Goal: Task Accomplishment & Management: Use online tool/utility

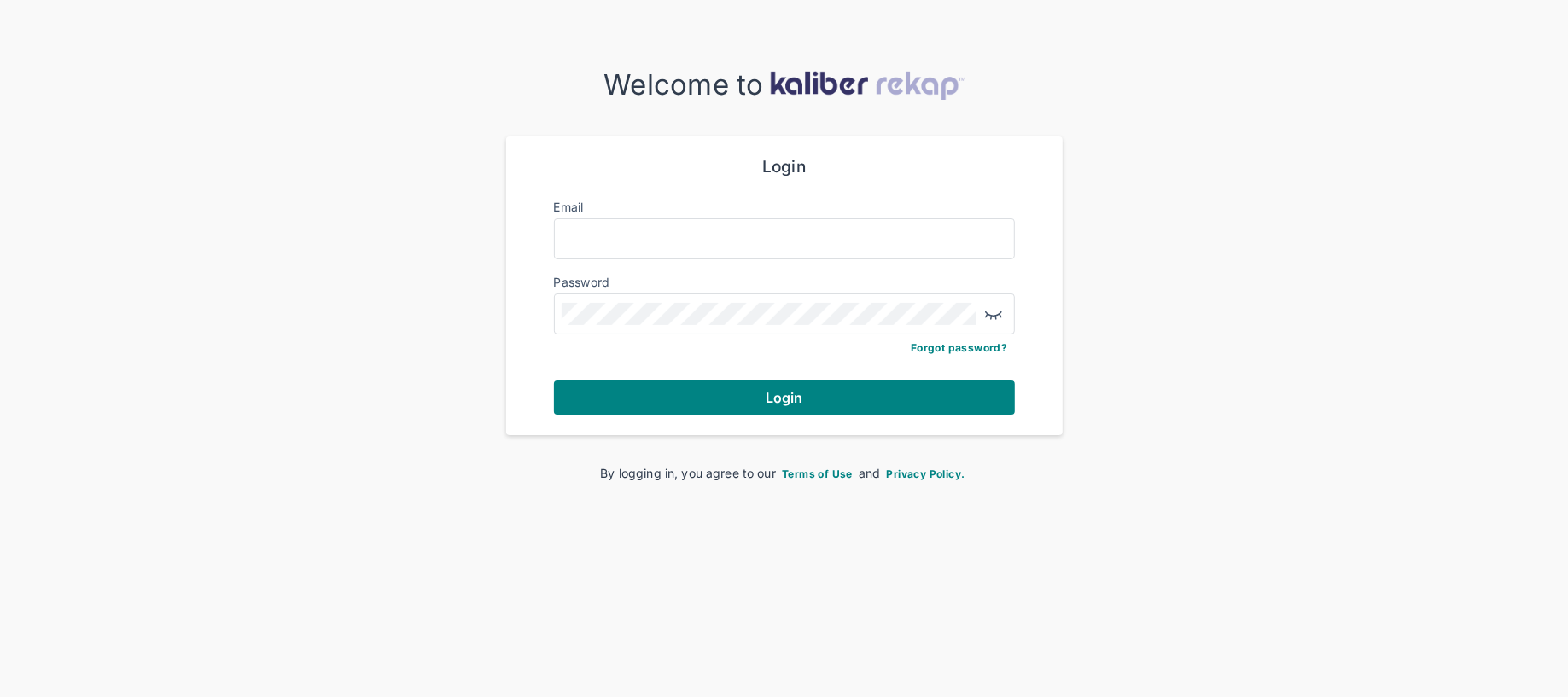
click at [808, 239] on input "Email" at bounding box center [784, 238] width 446 height 22
type input "**********"
click at [853, 420] on div "**********" at bounding box center [784, 286] width 501 height 299
click at [854, 416] on div "**********" at bounding box center [784, 286] width 501 height 299
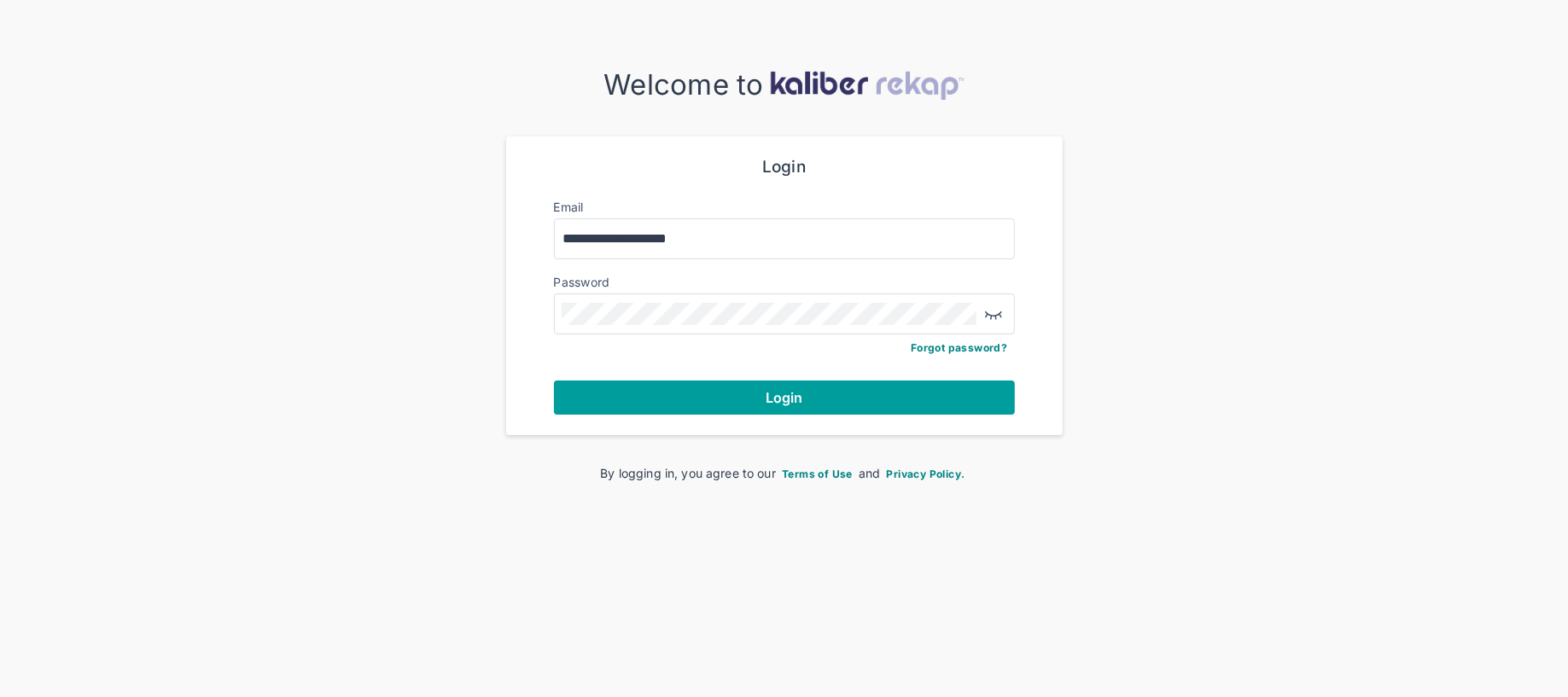
click at [856, 413] on button "Login" at bounding box center [784, 397] width 461 height 34
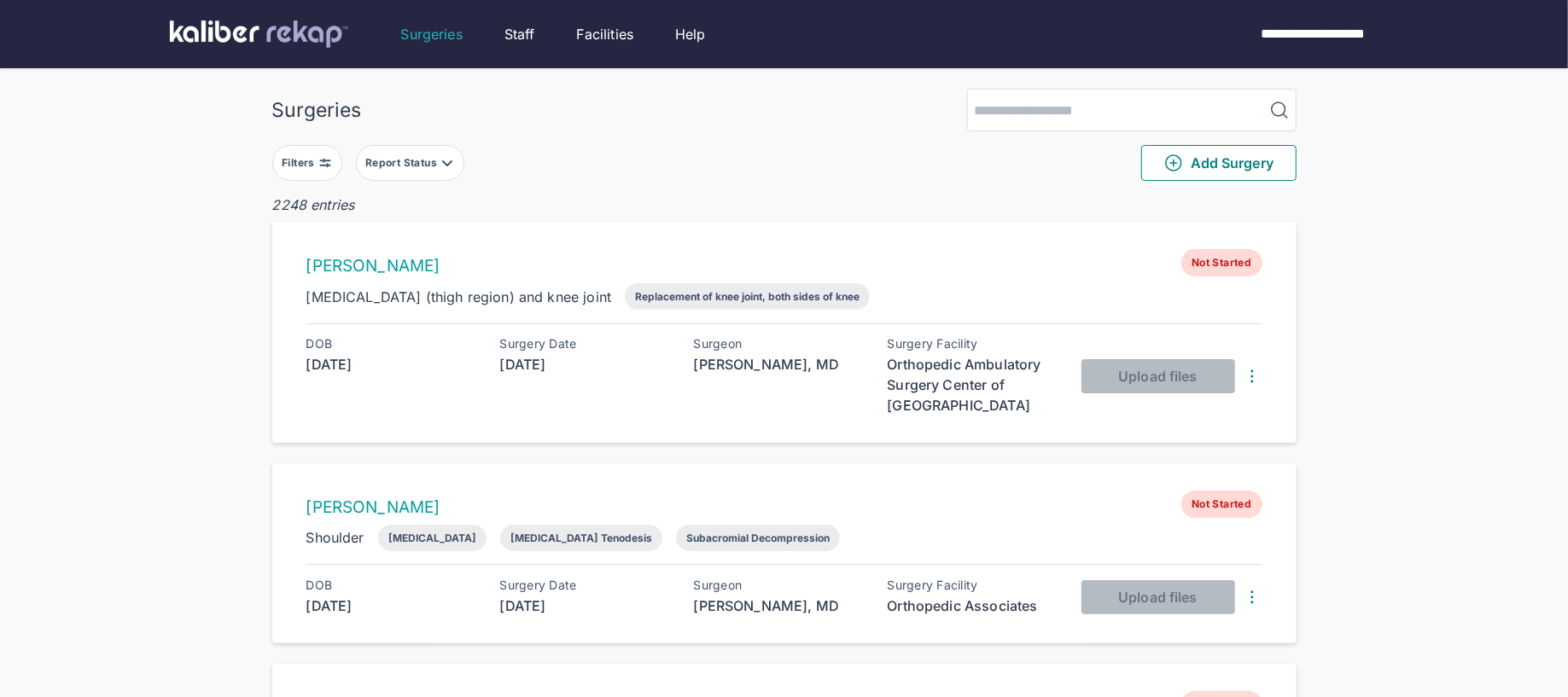
click at [311, 162] on div "Filters" at bounding box center [300, 163] width 37 height 13
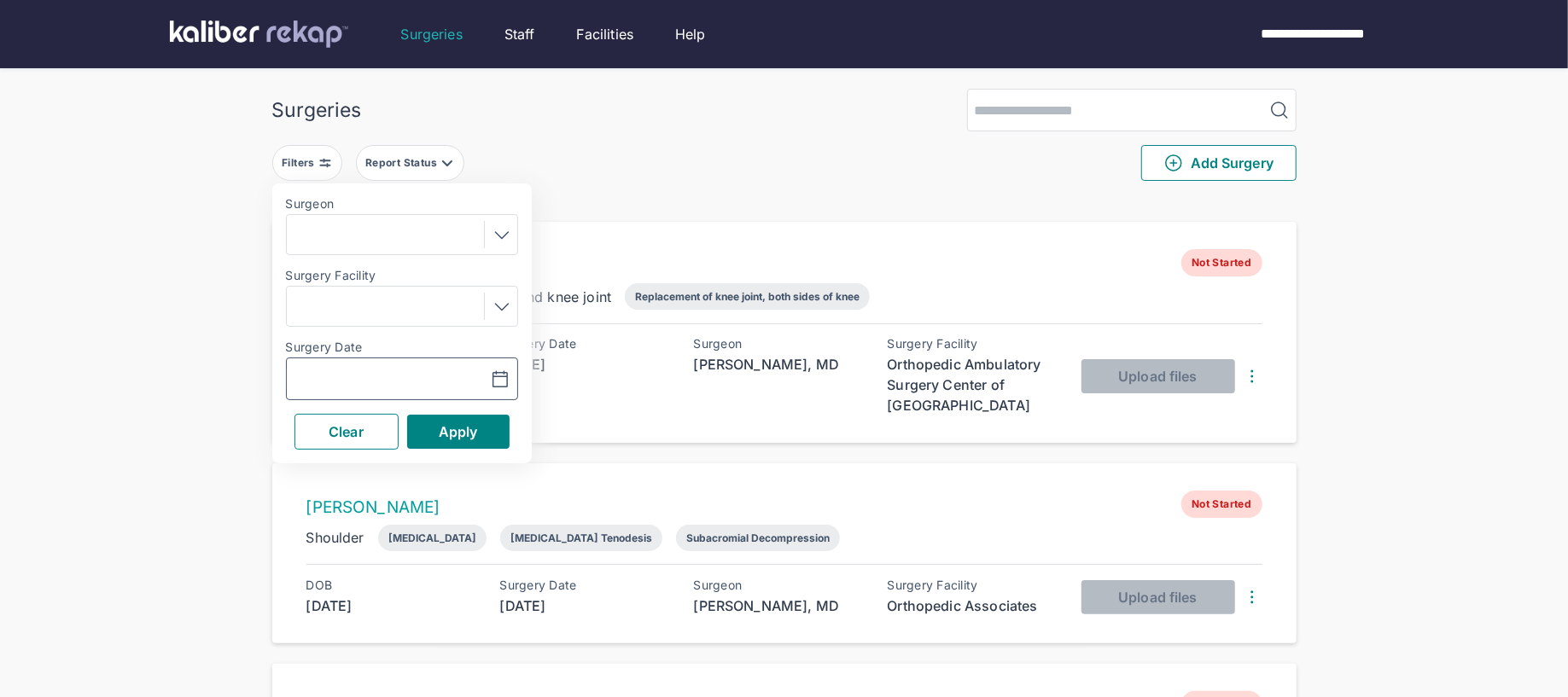
click at [501, 374] on icon "button" at bounding box center [500, 379] width 20 height 20
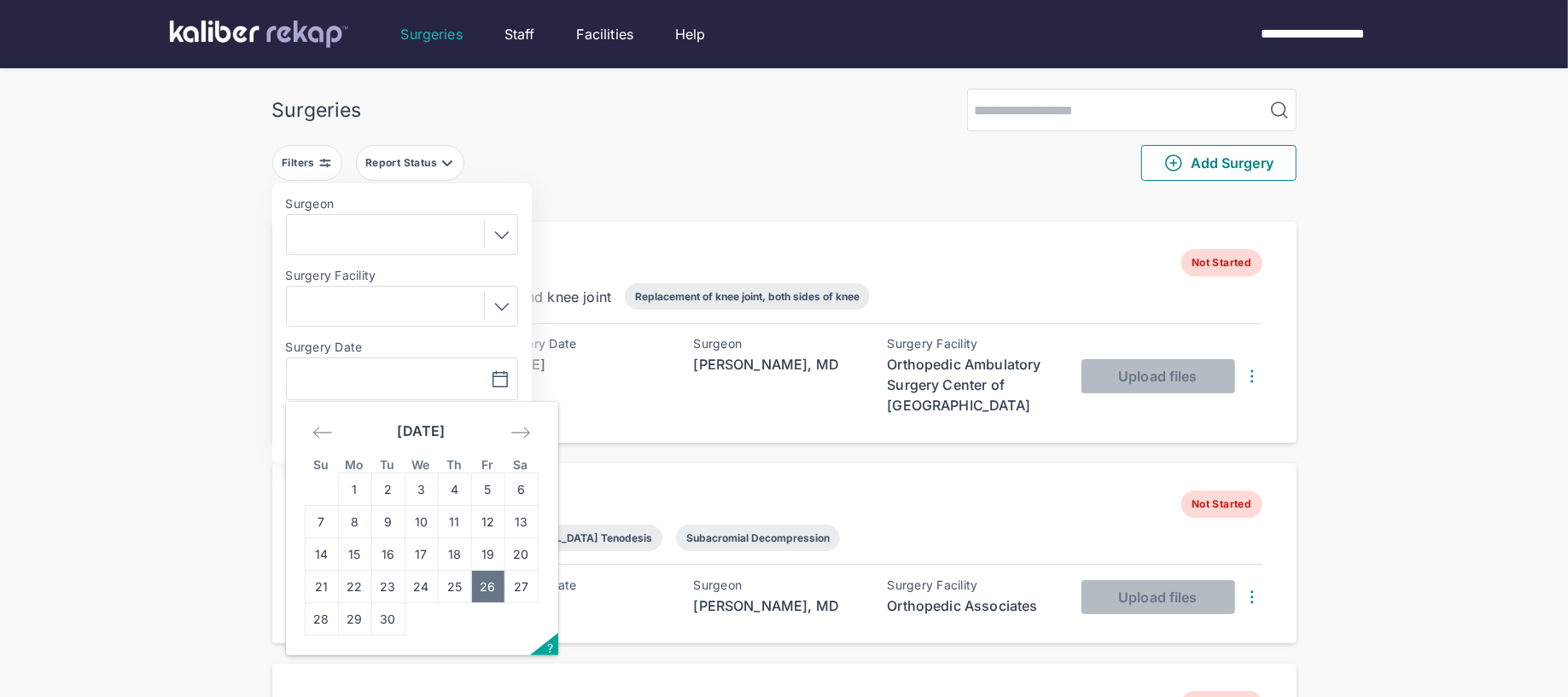
click at [491, 591] on td "26" at bounding box center [488, 587] width 34 height 33
type input "**********"
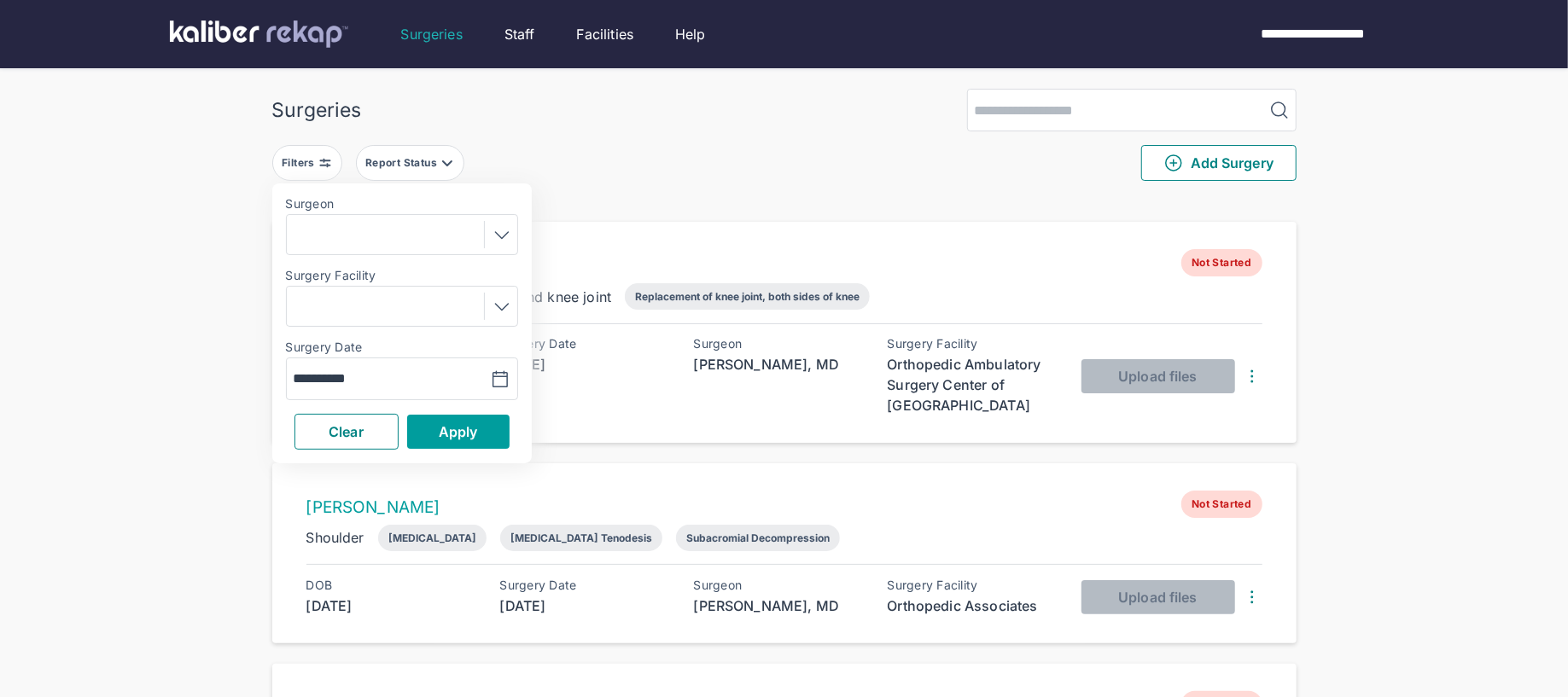
click at [449, 429] on span "Apply" at bounding box center [458, 432] width 40 height 17
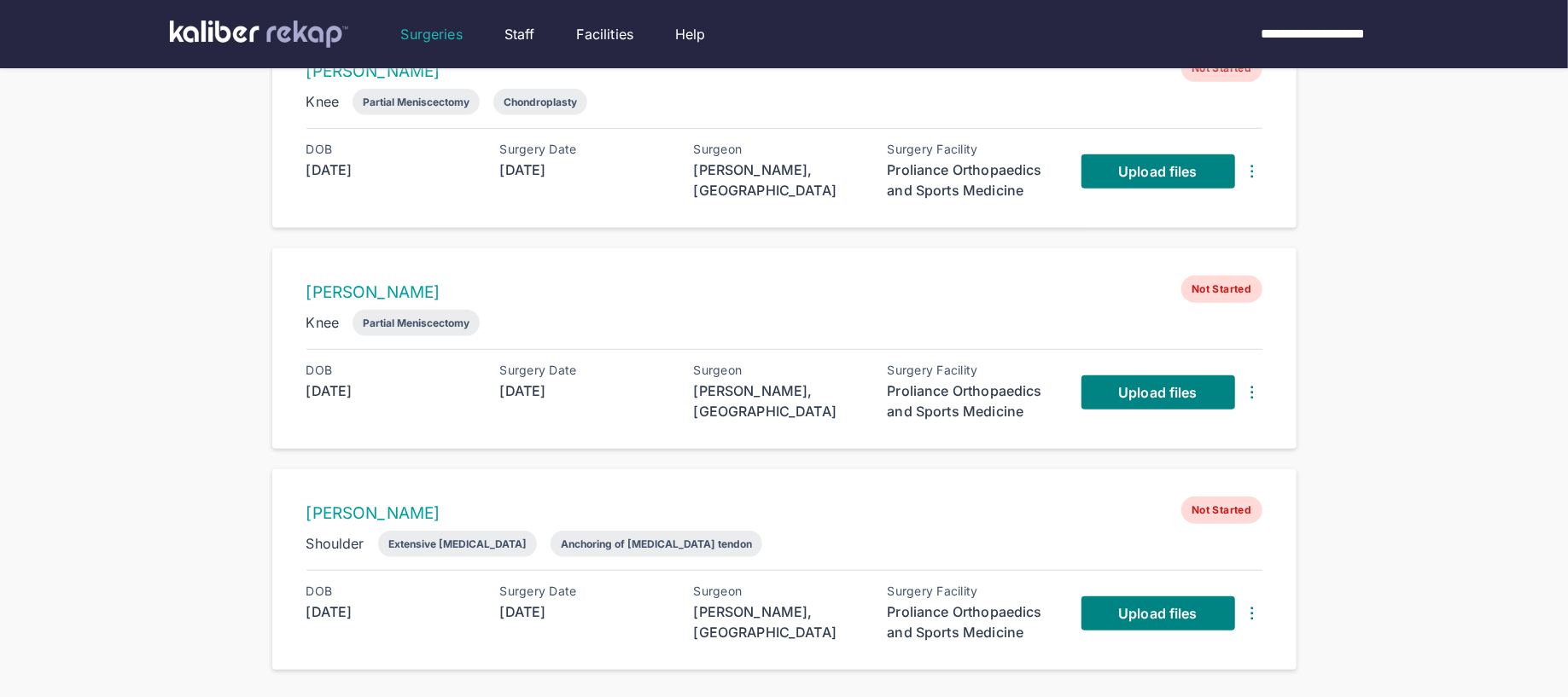
scroll to position [639, 0]
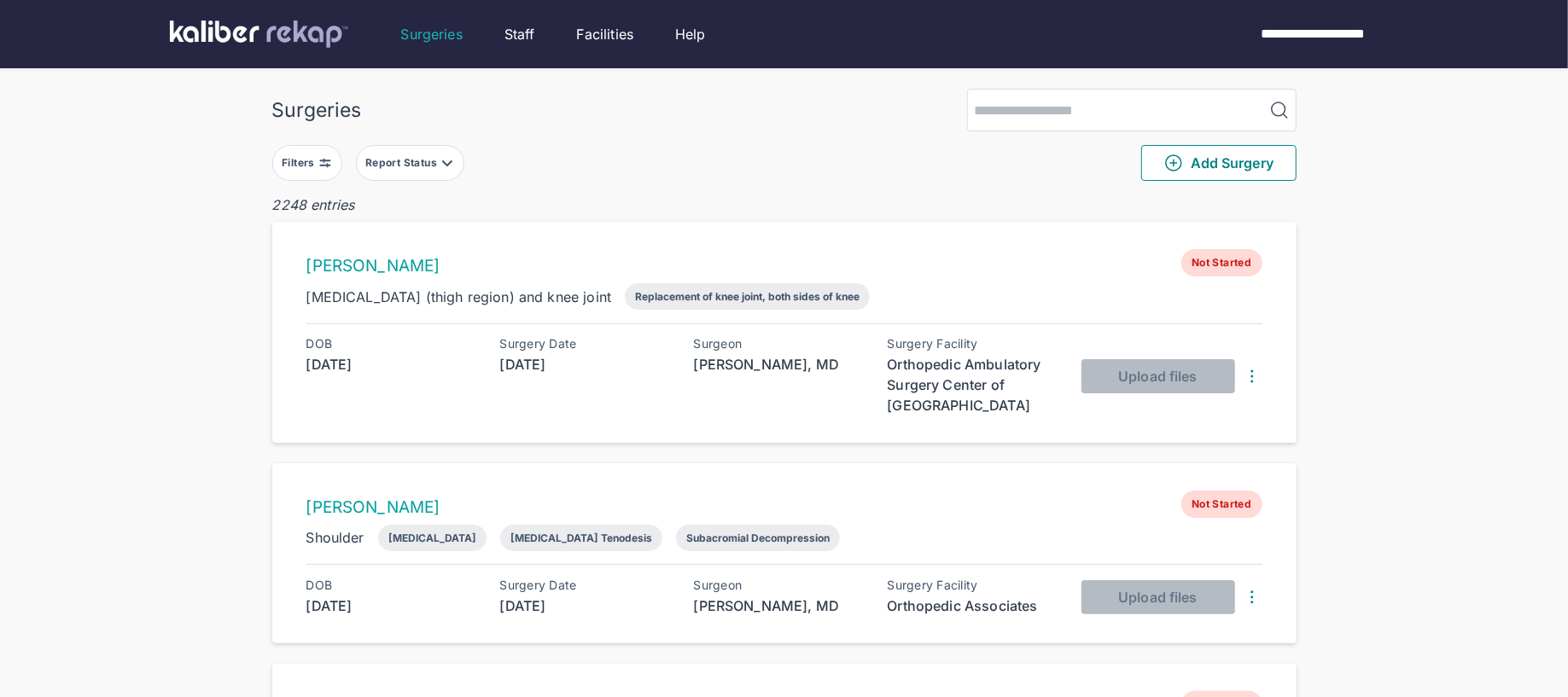
click at [330, 145] on div "Filters" at bounding box center [307, 162] width 70 height 36
click at [323, 173] on button "Filters" at bounding box center [307, 162] width 70 height 36
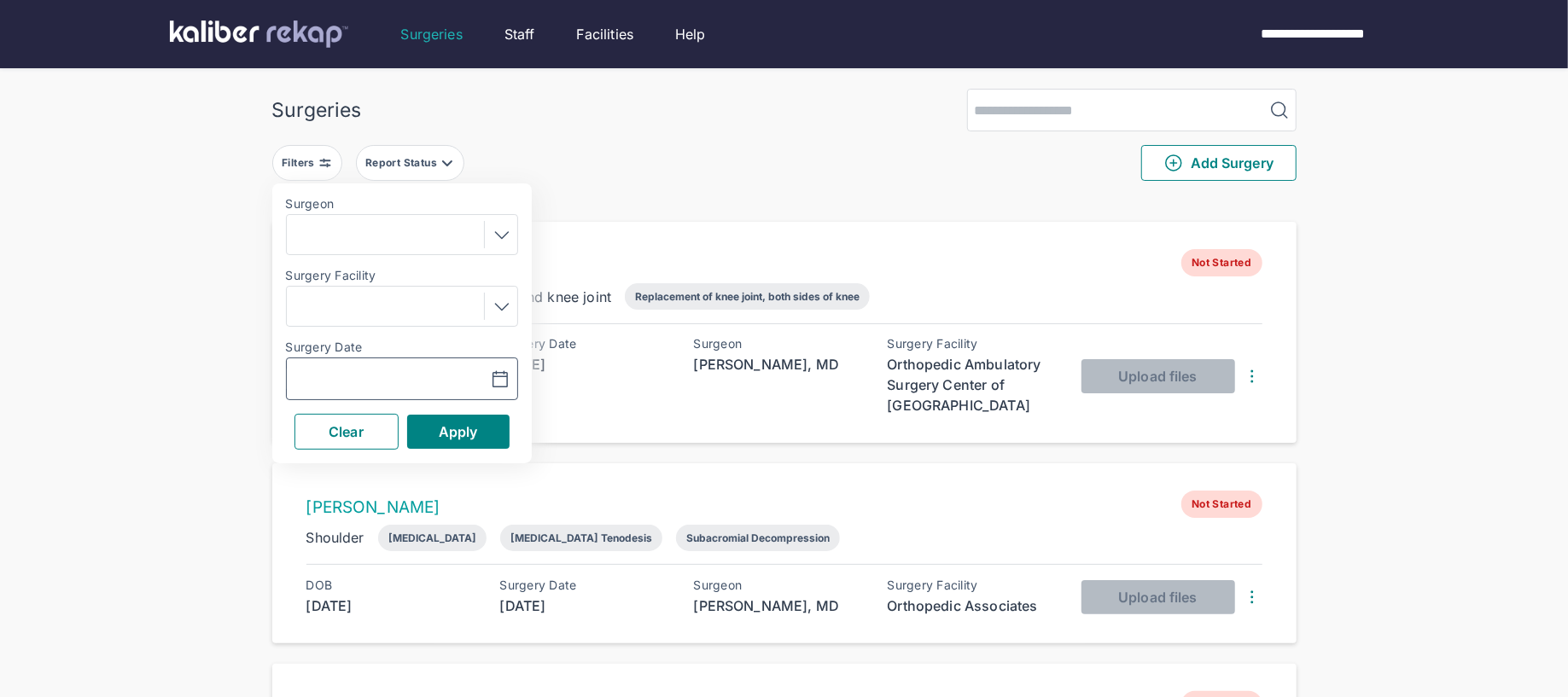
click at [501, 380] on icon "button" at bounding box center [500, 379] width 20 height 20
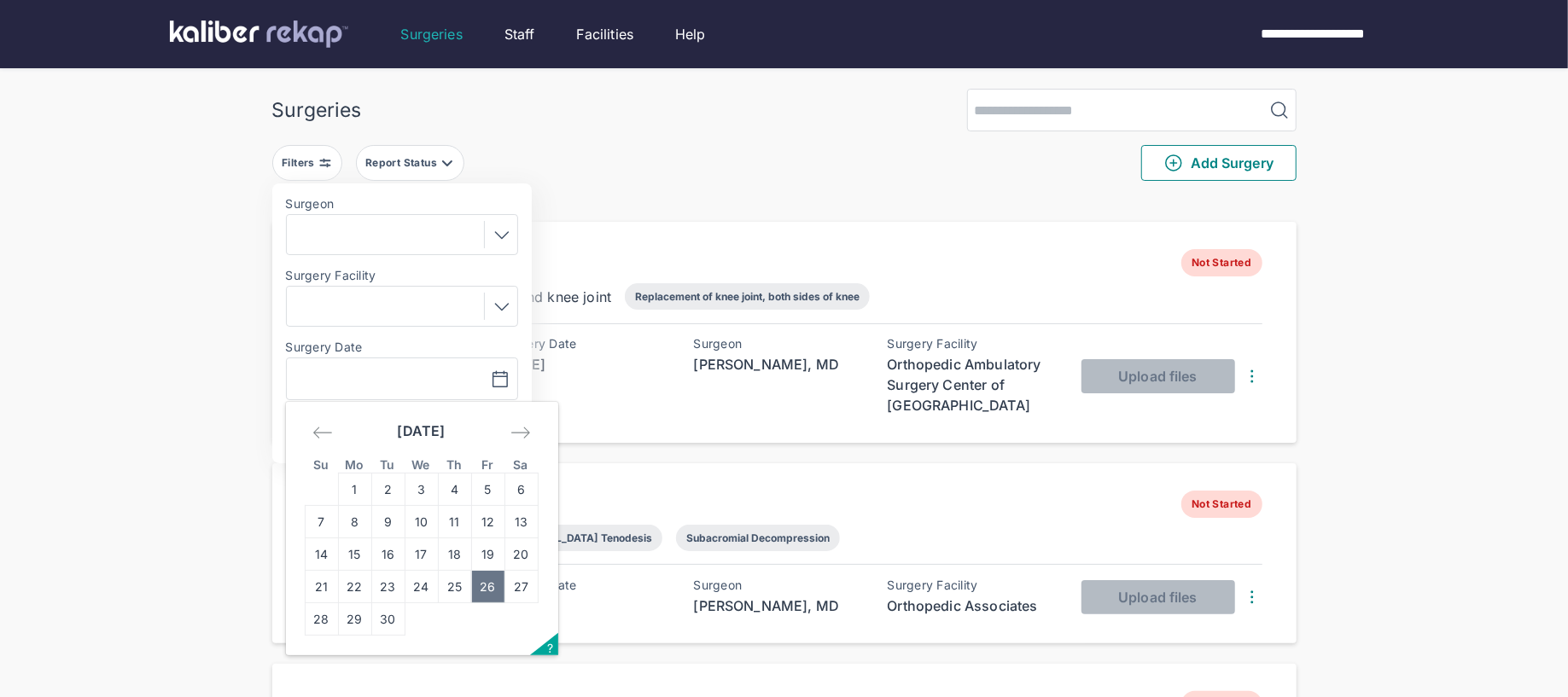
click at [490, 575] on td "26" at bounding box center [488, 587] width 34 height 33
type input "**********"
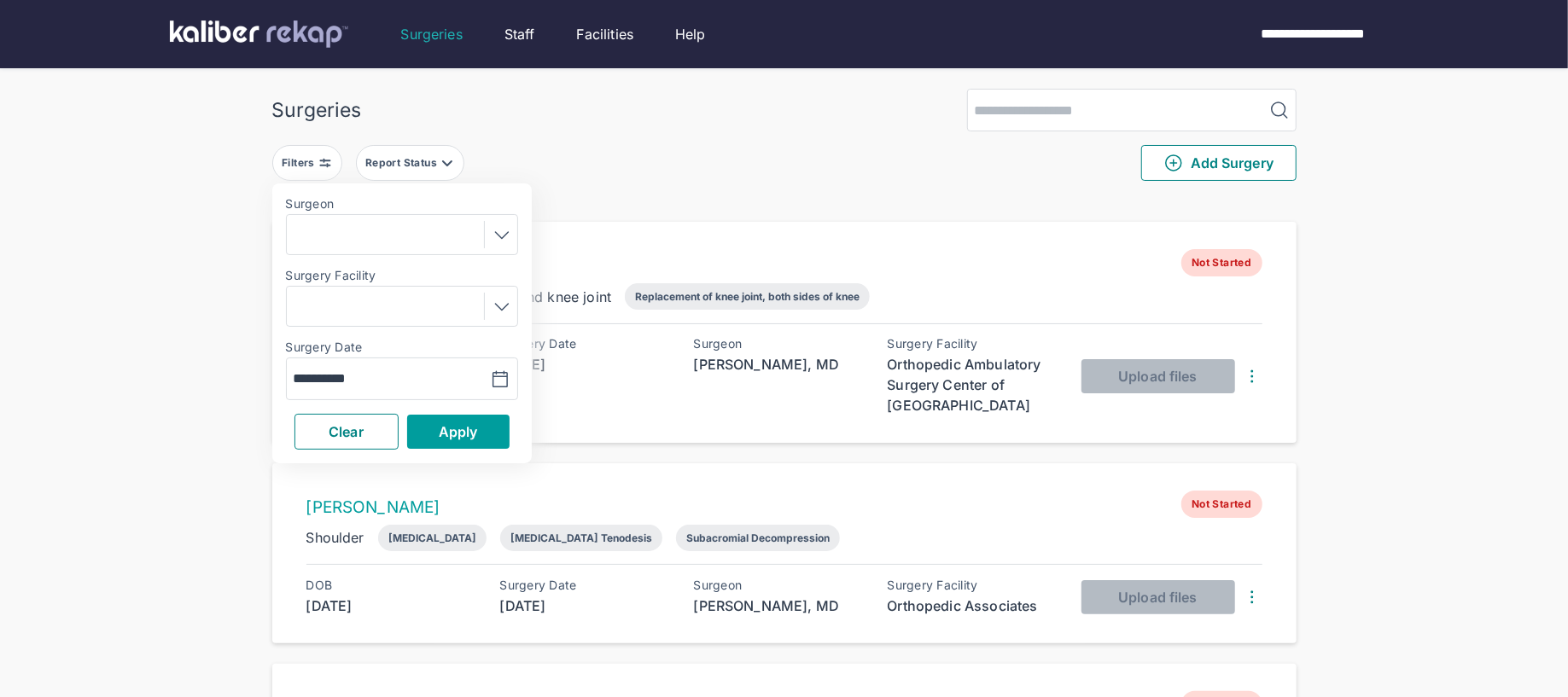
click at [465, 430] on span "Apply" at bounding box center [458, 432] width 40 height 17
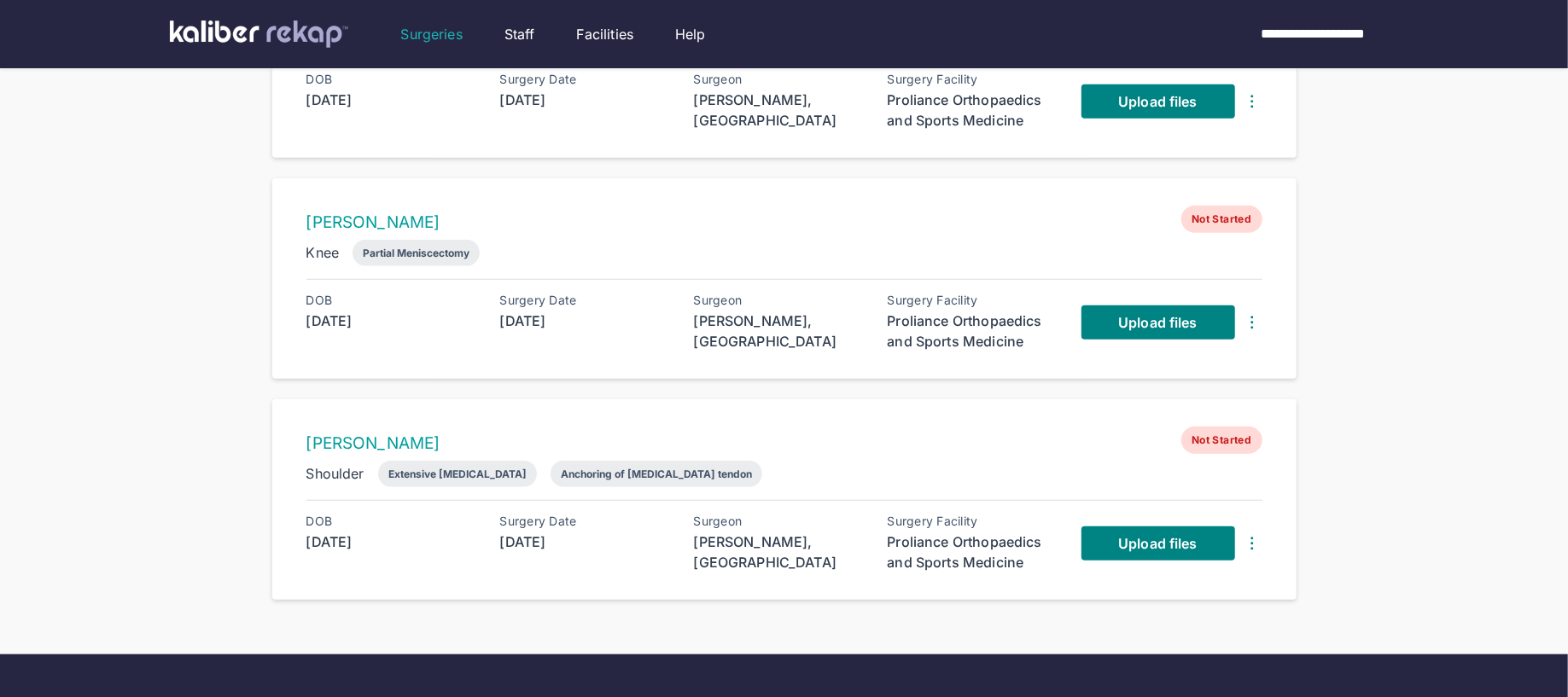
scroll to position [717, 0]
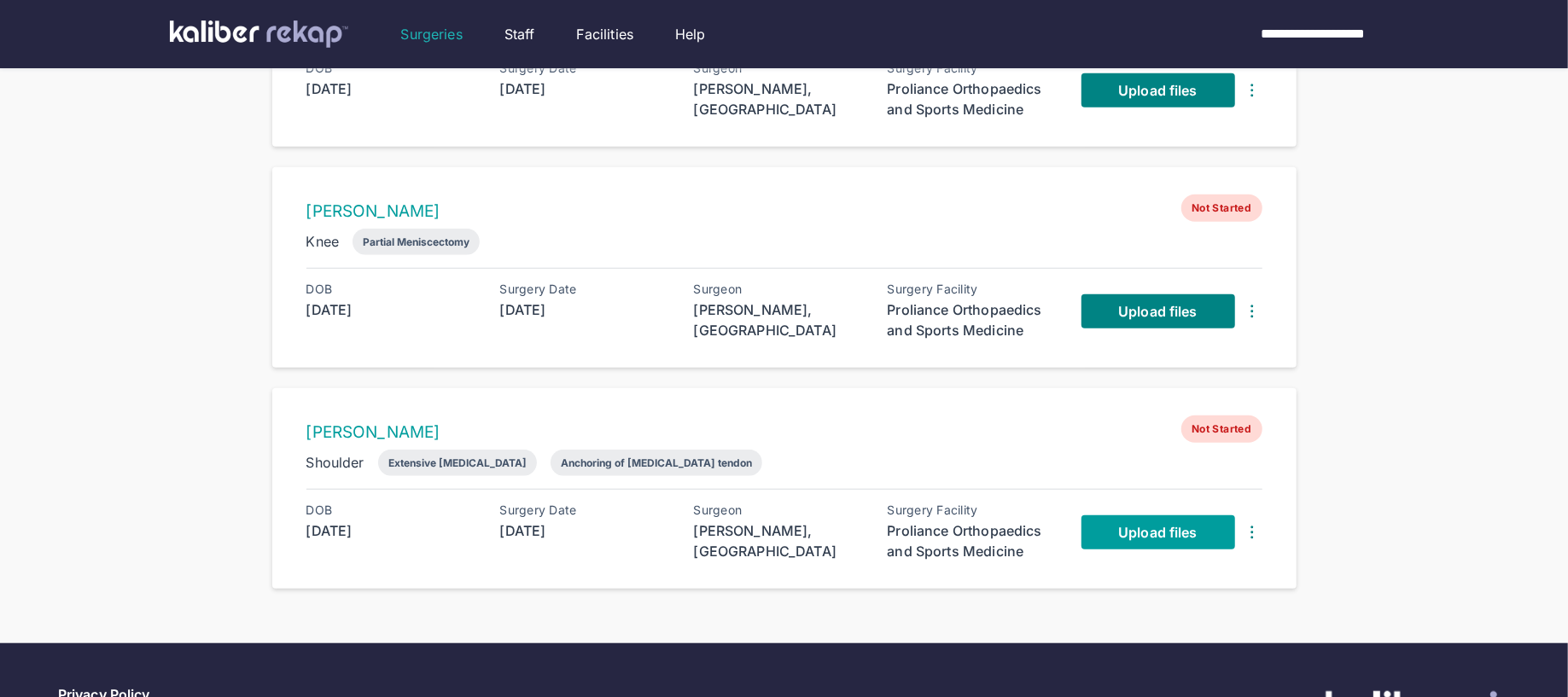
click at [1119, 523] on span "Upload files" at bounding box center [1157, 532] width 78 height 17
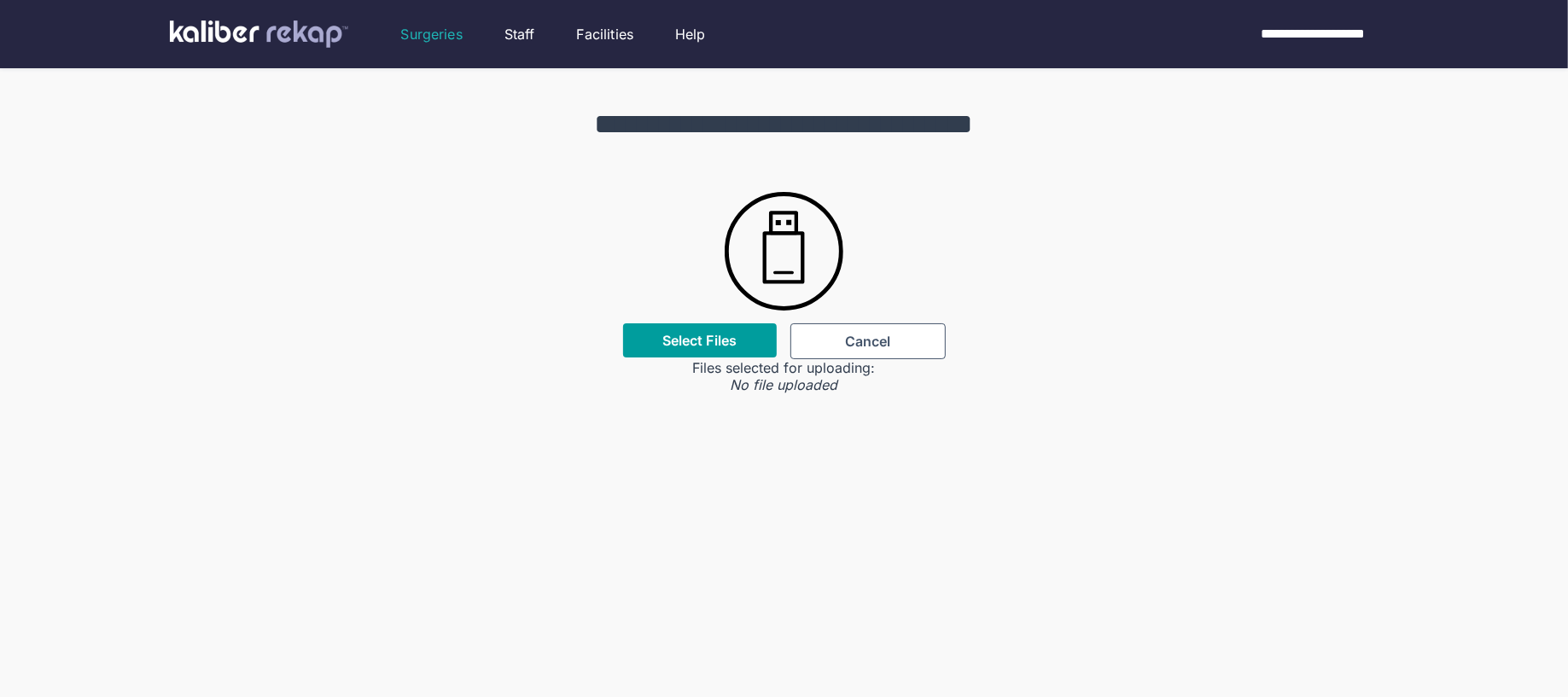
click at [704, 353] on div "Select Files" at bounding box center [699, 339] width 153 height 34
click at [702, 342] on label "Select Files" at bounding box center [699, 340] width 74 height 17
click at [0, 0] on input "Select Files" at bounding box center [0, 0] width 0 height 0
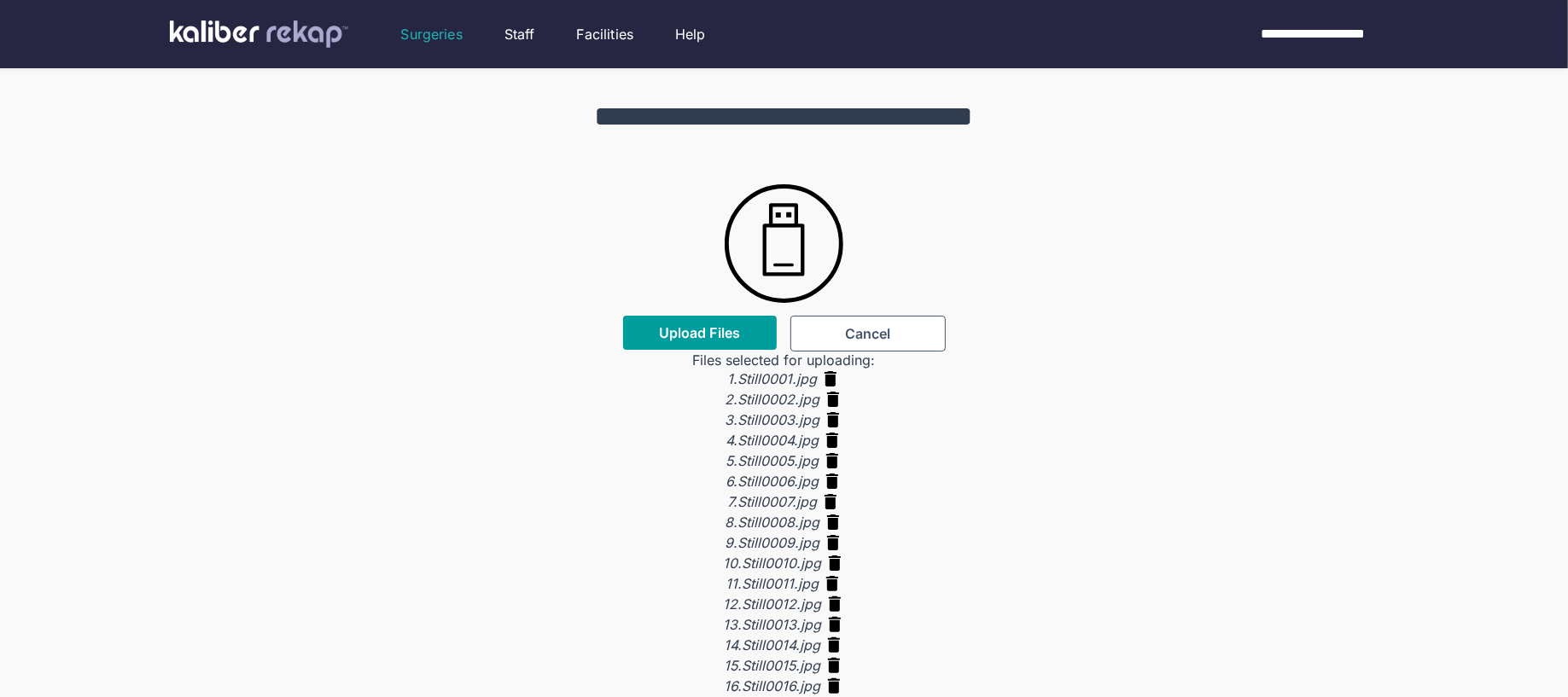
scroll to position [4, 0]
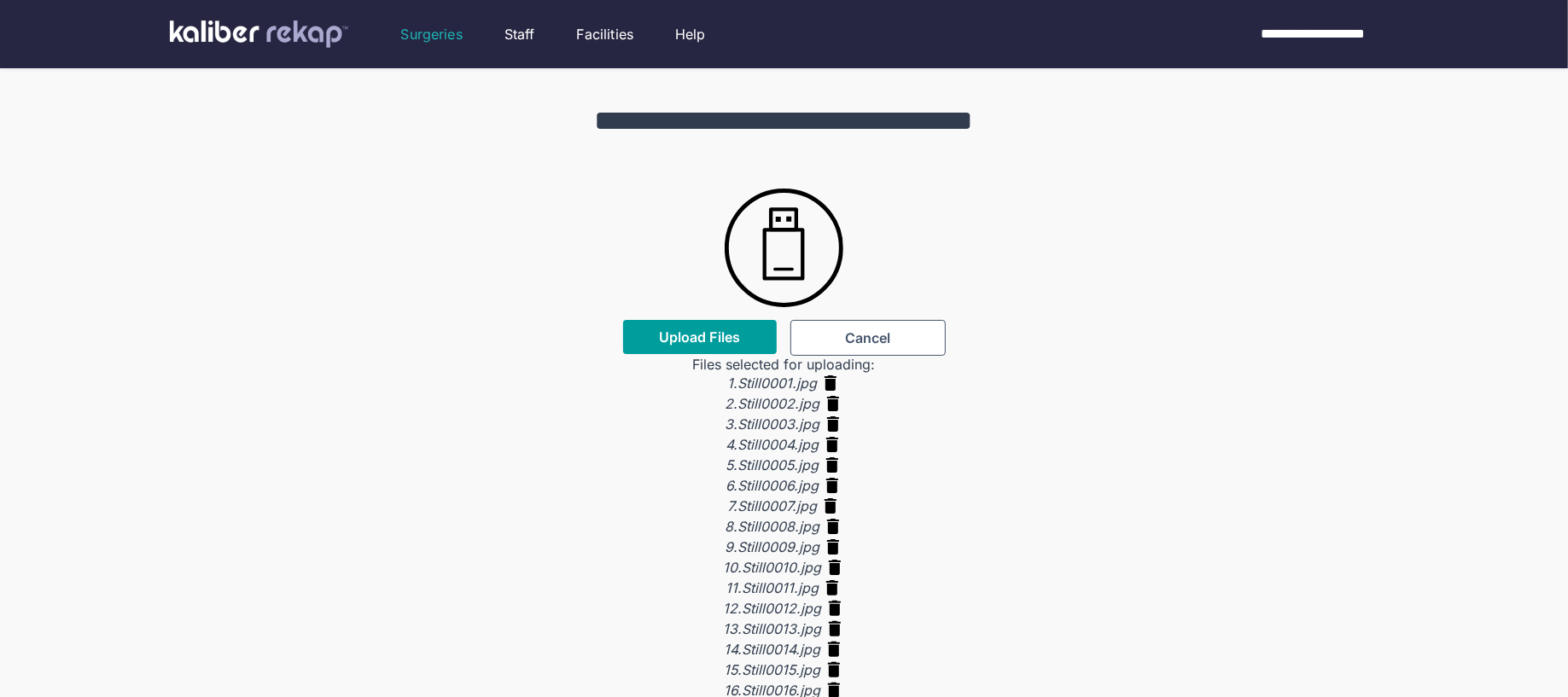
click at [689, 338] on span "Upload Files" at bounding box center [699, 337] width 81 height 17
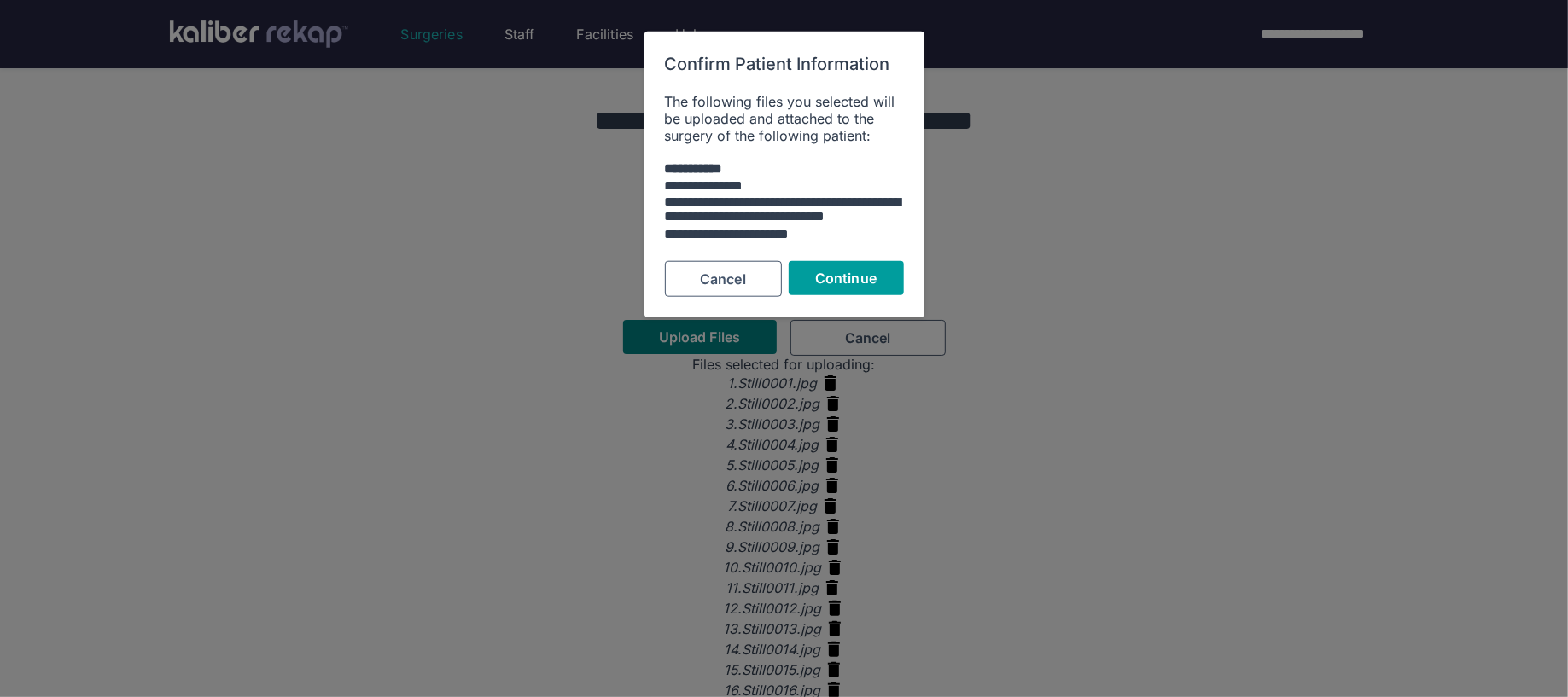
click at [828, 276] on span "Continue" at bounding box center [846, 278] width 62 height 17
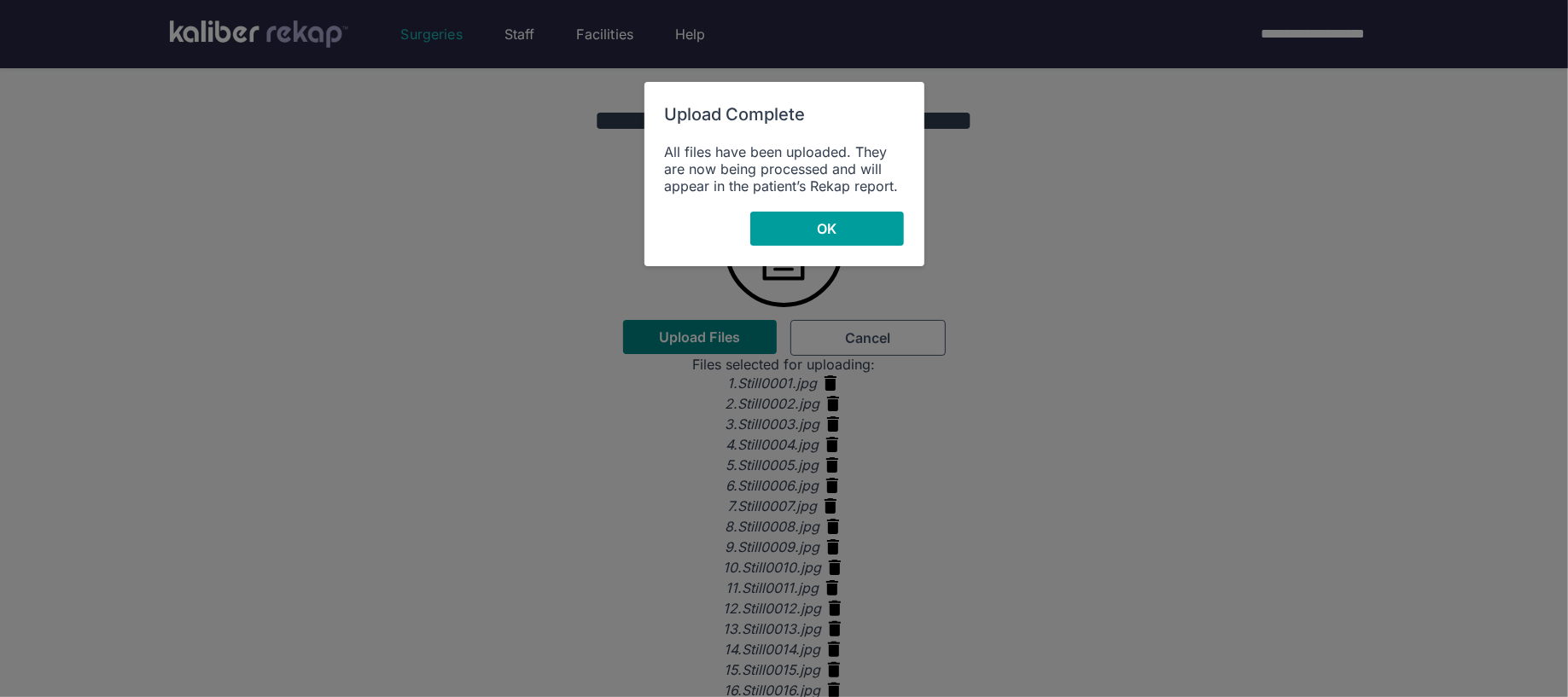
click at [848, 231] on button "OK" at bounding box center [826, 228] width 153 height 34
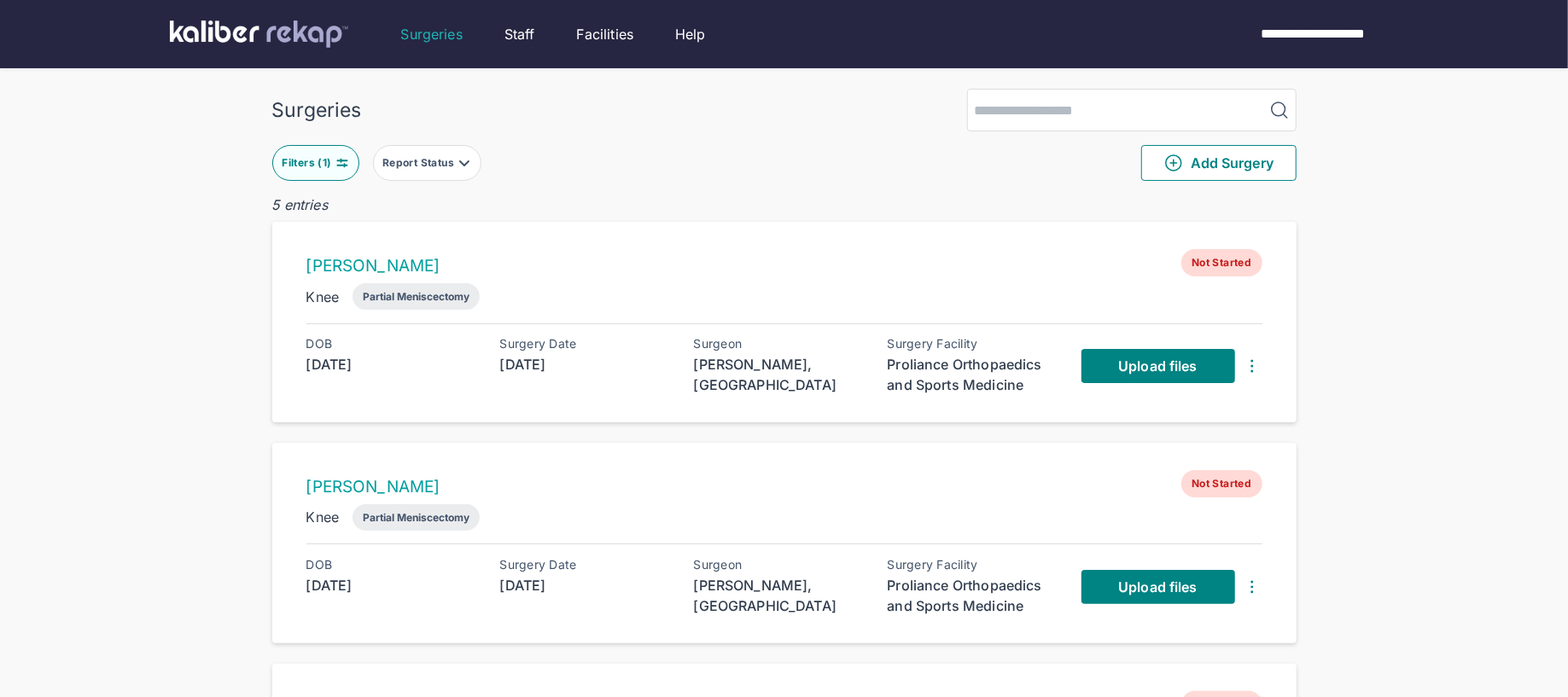
click at [284, 167] on div "Filters ( 1 )" at bounding box center [308, 163] width 53 height 13
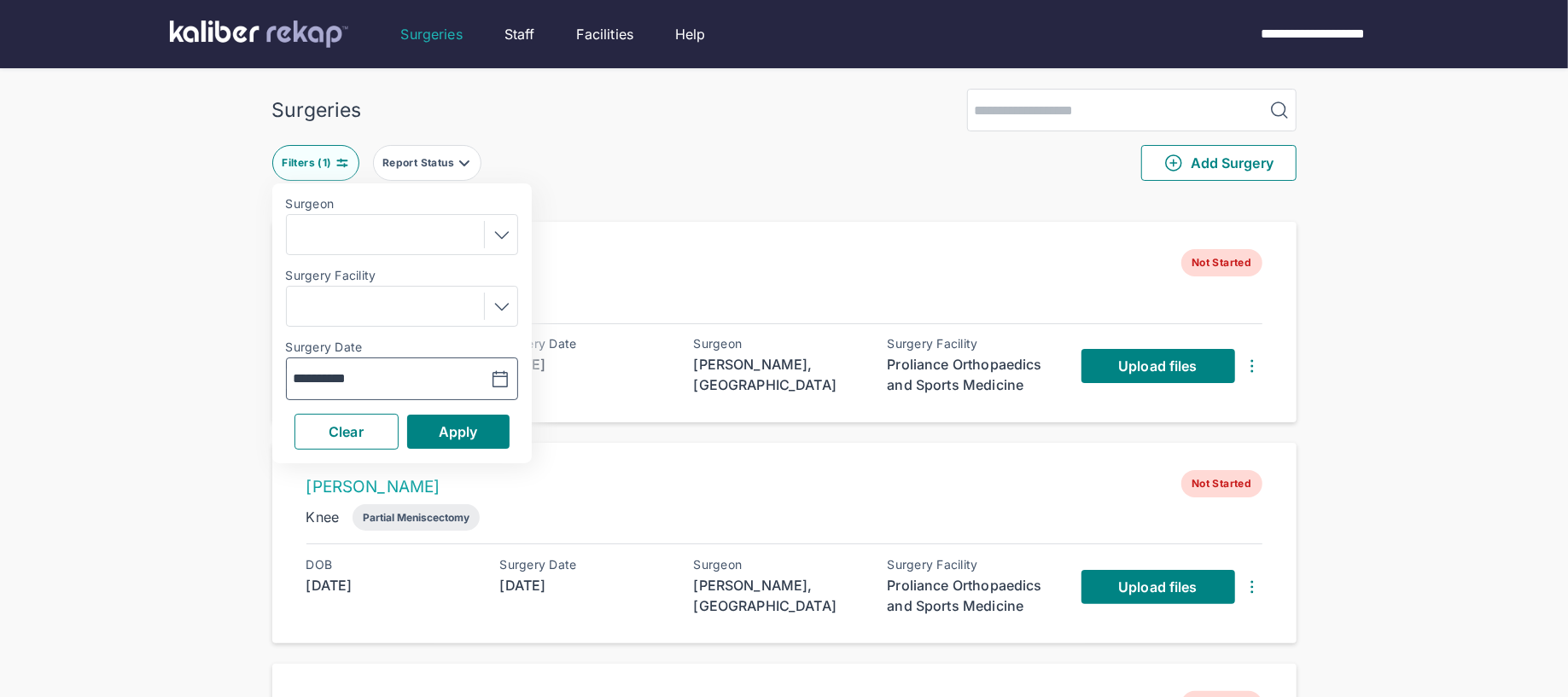
click at [500, 380] on icon "button" at bounding box center [500, 379] width 20 height 20
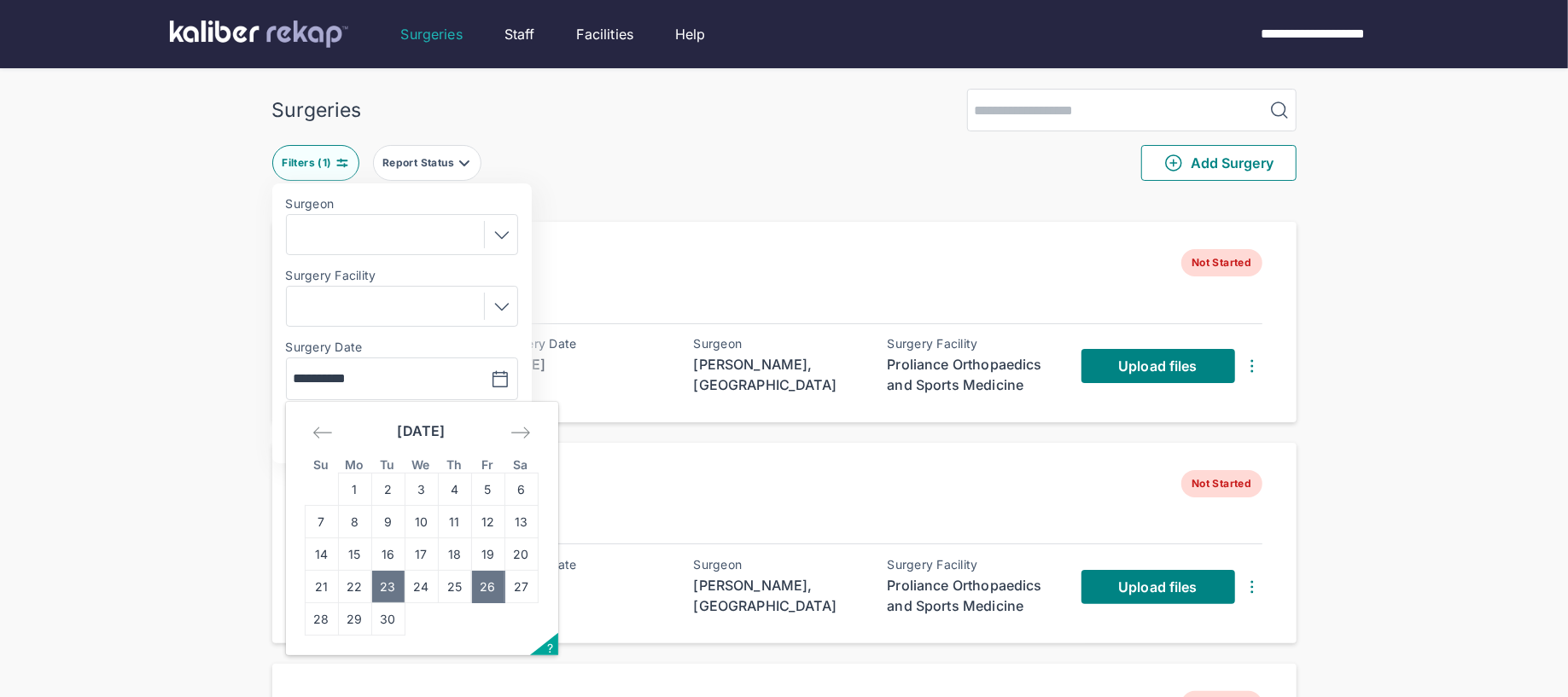
click at [374, 591] on td "23" at bounding box center [388, 587] width 34 height 33
type input "**********"
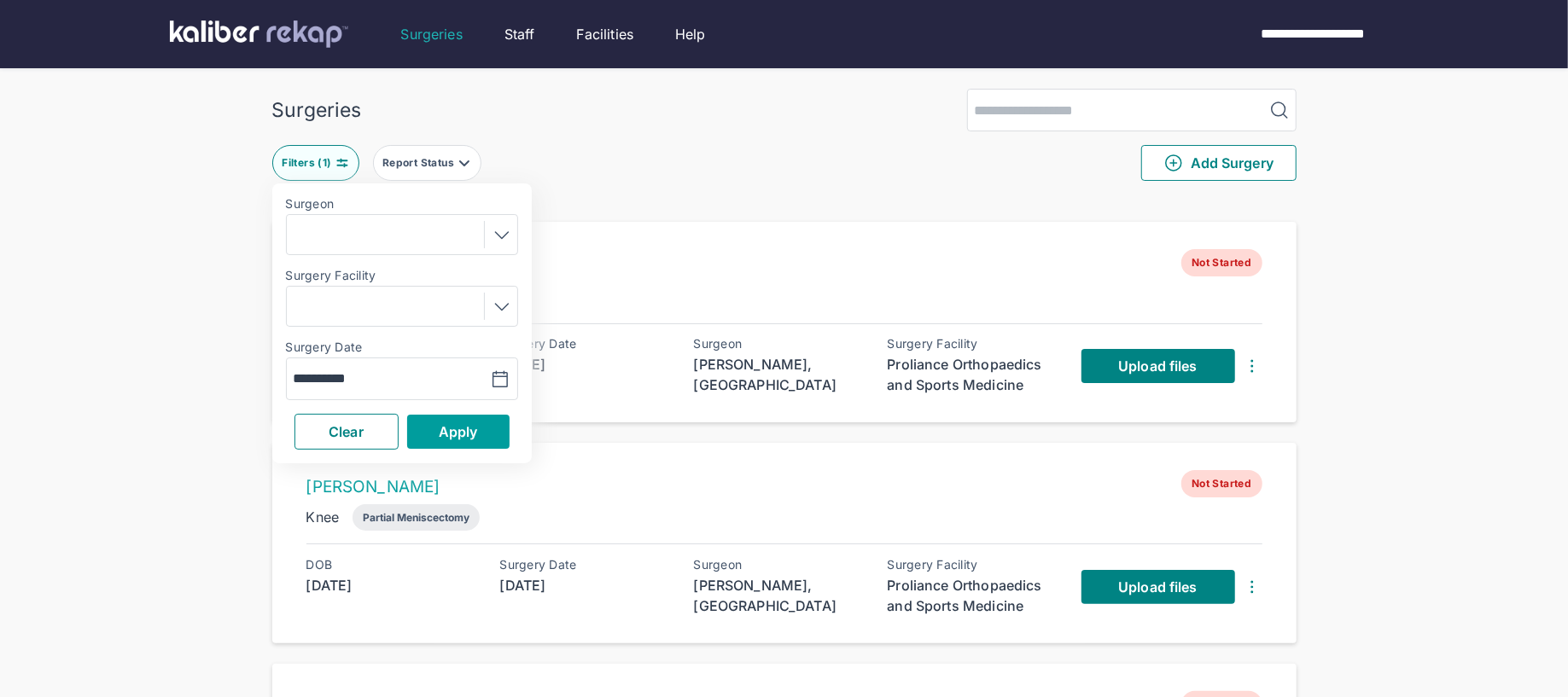
click at [424, 425] on button "Apply" at bounding box center [458, 431] width 102 height 34
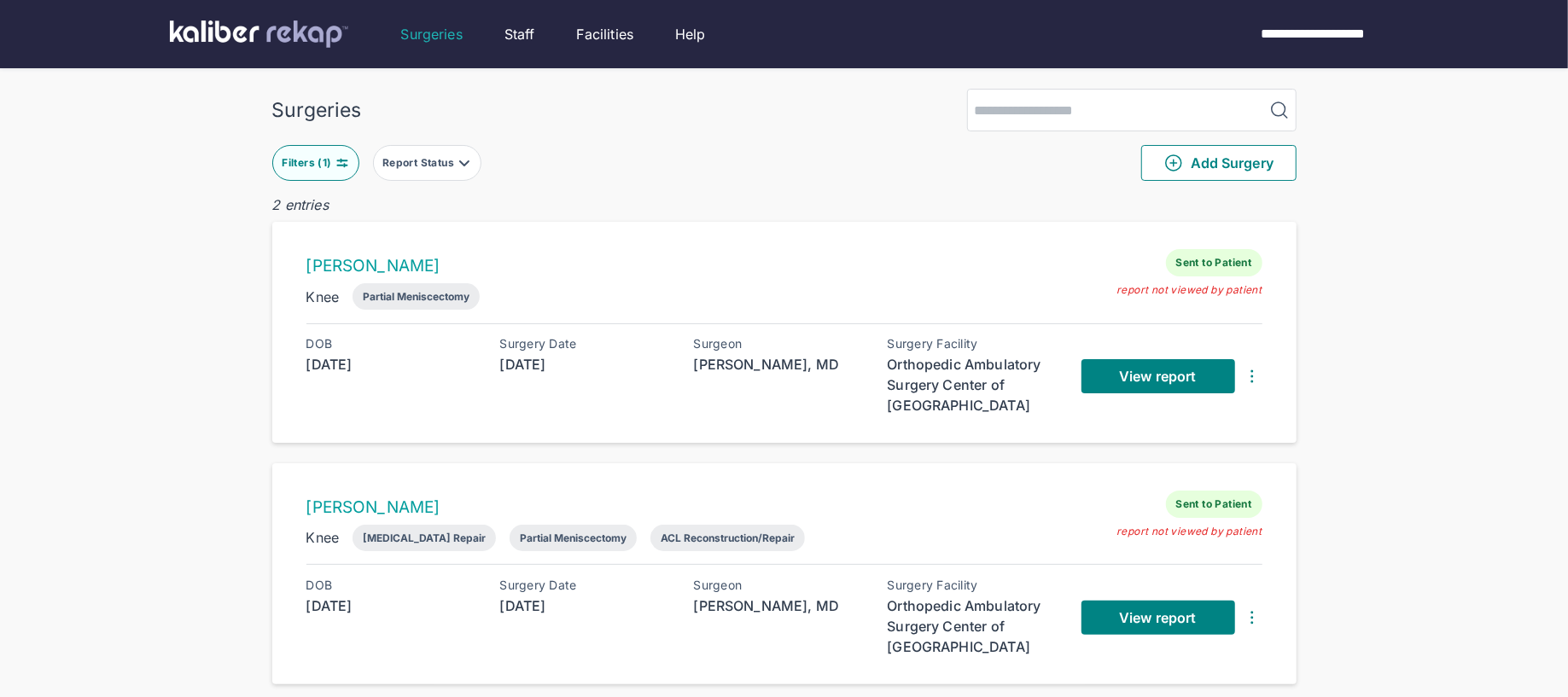
click at [331, 146] on button "Filters ( 1 )" at bounding box center [315, 162] width 87 height 36
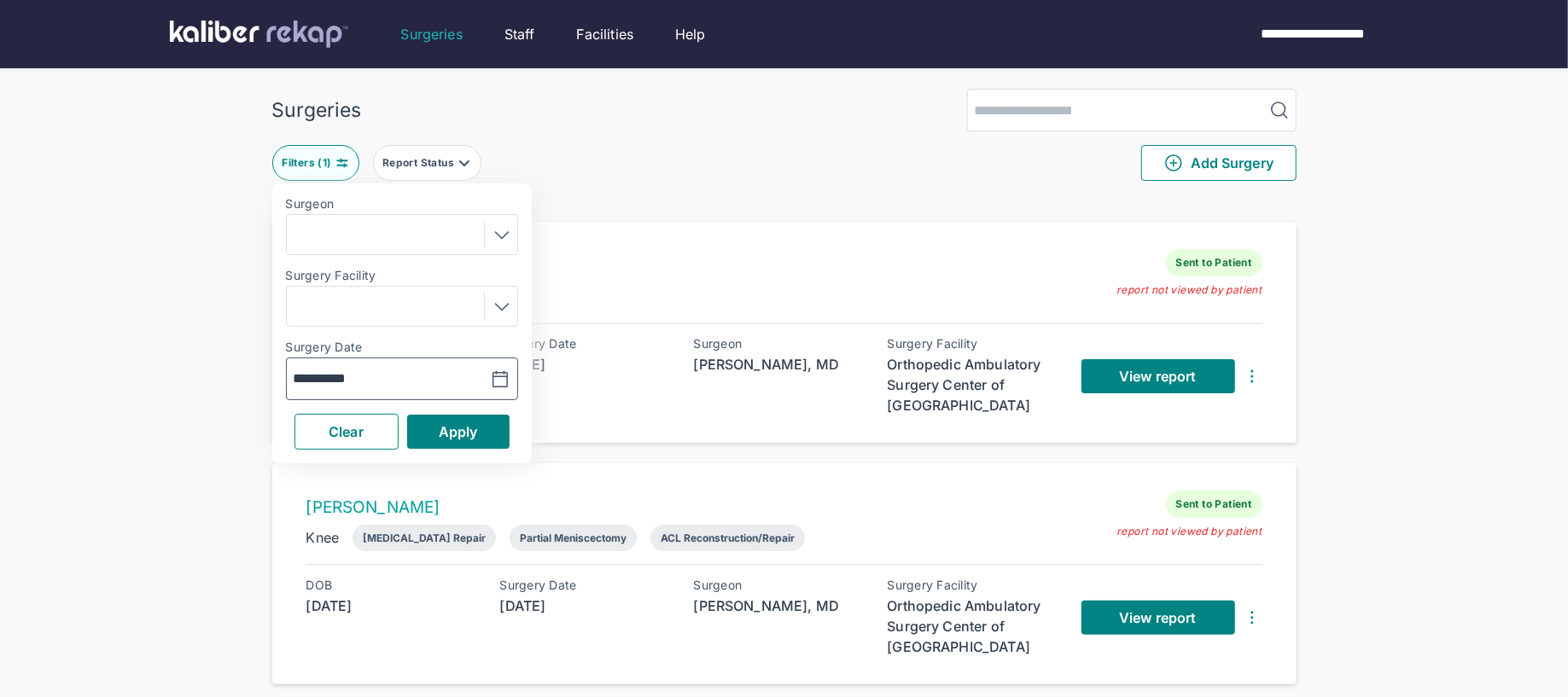
click at [491, 372] on icon "button" at bounding box center [500, 379] width 20 height 20
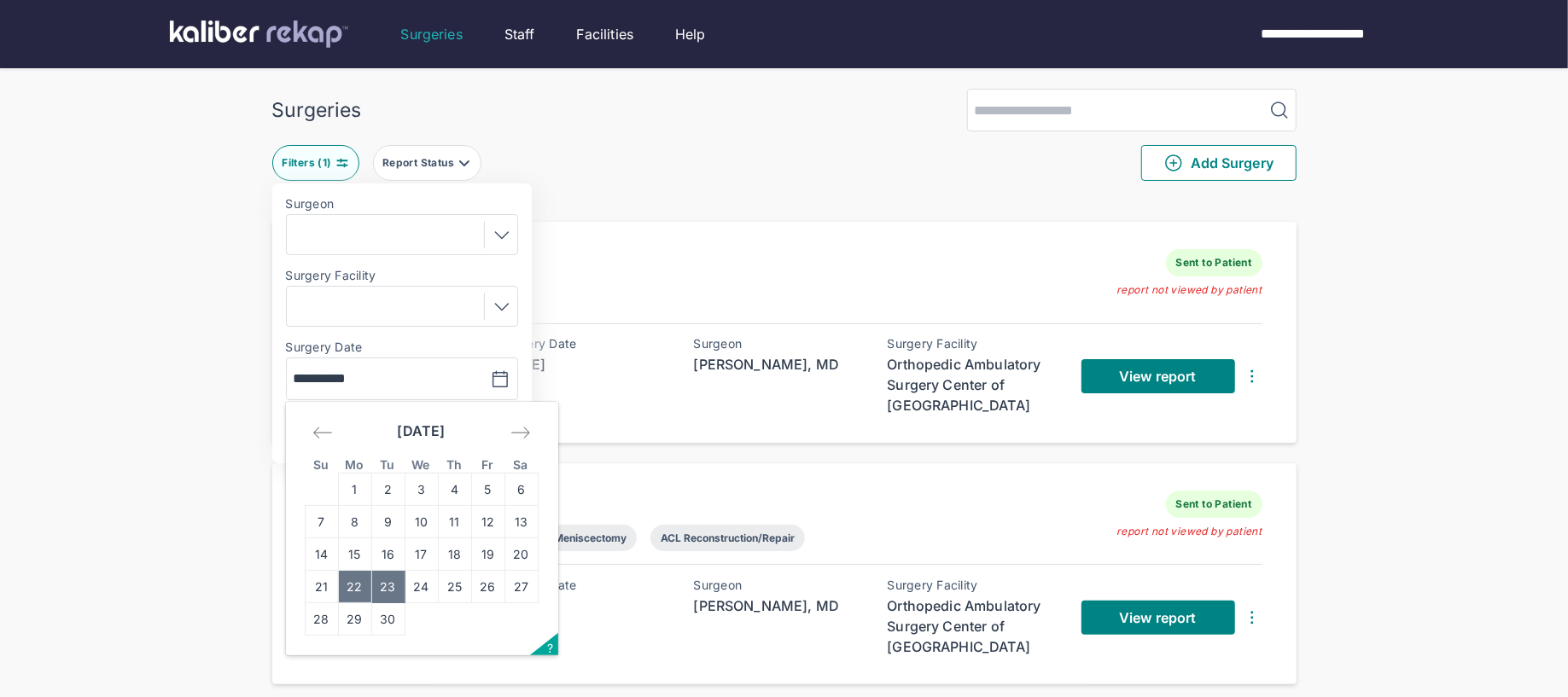
click at [350, 591] on td "22" at bounding box center [355, 587] width 34 height 33
type input "**********"
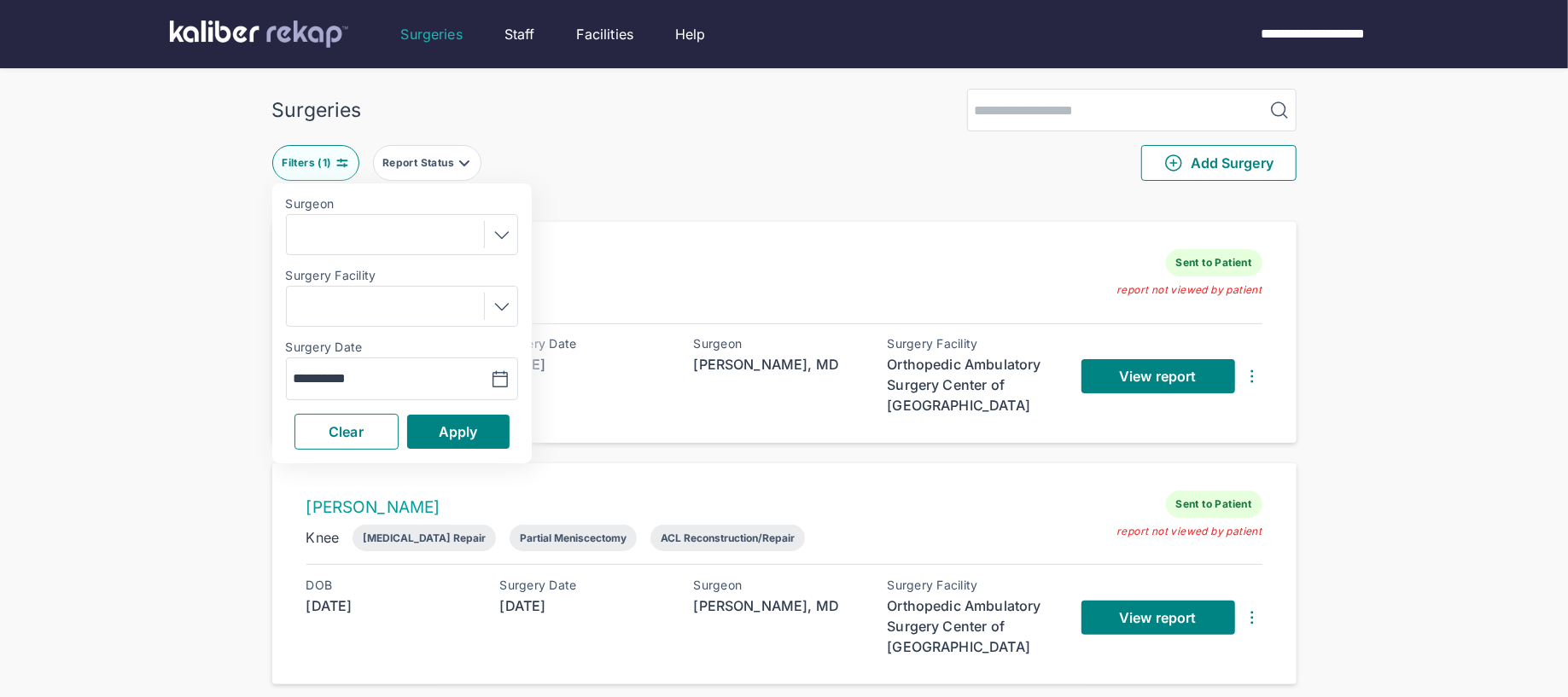
click at [446, 452] on div "**********" at bounding box center [401, 323] width 259 height 280
click at [452, 440] on button "Apply" at bounding box center [458, 431] width 102 height 34
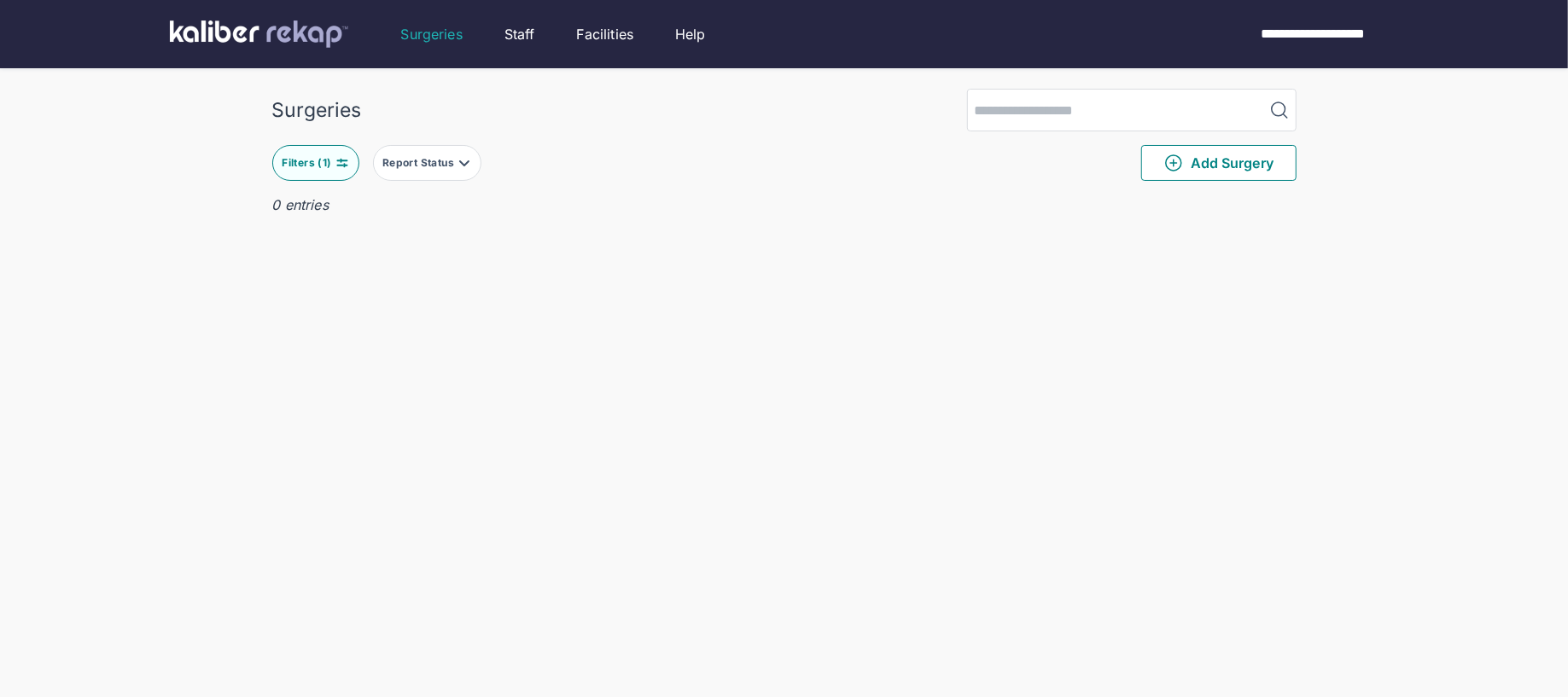
click at [312, 178] on button "Filters ( 1 )" at bounding box center [315, 162] width 87 height 36
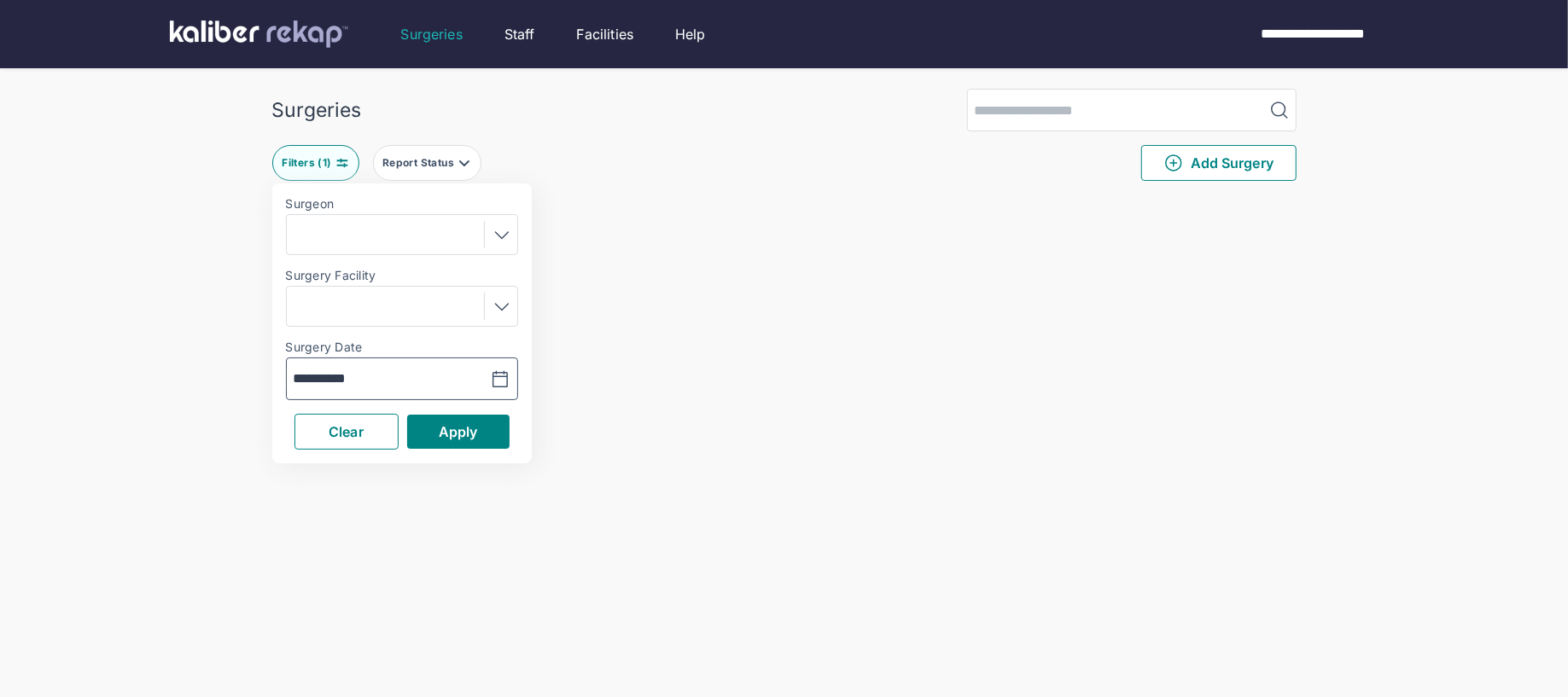
click at [515, 381] on button "button" at bounding box center [457, 379] width 118 height 40
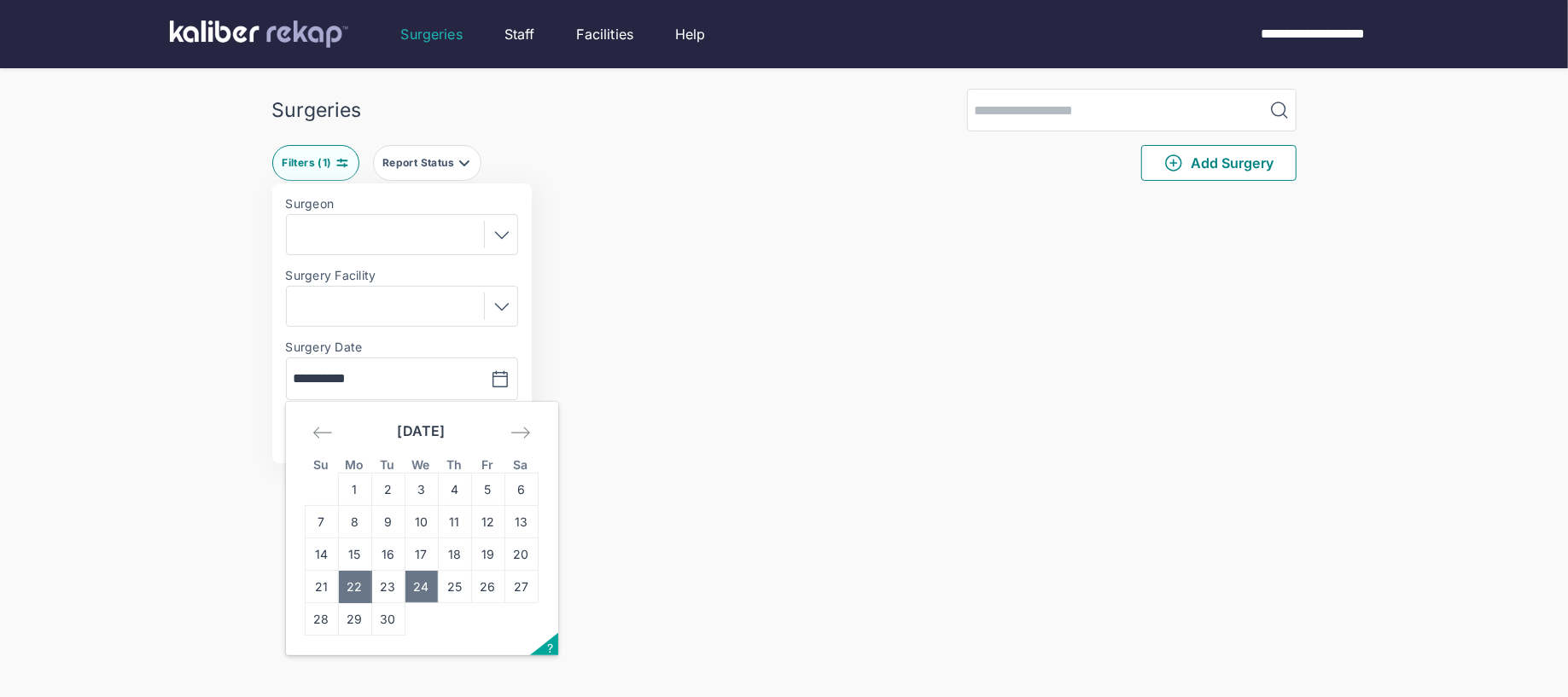
click at [427, 589] on td "24" at bounding box center [421, 587] width 34 height 33
type input "**********"
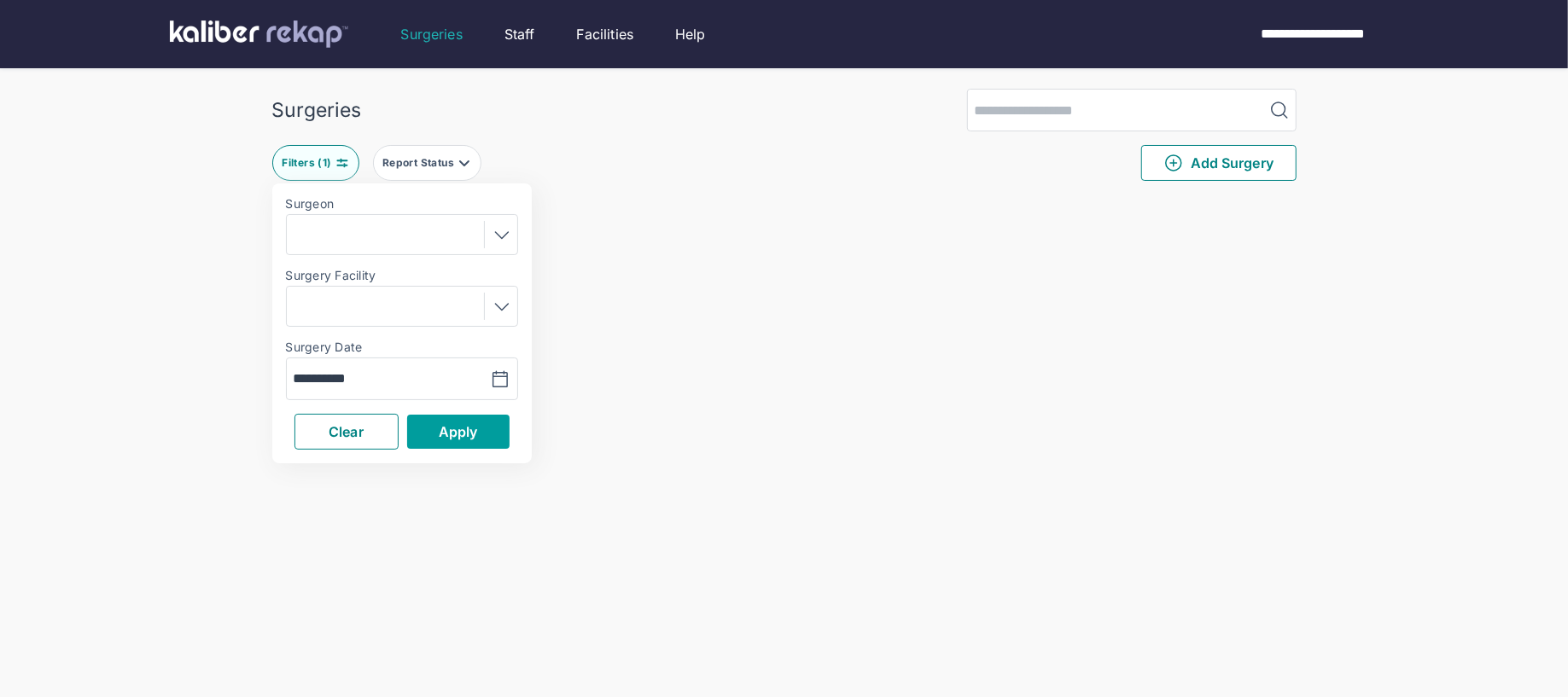
click at [416, 432] on button "Apply" at bounding box center [458, 431] width 102 height 34
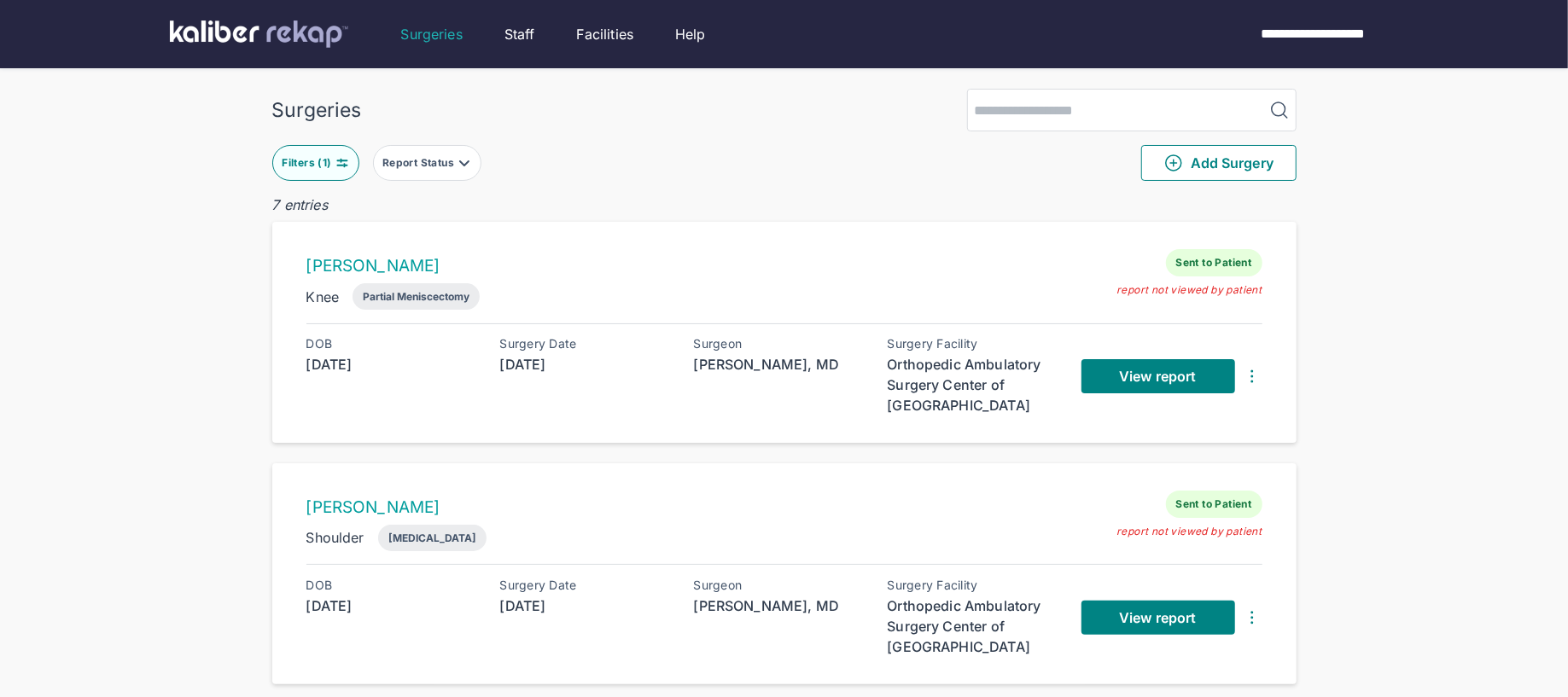
click at [345, 174] on button "Filters ( 1 )" at bounding box center [315, 162] width 87 height 36
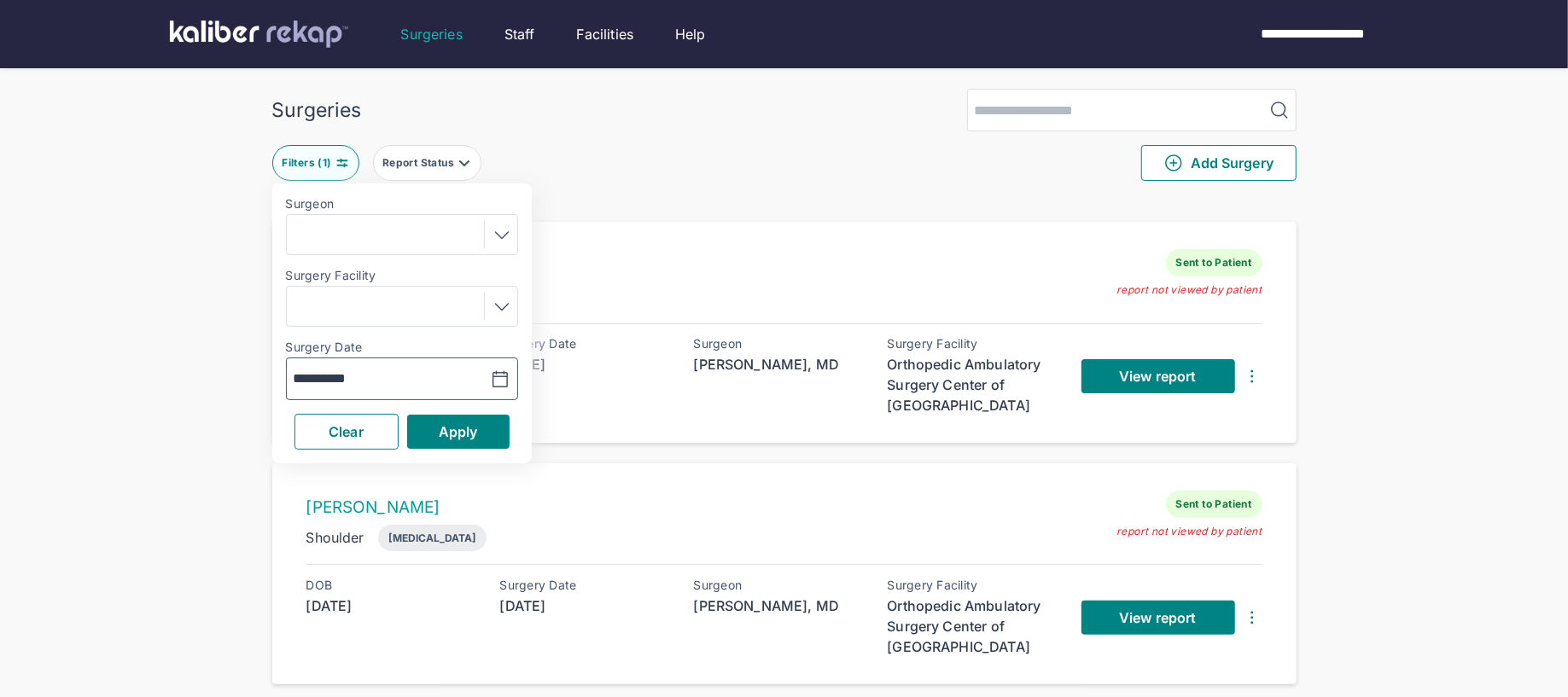
click at [503, 375] on icon "button" at bounding box center [500, 379] width 14 height 15
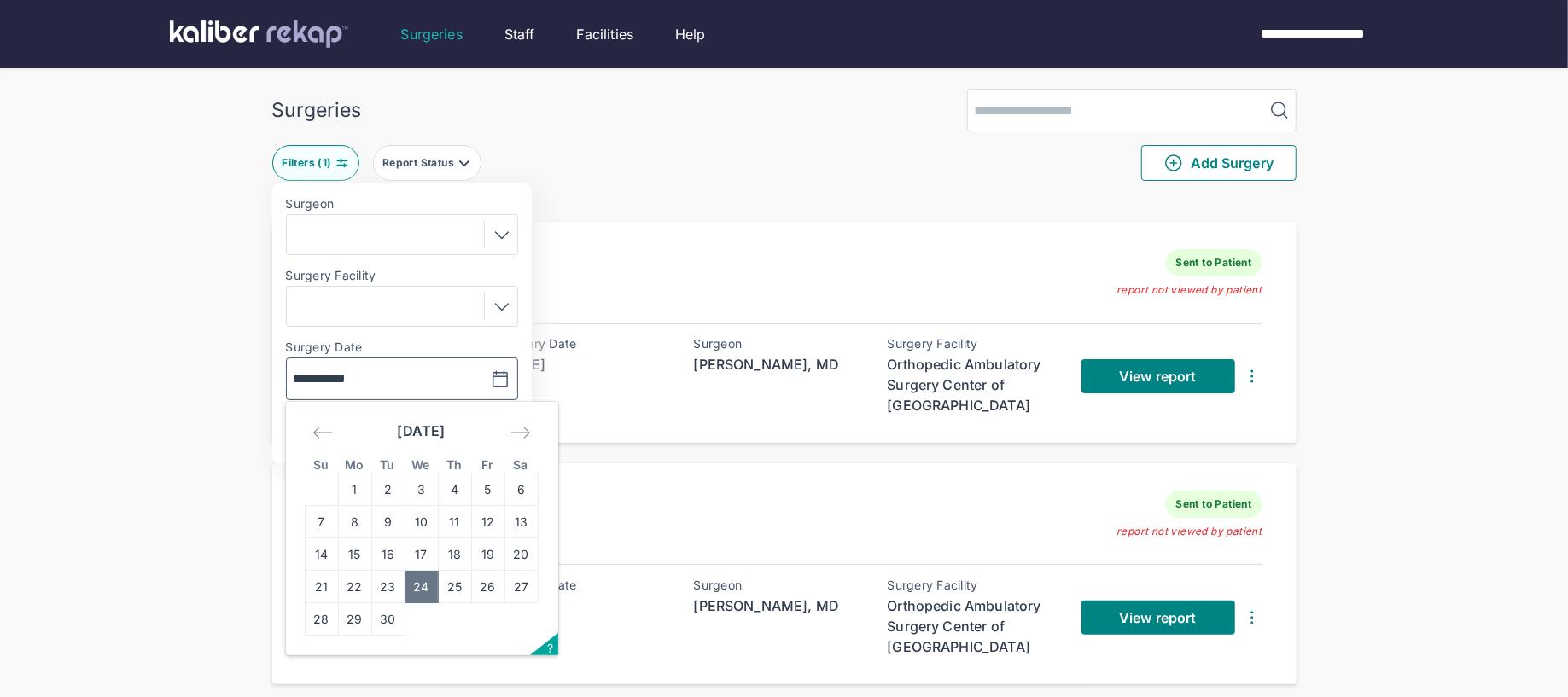
drag, startPoint x: 488, startPoint y: 561, endPoint x: 472, endPoint y: 428, distance: 134.0
click at [488, 561] on td "19" at bounding box center [488, 555] width 34 height 33
type input "**********"
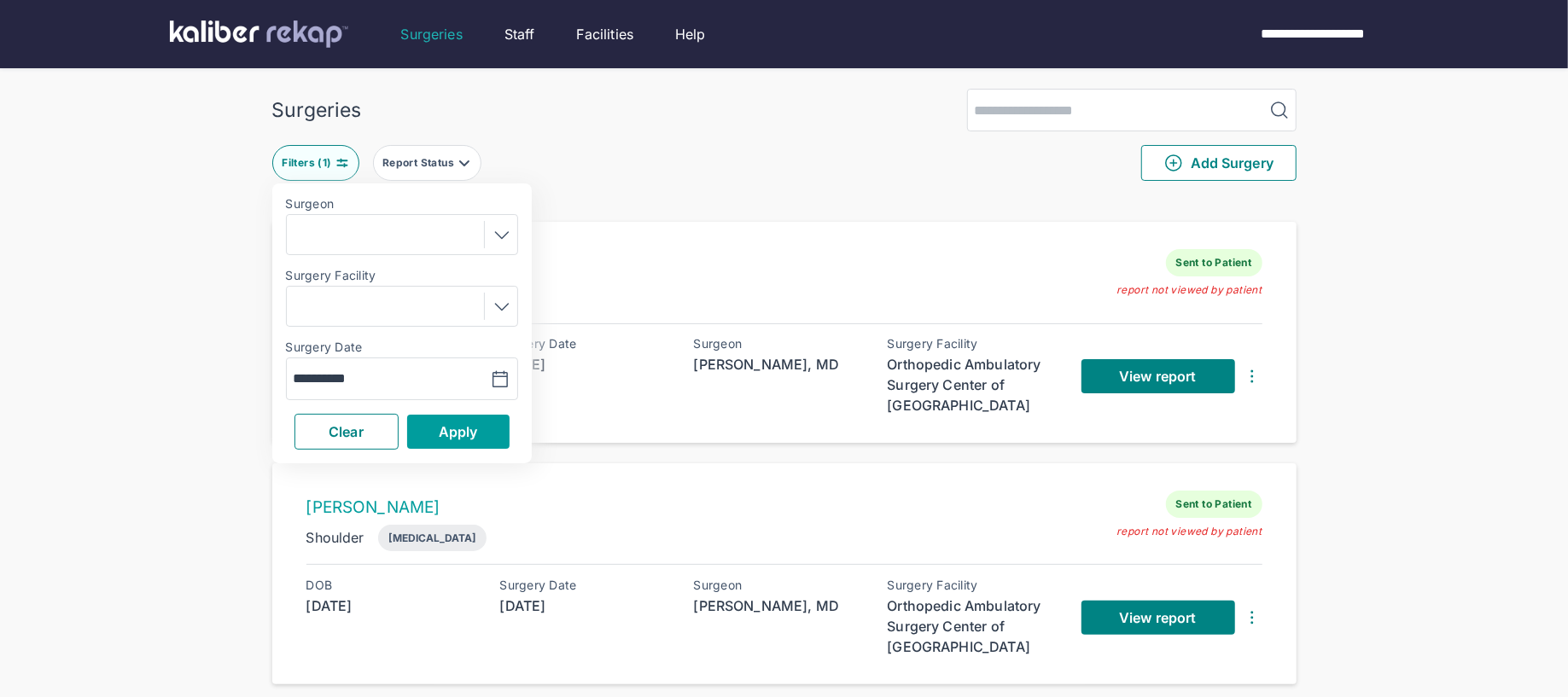
click at [472, 419] on button "Apply" at bounding box center [458, 431] width 102 height 34
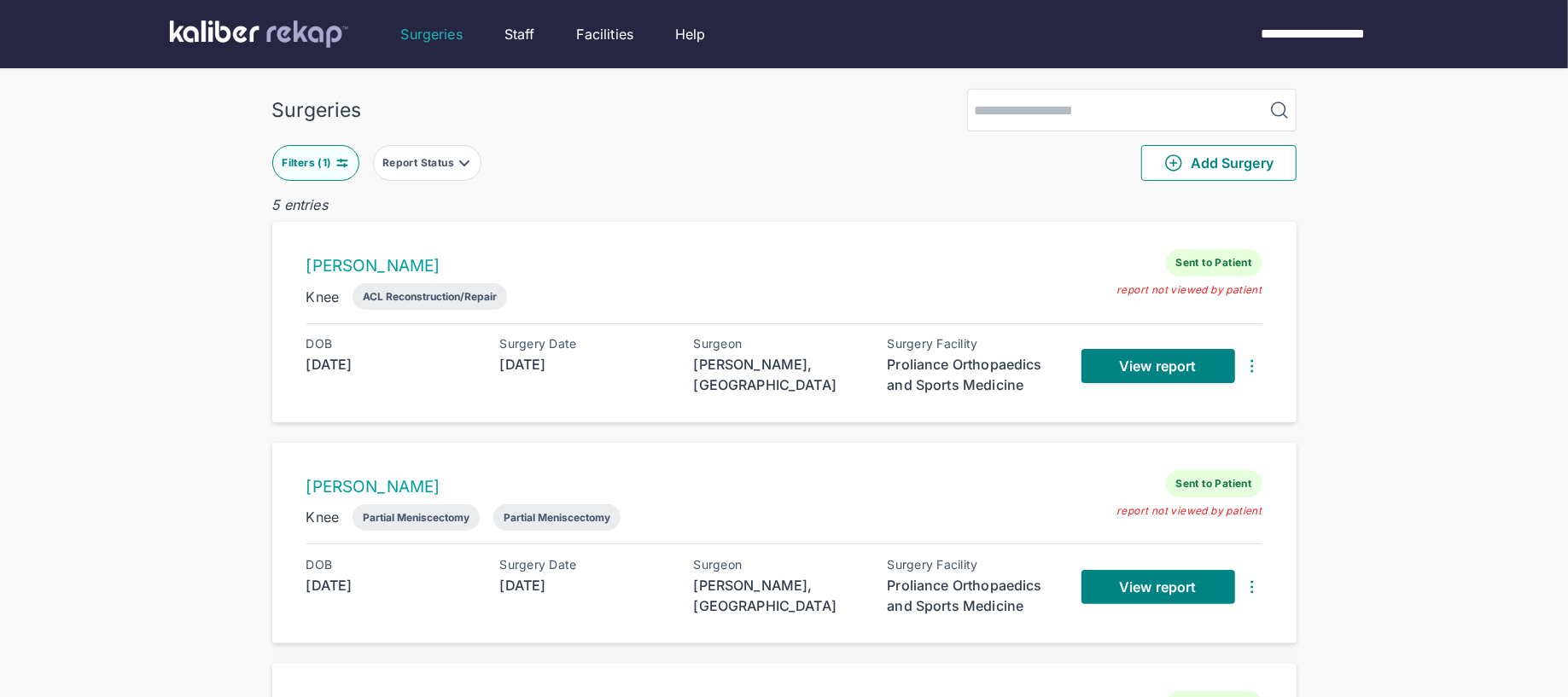
click at [336, 165] on img at bounding box center [342, 163] width 14 height 13
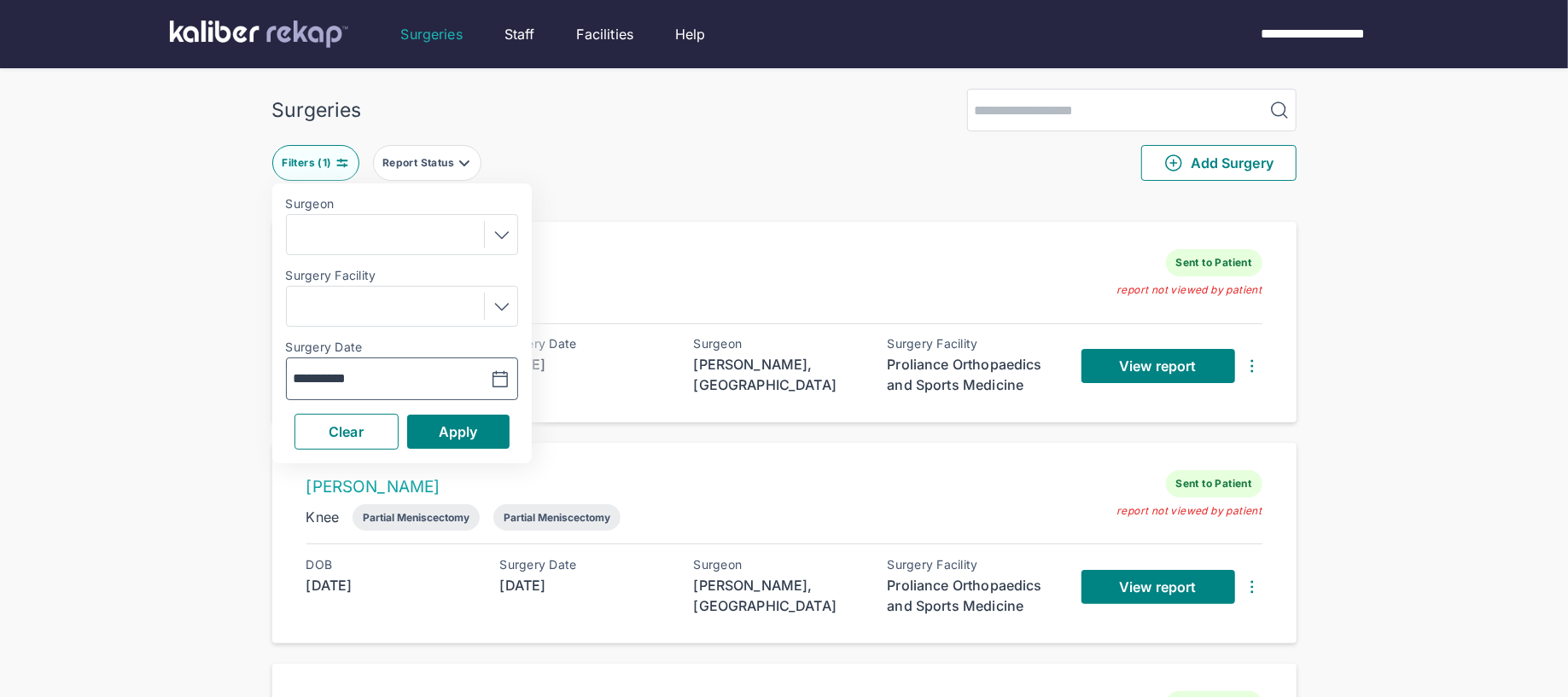
click at [515, 373] on button "button" at bounding box center [457, 379] width 118 height 40
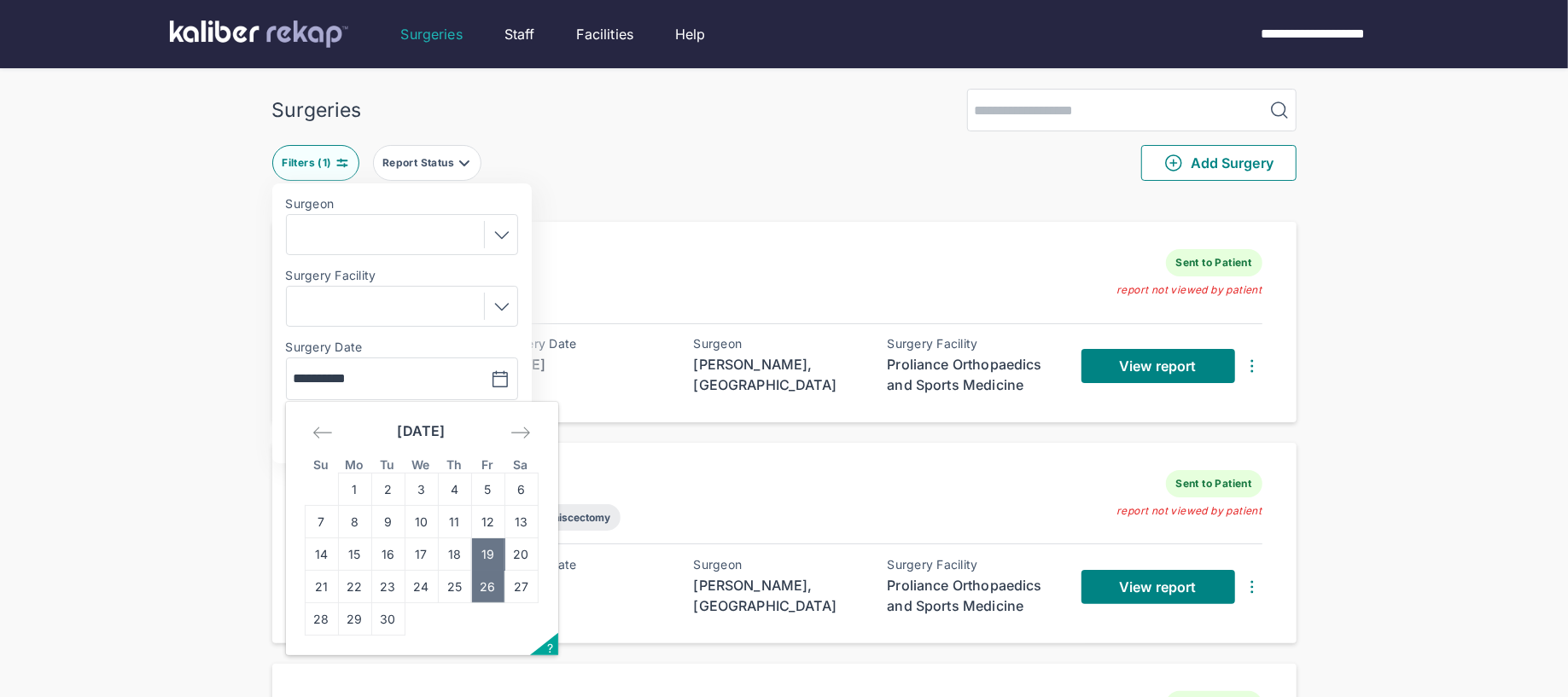
click at [486, 597] on td "26" at bounding box center [488, 587] width 34 height 33
type input "**********"
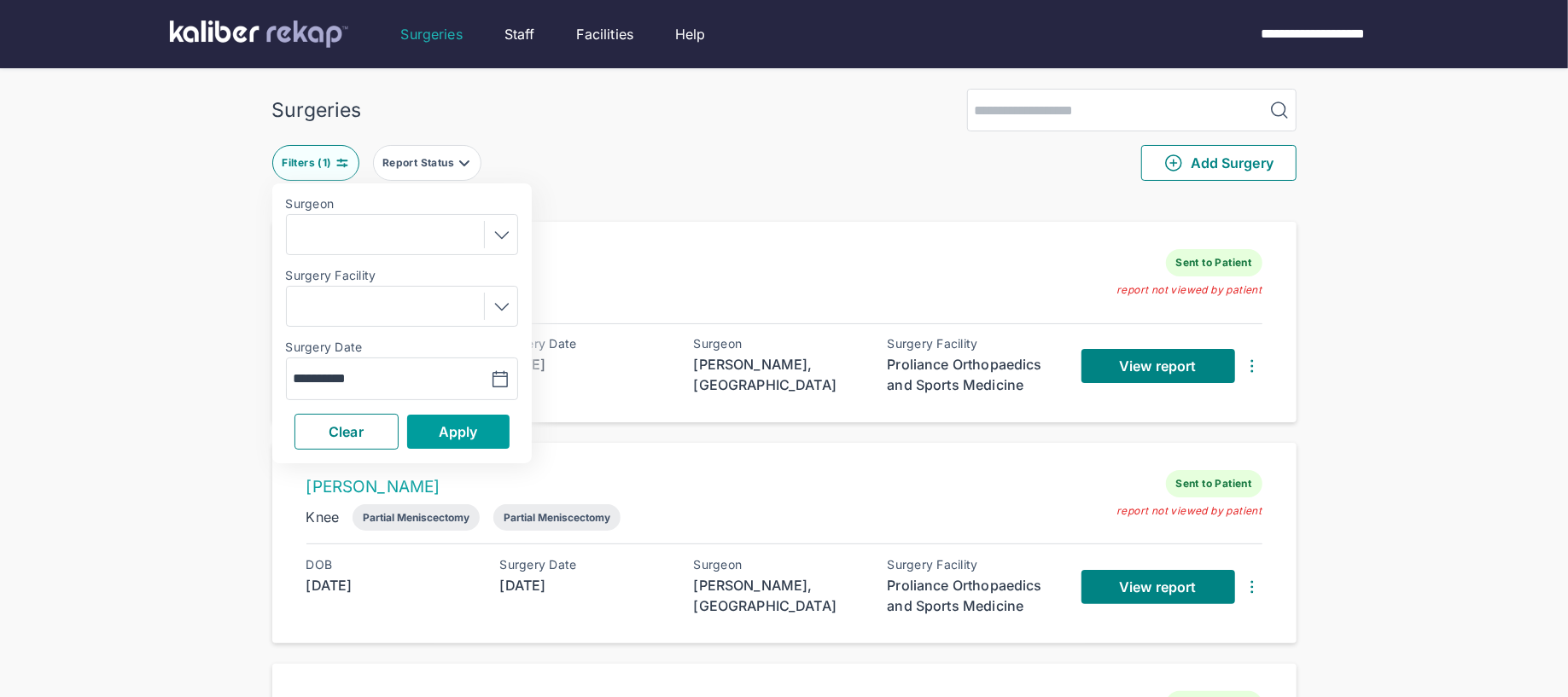
click at [472, 442] on button "Apply" at bounding box center [458, 431] width 102 height 34
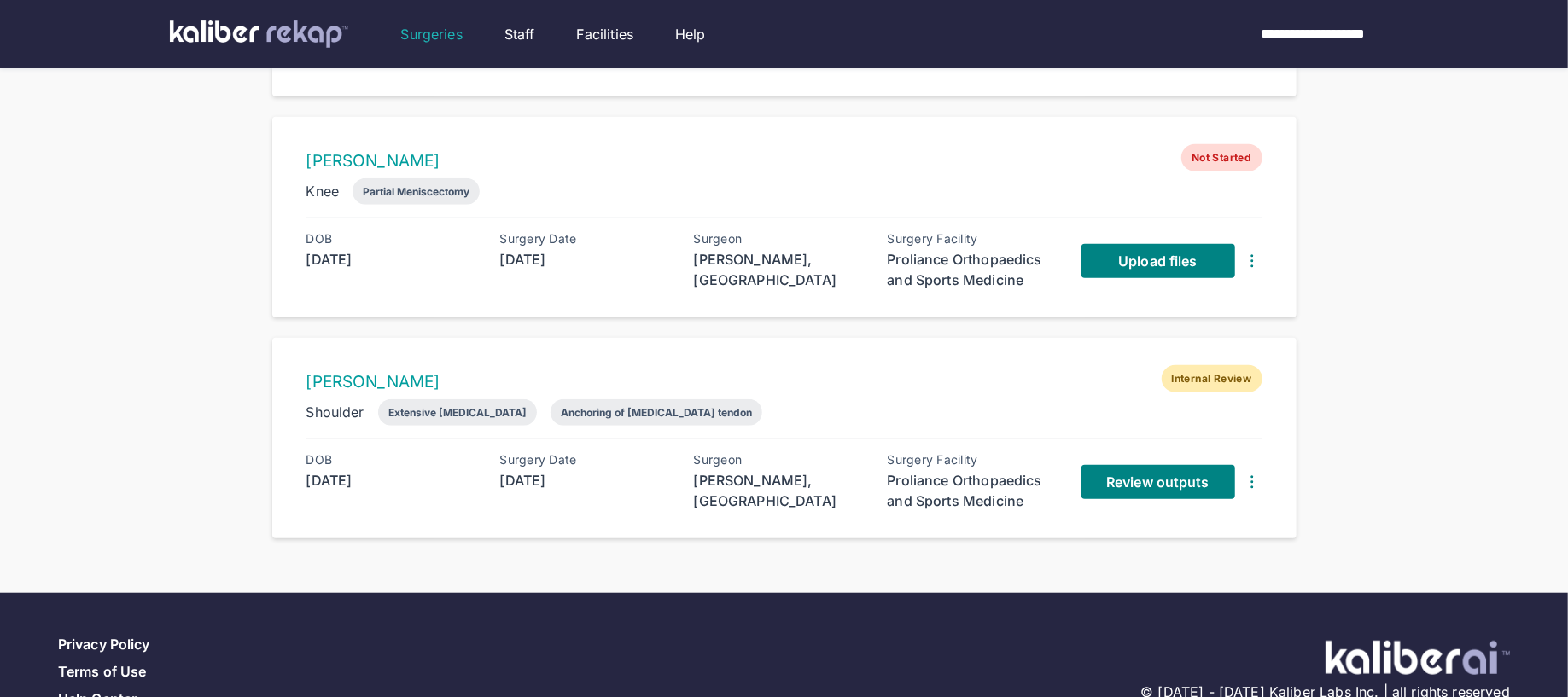
scroll to position [814, 0]
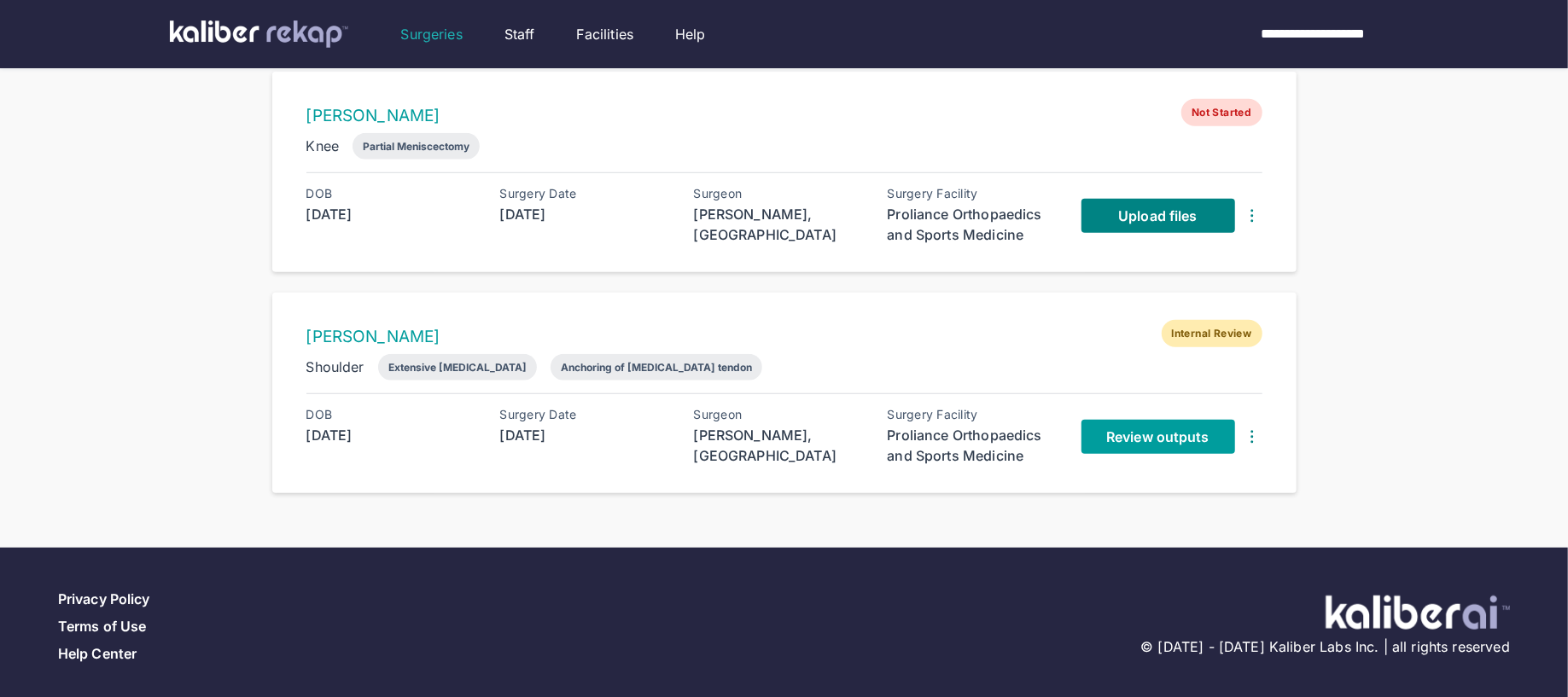
click at [1154, 428] on span "Review outputs" at bounding box center [1157, 437] width 102 height 17
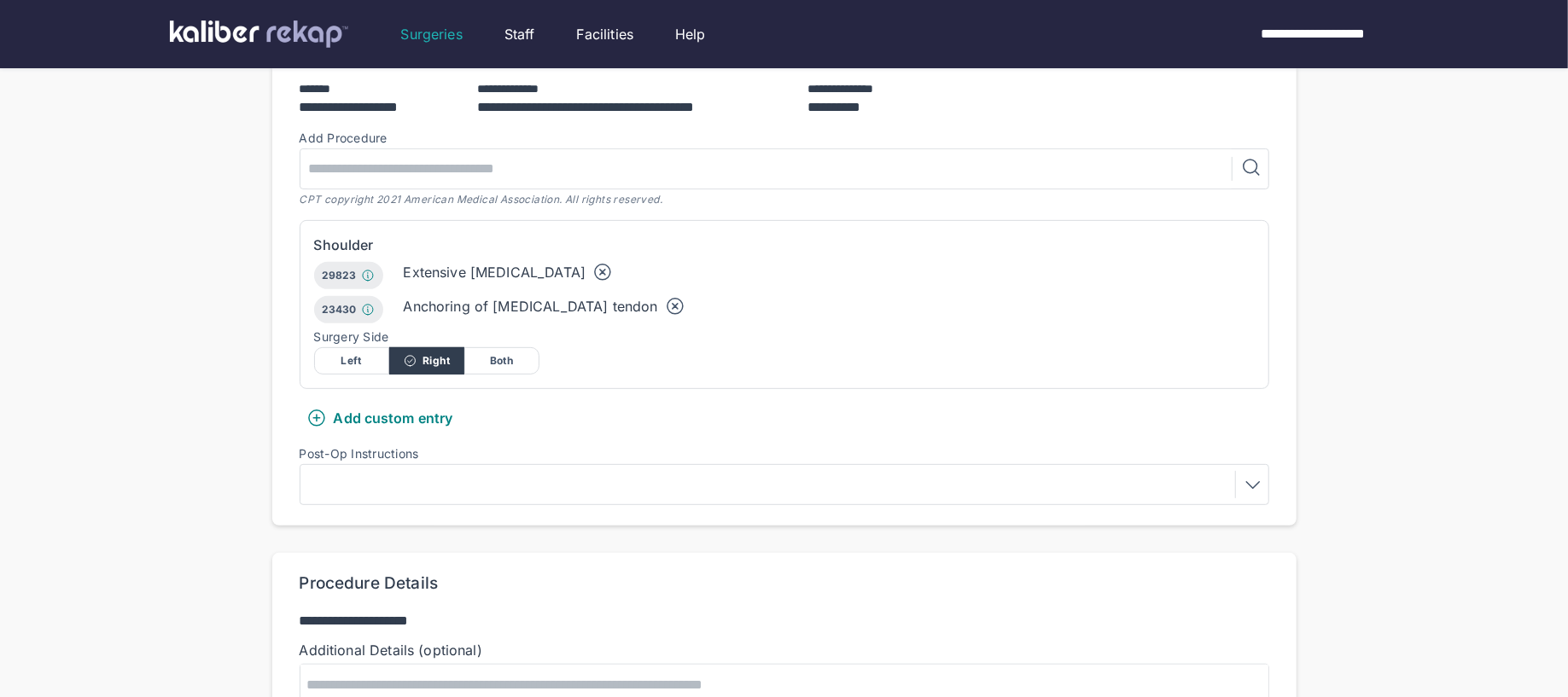
scroll to position [760, 0]
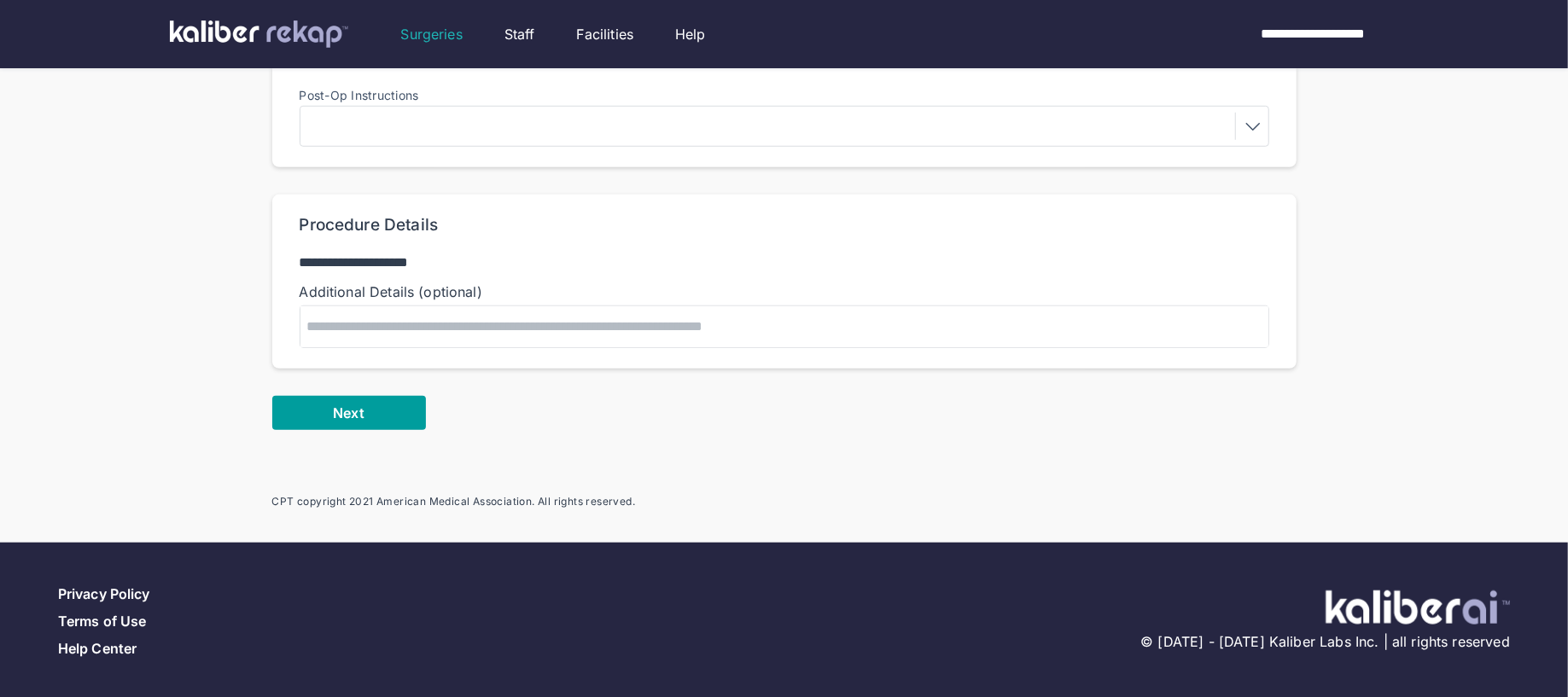
click at [391, 413] on button "Next" at bounding box center [348, 413] width 153 height 34
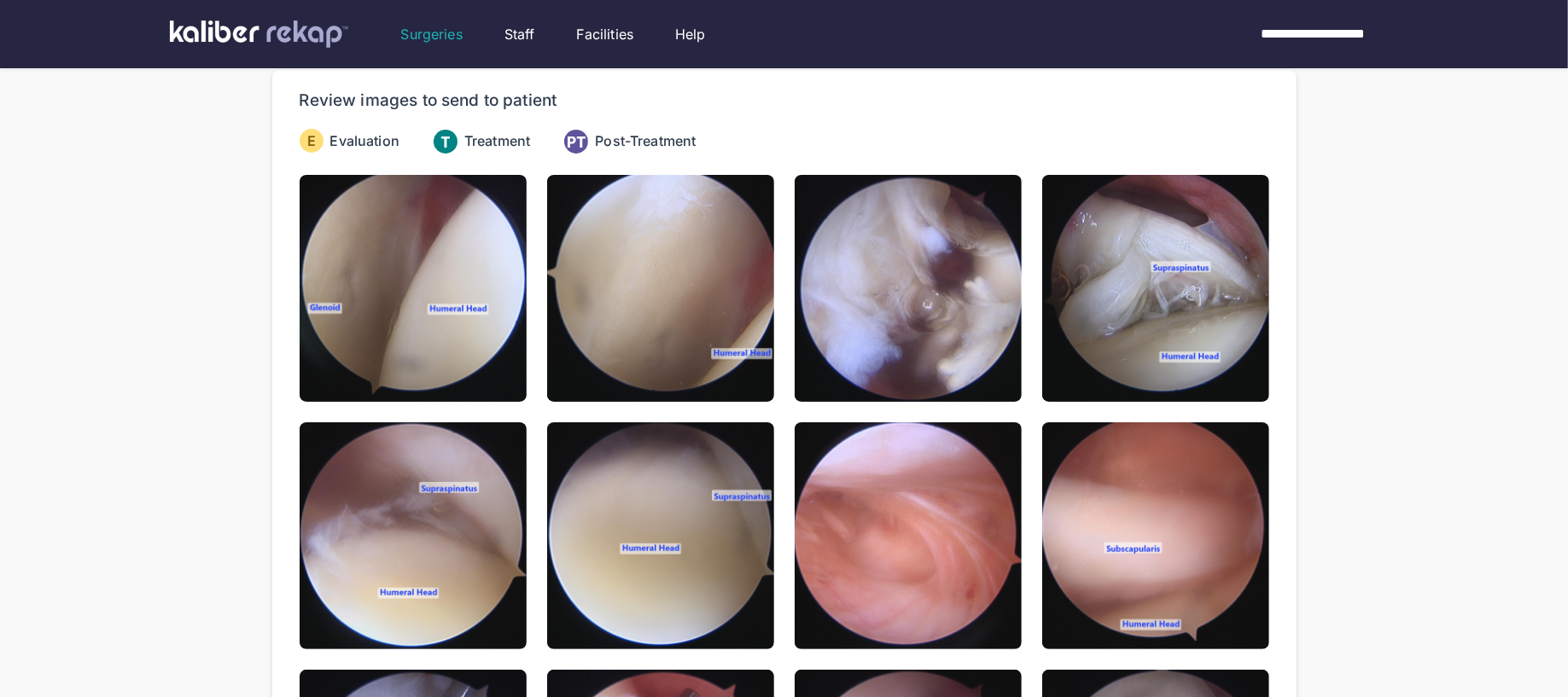
scroll to position [160, 0]
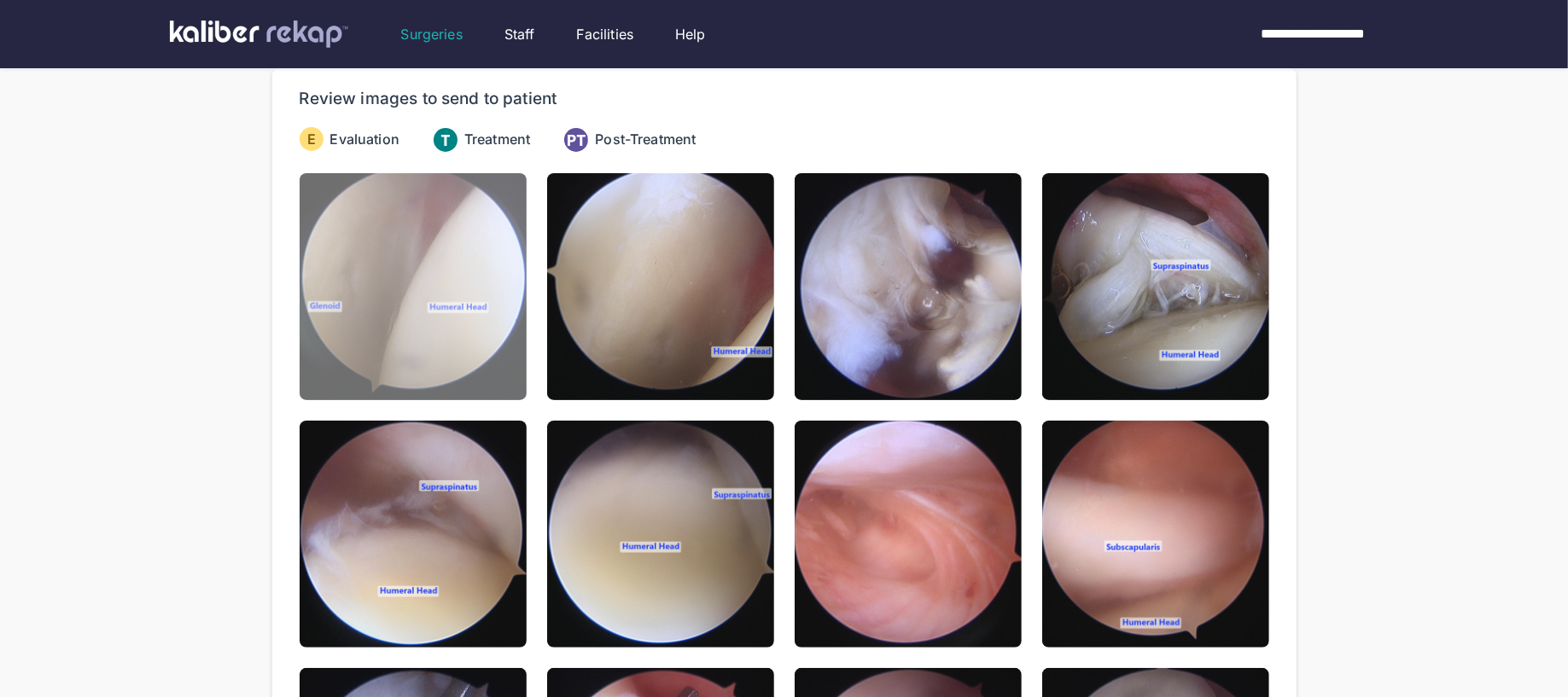
click at [486, 360] on img at bounding box center [413, 286] width 227 height 227
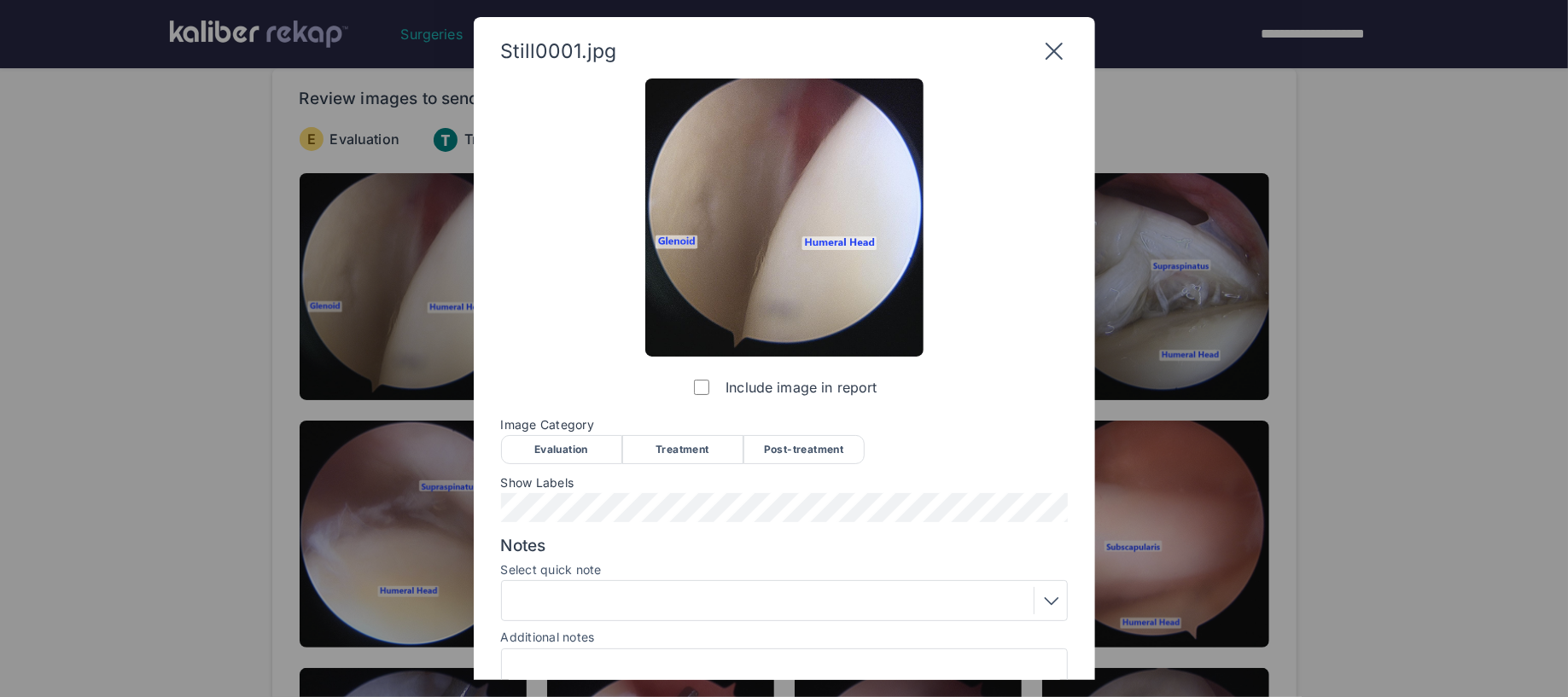
click at [576, 453] on div "Evaluation" at bounding box center [562, 449] width 122 height 29
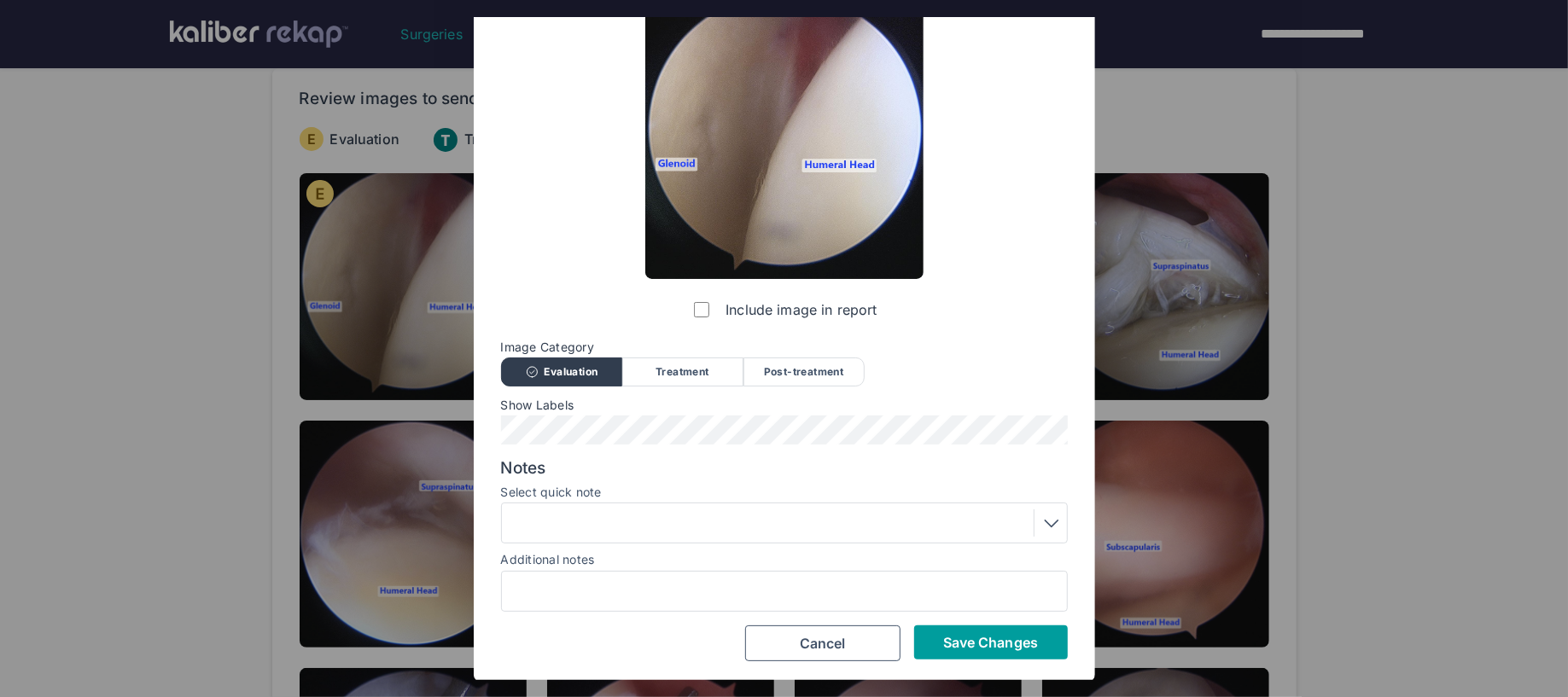
click at [972, 640] on span "Save Changes" at bounding box center [990, 643] width 95 height 17
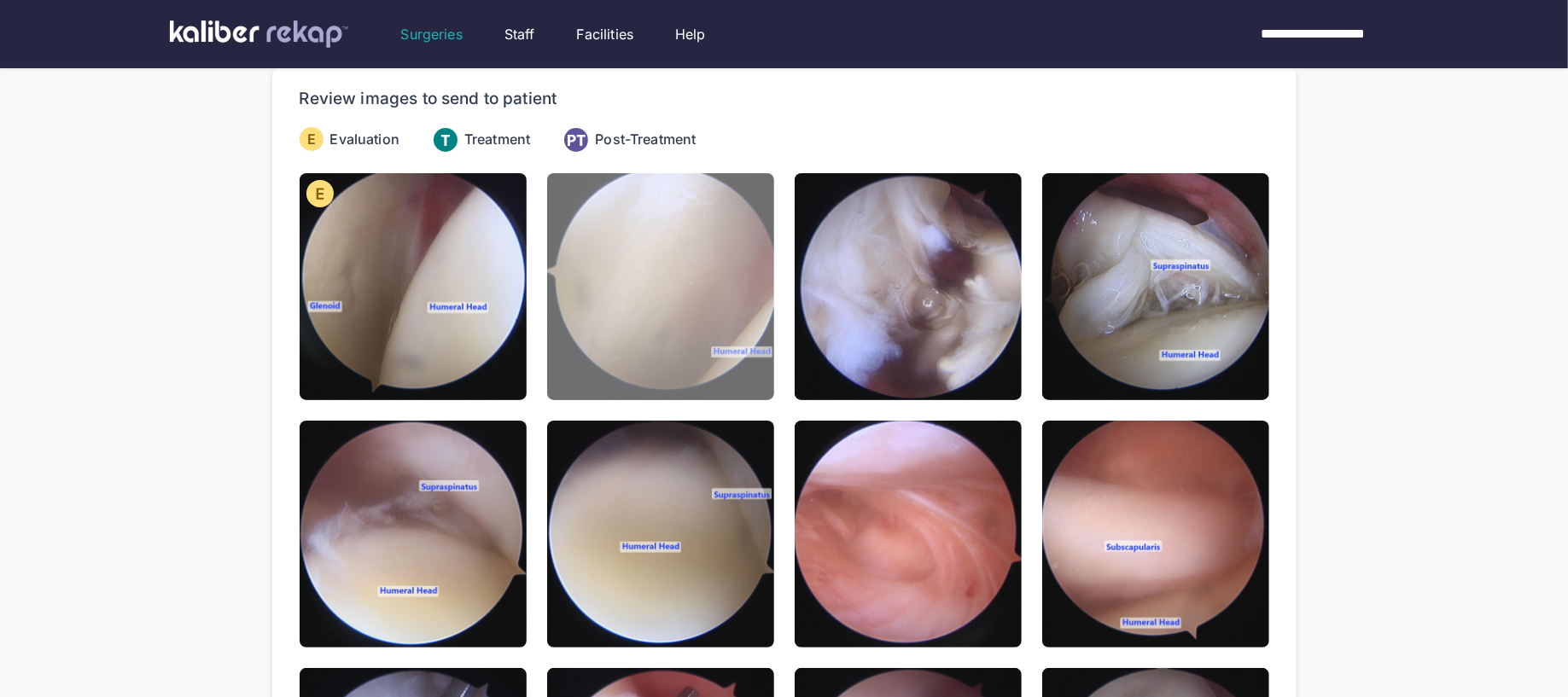
click at [689, 358] on img at bounding box center [660, 286] width 227 height 227
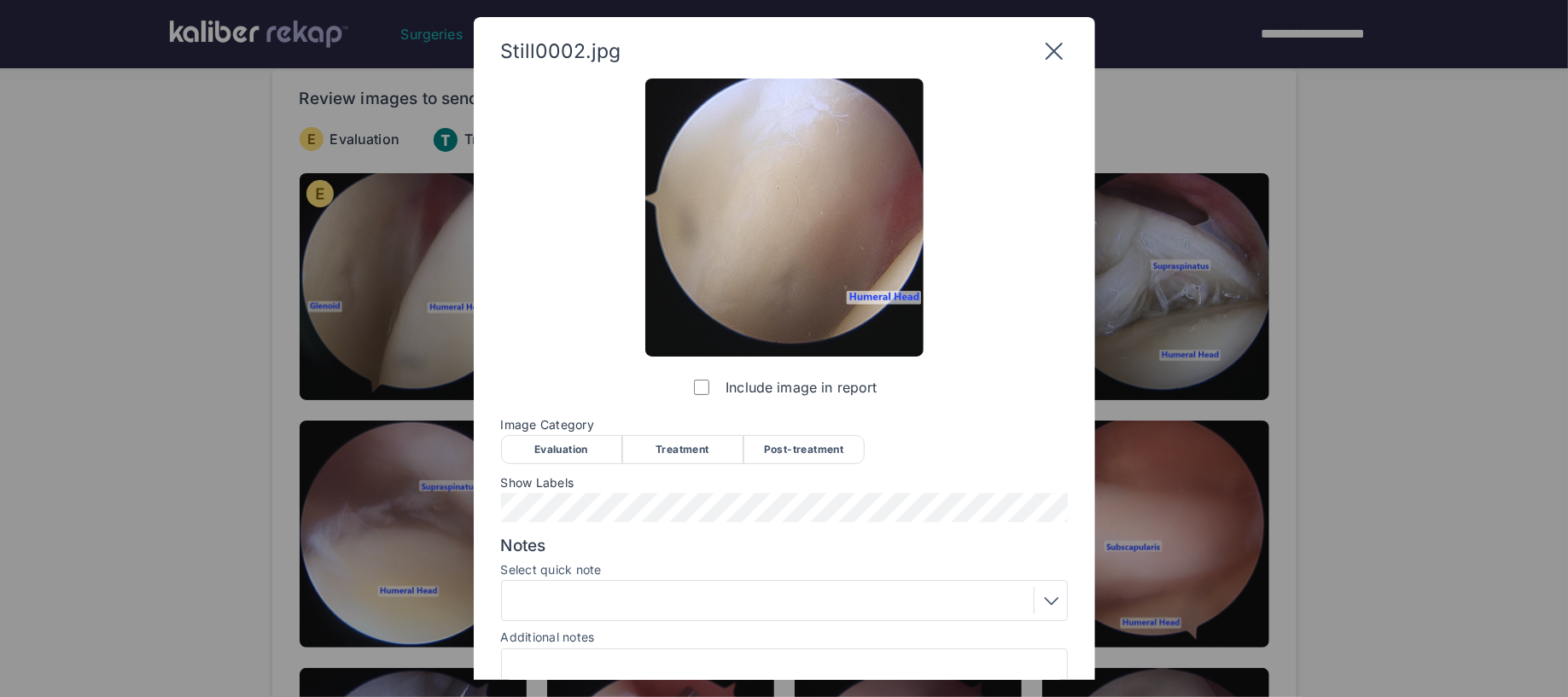
click at [572, 448] on div "Evaluation" at bounding box center [562, 449] width 122 height 29
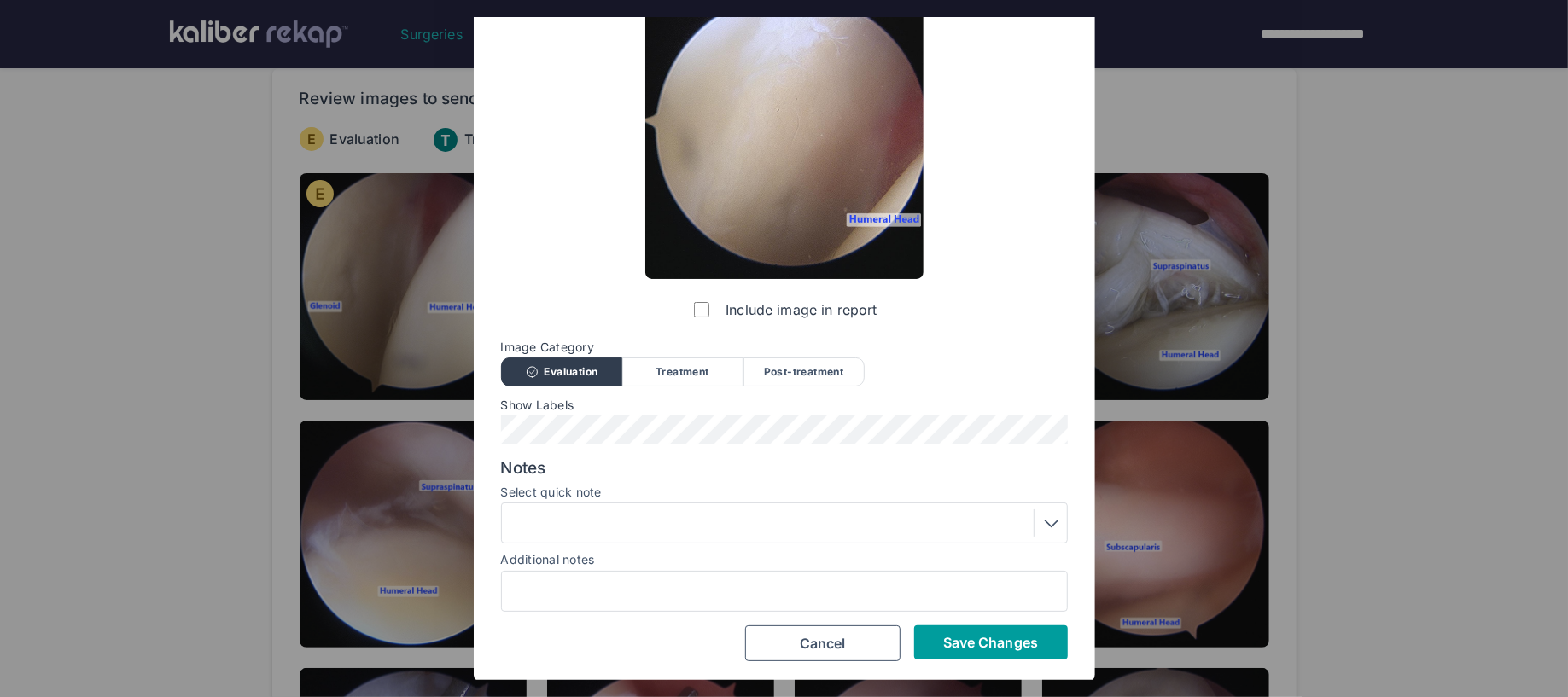
click at [1046, 649] on button "Save Changes" at bounding box center [990, 642] width 153 height 34
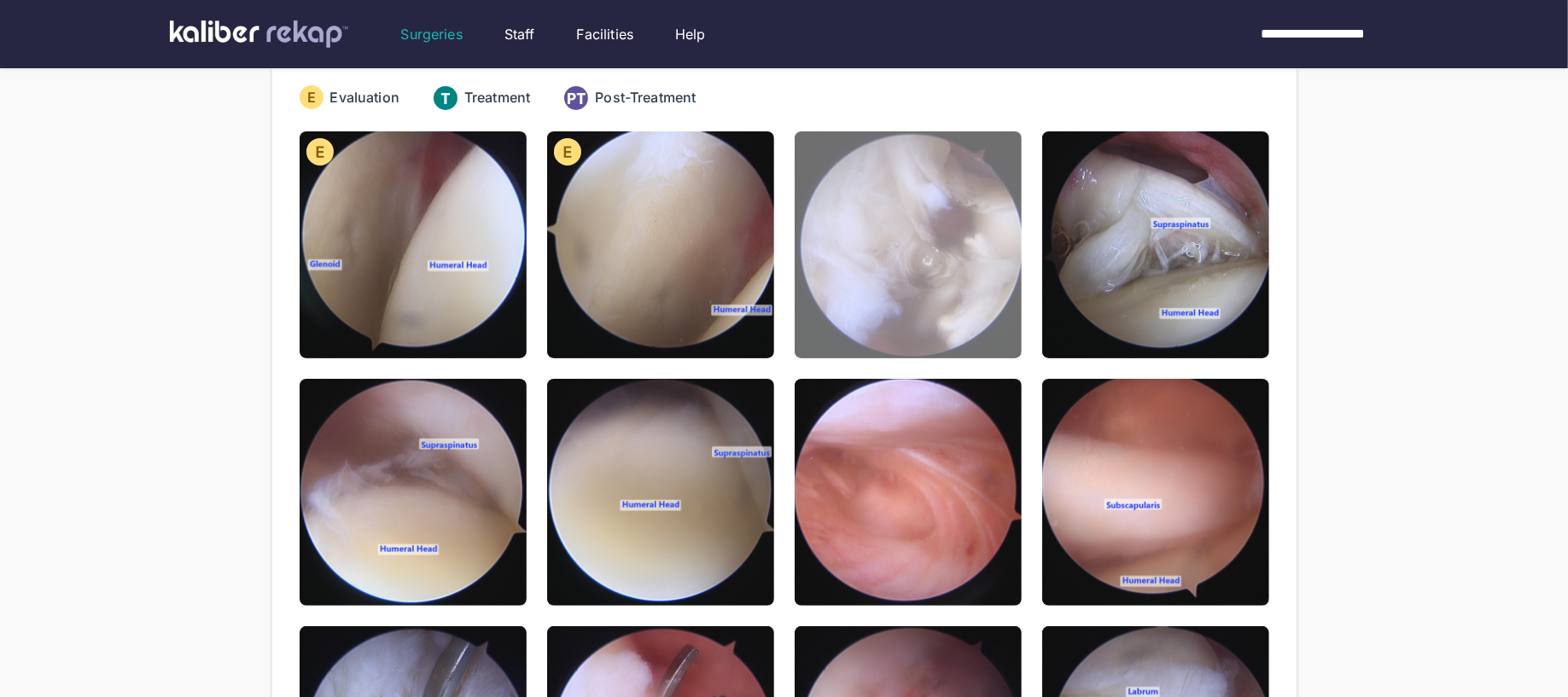
scroll to position [201, 0]
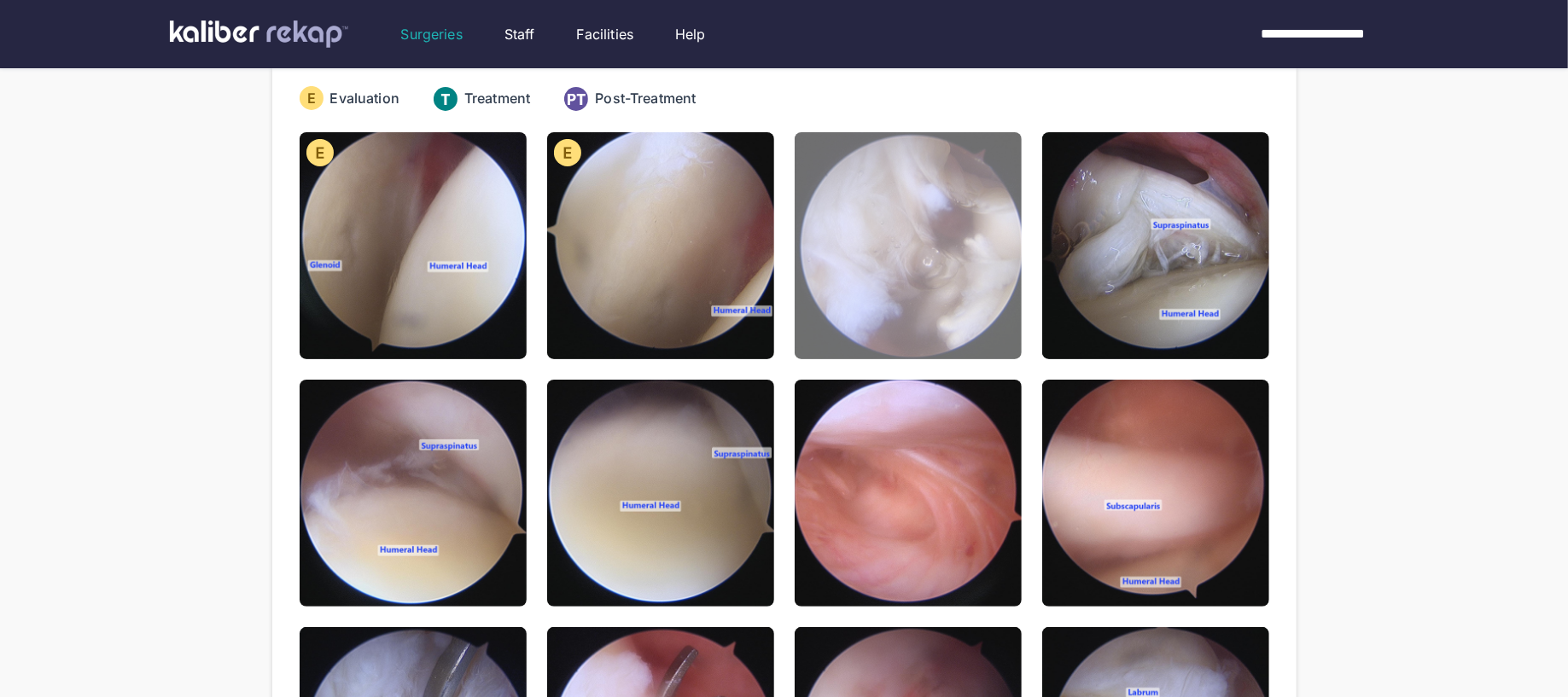
click at [926, 307] on img at bounding box center [907, 245] width 227 height 227
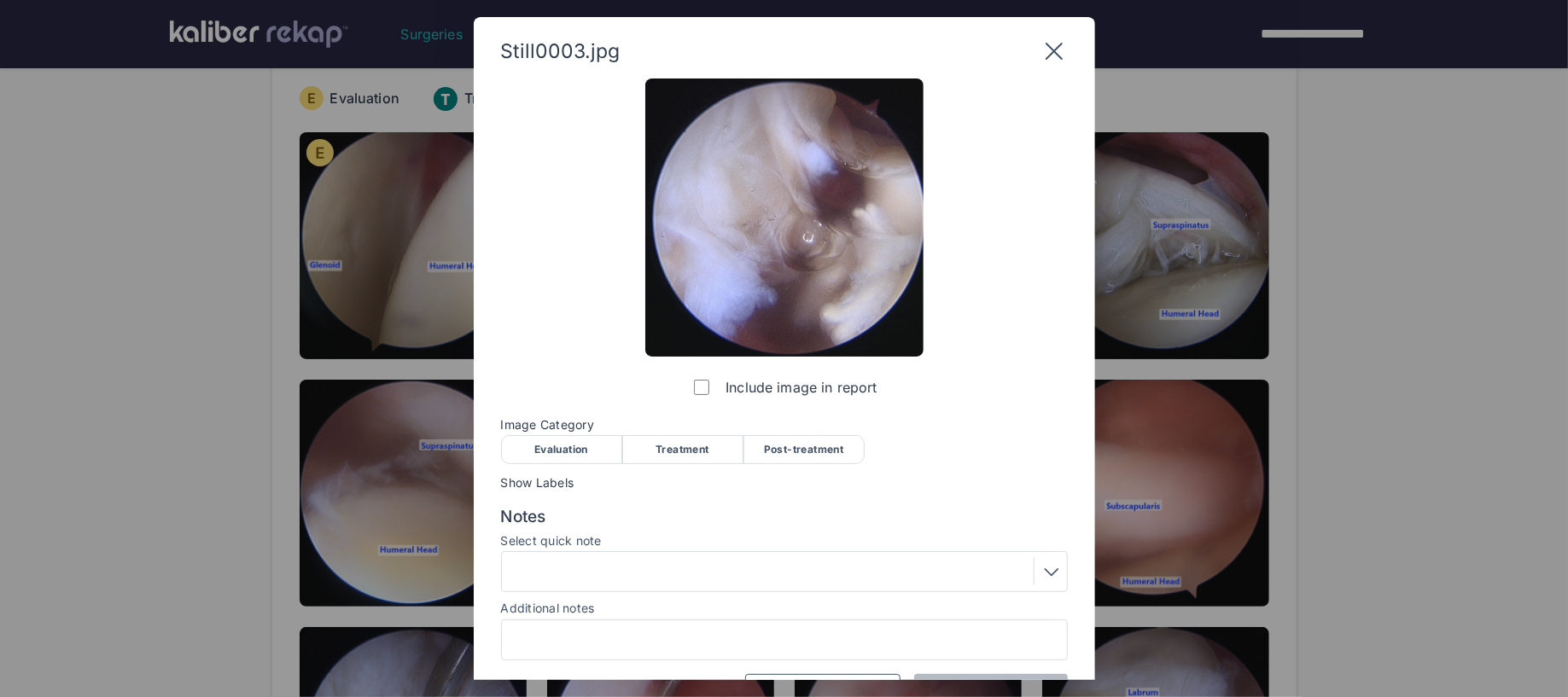
click at [574, 445] on div "Evaluation" at bounding box center [562, 449] width 122 height 29
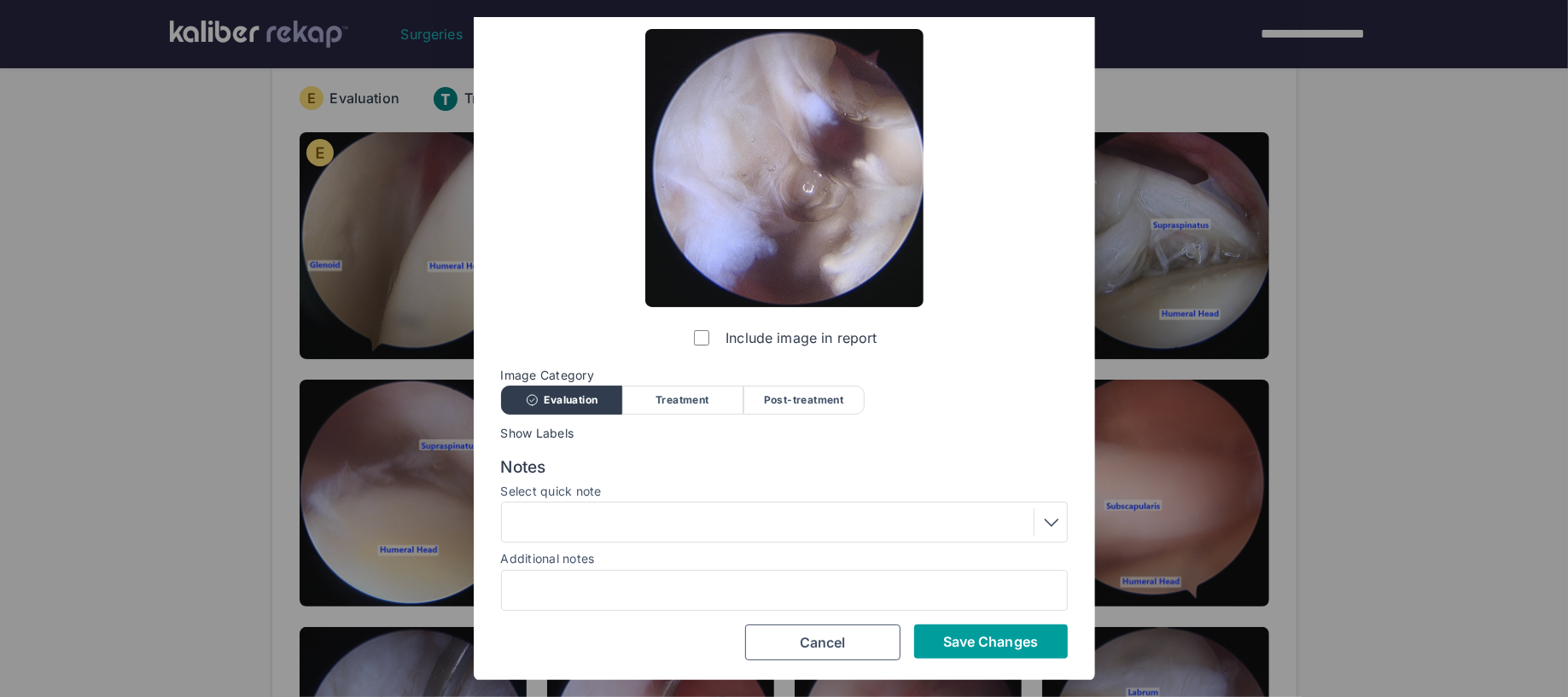
click at [958, 653] on button "Save Changes" at bounding box center [990, 641] width 153 height 34
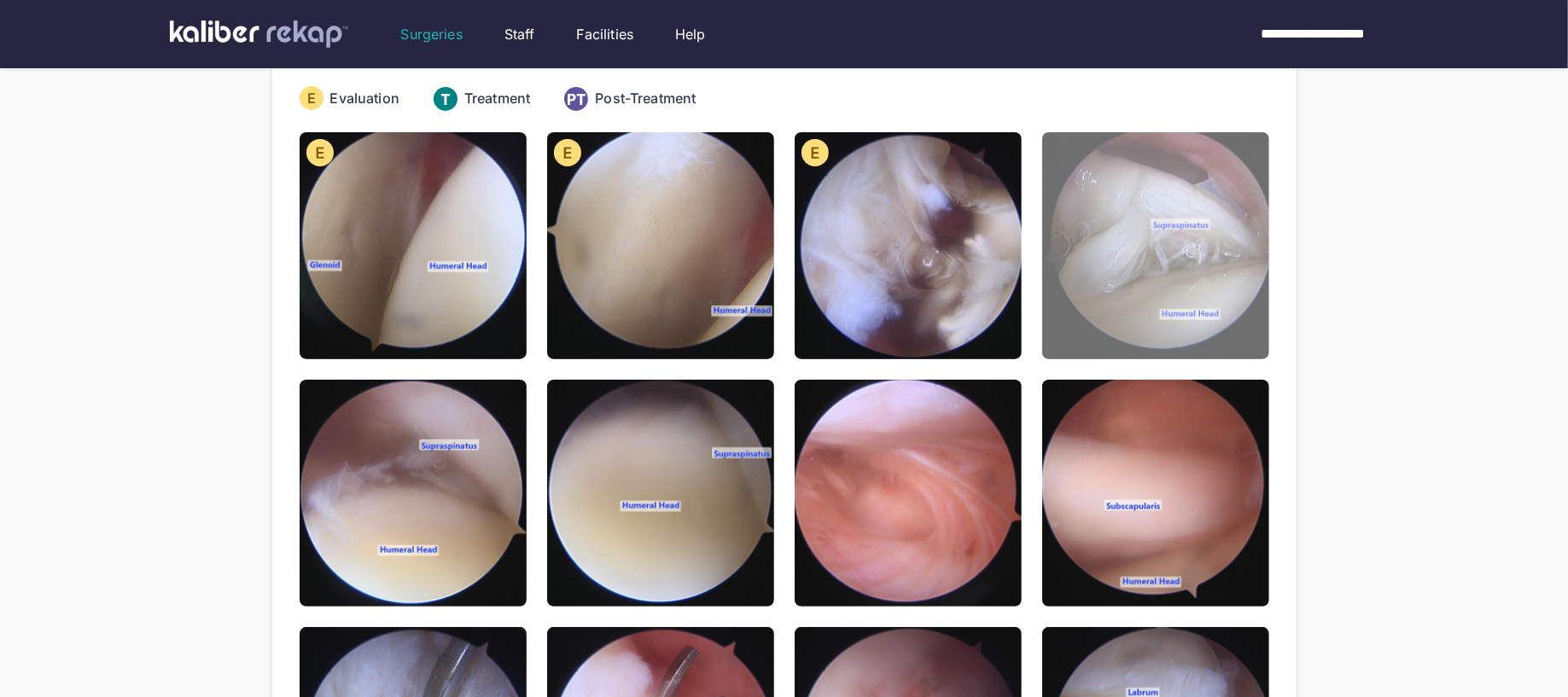
click at [1082, 317] on img at bounding box center [1155, 245] width 227 height 227
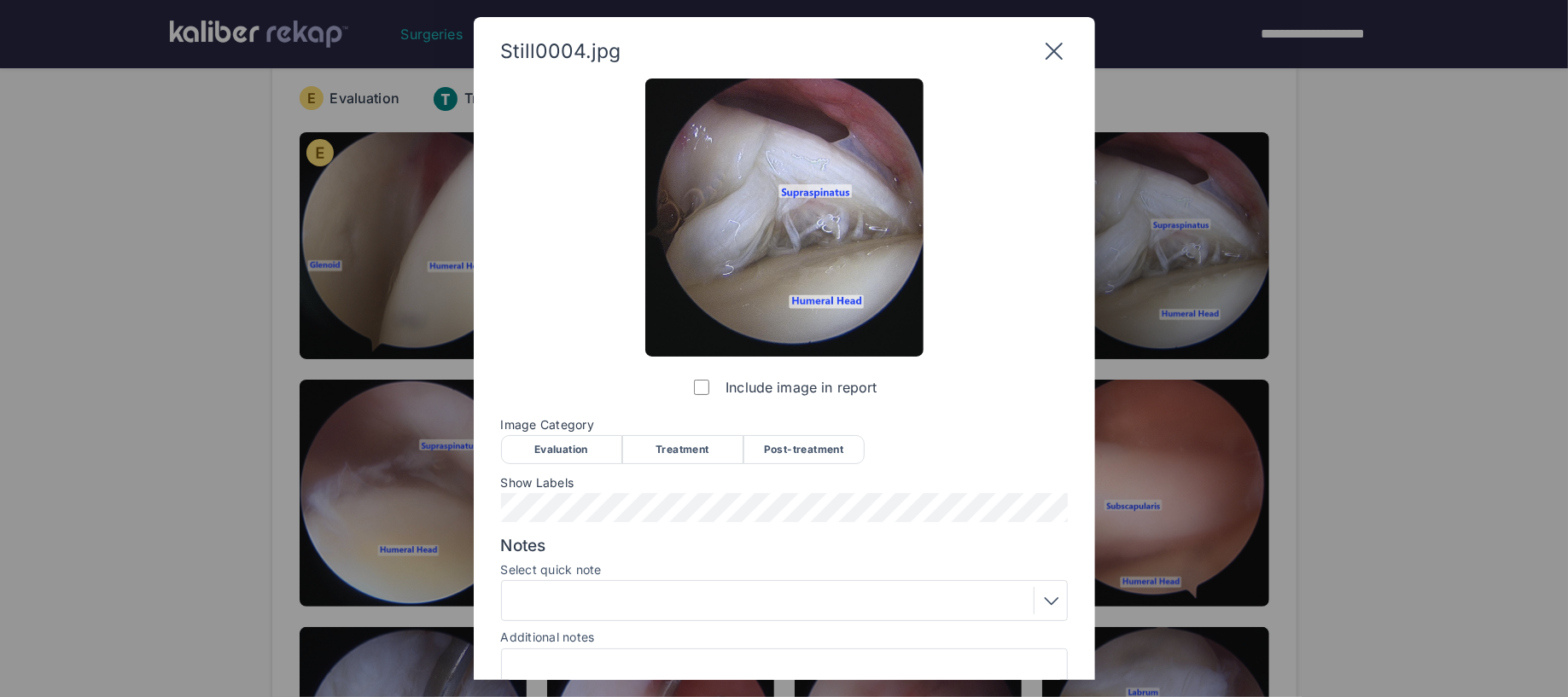
click at [601, 449] on div "Evaluation" at bounding box center [562, 449] width 122 height 29
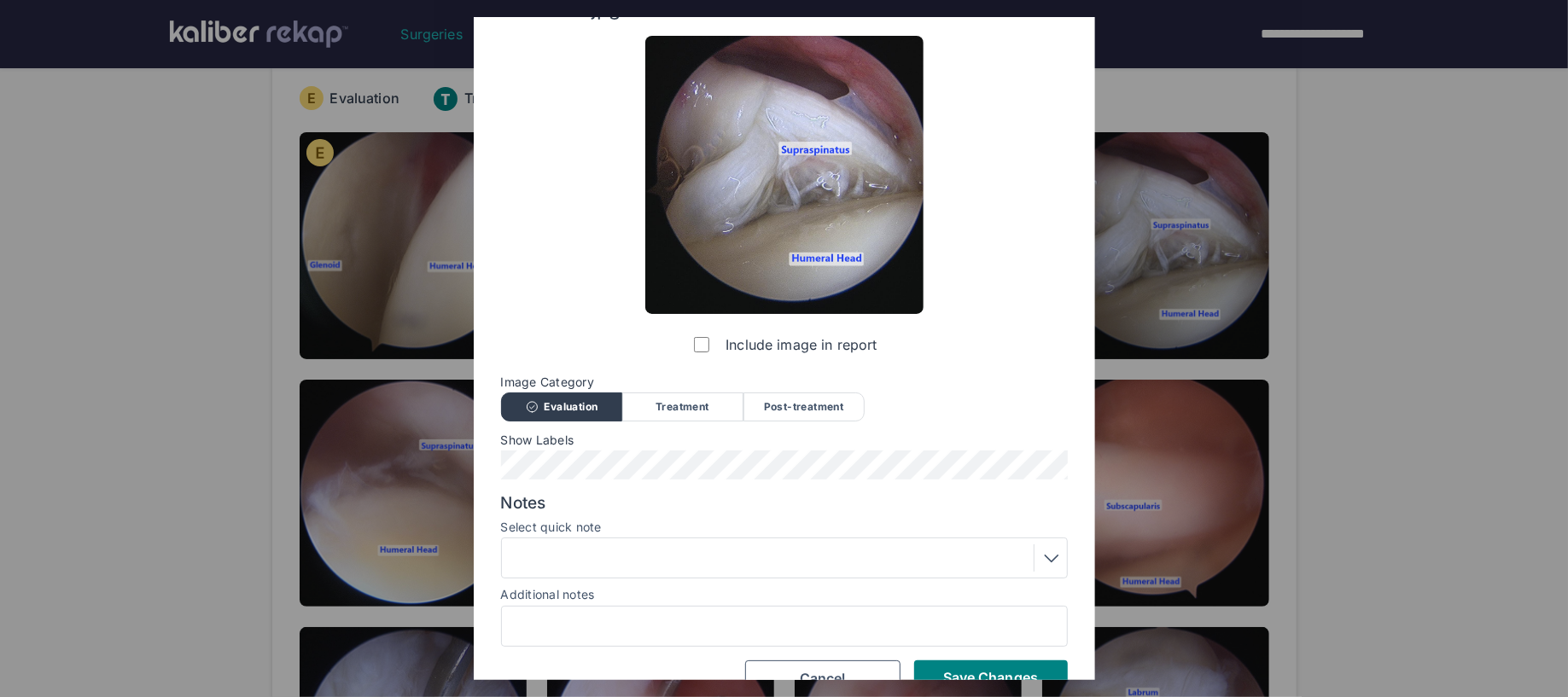
scroll to position [78, 0]
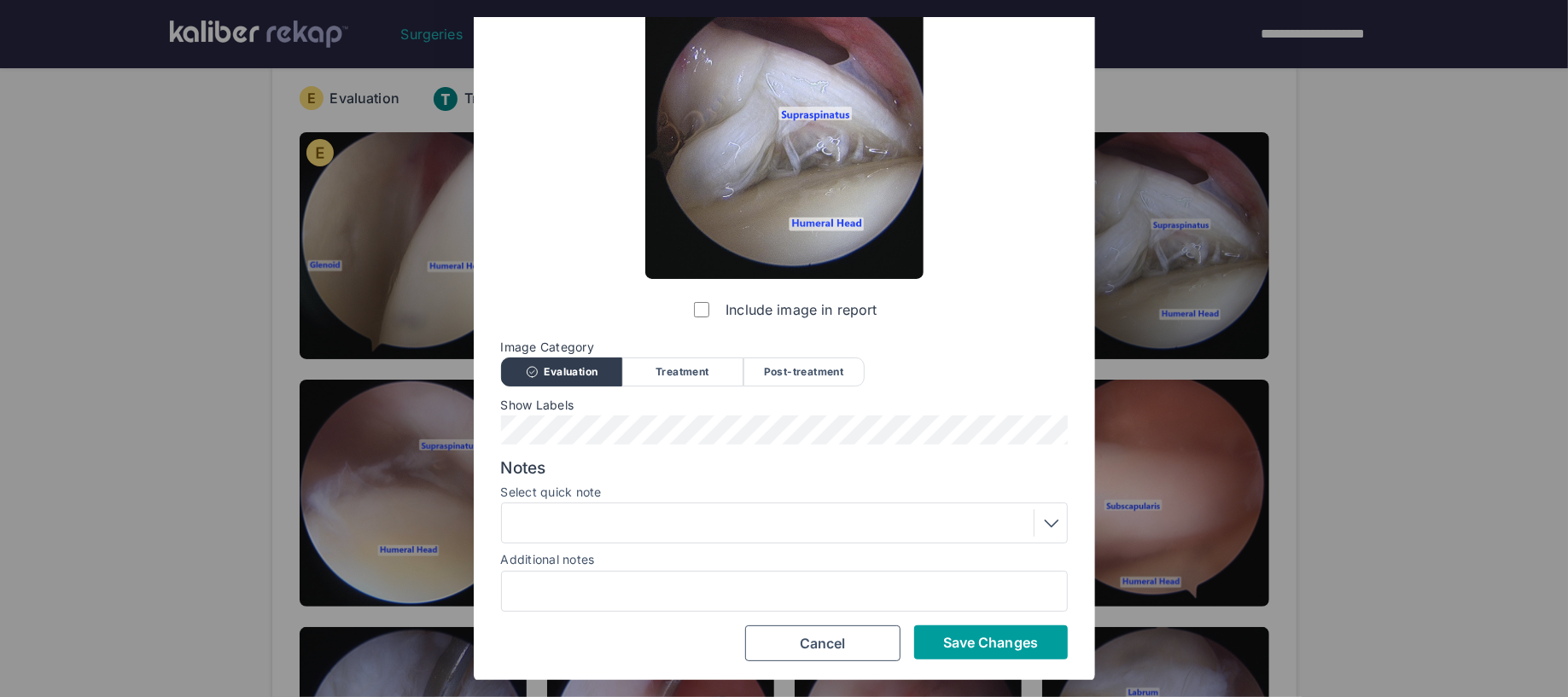
click at [956, 648] on span "Save Changes" at bounding box center [990, 643] width 95 height 17
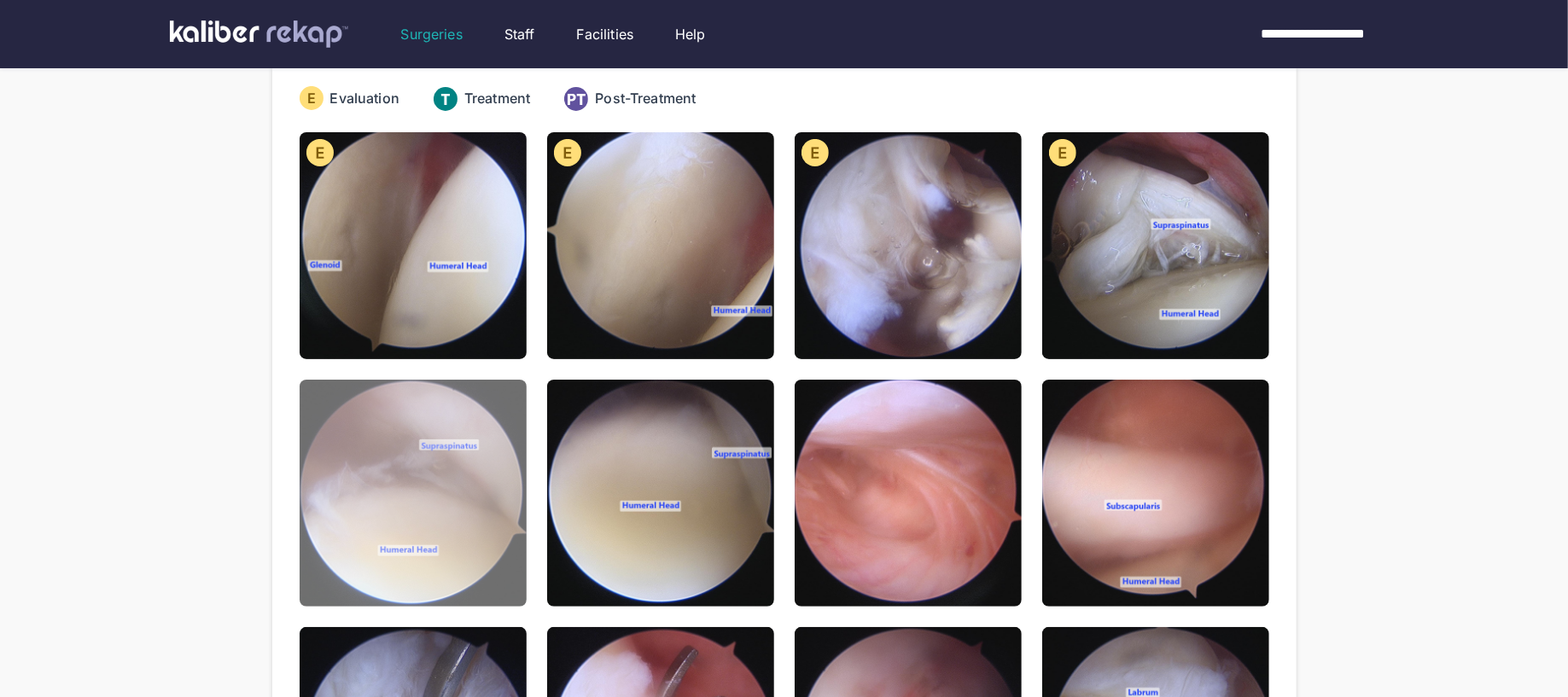
click at [483, 530] on img at bounding box center [413, 493] width 227 height 227
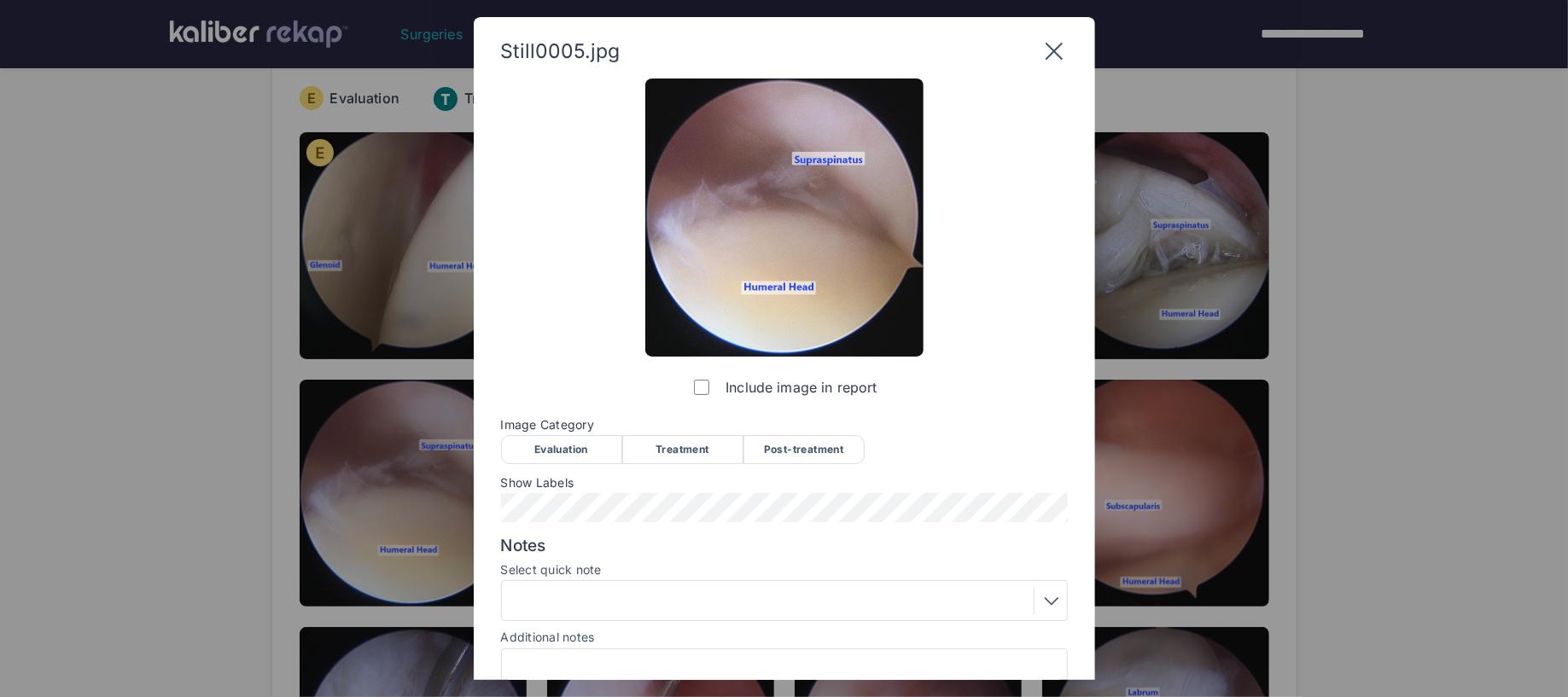
drag, startPoint x: 573, startPoint y: 452, endPoint x: 715, endPoint y: 490, distance: 147.0
click at [573, 452] on div "Evaluation" at bounding box center [562, 449] width 122 height 29
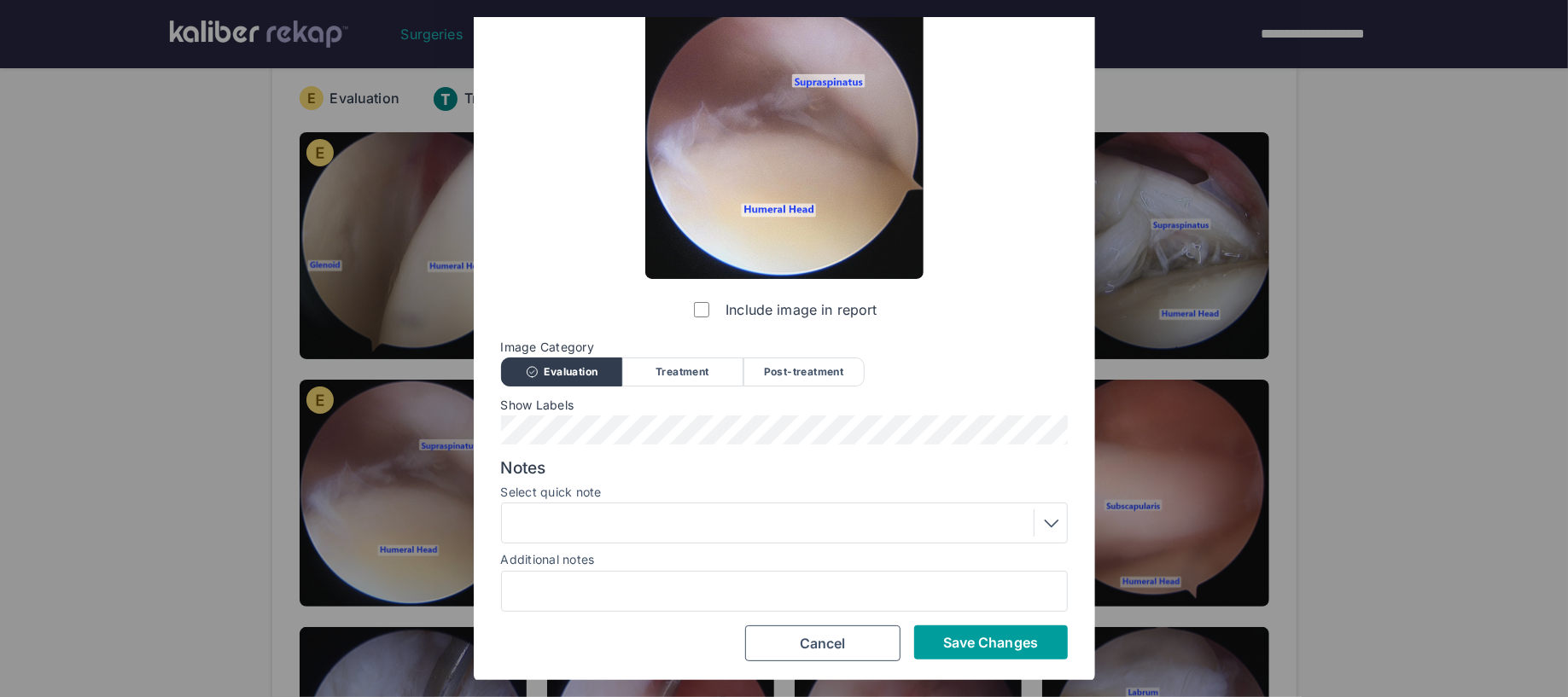
click at [949, 649] on span "Save Changes" at bounding box center [990, 643] width 95 height 17
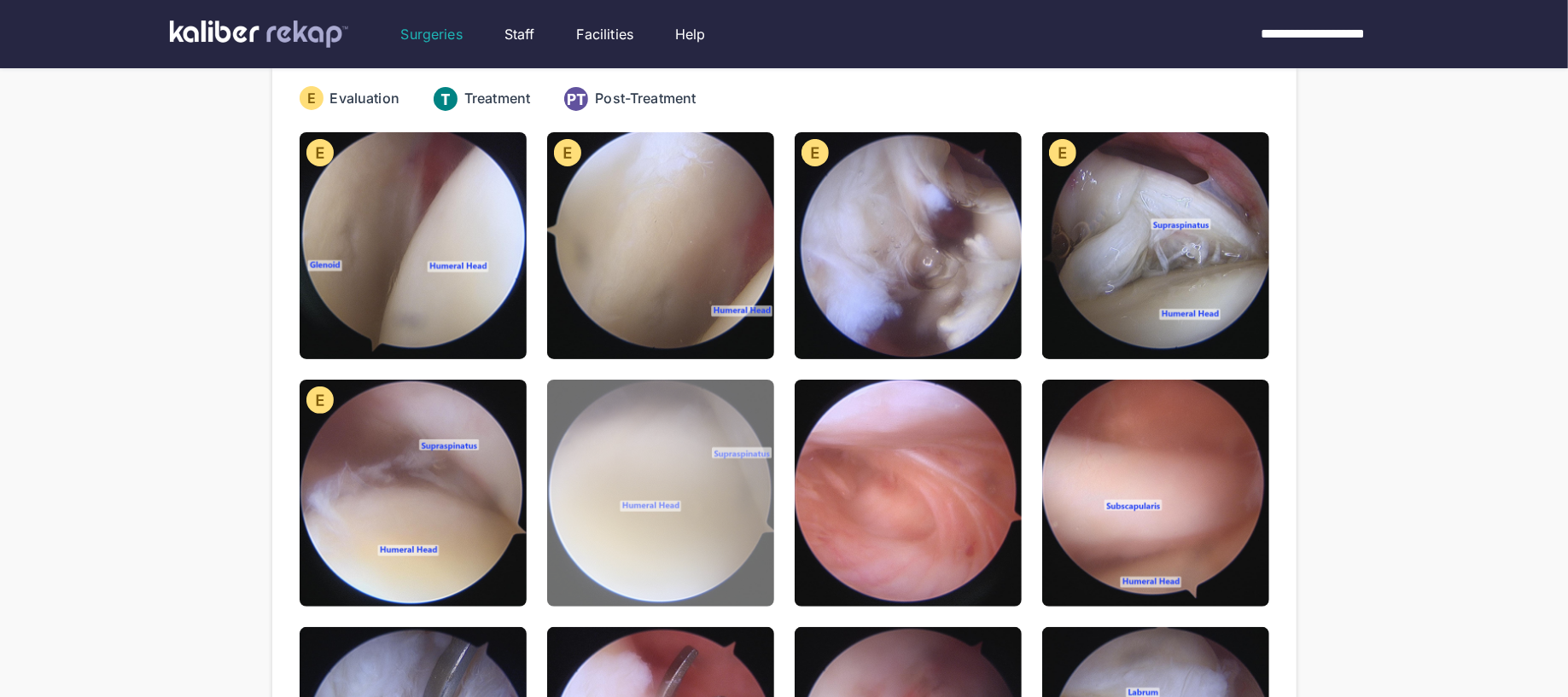
click at [673, 513] on img at bounding box center [660, 493] width 227 height 227
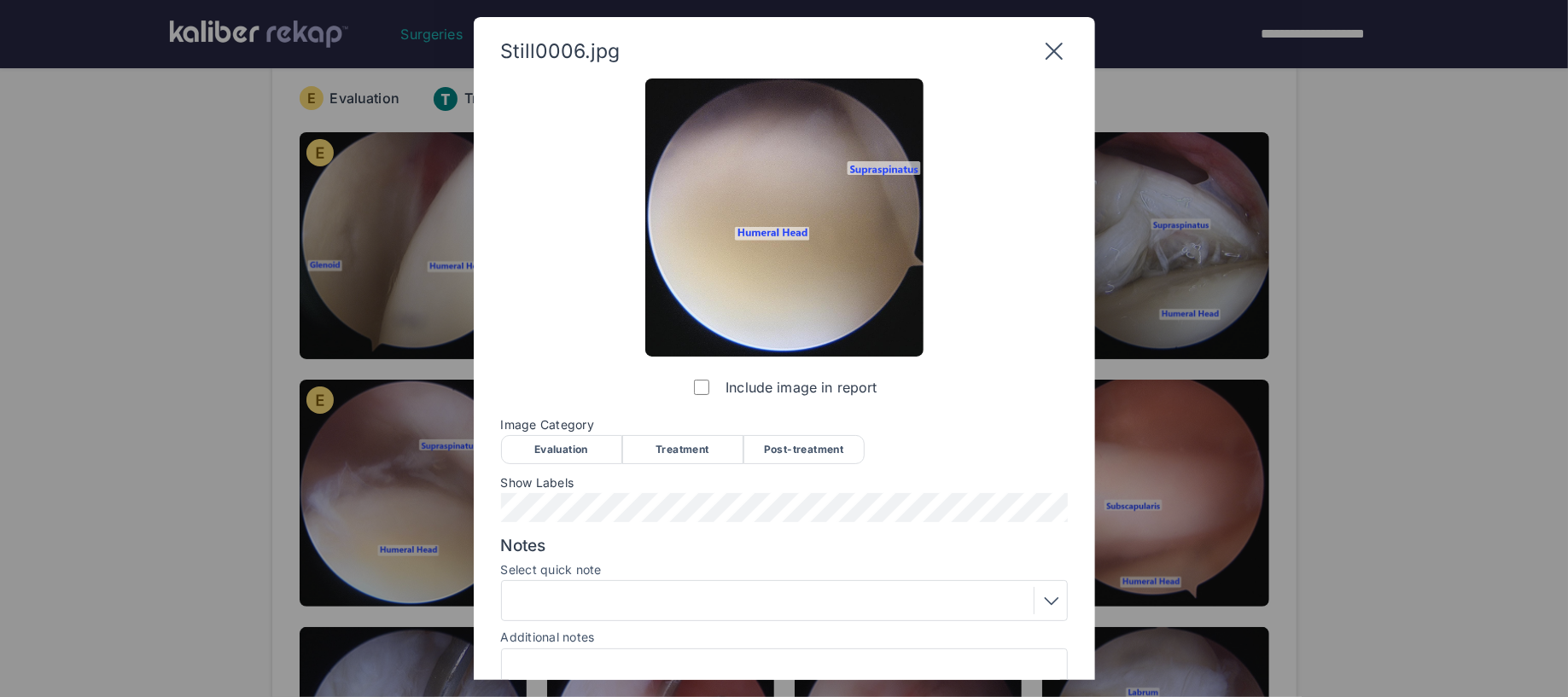
click at [556, 440] on div "Evaluation" at bounding box center [562, 449] width 122 height 29
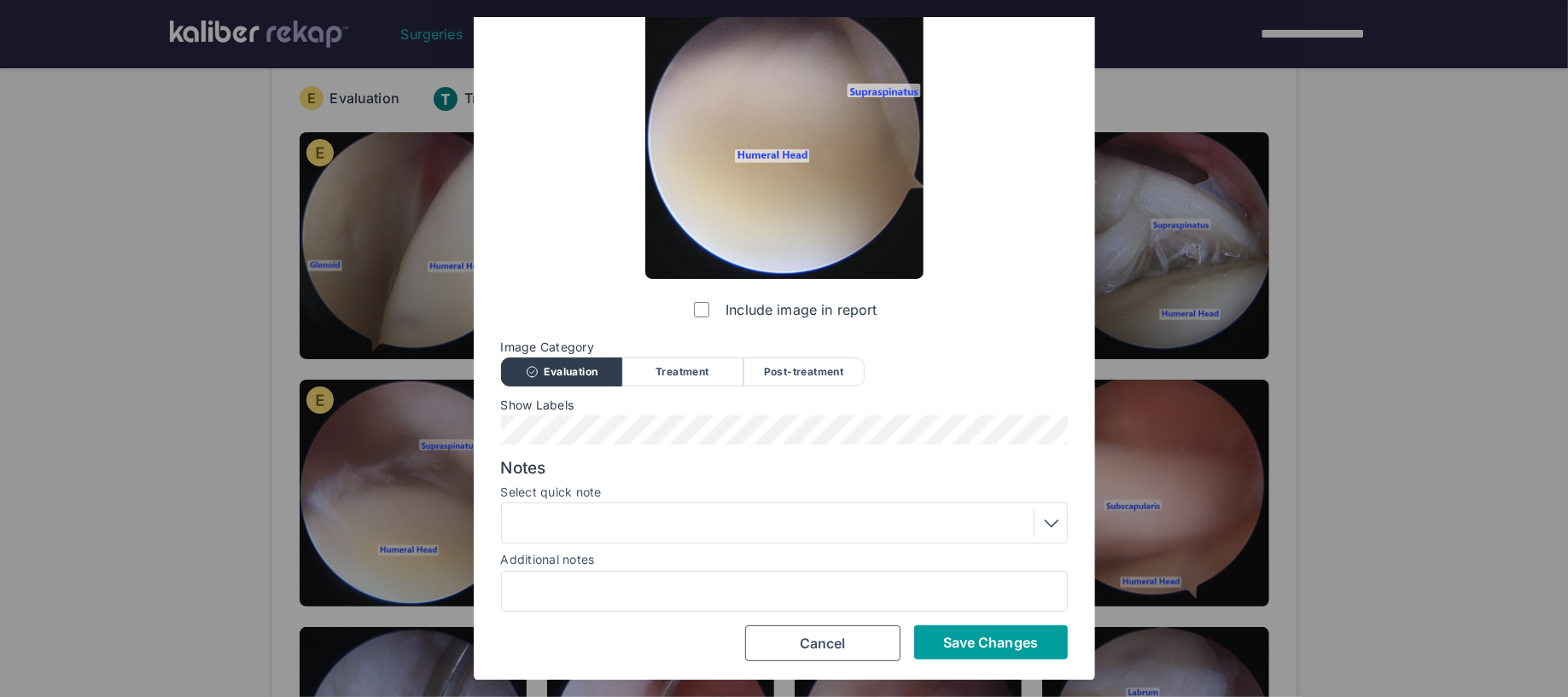
click at [1015, 649] on span "Save Changes" at bounding box center [990, 643] width 95 height 17
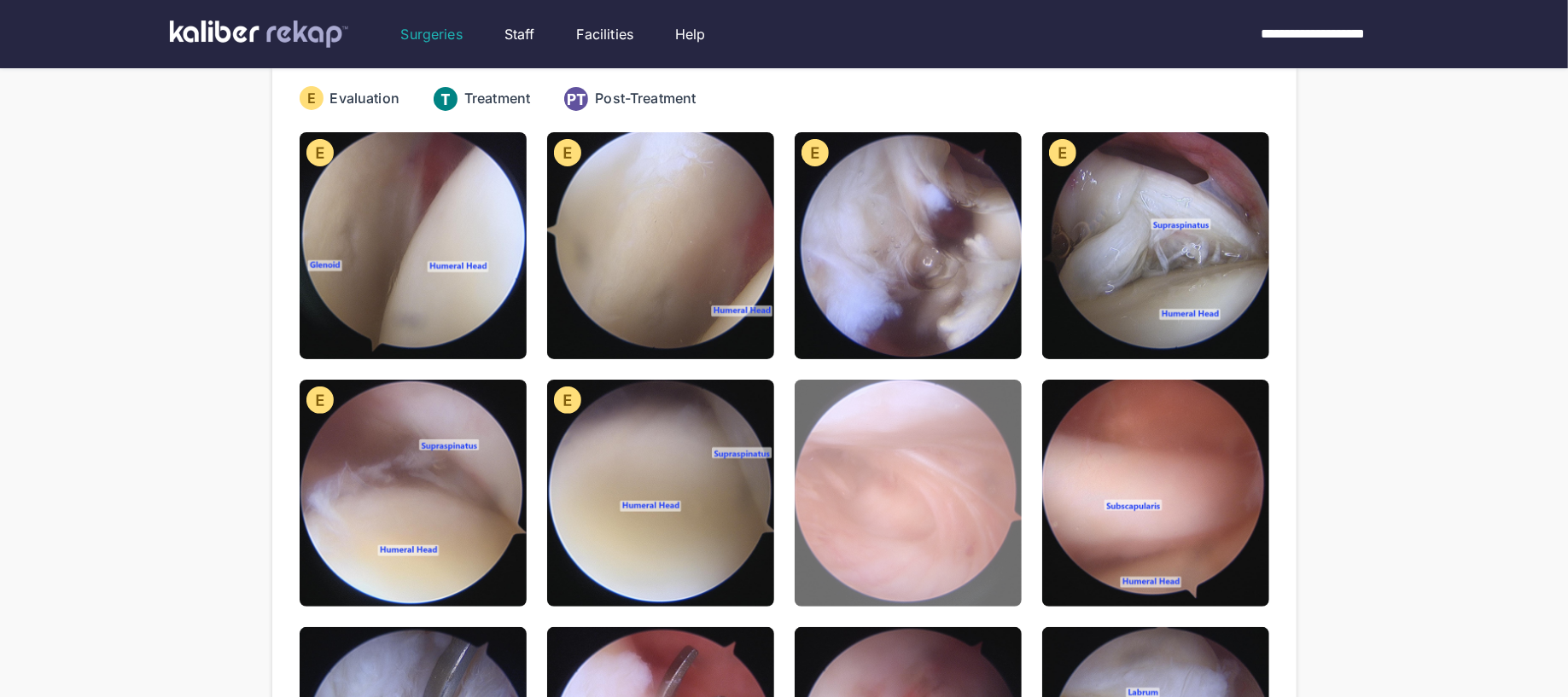
click at [873, 471] on img at bounding box center [907, 493] width 227 height 227
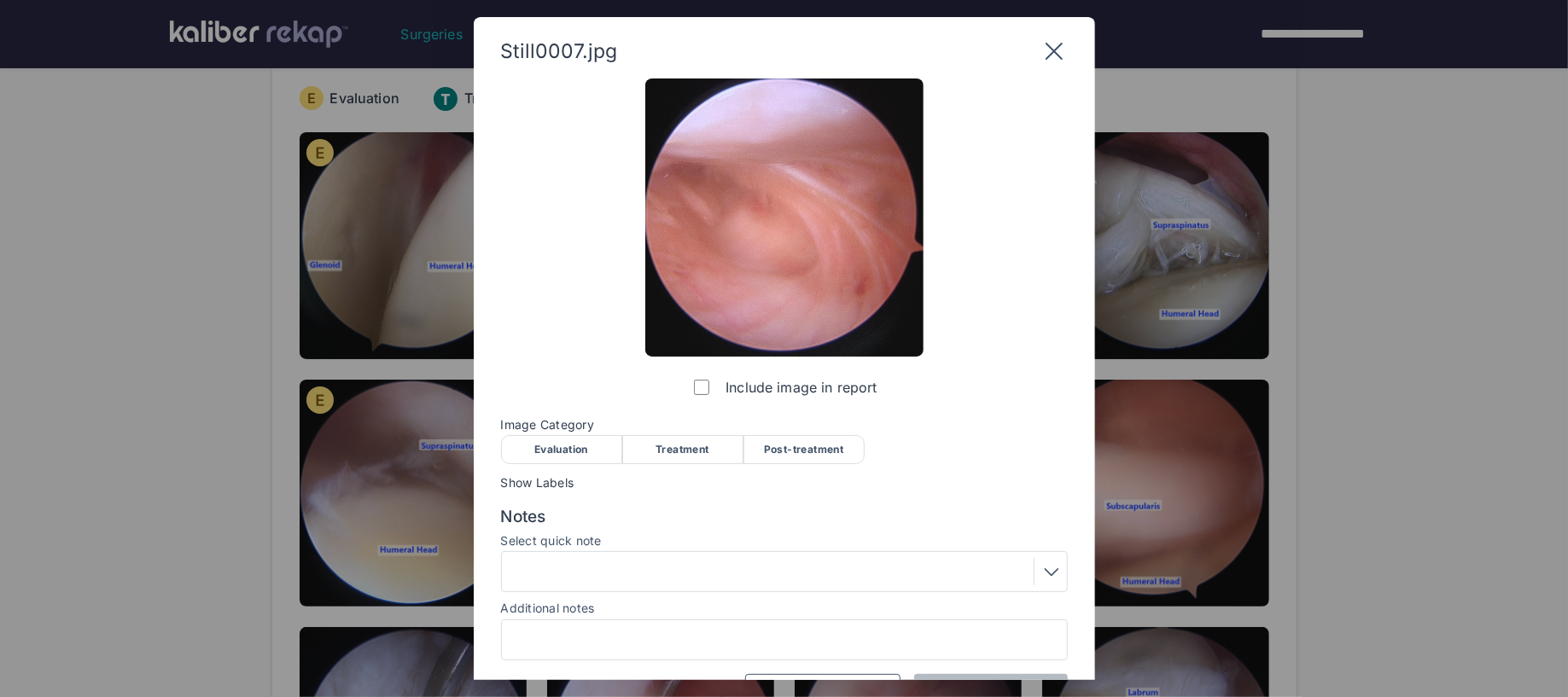
click at [584, 462] on div "Evaluation" at bounding box center [562, 449] width 122 height 29
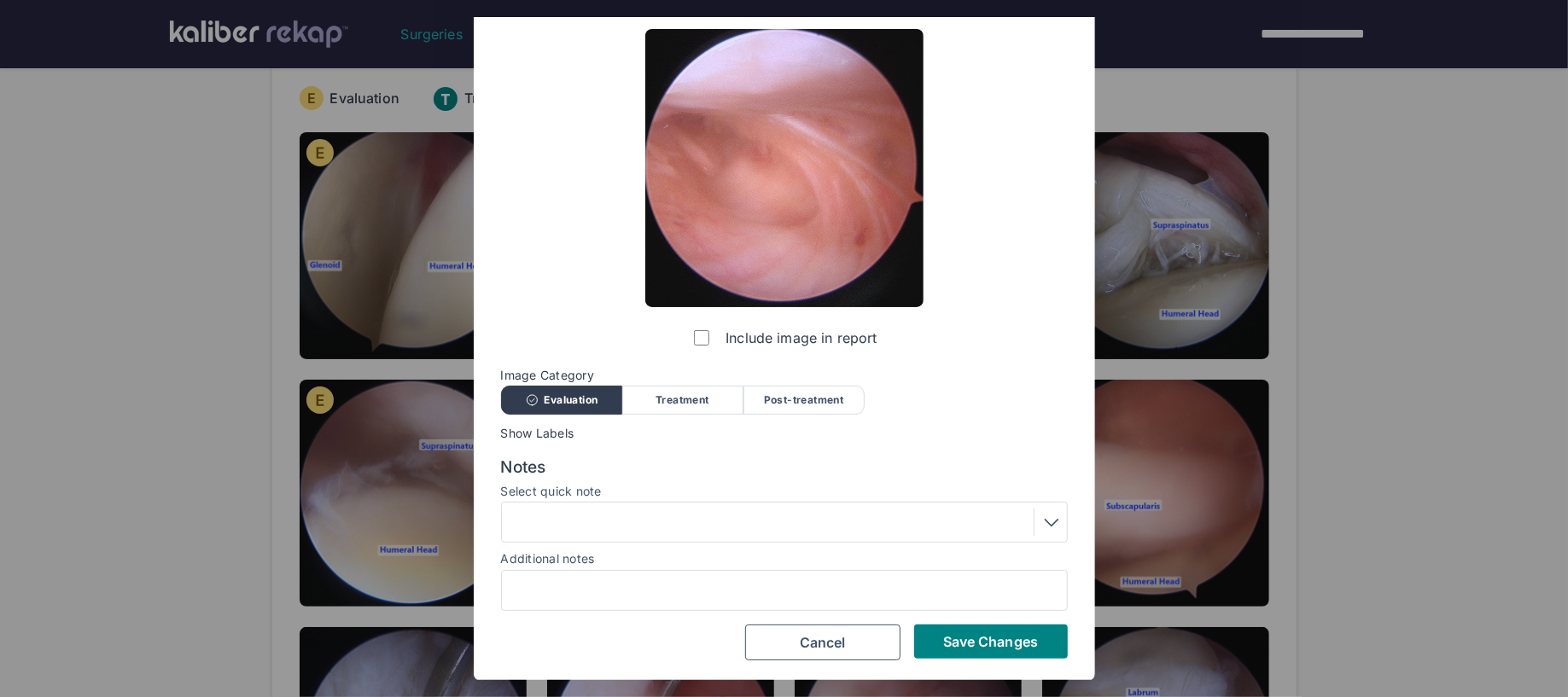
click at [643, 525] on div at bounding box center [784, 523] width 554 height 27
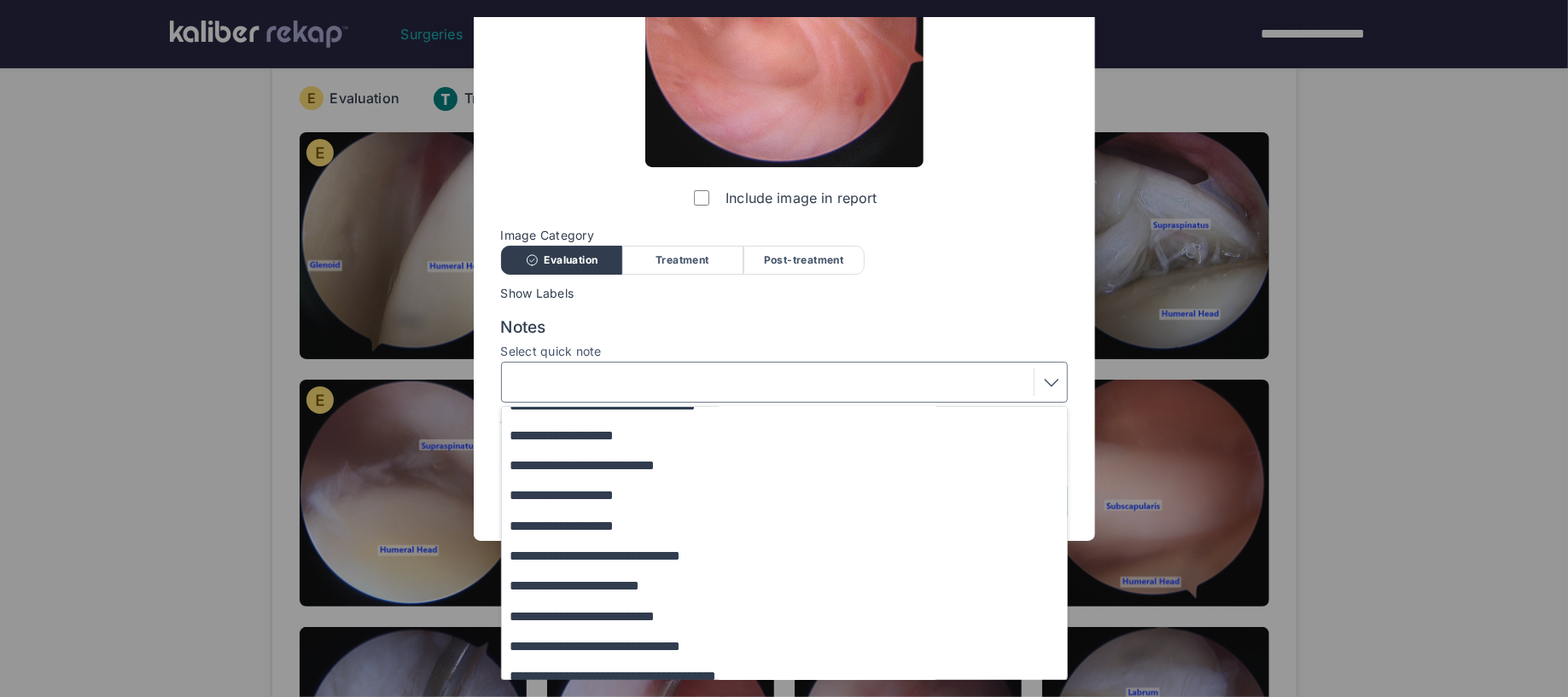
scroll to position [206, 0]
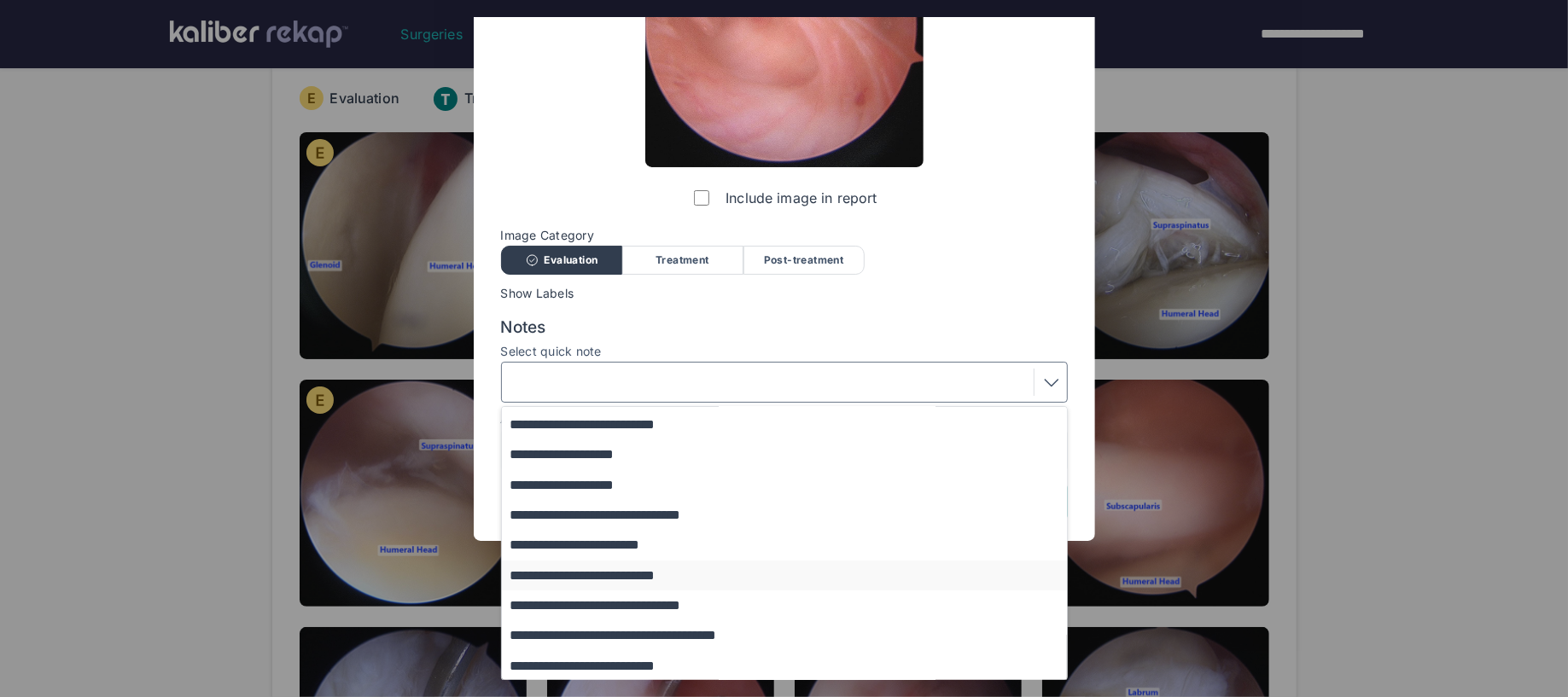
click at [635, 579] on button "**********" at bounding box center [792, 576] width 581 height 30
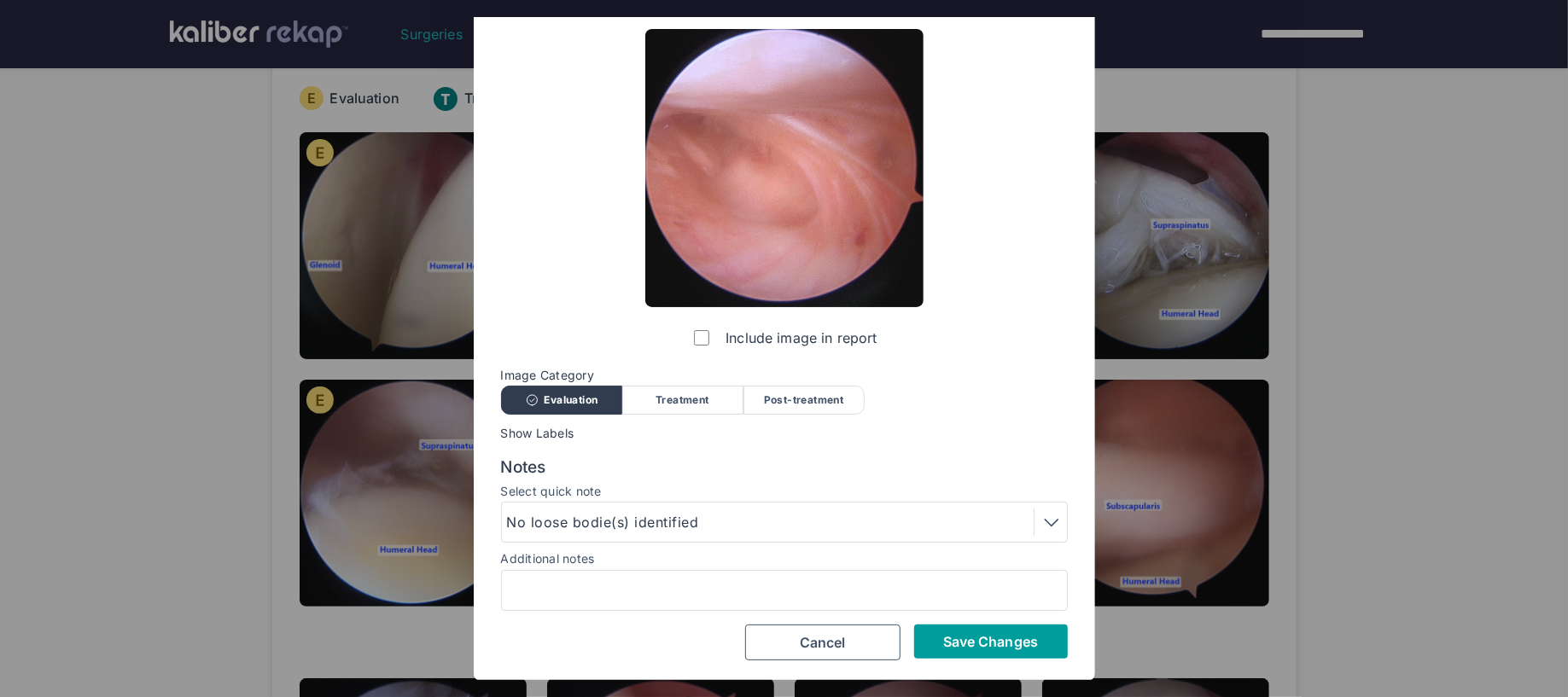
click at [936, 634] on button "Save Changes" at bounding box center [990, 641] width 153 height 34
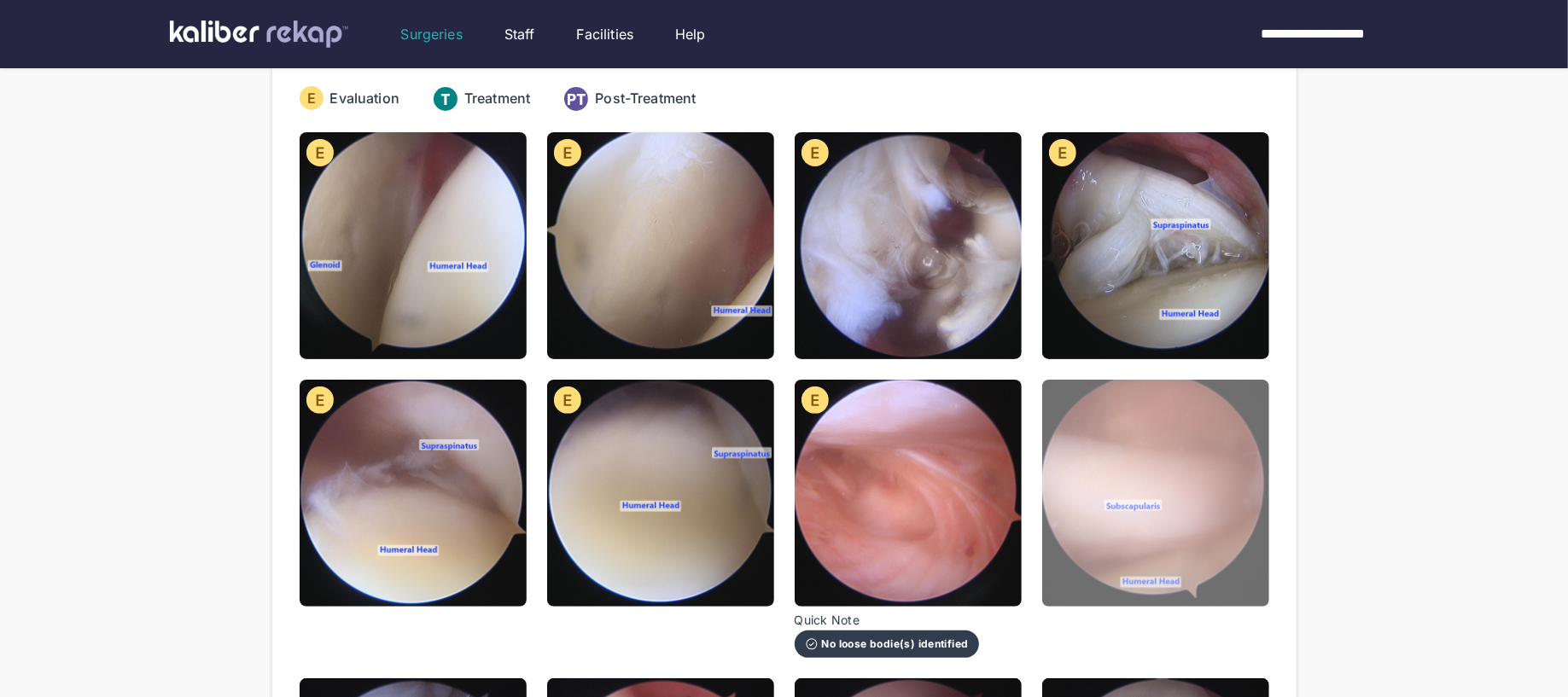
click at [1109, 549] on img at bounding box center [1155, 493] width 227 height 227
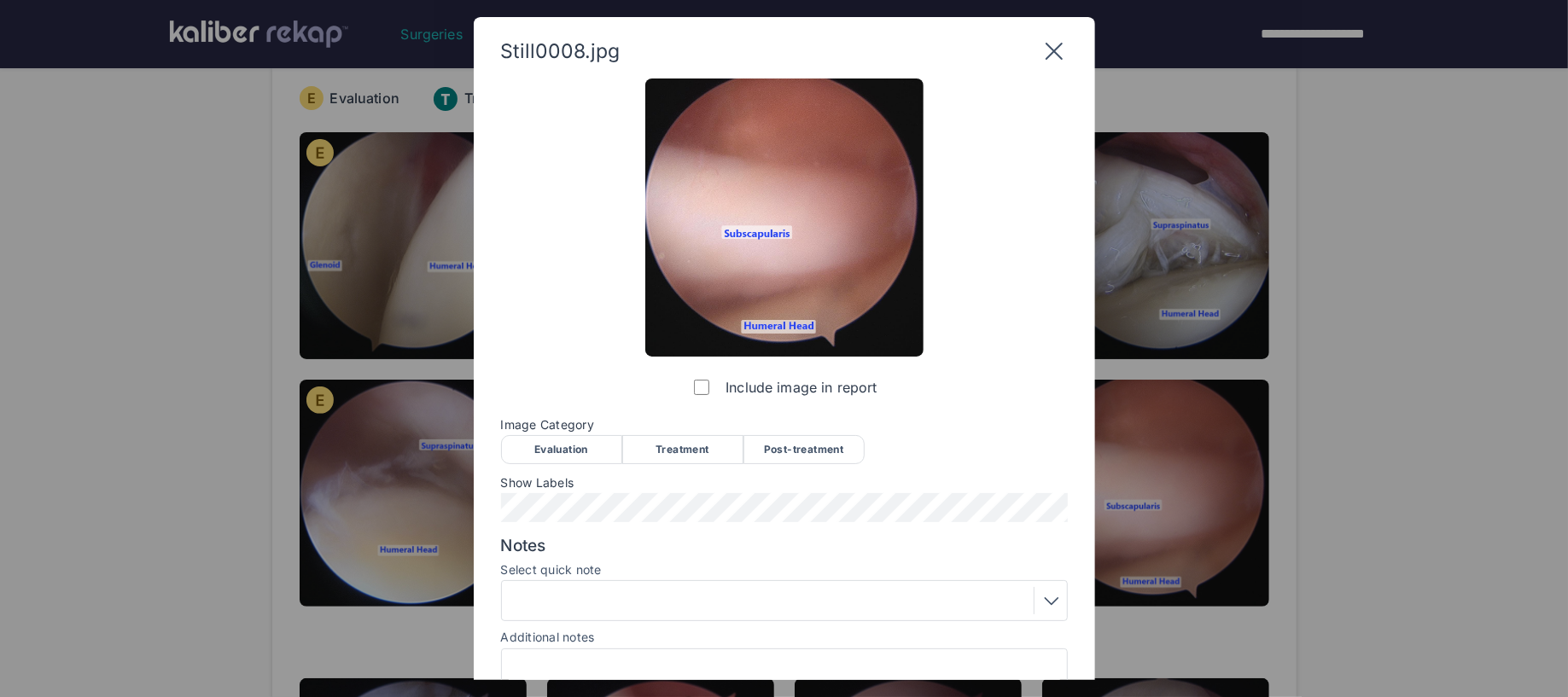
click at [586, 443] on div "Evaluation" at bounding box center [562, 449] width 122 height 29
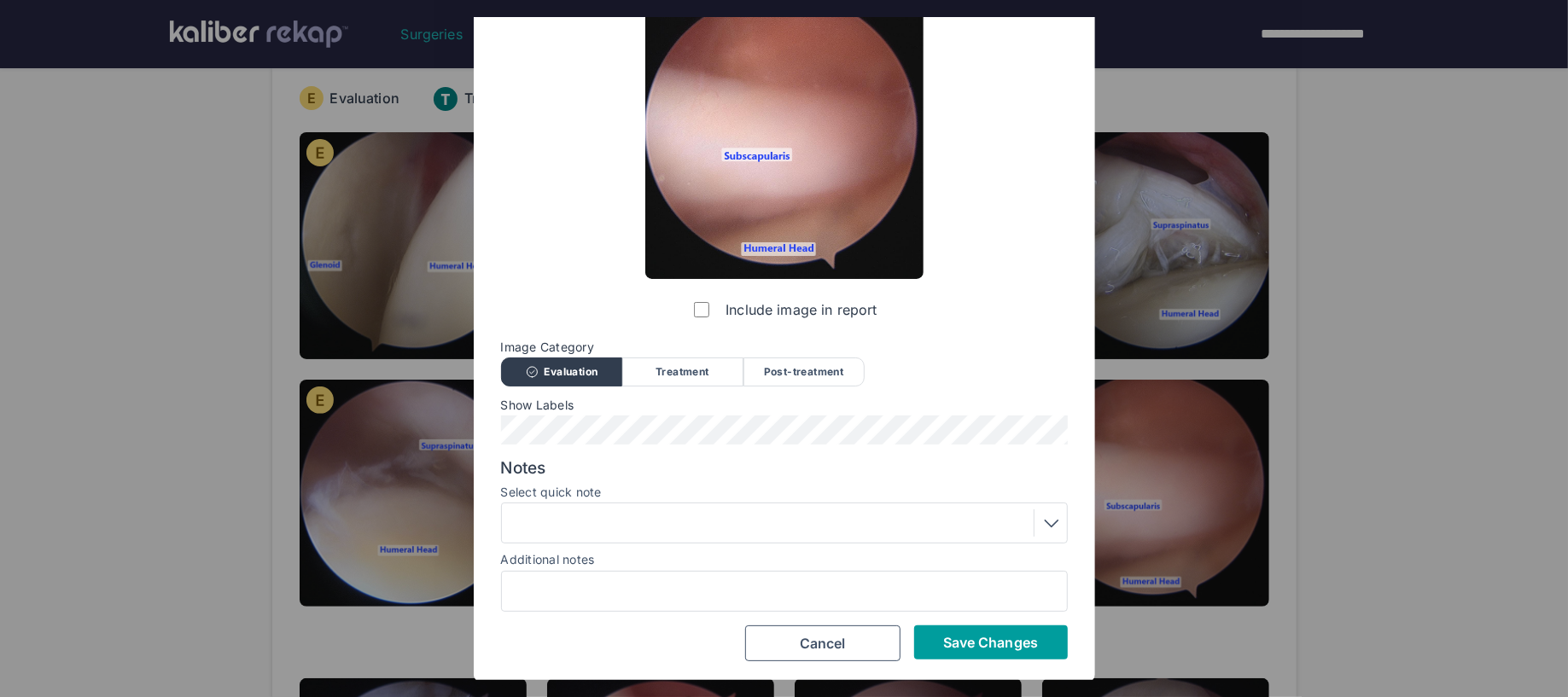
click at [941, 628] on button "Save Changes" at bounding box center [990, 642] width 153 height 34
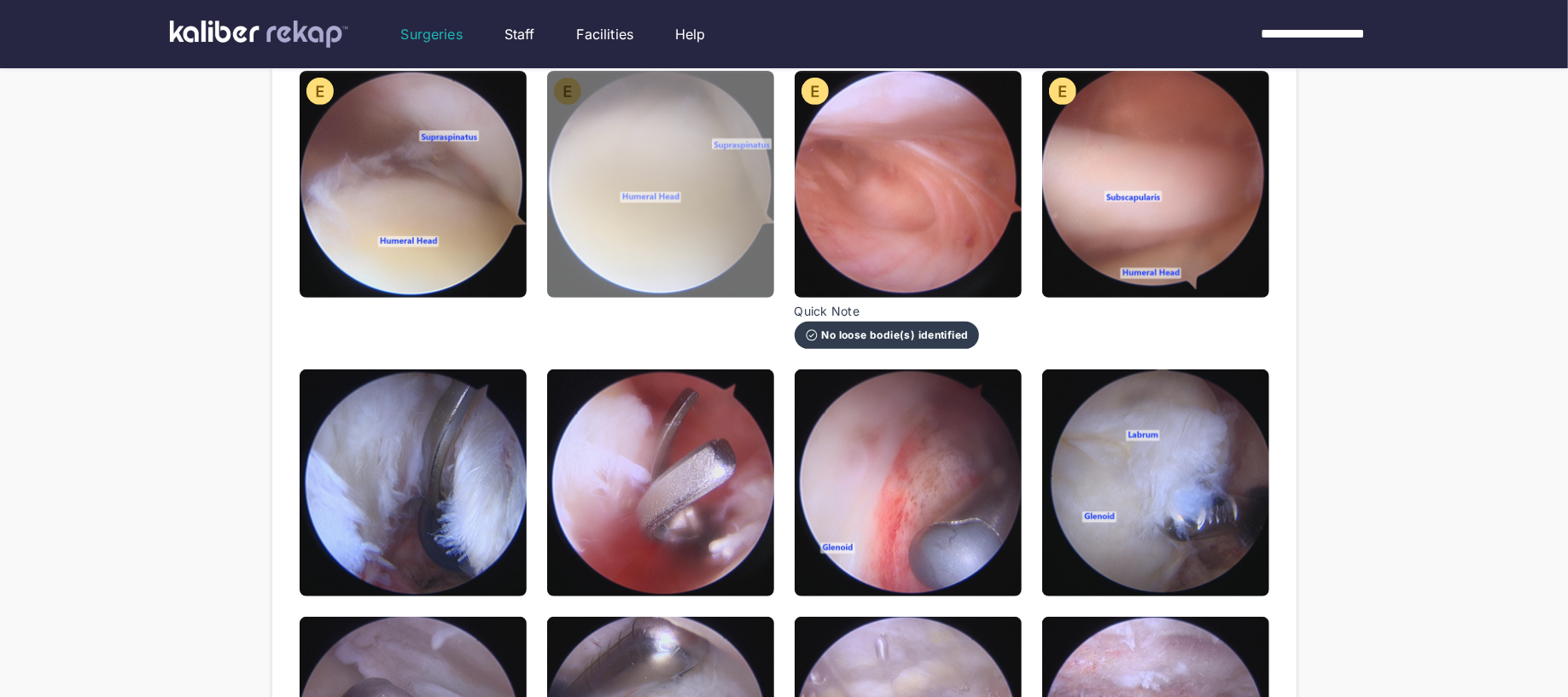
scroll to position [664, 0]
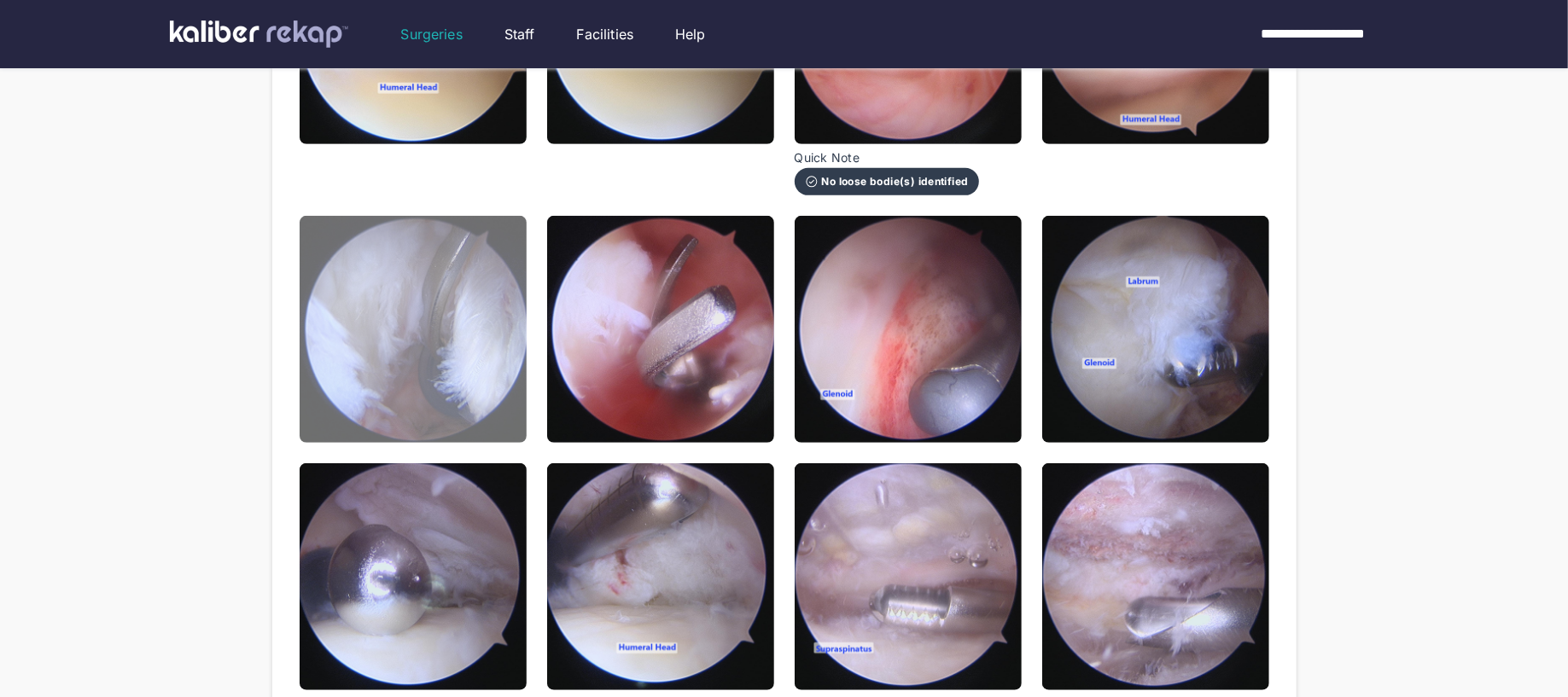
click at [499, 397] on img at bounding box center [413, 329] width 227 height 227
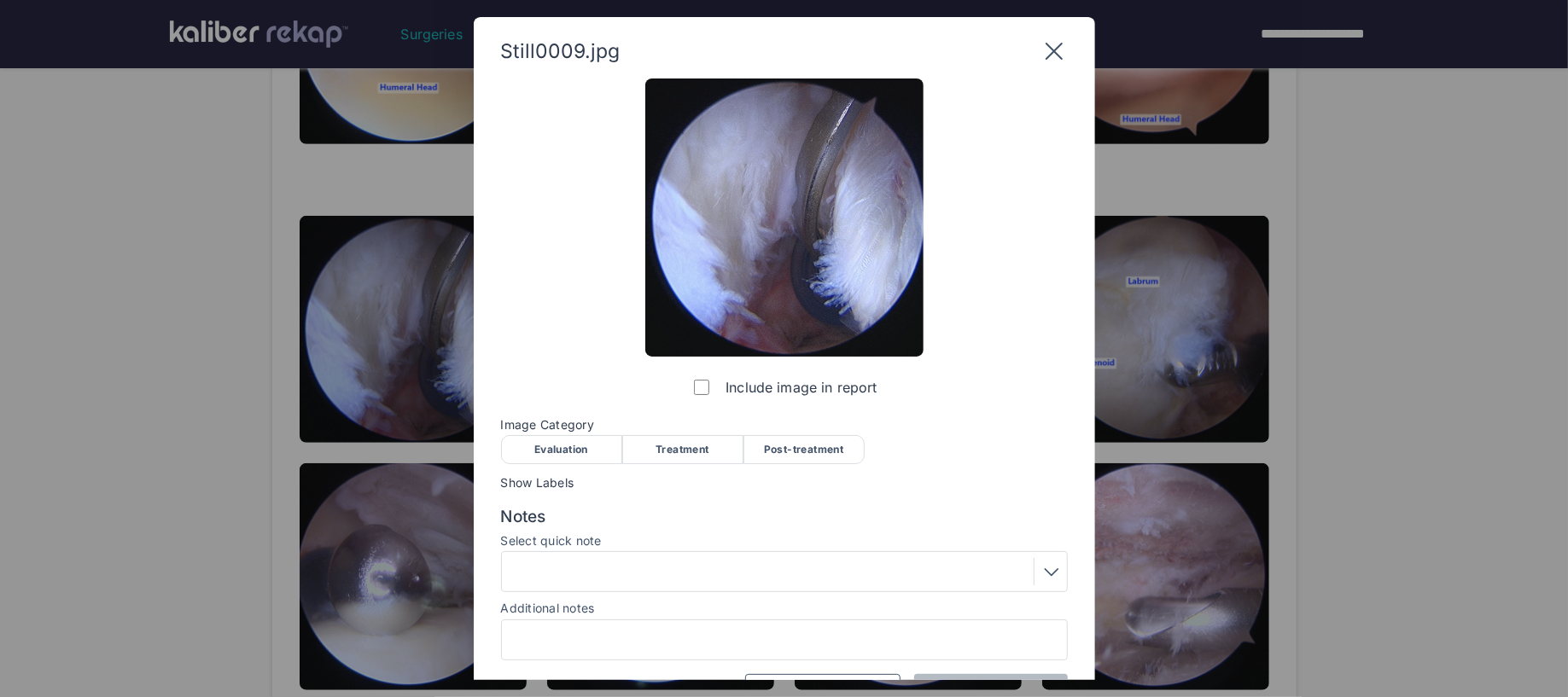
click at [661, 442] on div "Treatment" at bounding box center [683, 449] width 122 height 29
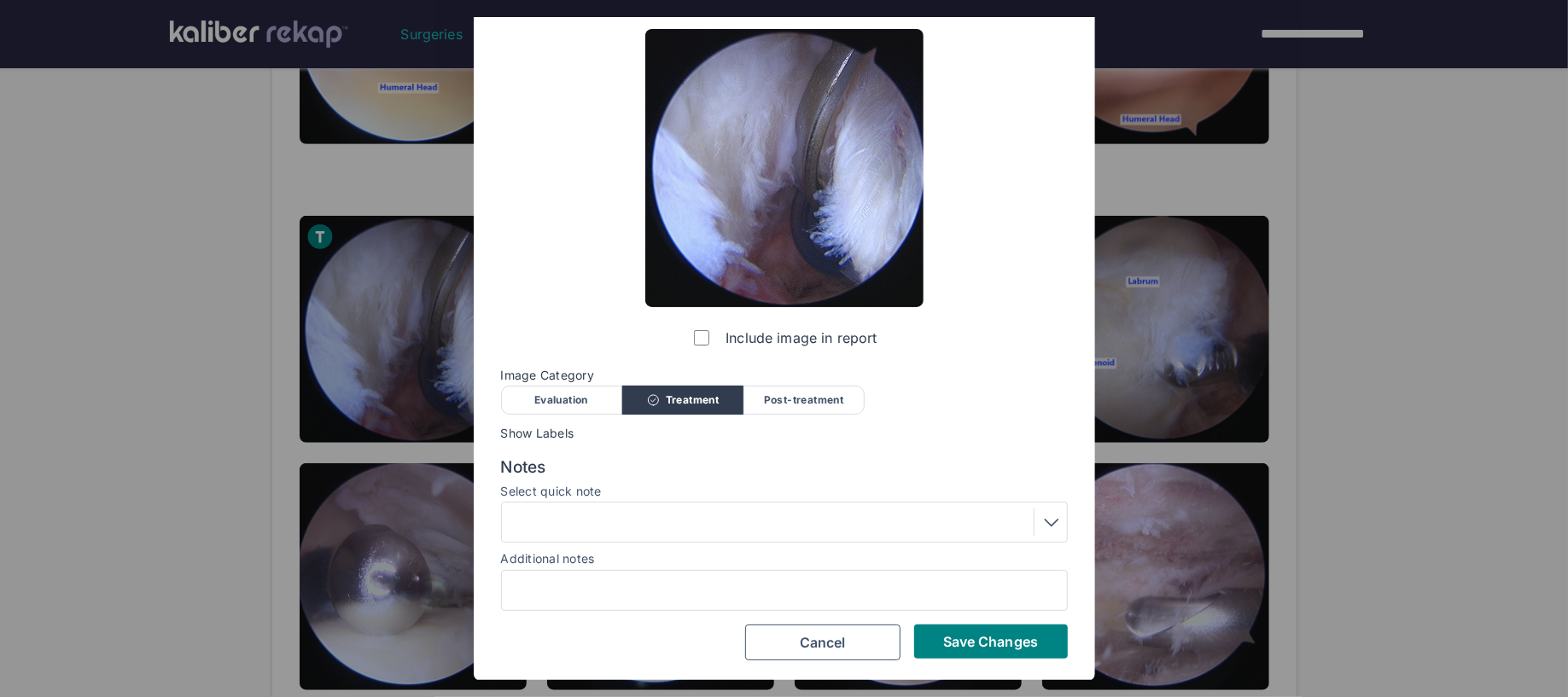
click at [597, 520] on div at bounding box center [784, 523] width 554 height 27
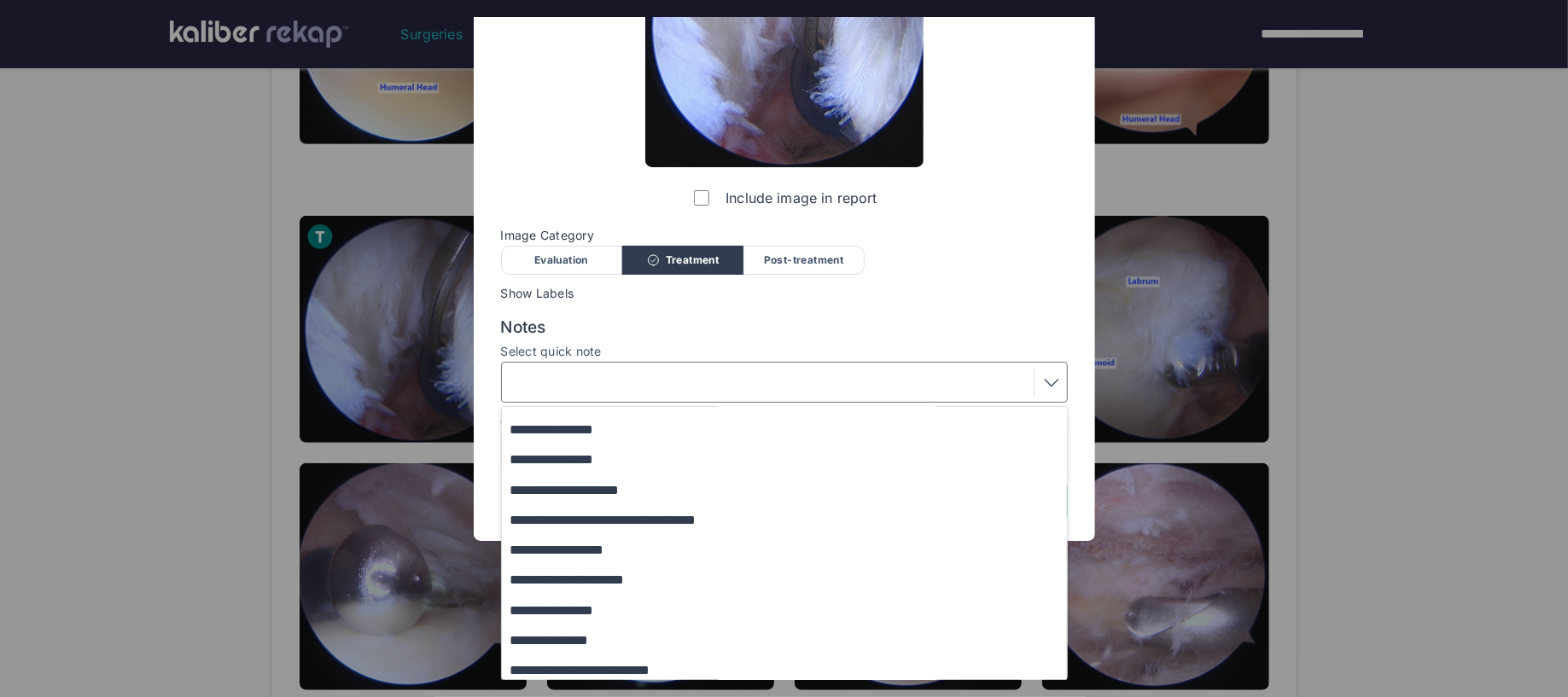
scroll to position [73, 0]
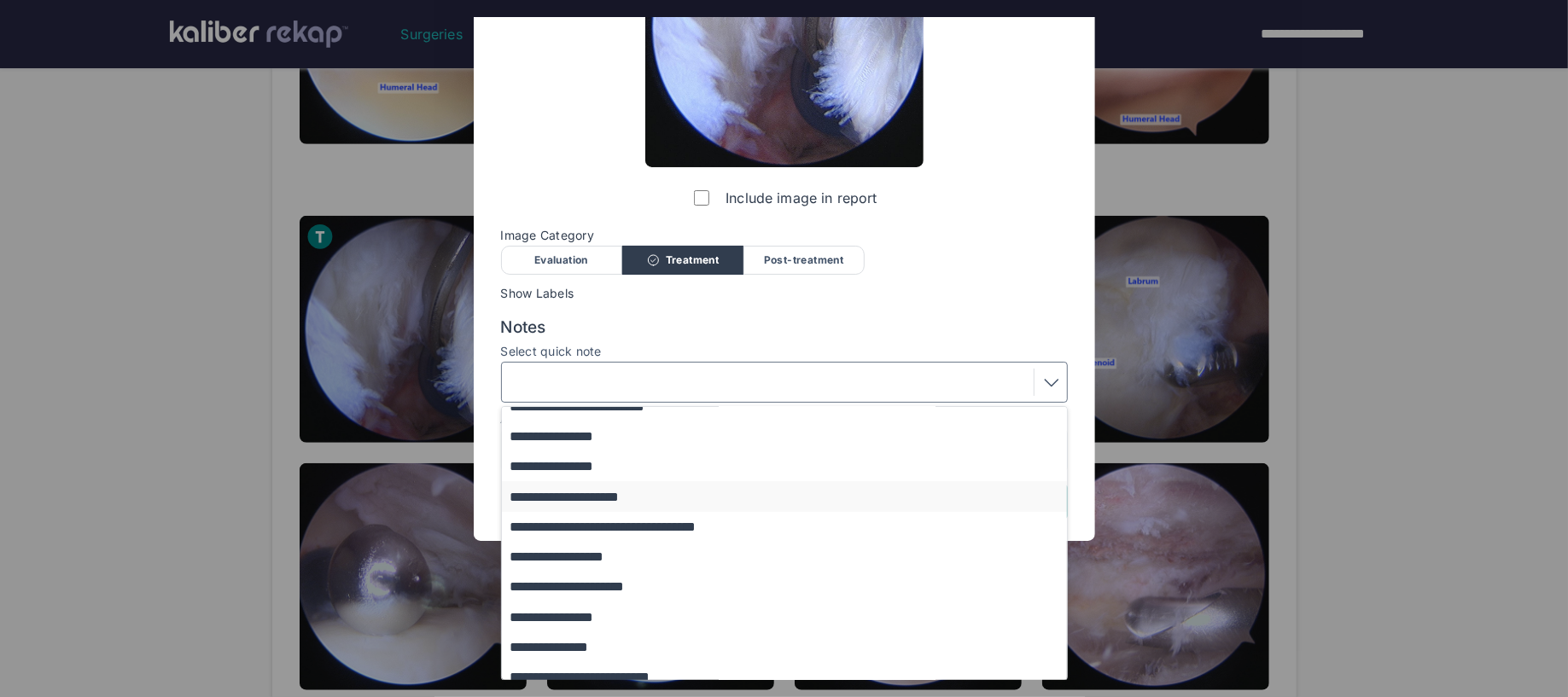
click at [606, 495] on button "**********" at bounding box center [792, 496] width 581 height 30
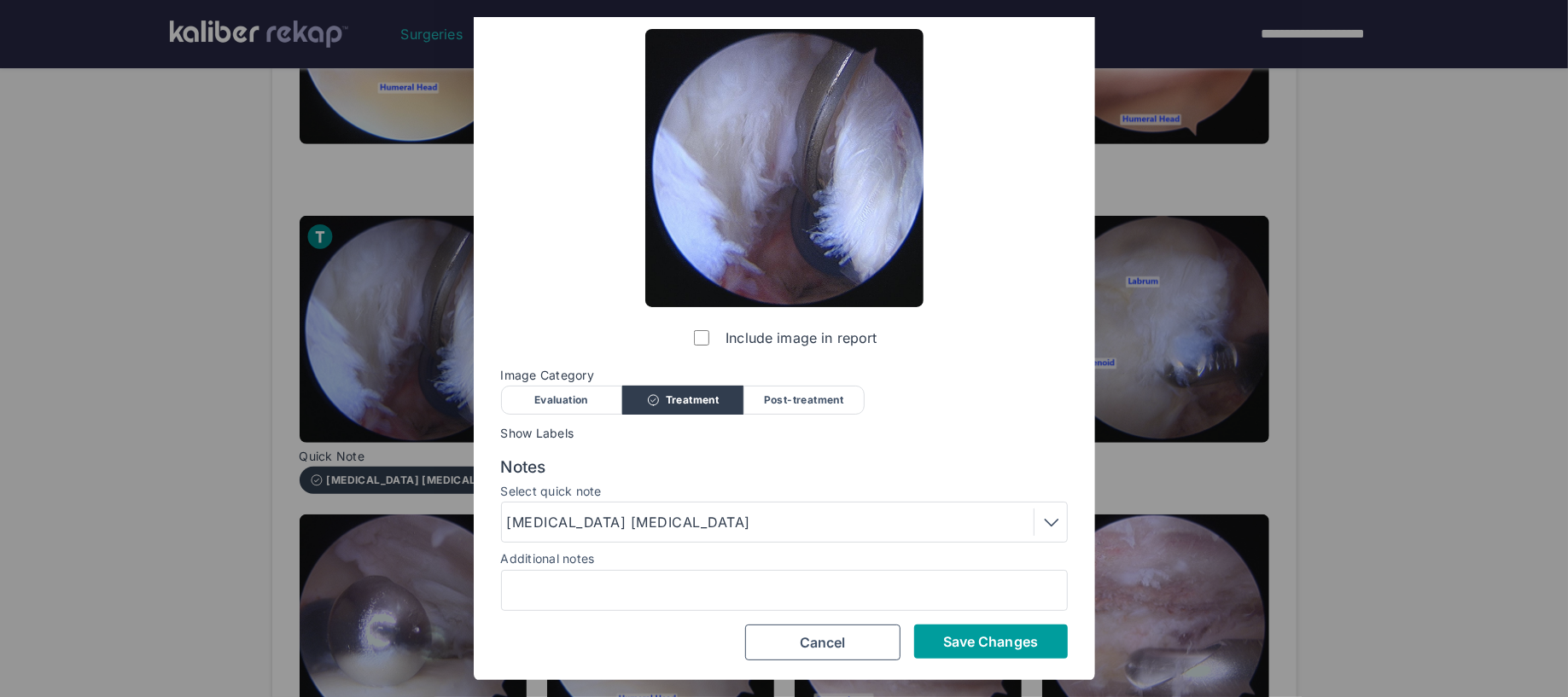
click at [921, 636] on button "Save Changes" at bounding box center [990, 641] width 153 height 34
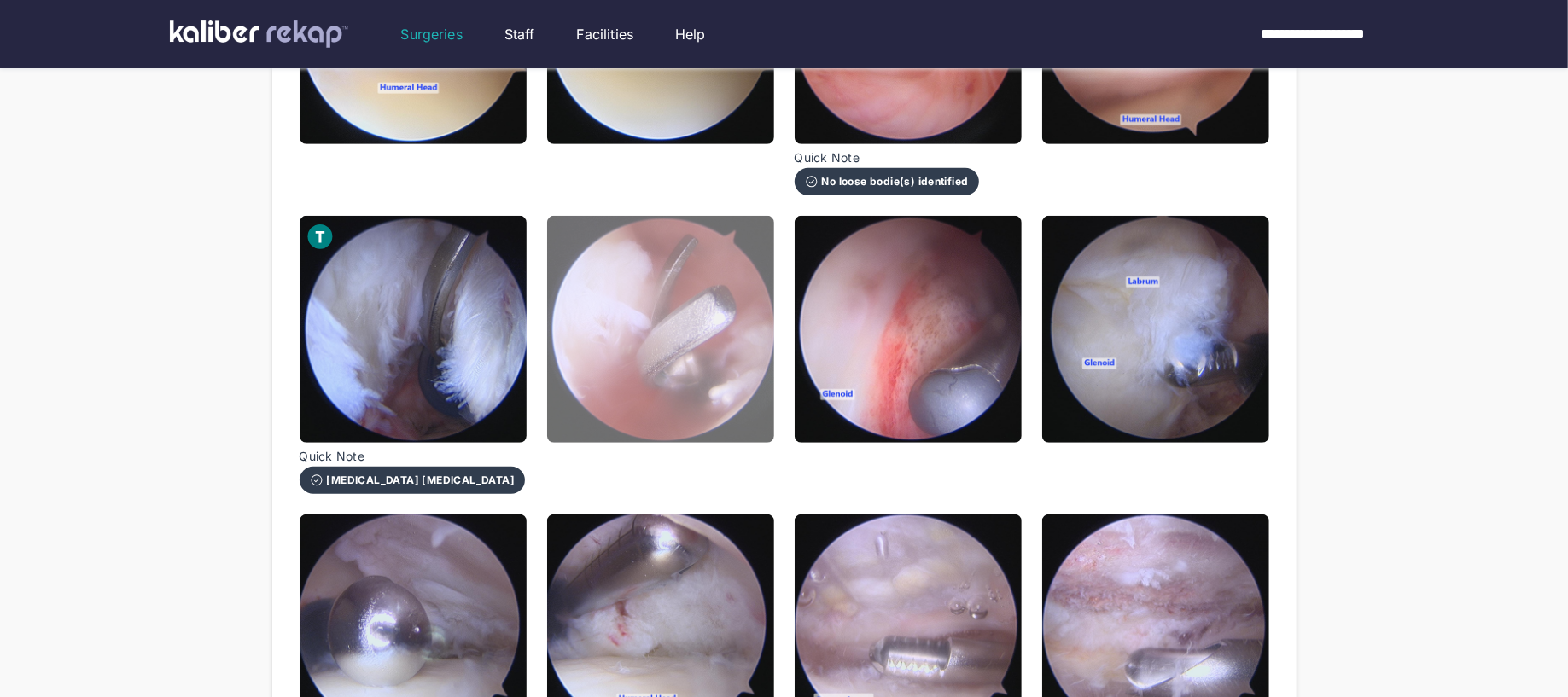
click at [679, 402] on img at bounding box center [660, 329] width 227 height 227
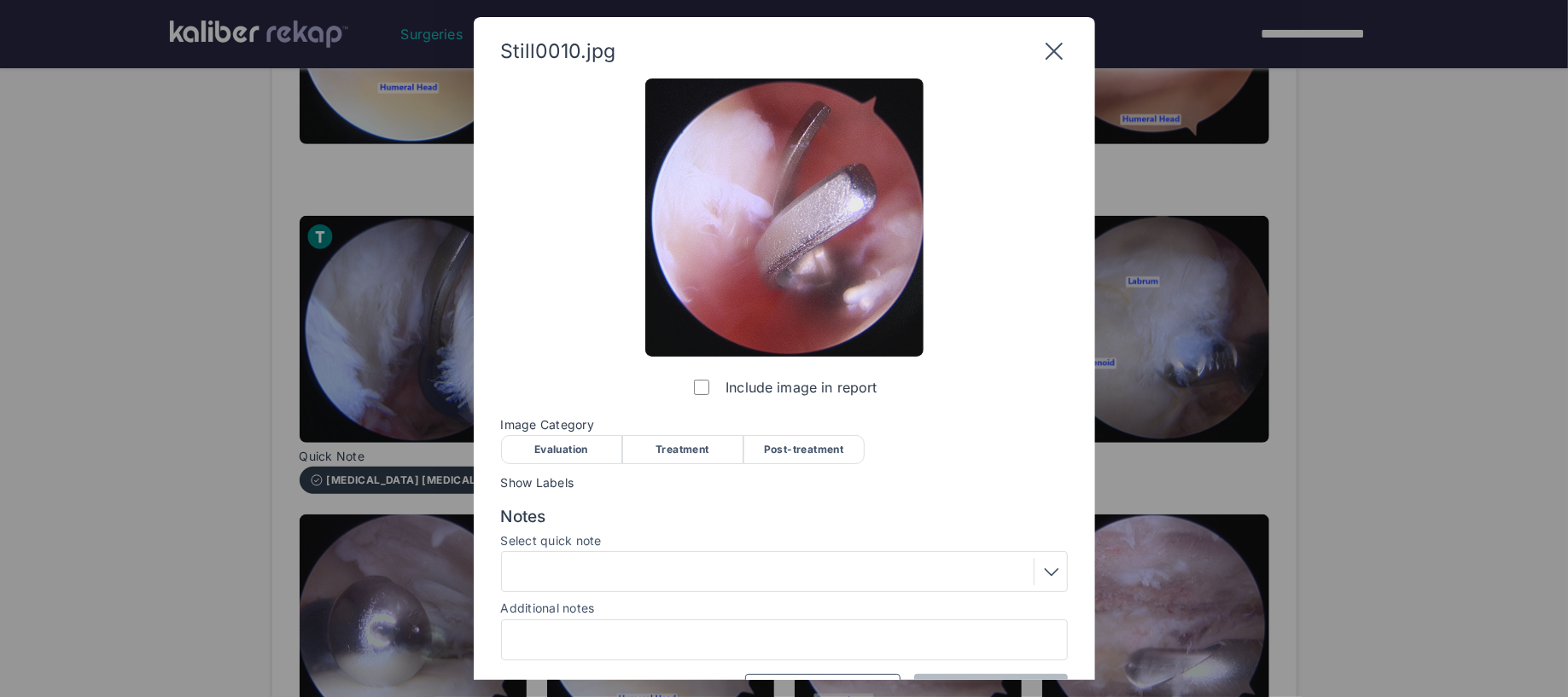
click at [700, 442] on div "Treatment" at bounding box center [683, 449] width 122 height 29
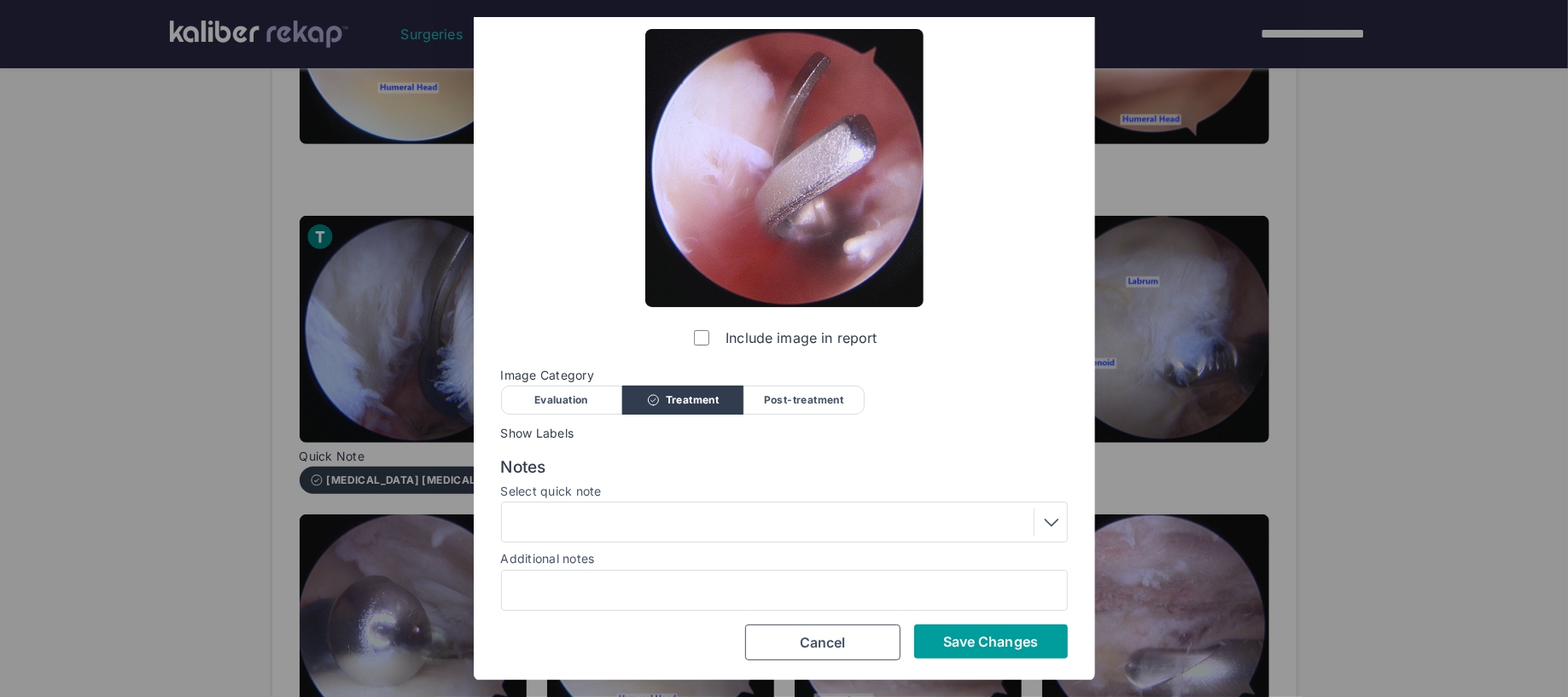
click at [987, 650] on button "Save Changes" at bounding box center [990, 641] width 153 height 34
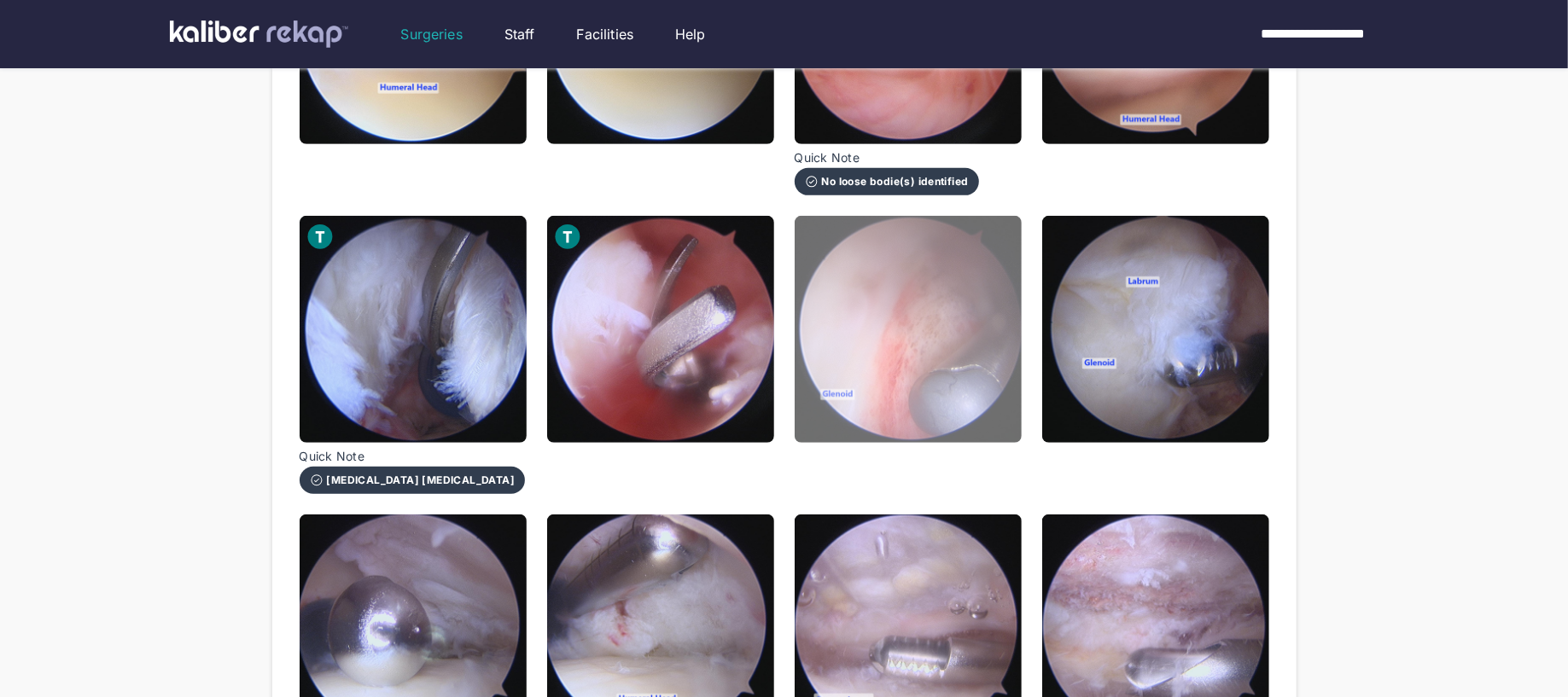
click at [860, 388] on img at bounding box center [907, 329] width 227 height 227
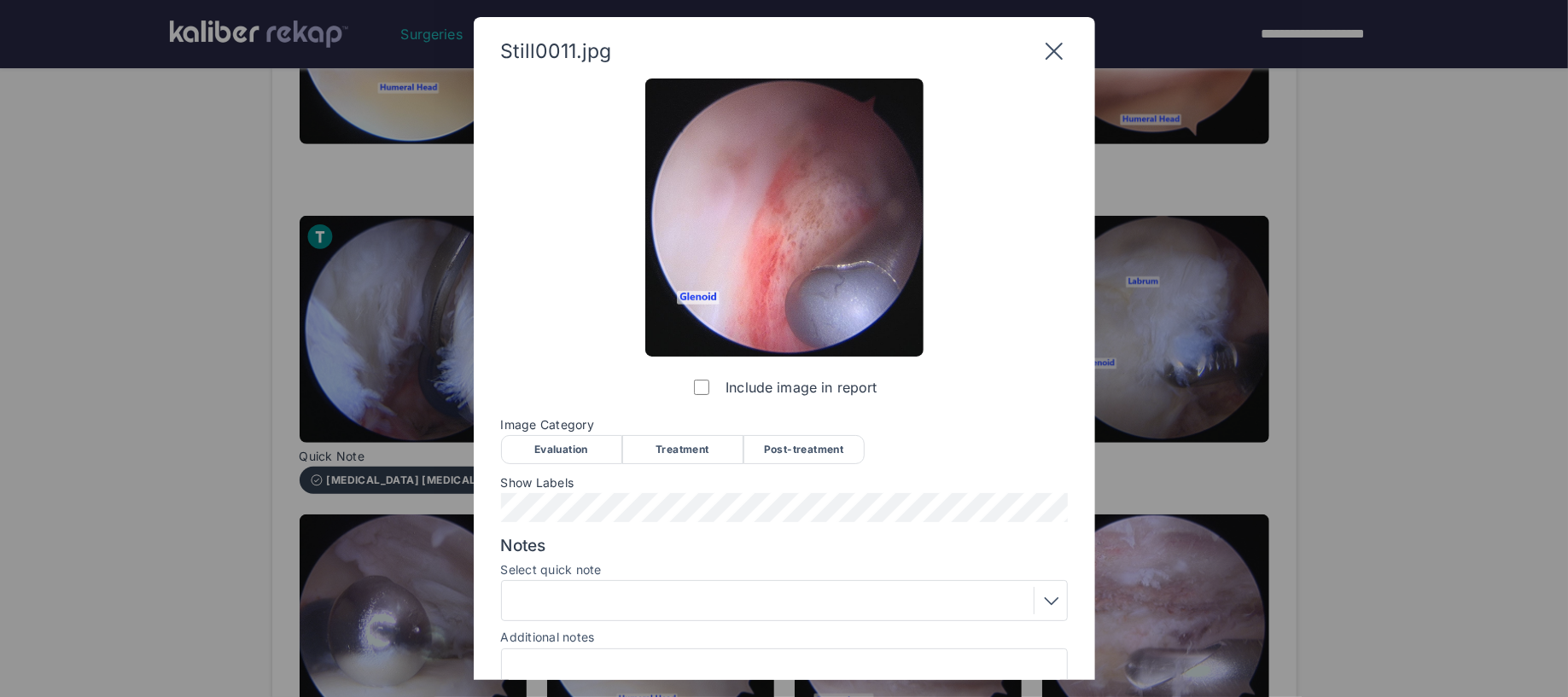
click at [814, 445] on div "Post-treatment" at bounding box center [804, 449] width 122 height 29
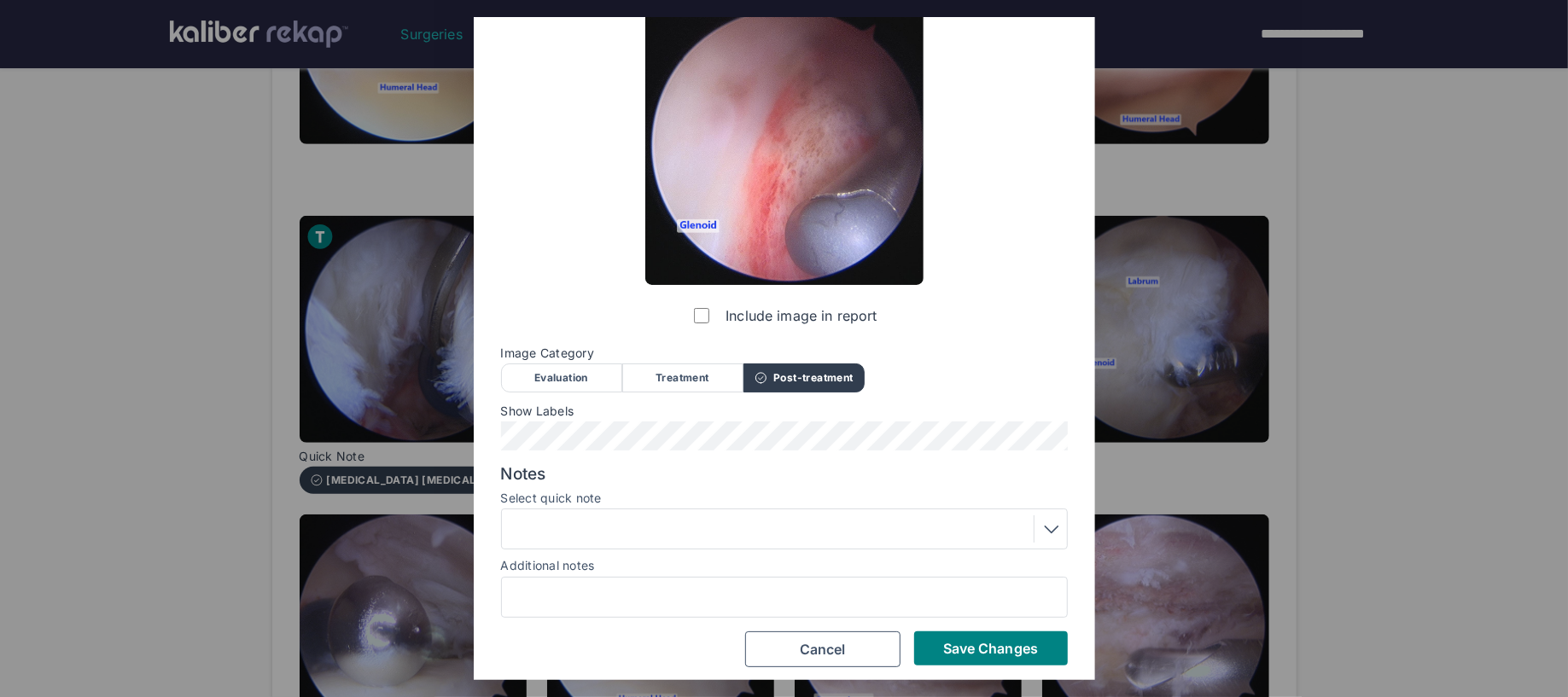
scroll to position [78, 0]
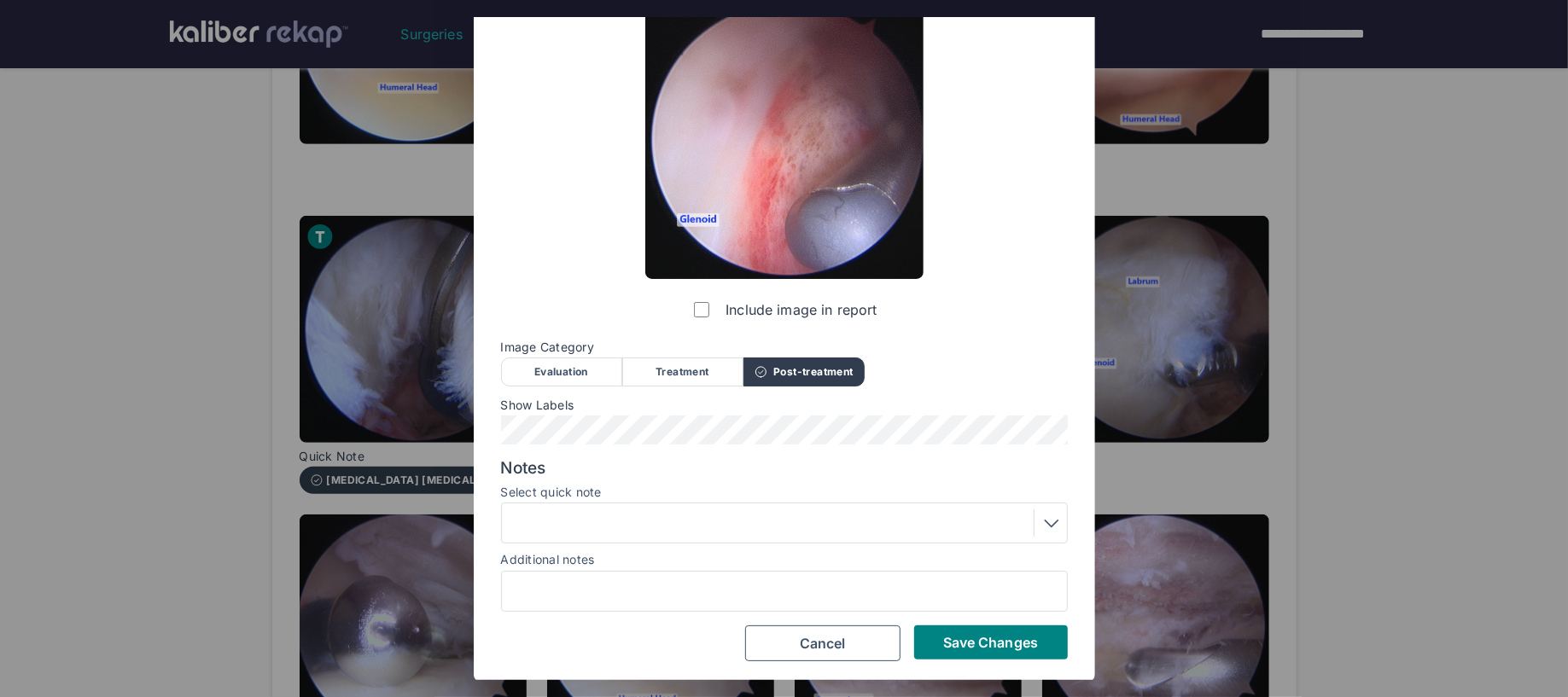
click at [635, 535] on div at bounding box center [784, 523] width 554 height 27
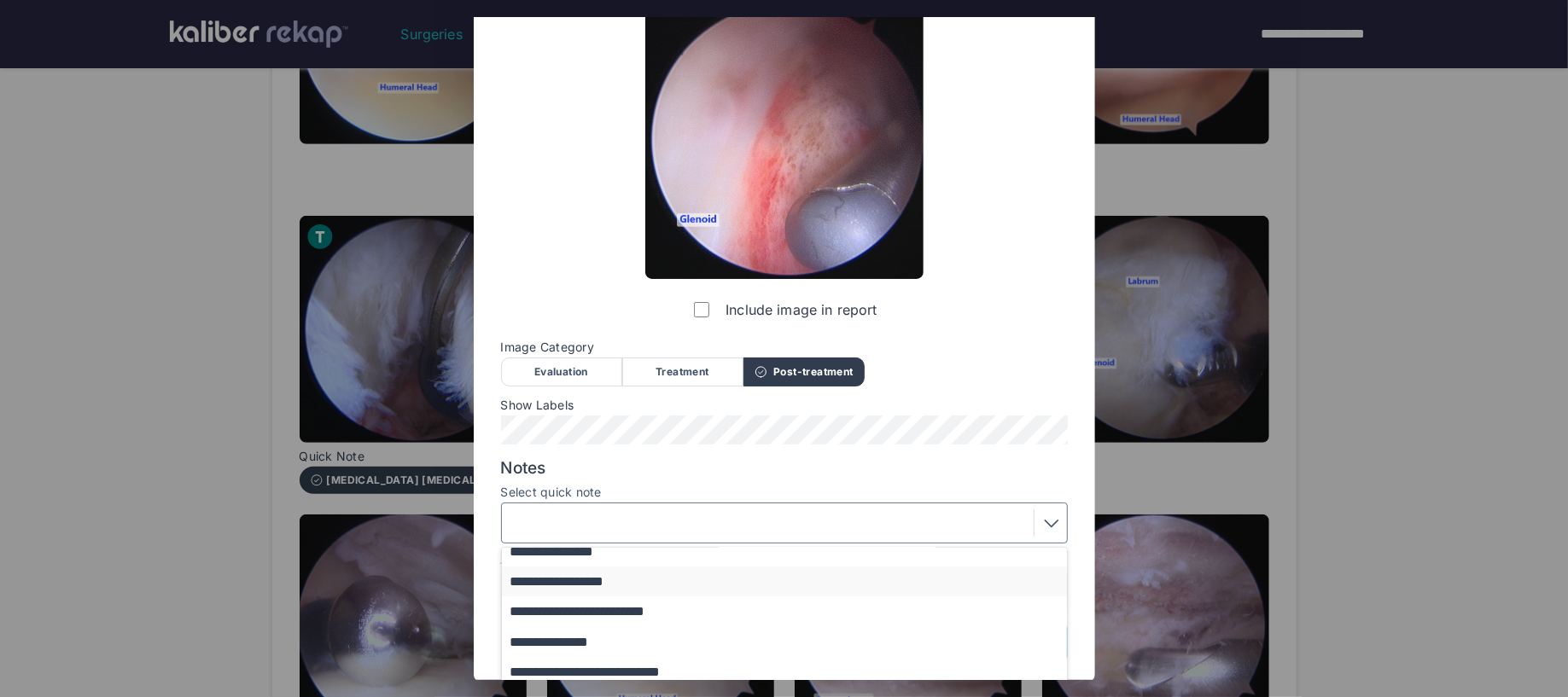
scroll to position [53, 0]
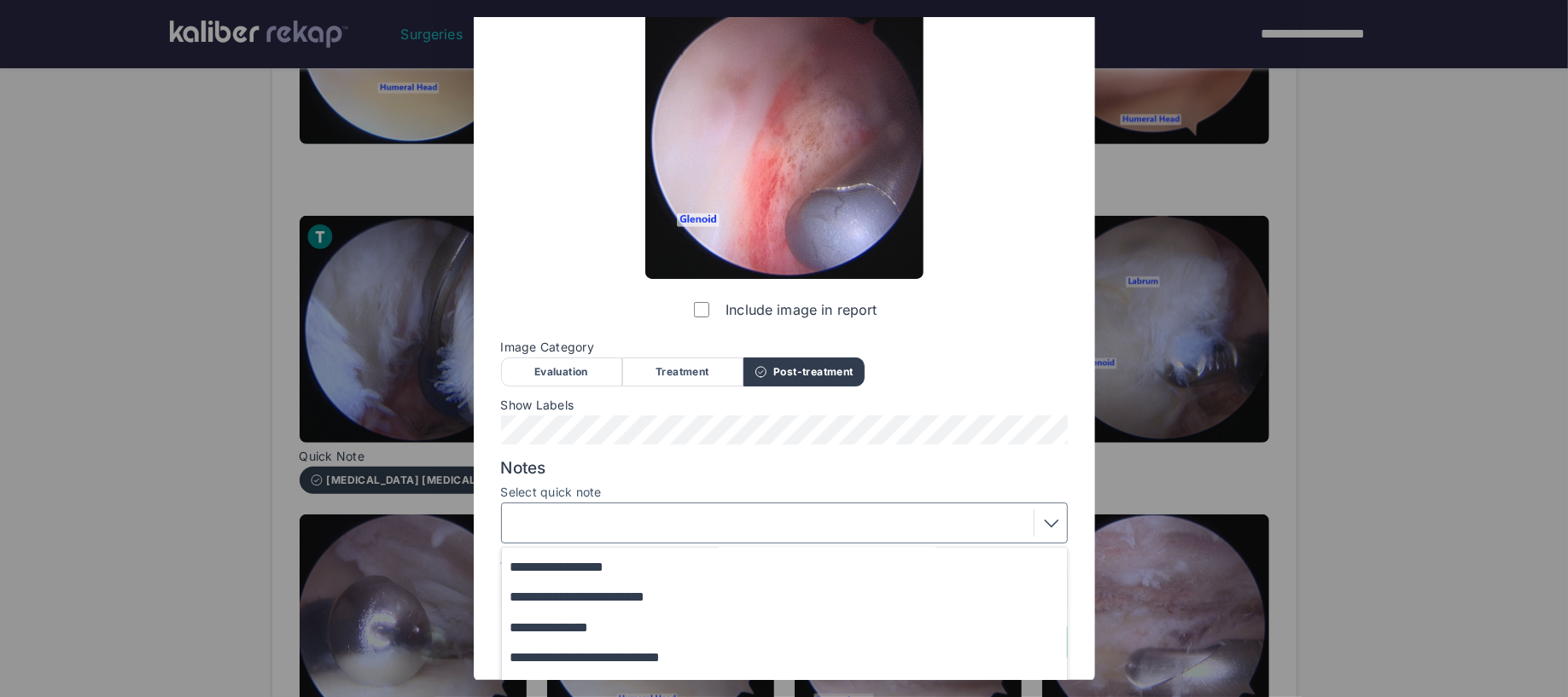
drag, startPoint x: 633, startPoint y: 595, endPoint x: 806, endPoint y: 629, distance: 176.3
click at [635, 595] on button "**********" at bounding box center [792, 597] width 581 height 30
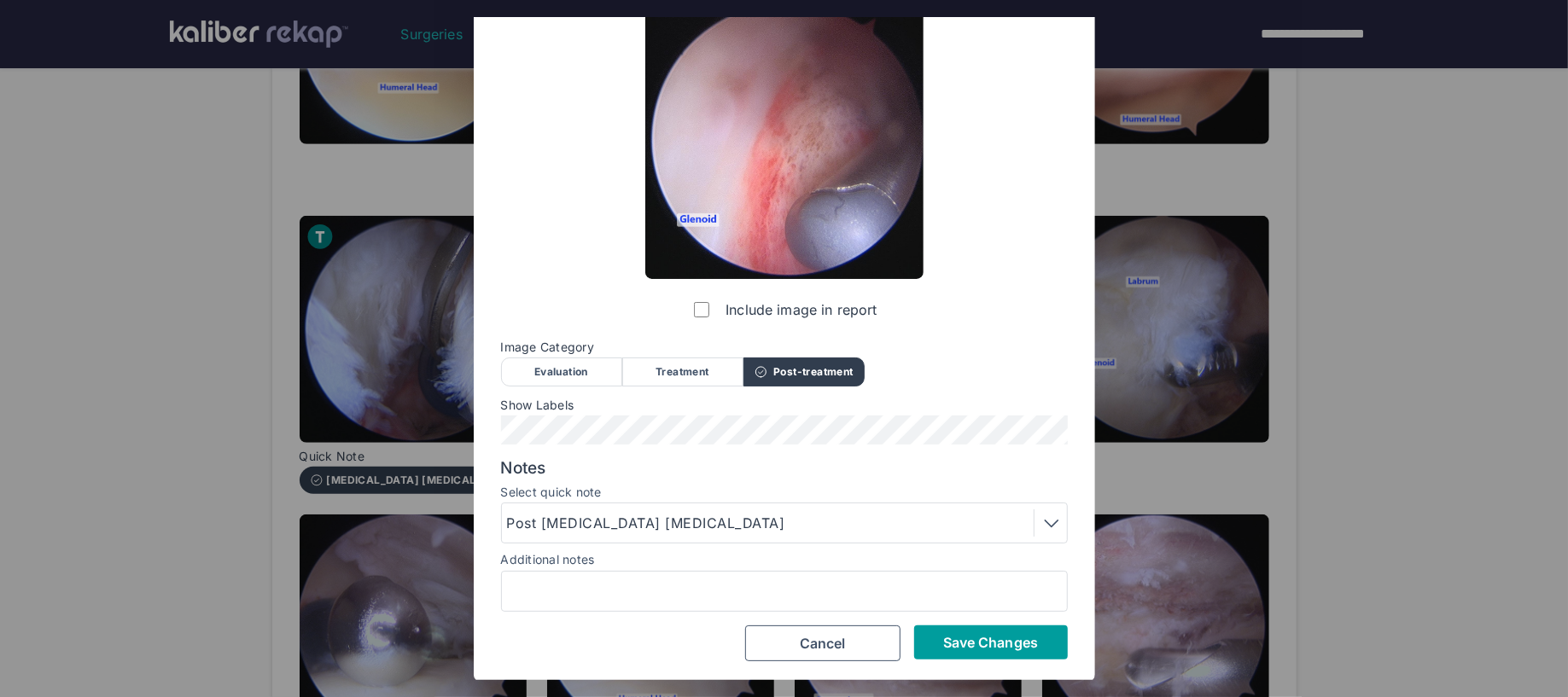
click at [985, 644] on span "Save Changes" at bounding box center [990, 643] width 95 height 17
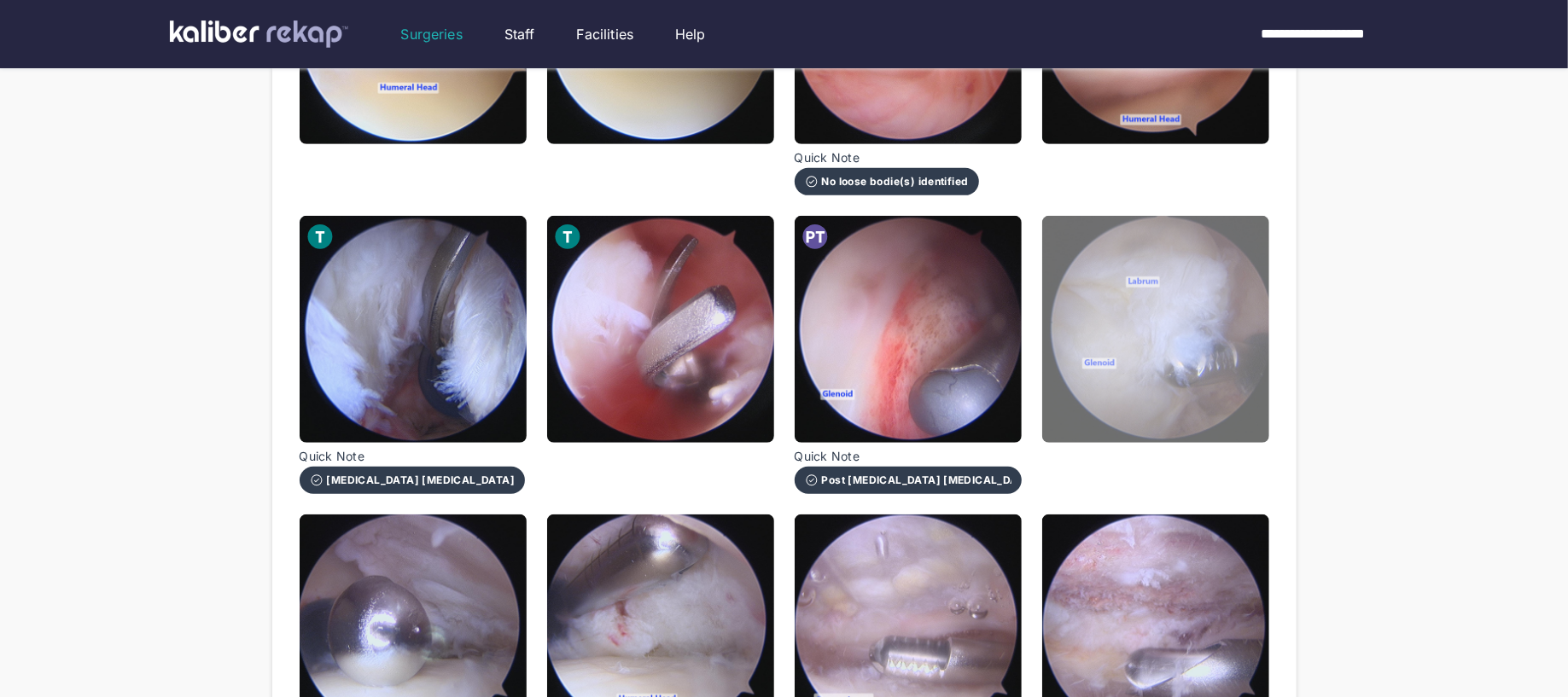
click at [1130, 427] on img at bounding box center [1155, 329] width 227 height 227
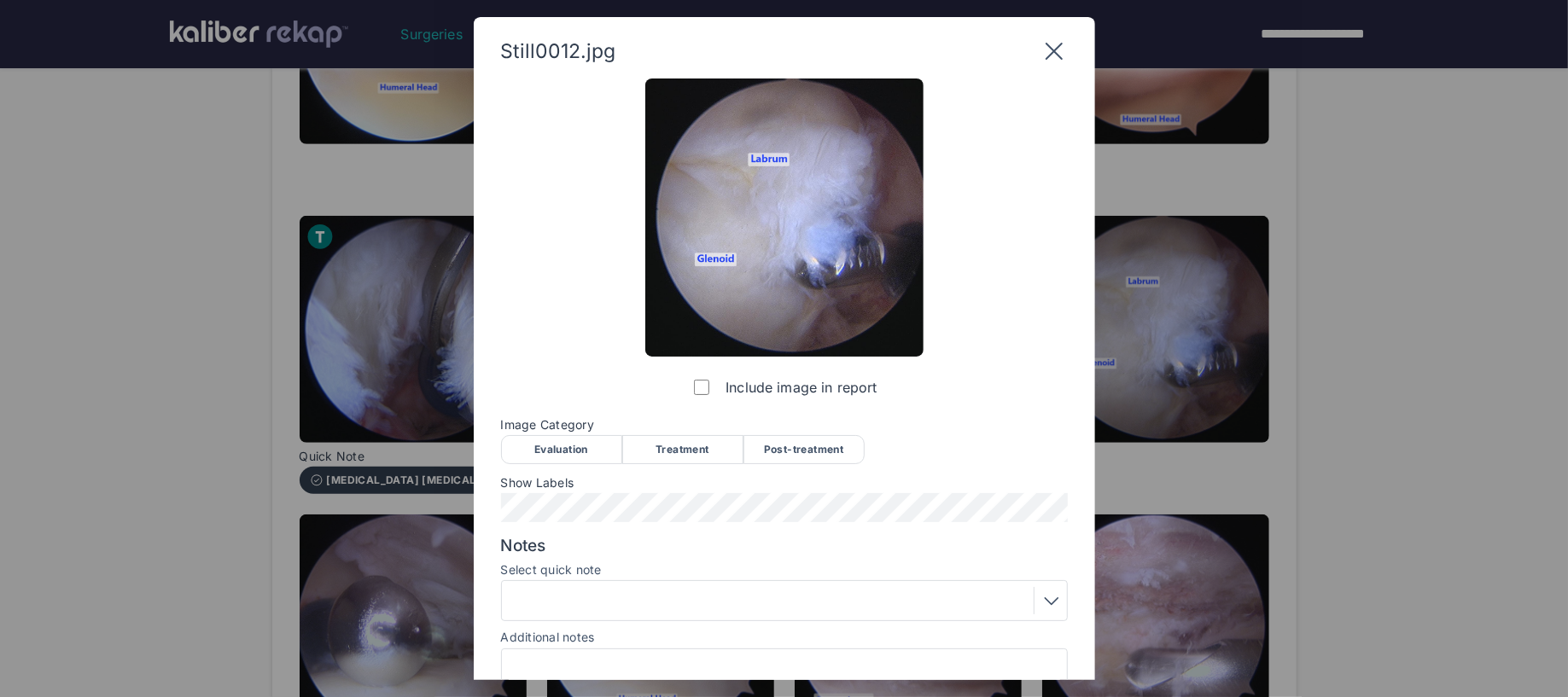
click at [803, 449] on div "Post-treatment" at bounding box center [804, 449] width 122 height 29
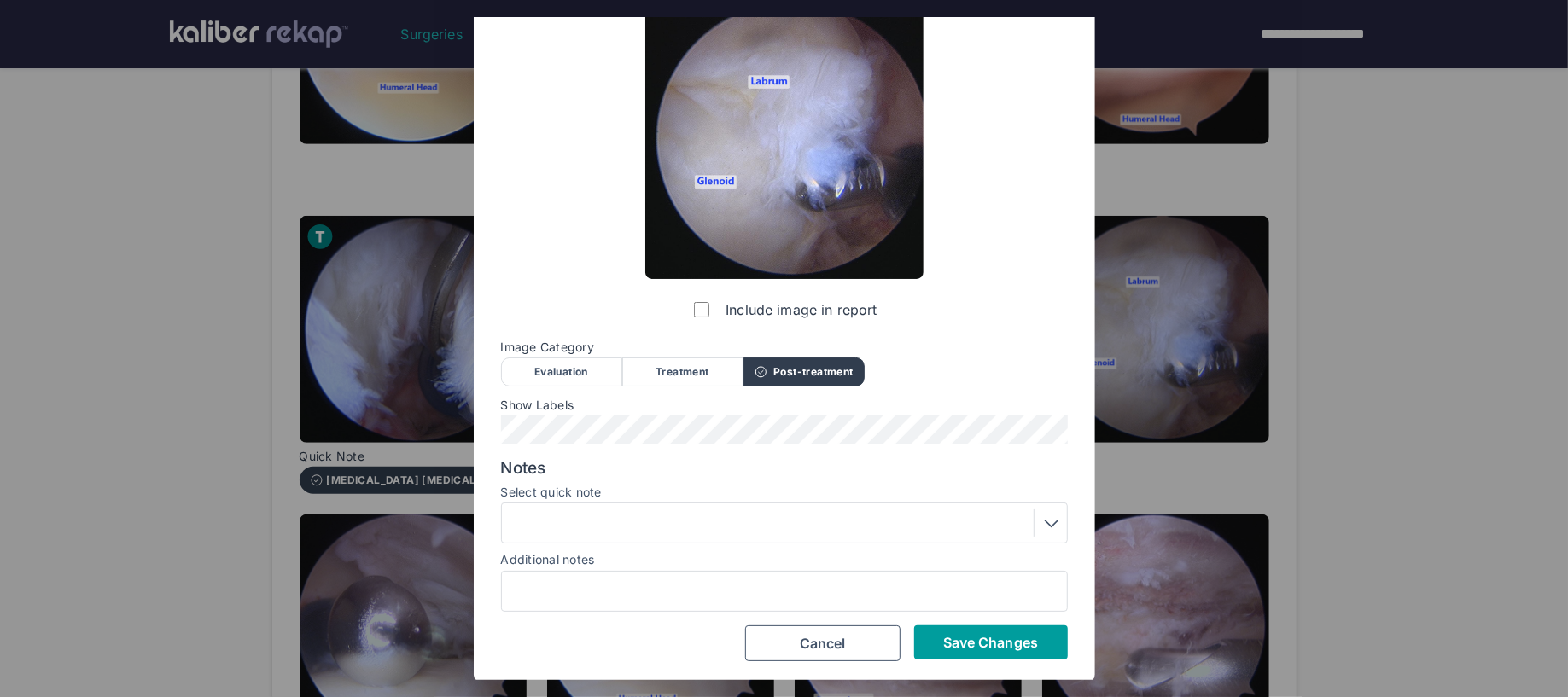
click at [940, 641] on button "Save Changes" at bounding box center [990, 642] width 153 height 34
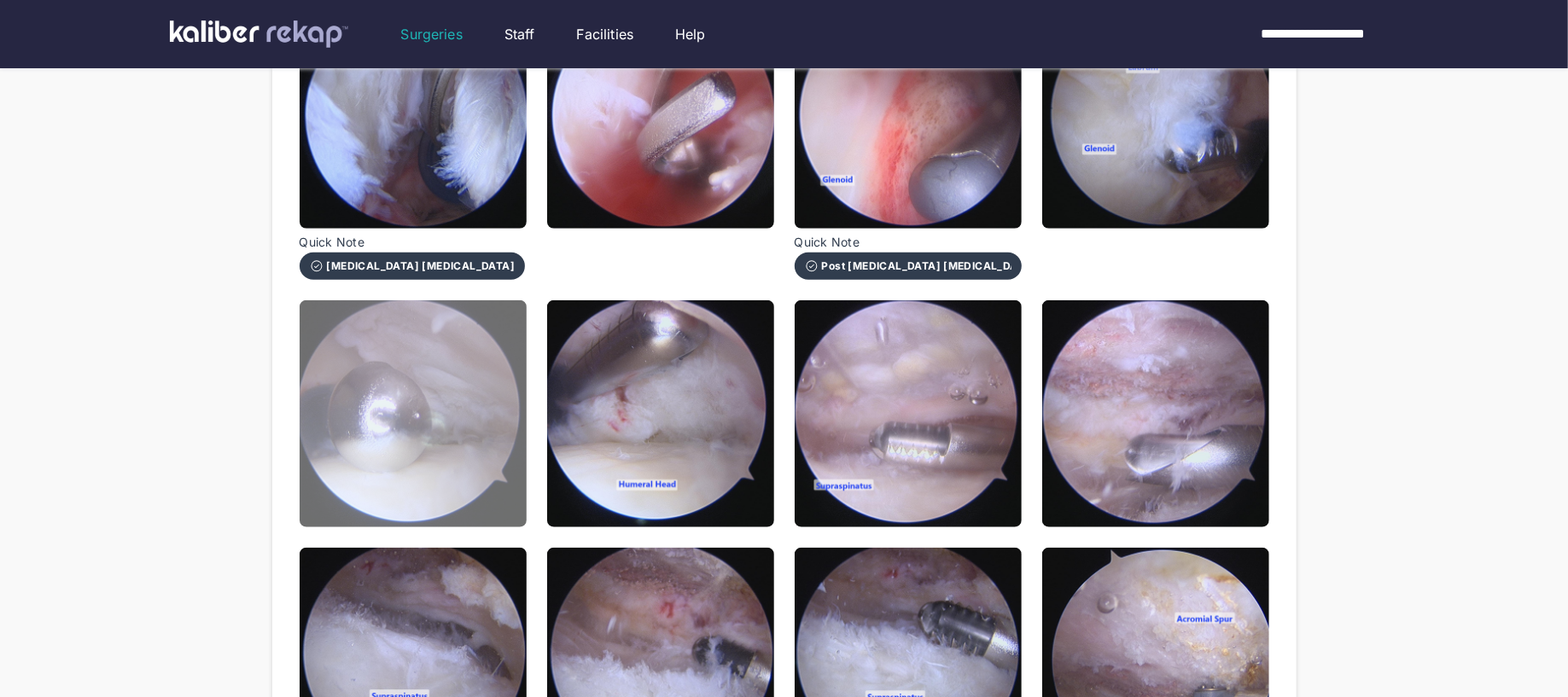
scroll to position [880, 0]
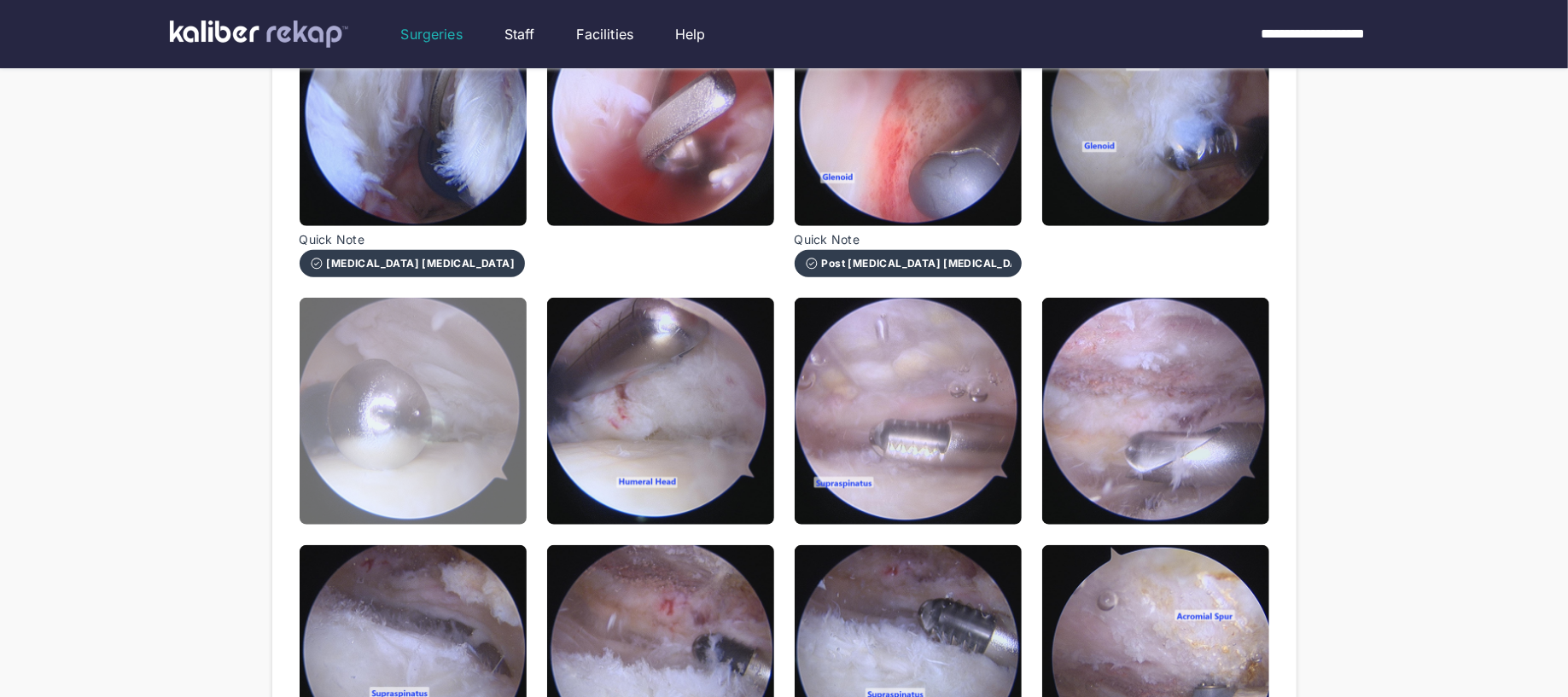
click at [477, 496] on img at bounding box center [413, 411] width 227 height 227
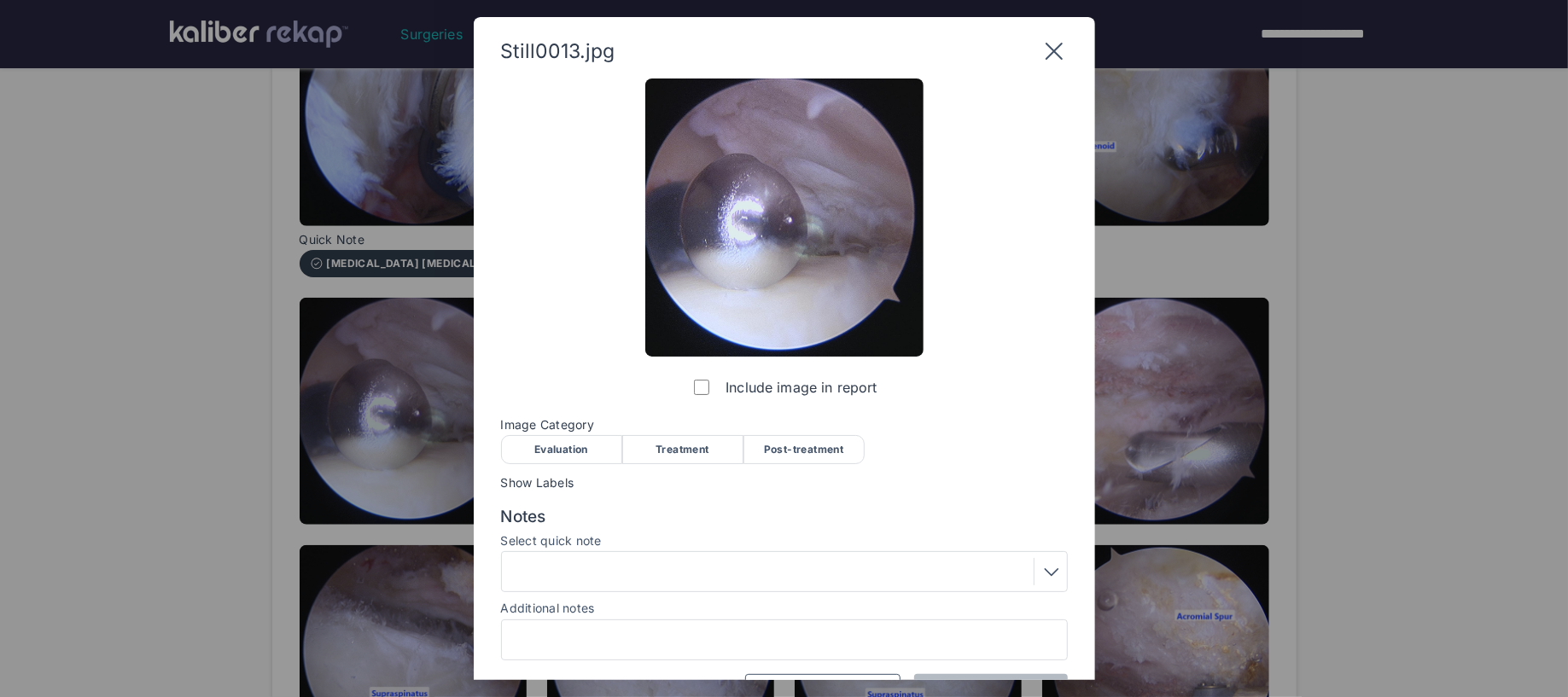
click at [672, 449] on div "Treatment" at bounding box center [683, 449] width 122 height 29
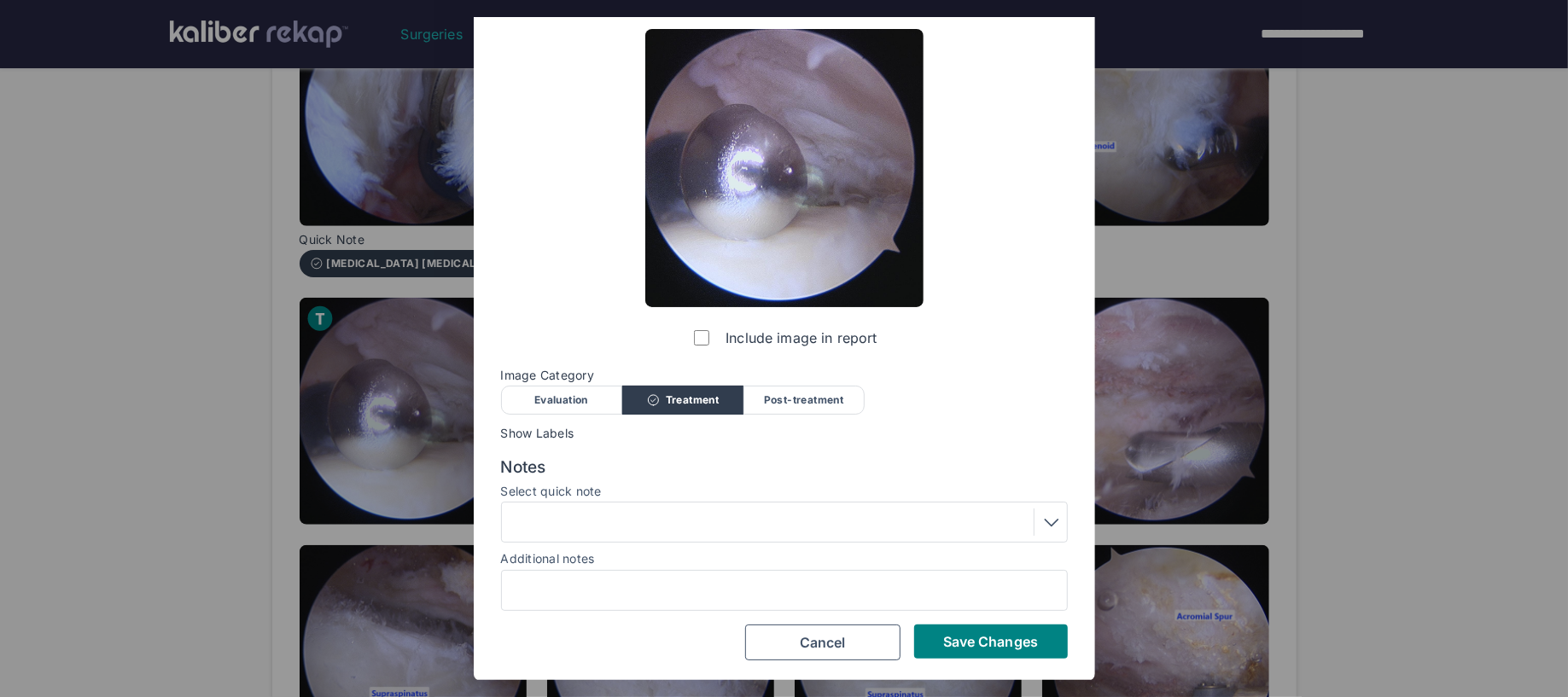
click at [617, 528] on div at bounding box center [784, 523] width 554 height 27
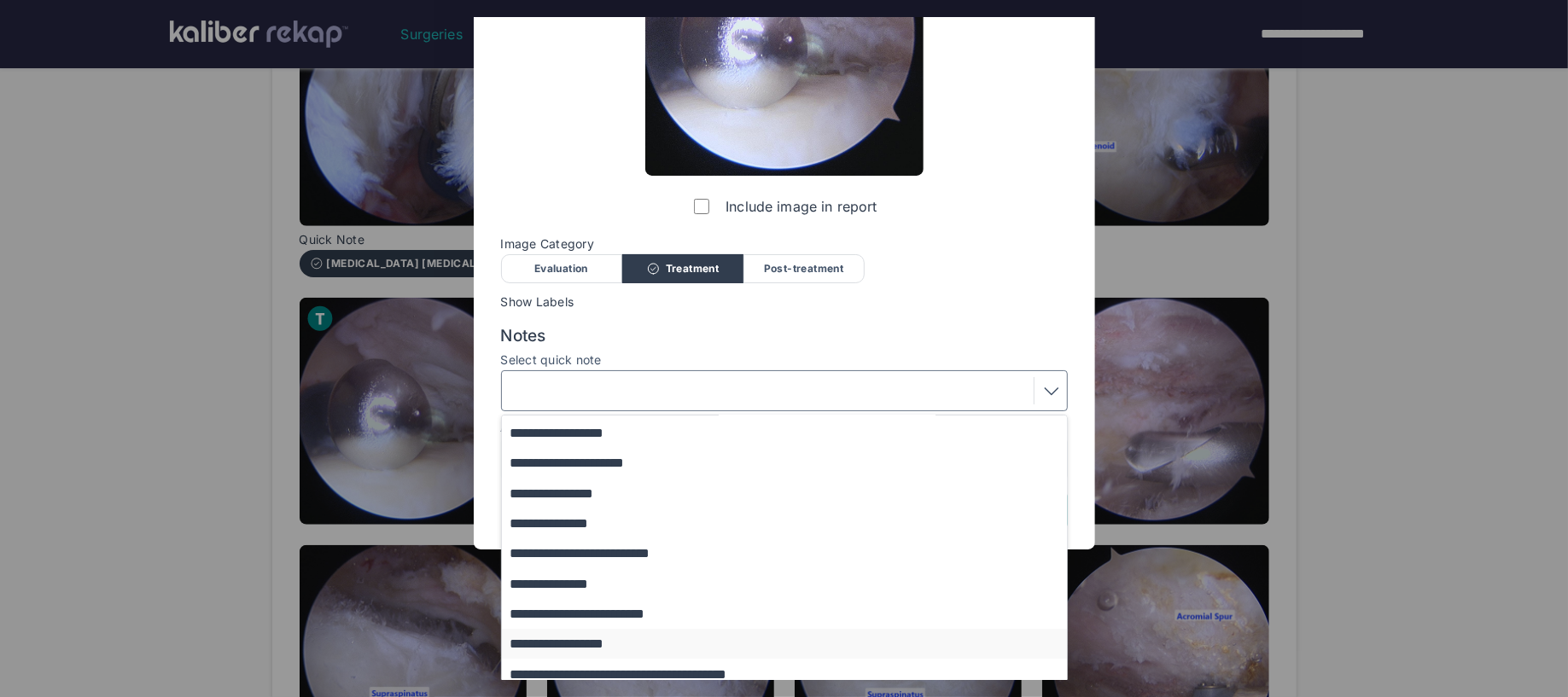
scroll to position [190, 0]
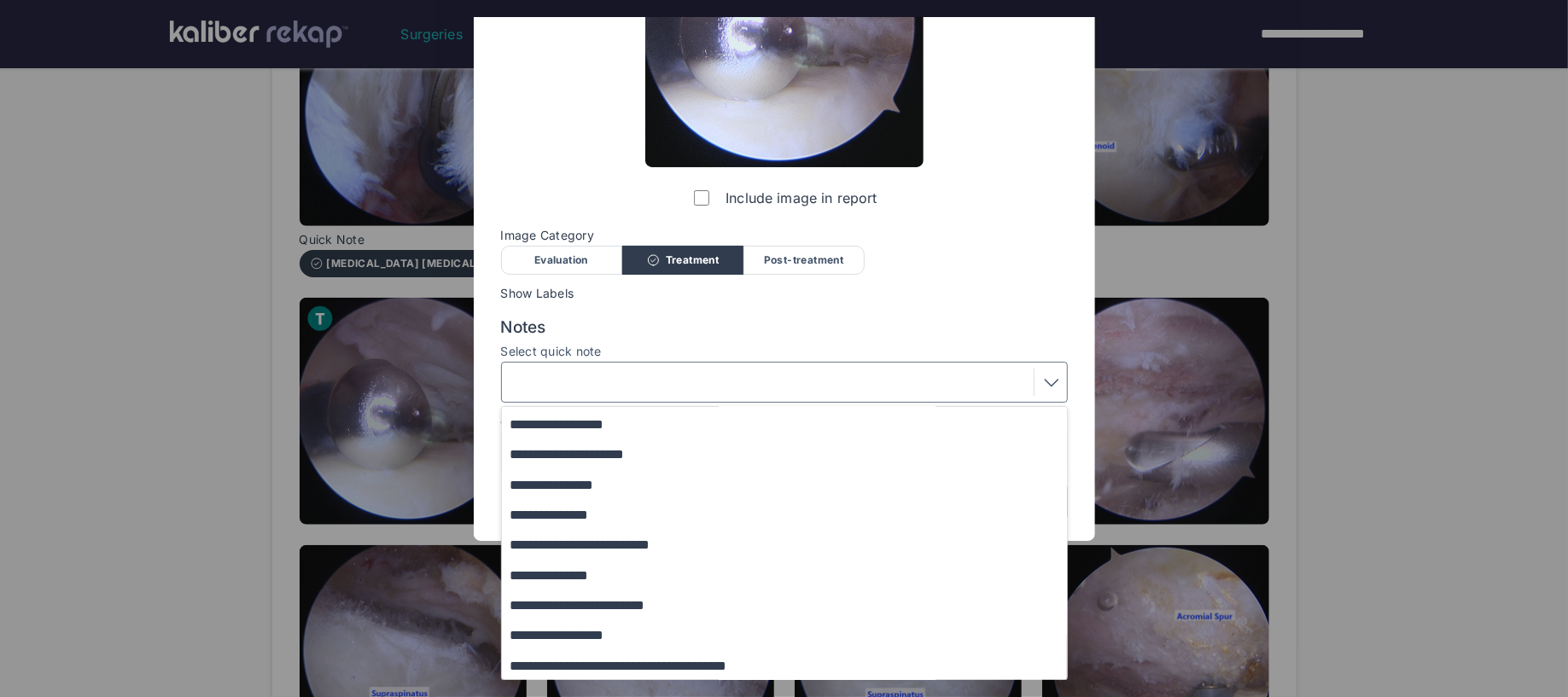
drag, startPoint x: 605, startPoint y: 630, endPoint x: 783, endPoint y: 646, distance: 178.7
click at [608, 630] on button "**********" at bounding box center [792, 634] width 581 height 30
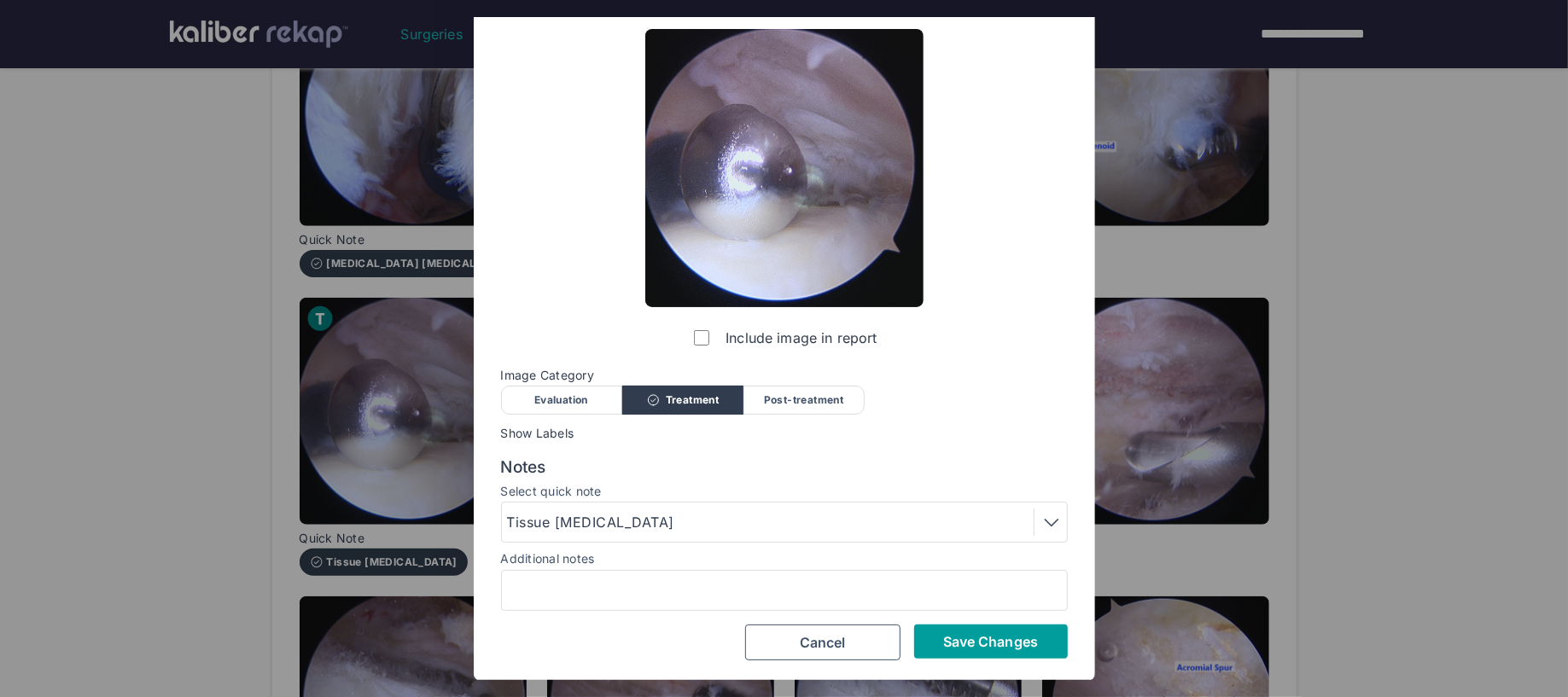
click at [958, 641] on span "Save Changes" at bounding box center [990, 642] width 95 height 17
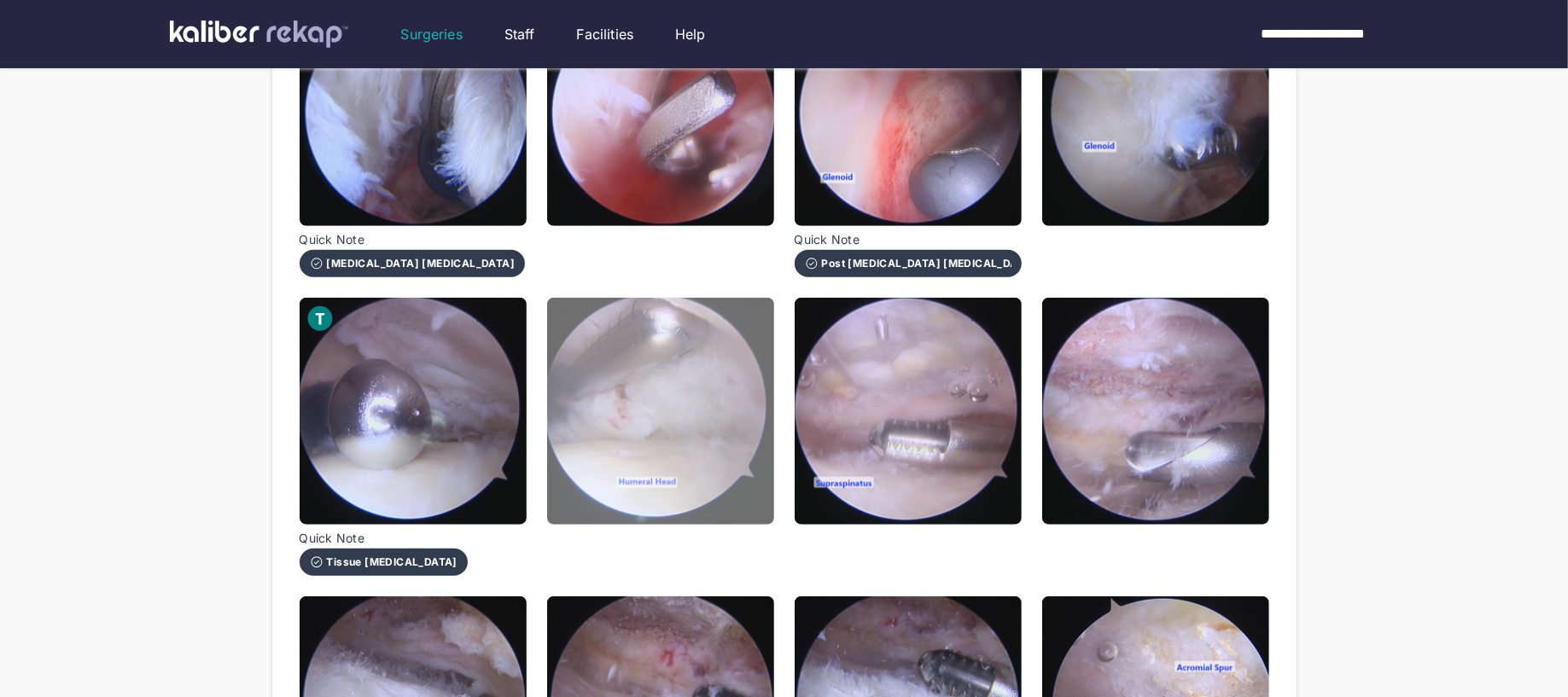
click at [690, 483] on img at bounding box center [660, 411] width 227 height 227
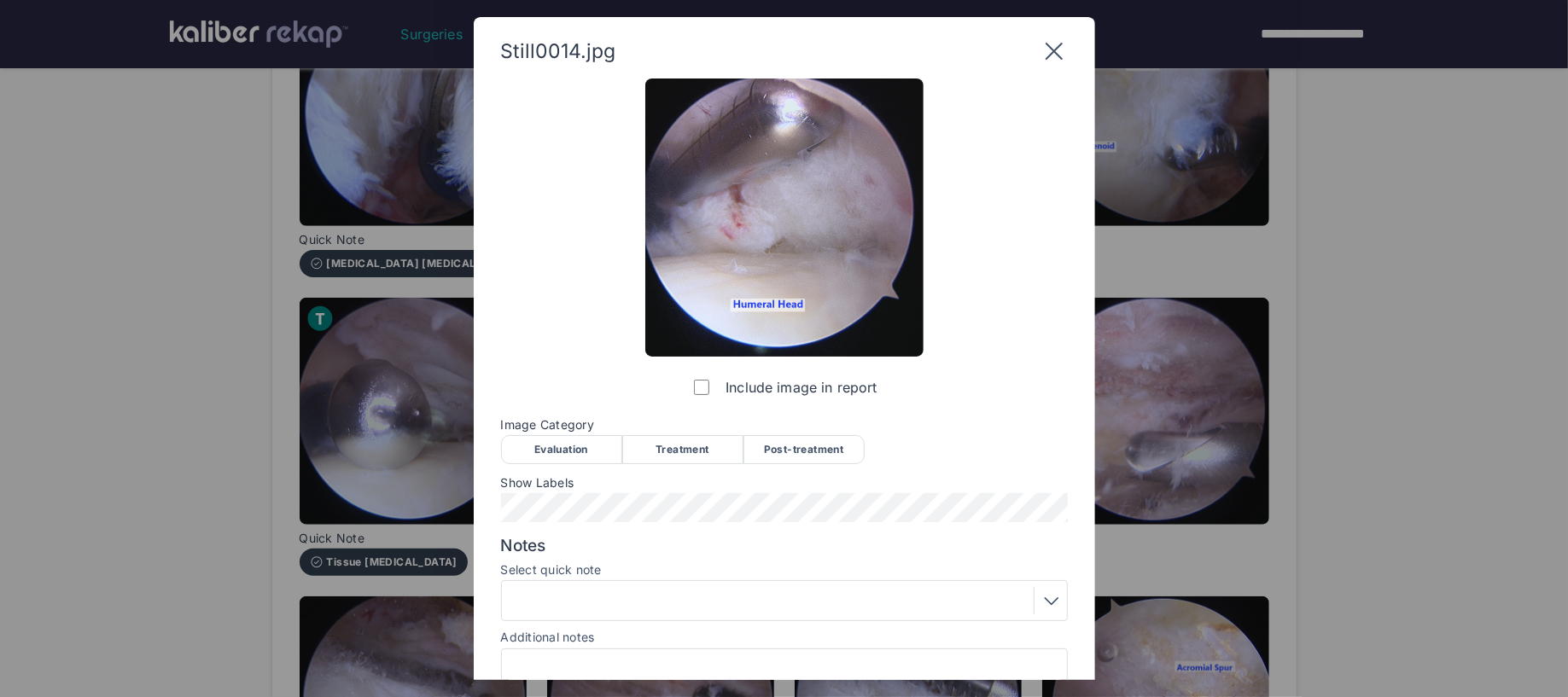
click at [789, 455] on div "Post-treatment" at bounding box center [804, 449] width 122 height 29
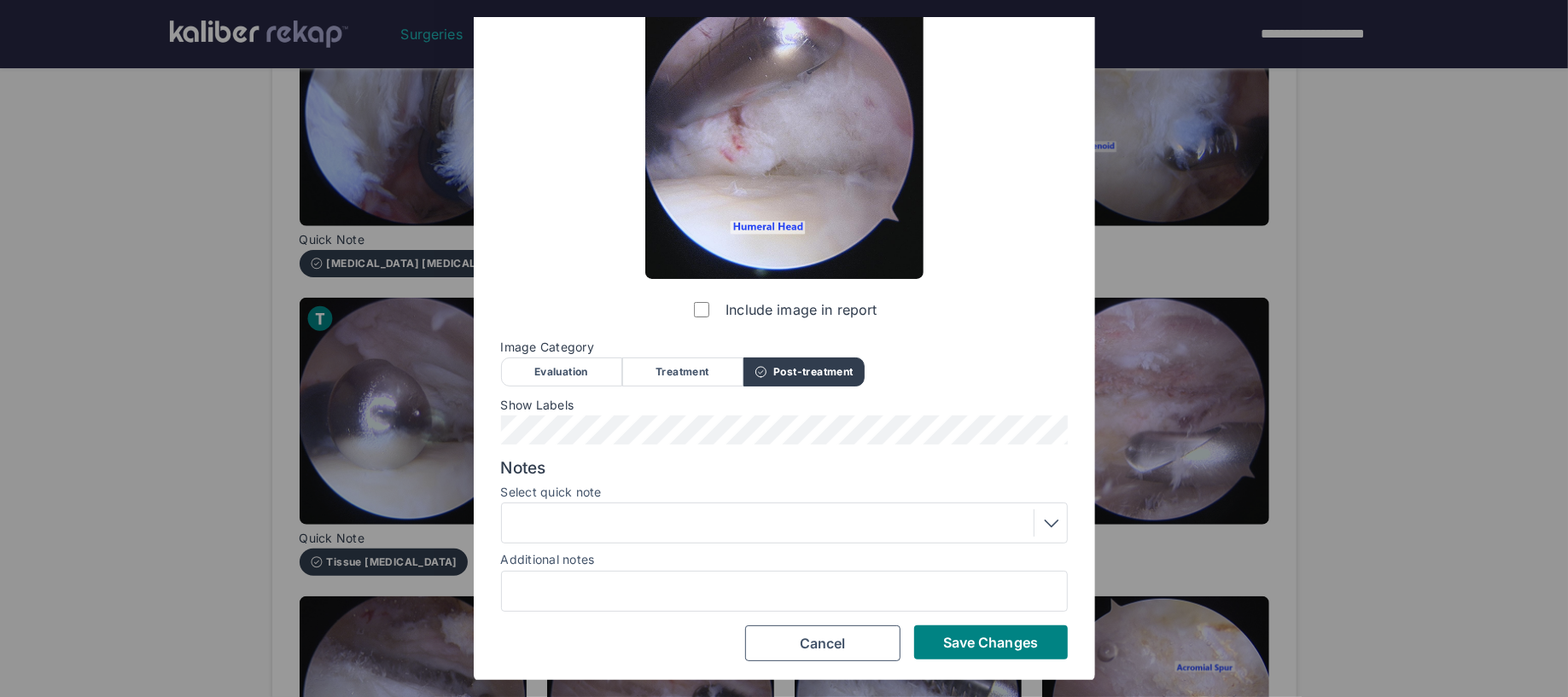
click at [645, 539] on div at bounding box center [785, 523] width 567 height 40
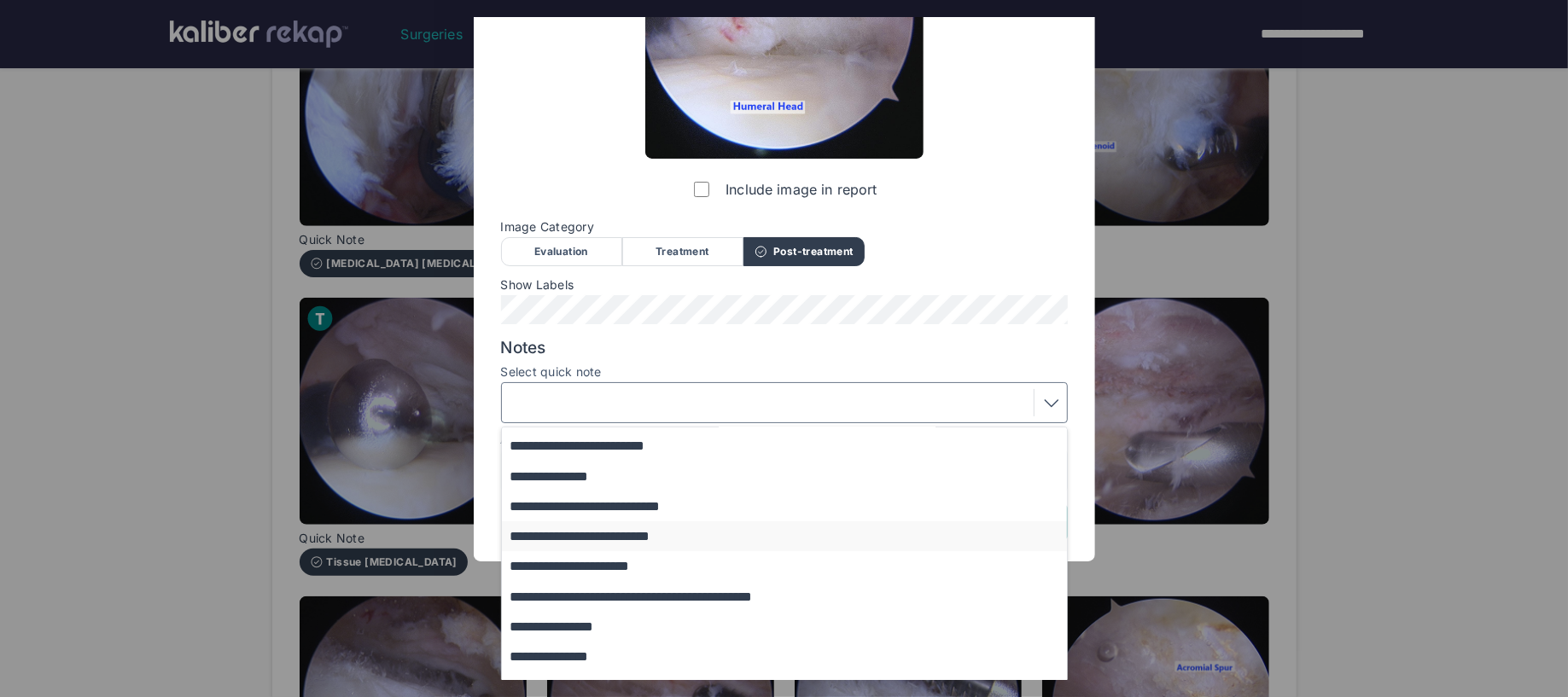
scroll to position [96, 0]
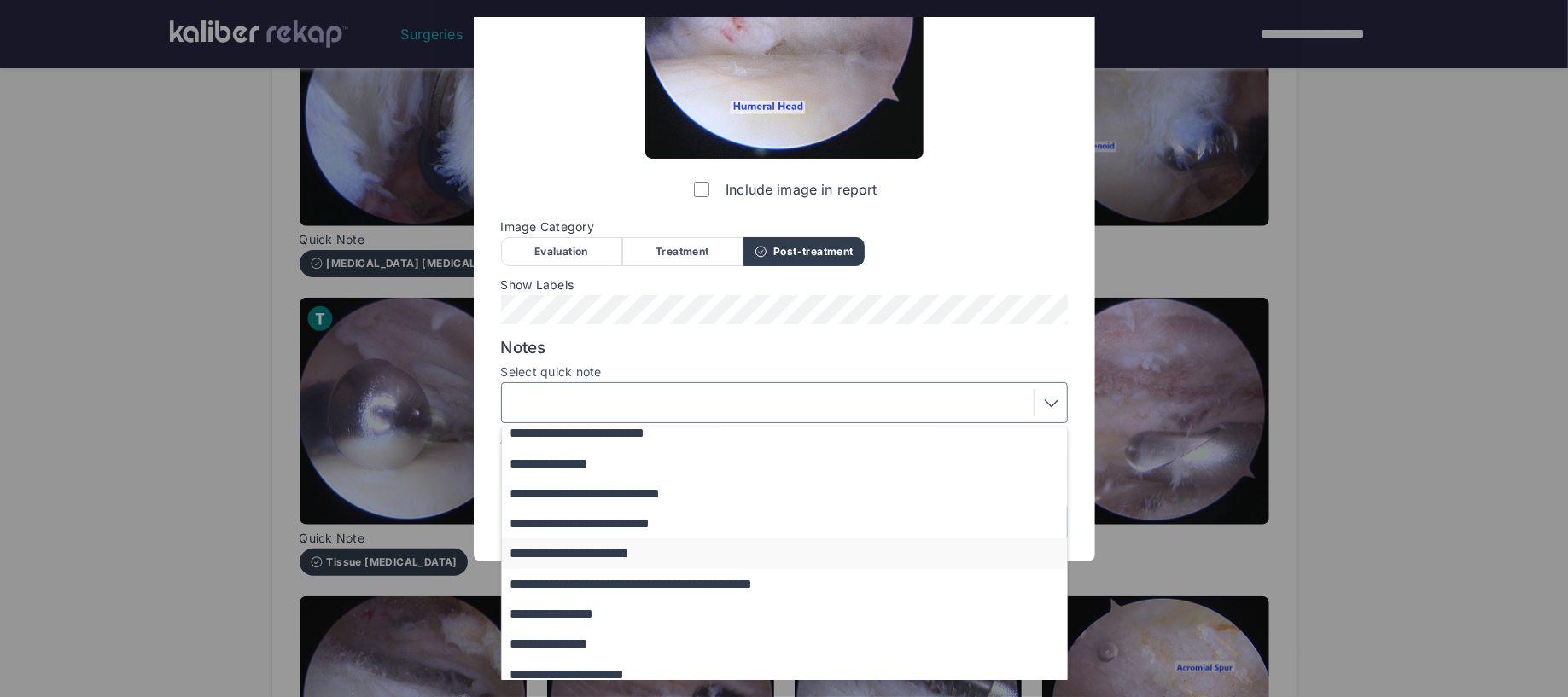
click at [614, 559] on button "**********" at bounding box center [792, 553] width 581 height 30
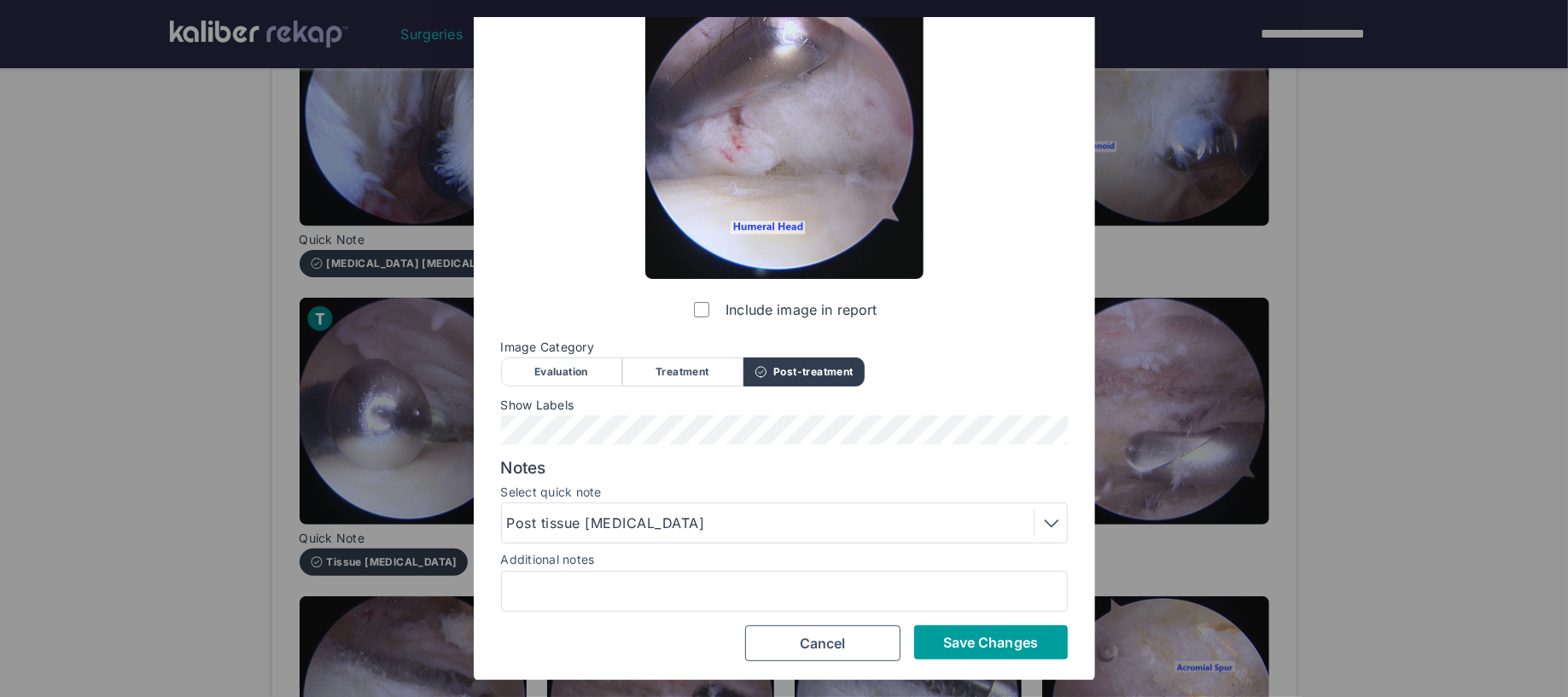
click at [962, 634] on span "Save Changes" at bounding box center [990, 643] width 95 height 17
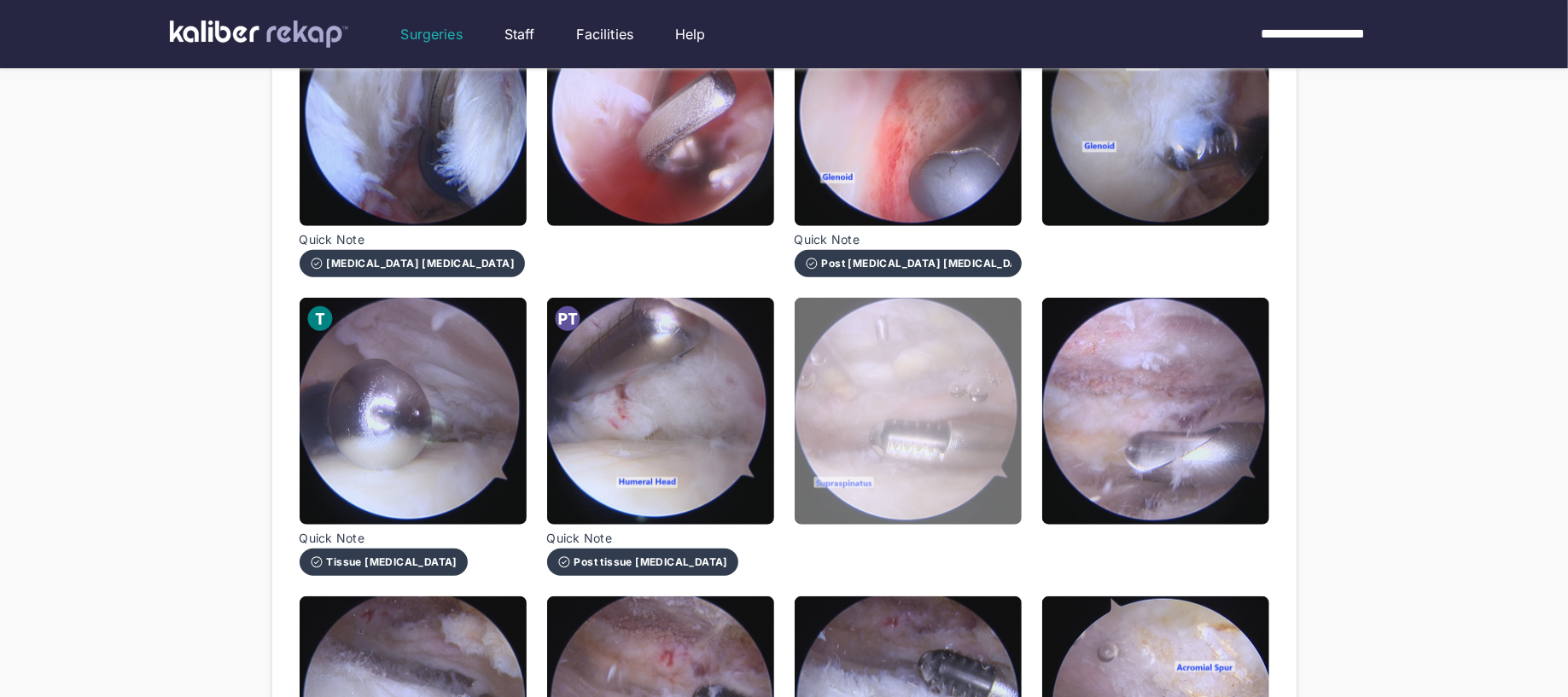
click at [889, 498] on img at bounding box center [907, 411] width 227 height 227
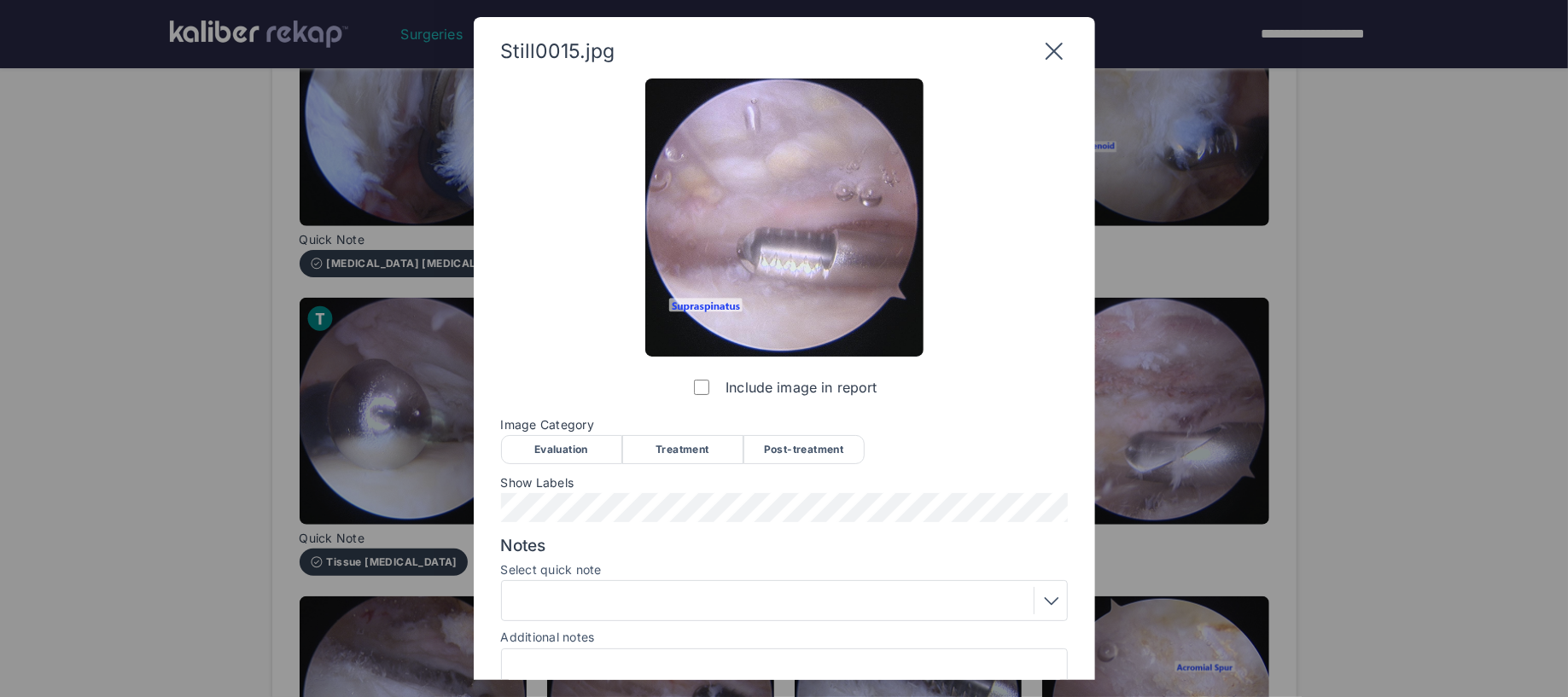
click at [558, 442] on div "Evaluation" at bounding box center [562, 449] width 122 height 29
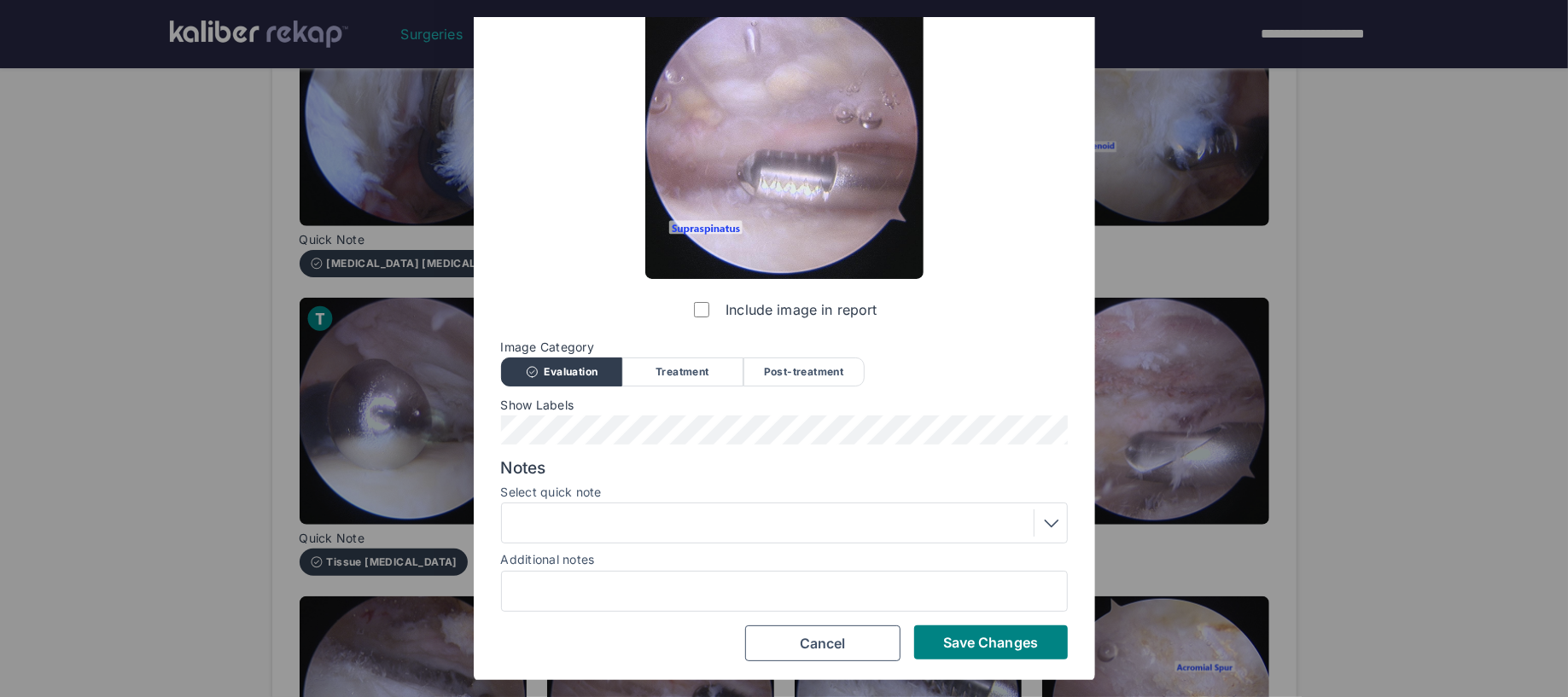
click at [673, 533] on div at bounding box center [784, 523] width 554 height 27
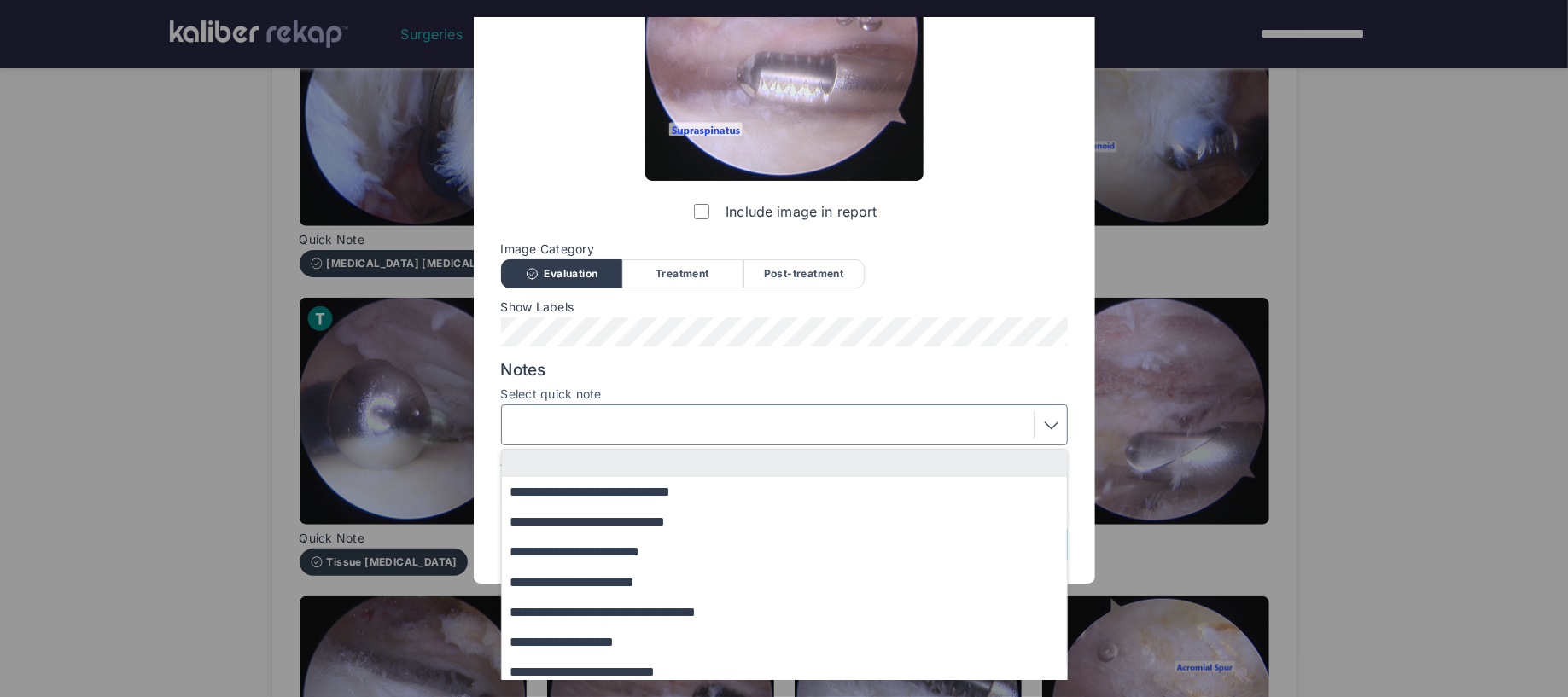
drag, startPoint x: 647, startPoint y: 528, endPoint x: 859, endPoint y: 608, distance: 226.6
click at [647, 528] on button "**********" at bounding box center [792, 522] width 581 height 30
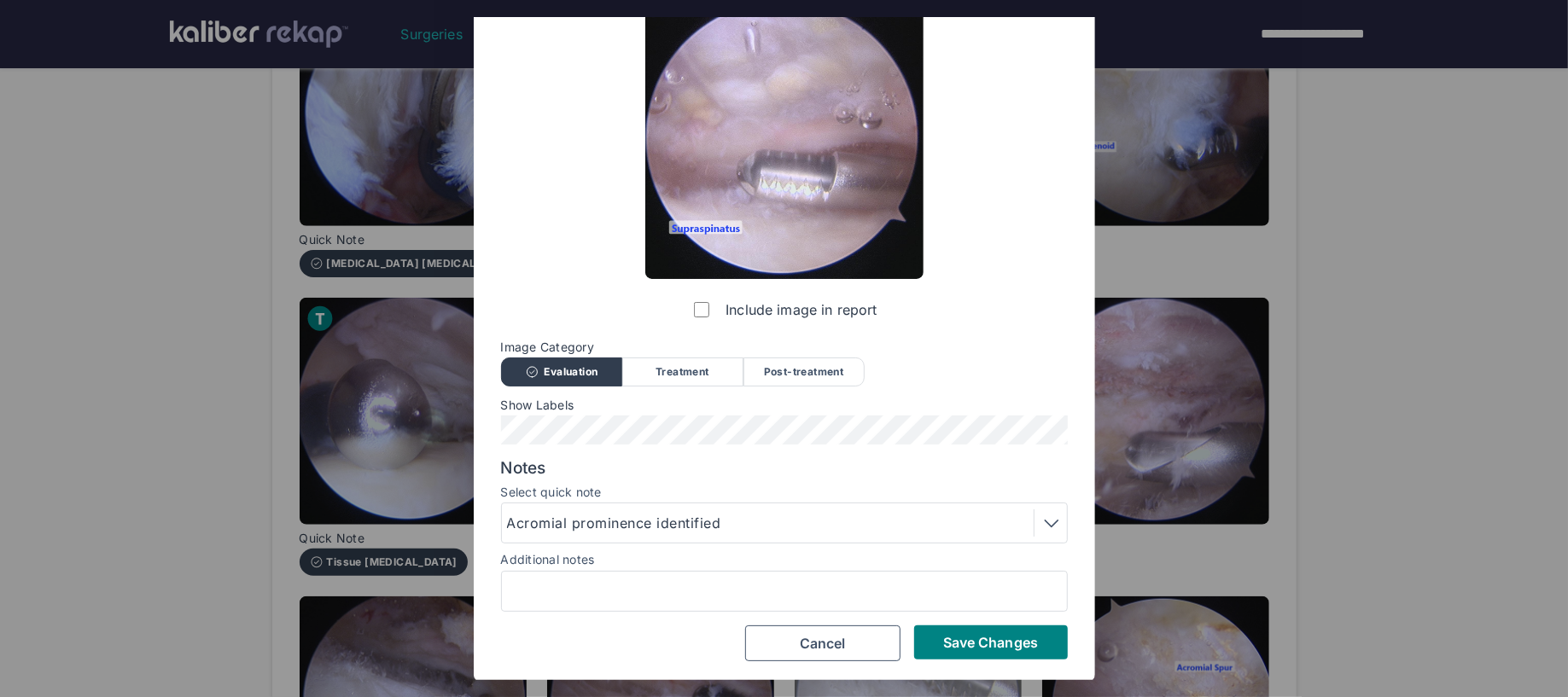
drag, startPoint x: 941, startPoint y: 624, endPoint x: 957, endPoint y: 635, distance: 19.4
click at [942, 626] on button "Save Changes" at bounding box center [990, 642] width 153 height 34
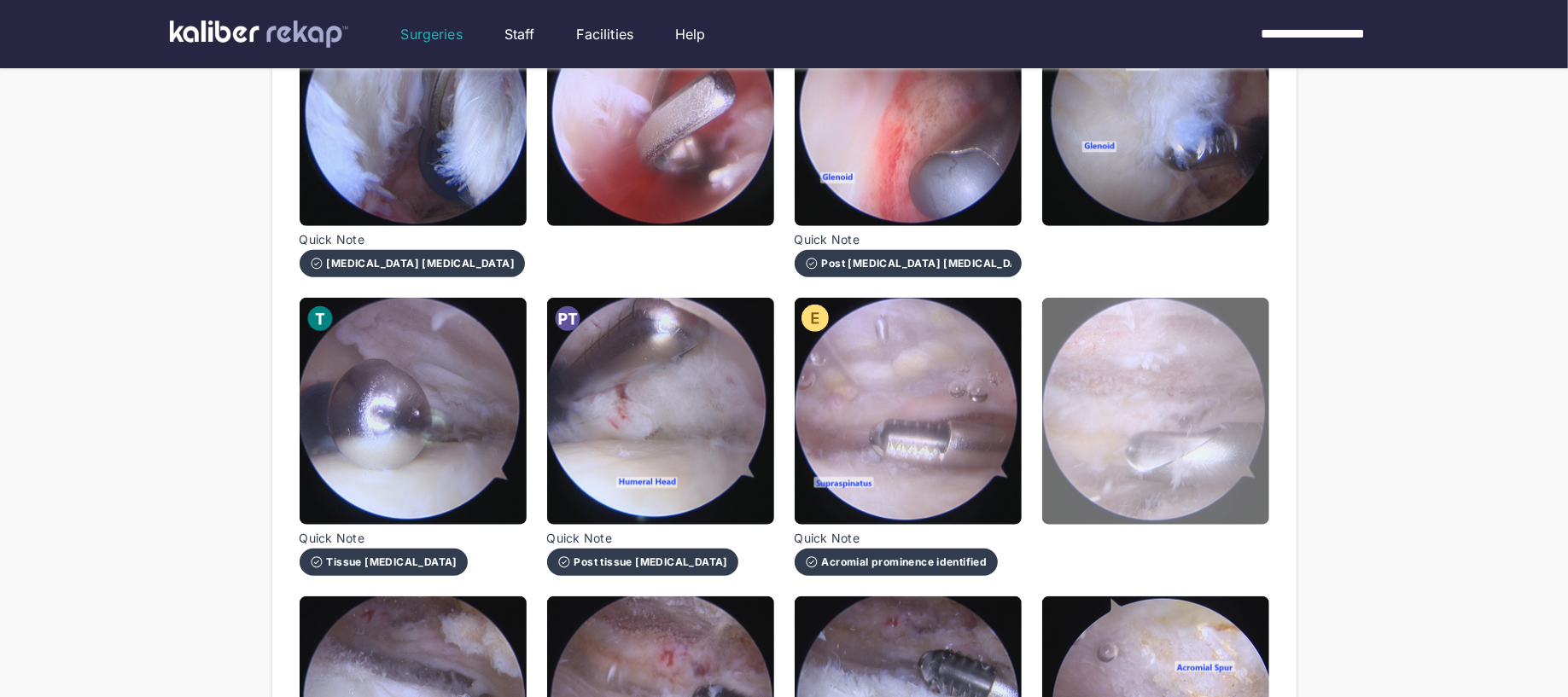
click at [1129, 507] on img at bounding box center [1155, 411] width 227 height 227
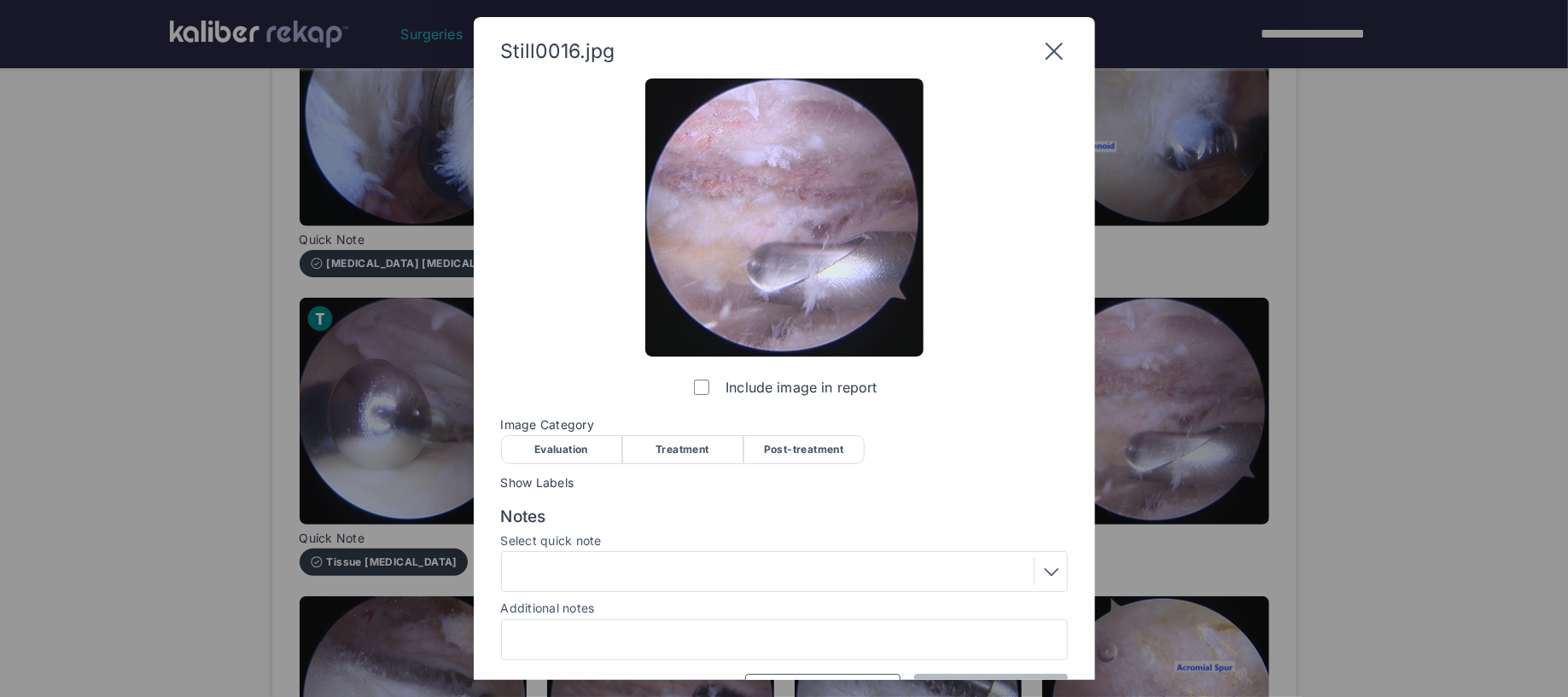
click at [800, 449] on div "Post-treatment" at bounding box center [804, 449] width 122 height 29
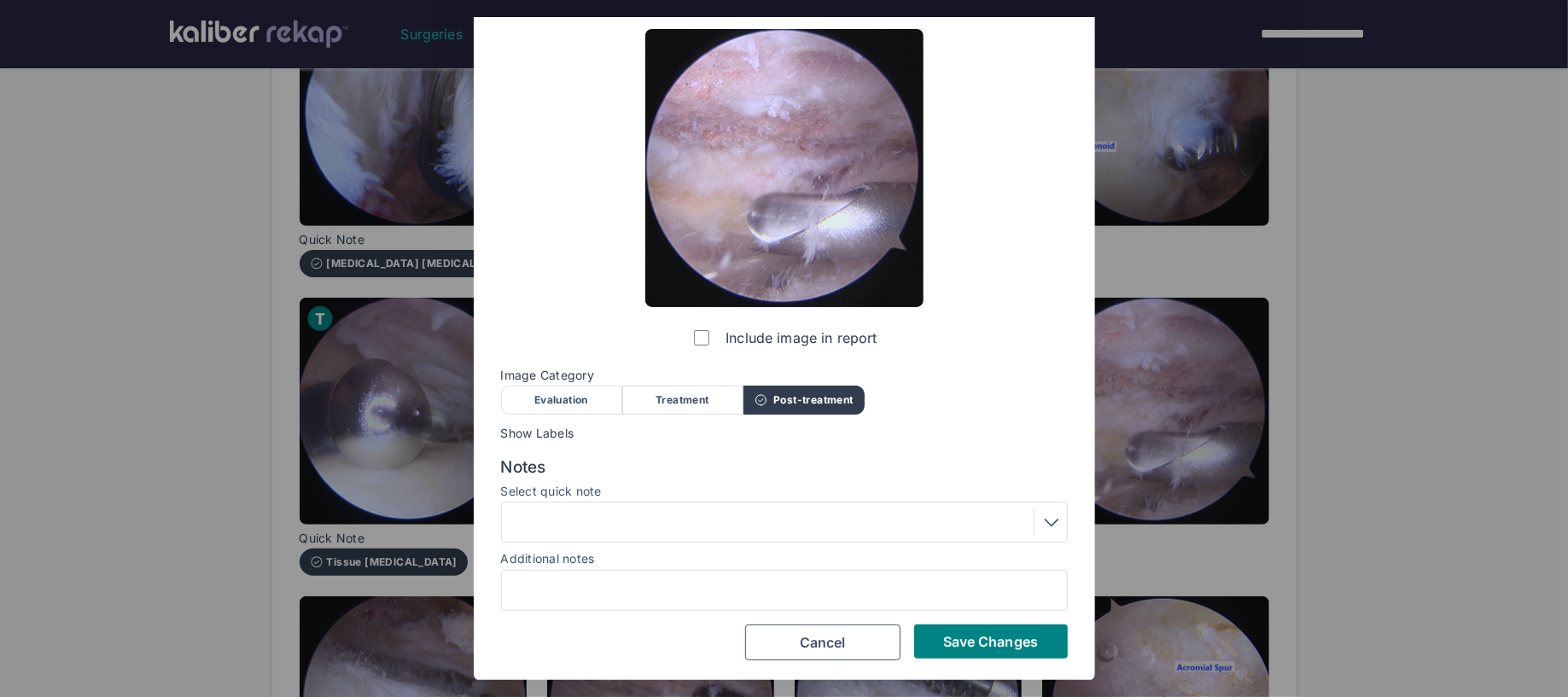
click at [710, 517] on div at bounding box center [784, 523] width 554 height 27
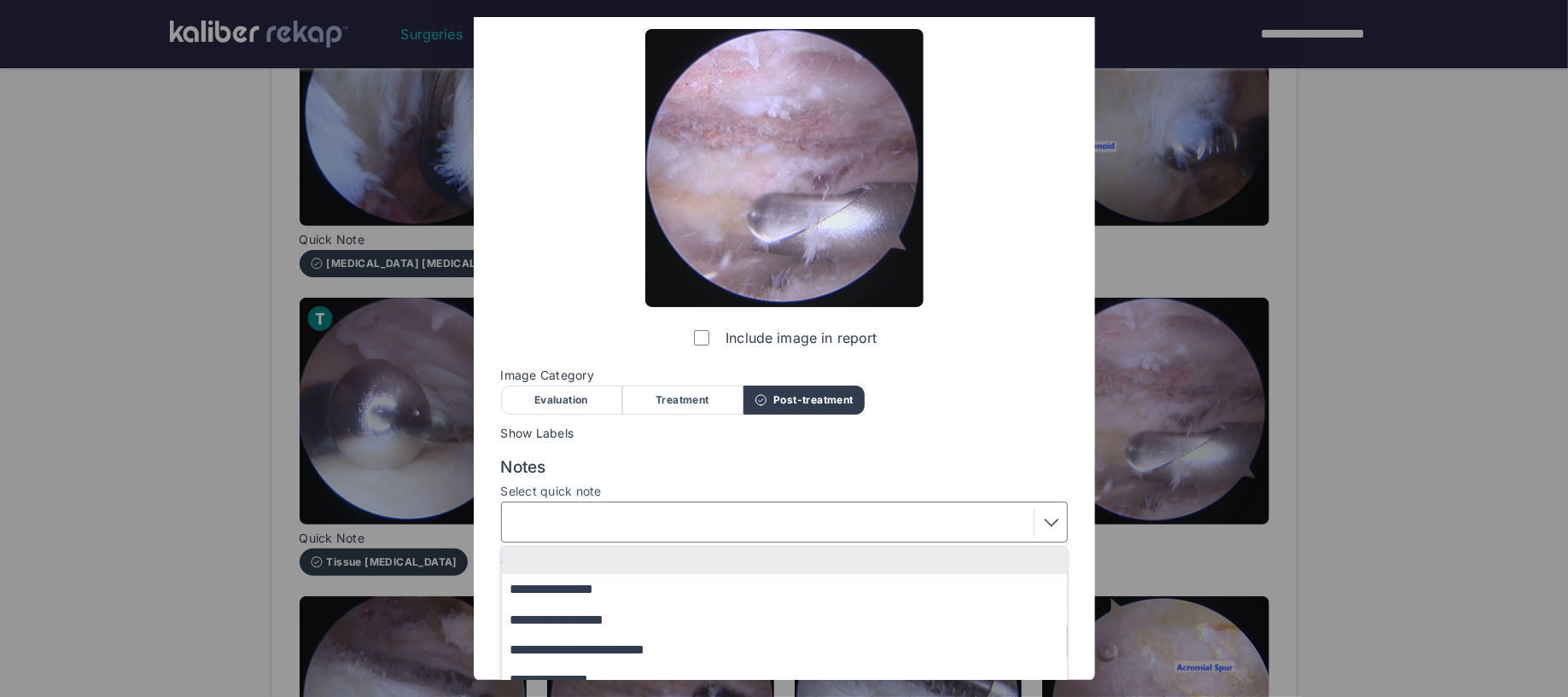
drag, startPoint x: 625, startPoint y: 616, endPoint x: 802, endPoint y: 647, distance: 179.7
click at [628, 616] on button "**********" at bounding box center [792, 620] width 581 height 30
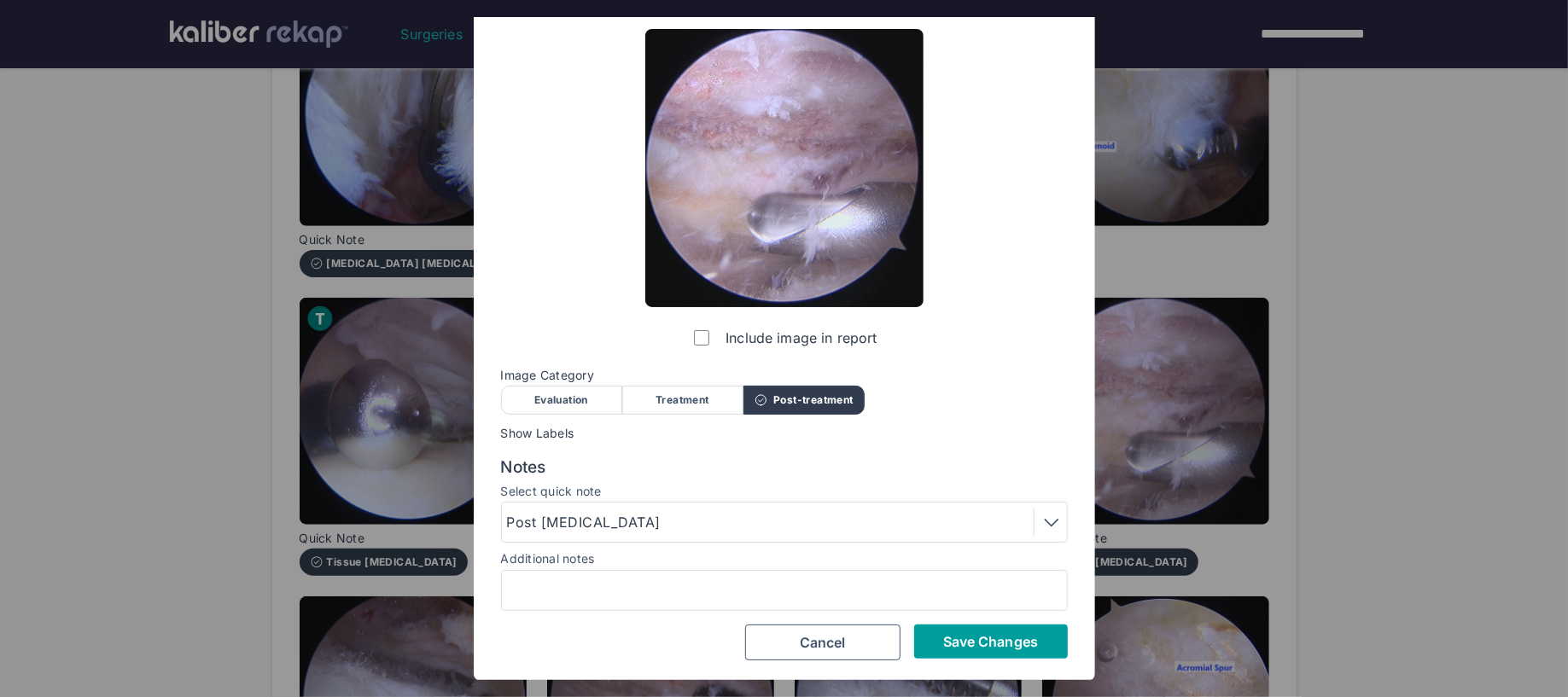
click at [925, 643] on button "Save Changes" at bounding box center [990, 641] width 153 height 34
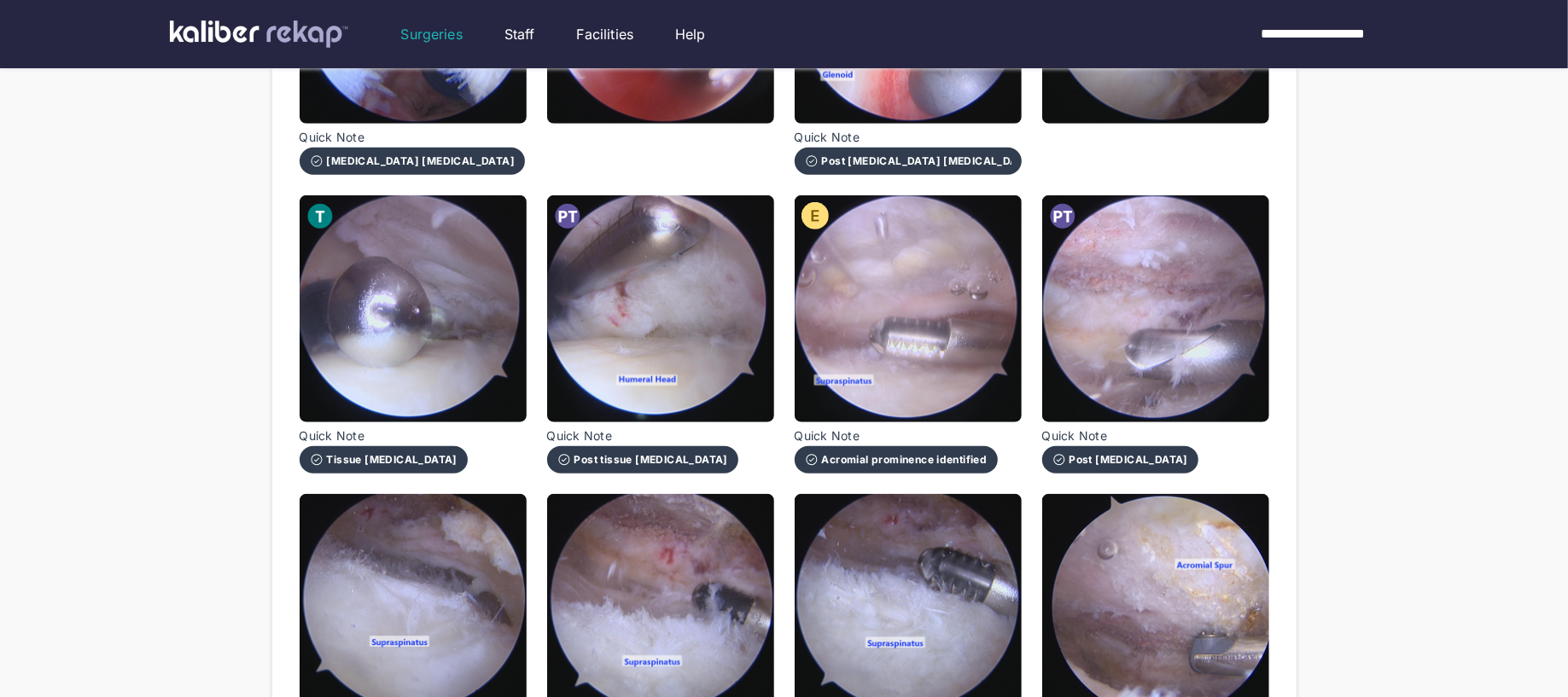
scroll to position [1084, 0]
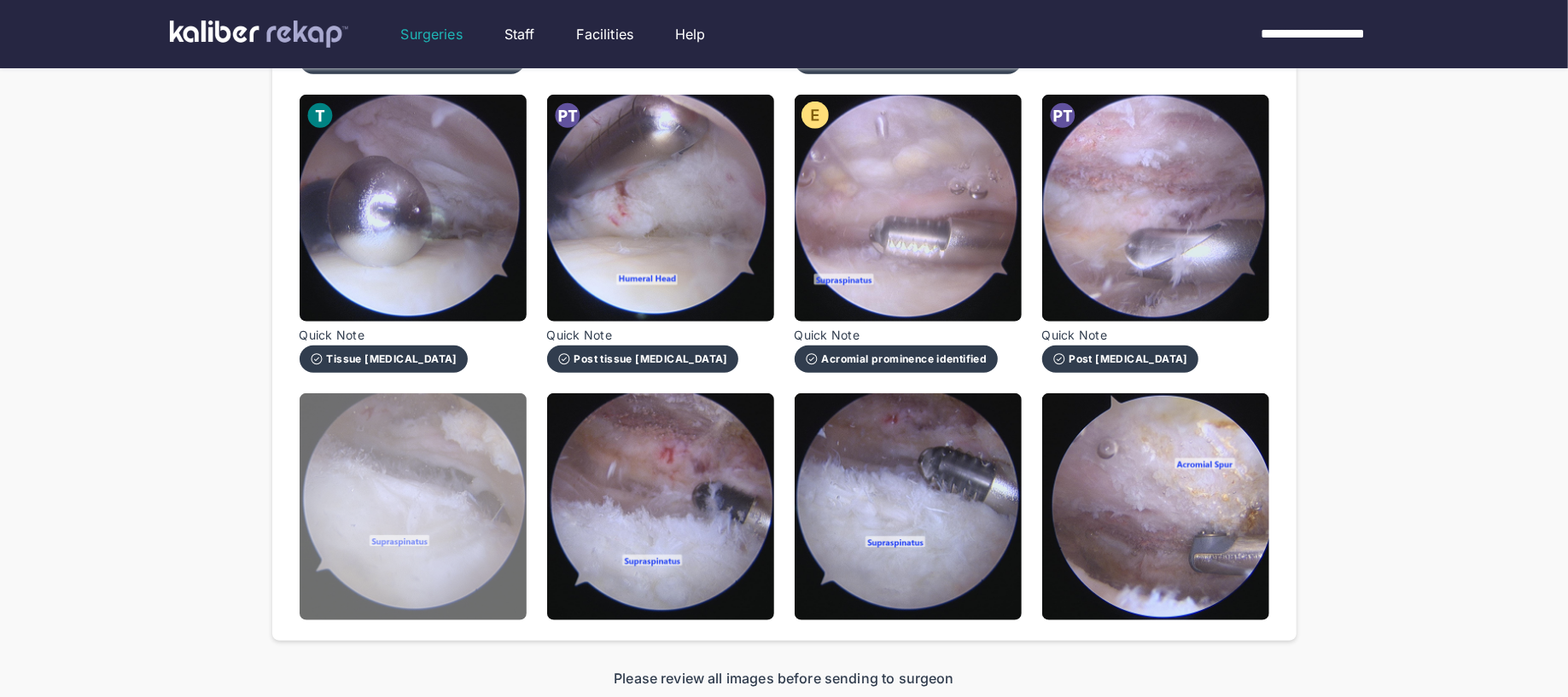
click at [481, 553] on img at bounding box center [413, 506] width 227 height 227
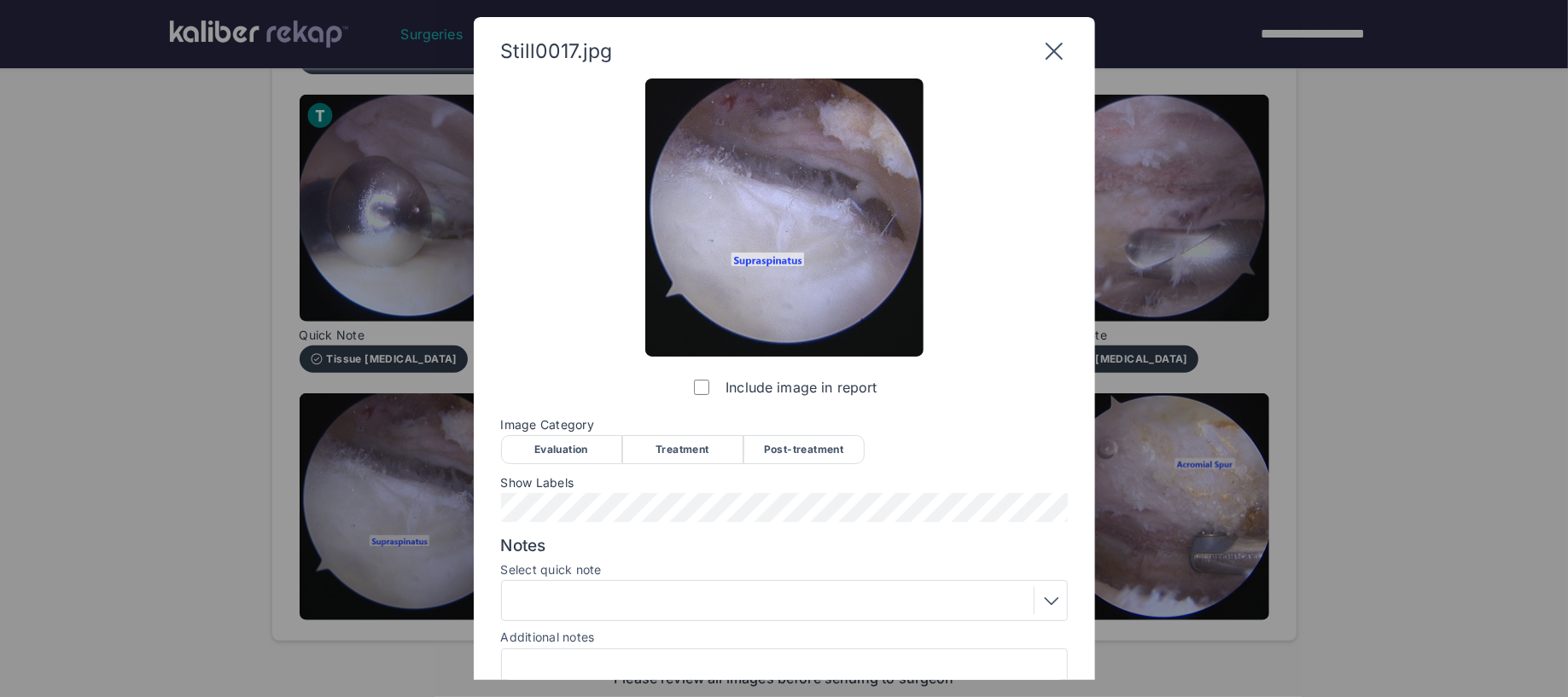
click at [559, 455] on div "Evaluation" at bounding box center [562, 449] width 122 height 29
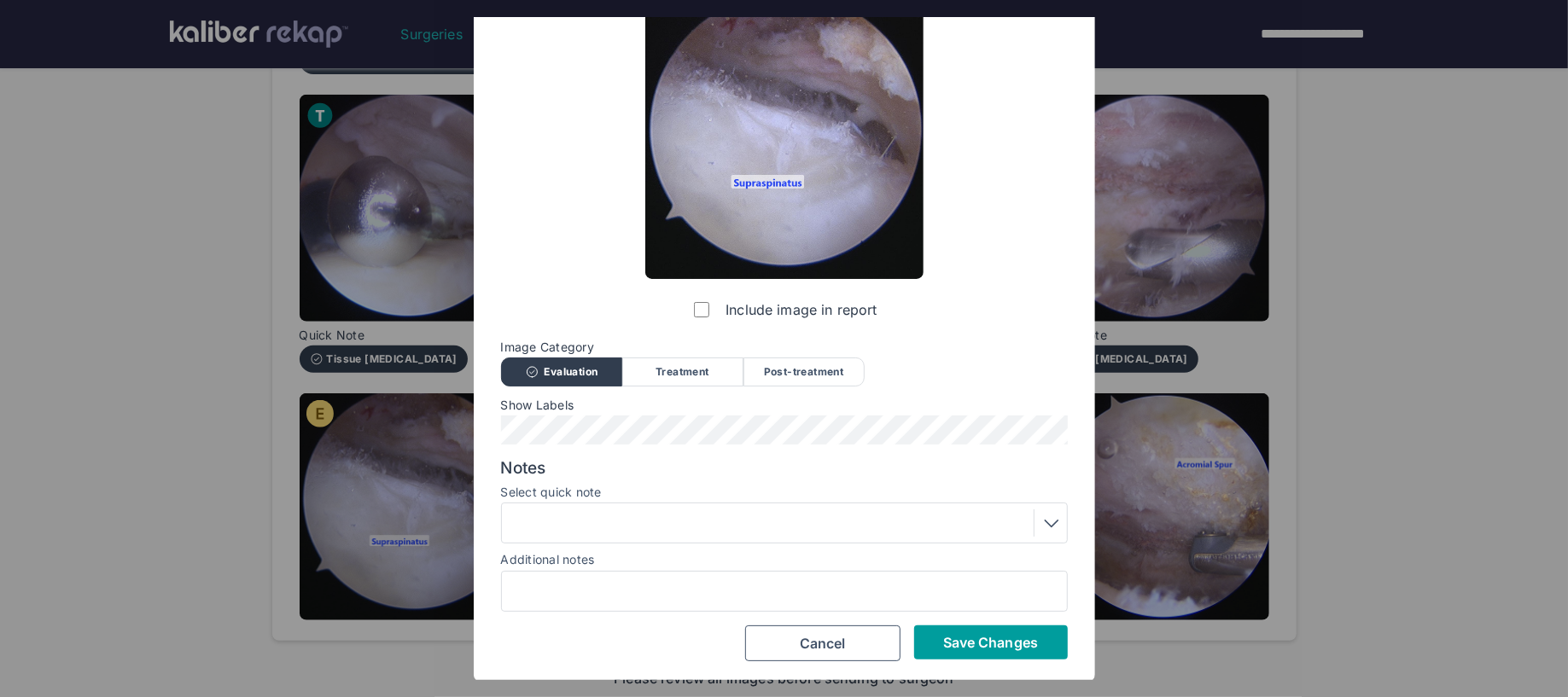
click at [970, 656] on button "Save Changes" at bounding box center [990, 642] width 153 height 34
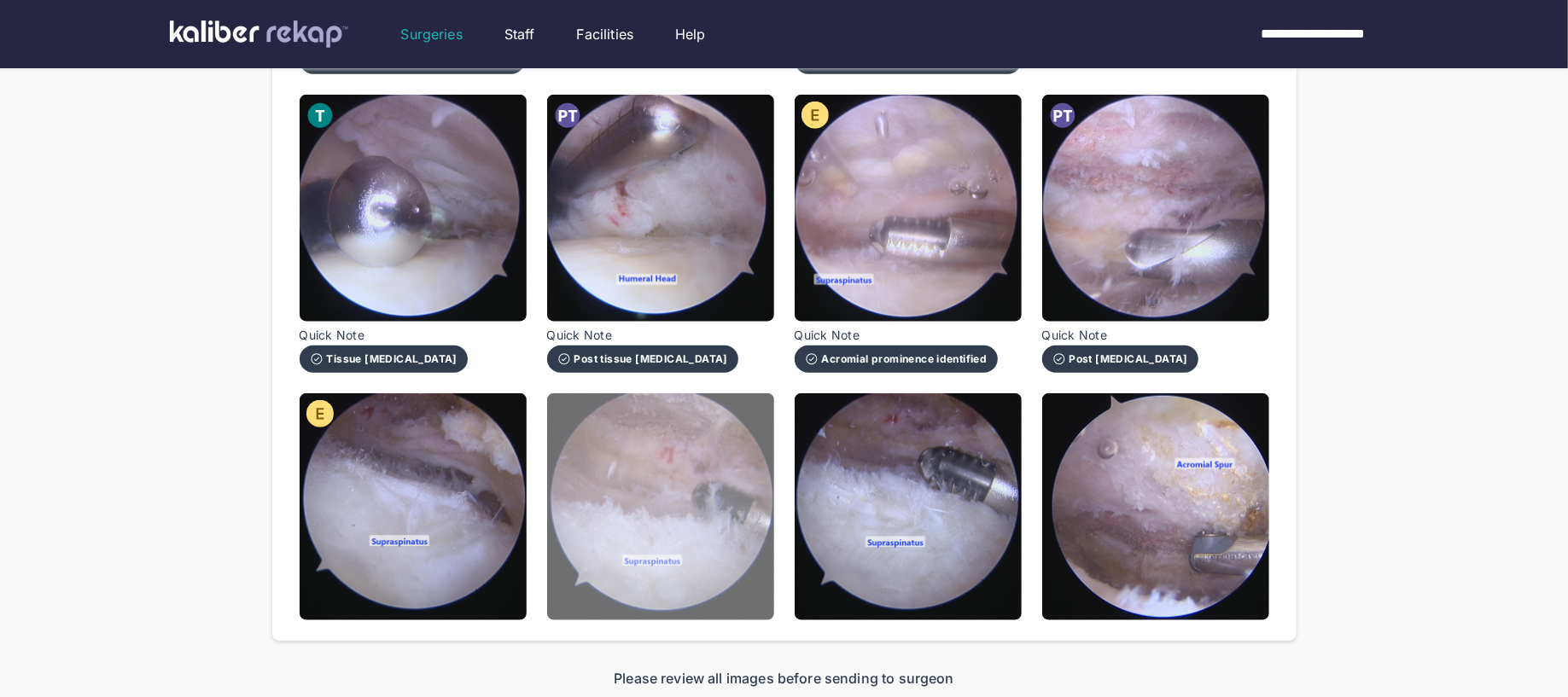
click at [688, 541] on img at bounding box center [660, 506] width 227 height 227
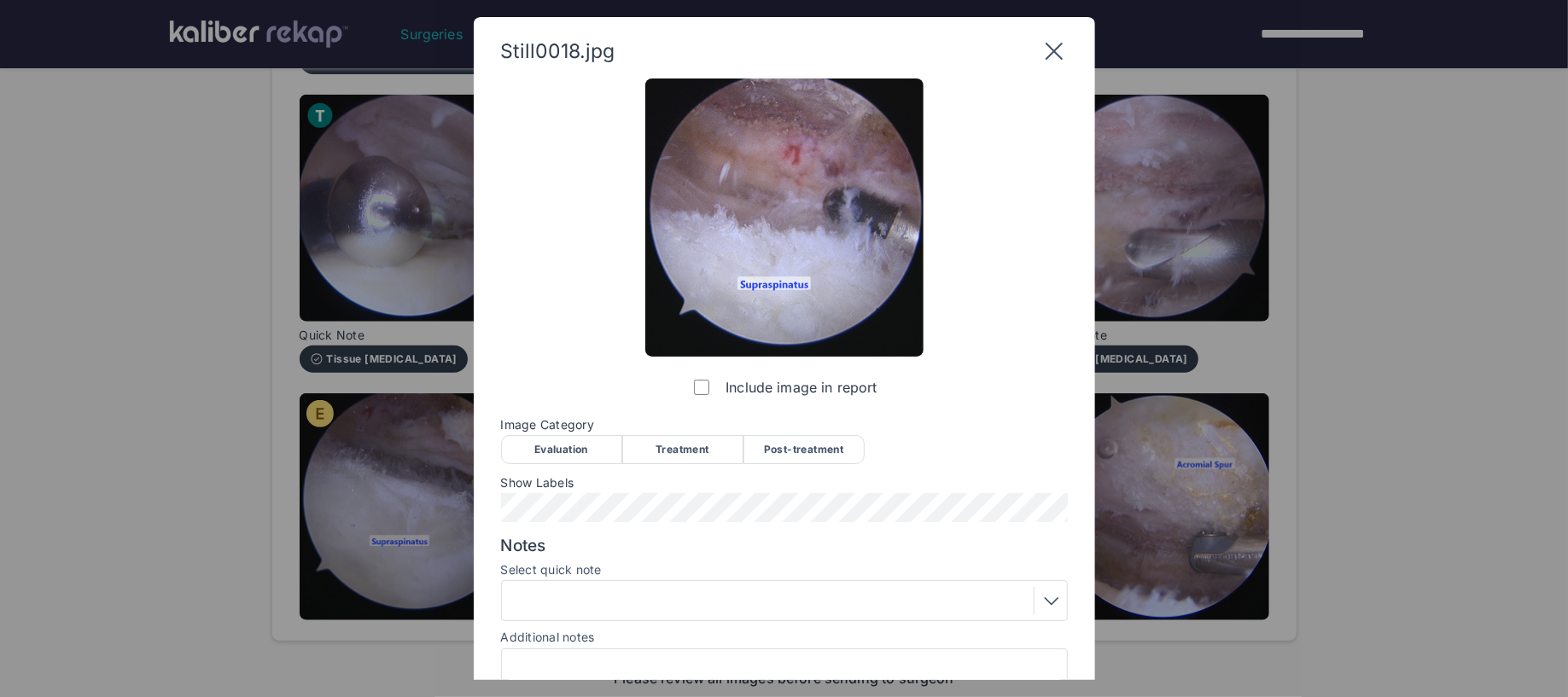
click at [671, 455] on div "Treatment" at bounding box center [683, 449] width 122 height 29
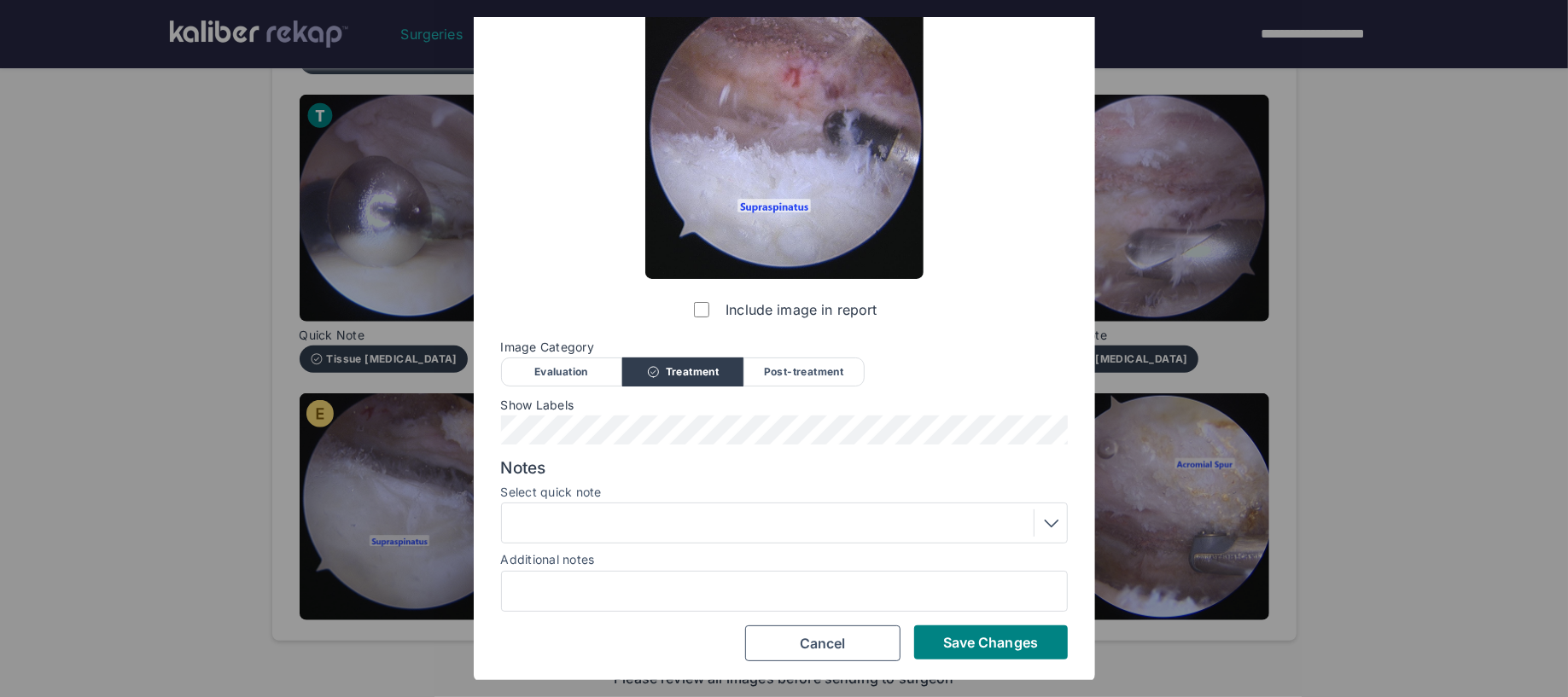
click at [656, 516] on div at bounding box center [784, 523] width 554 height 27
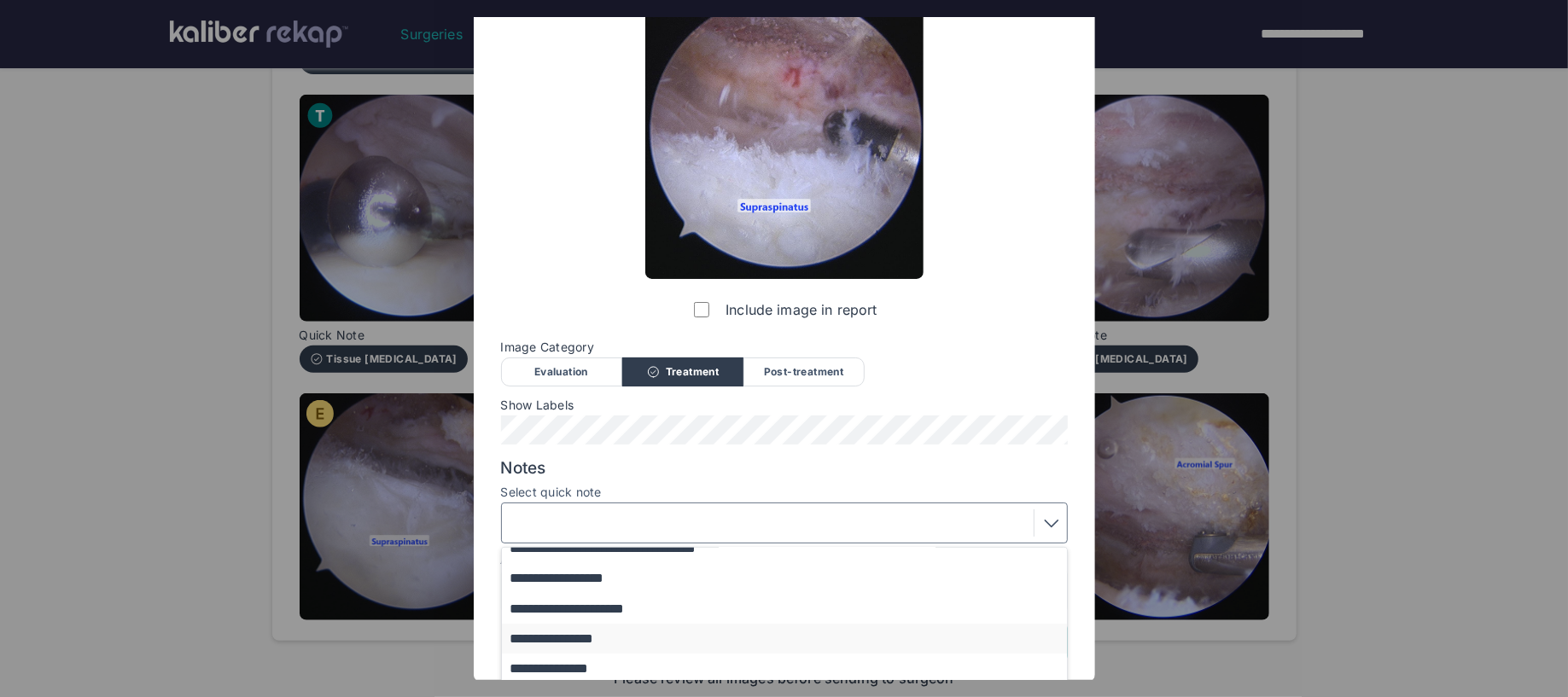
scroll to position [206, 0]
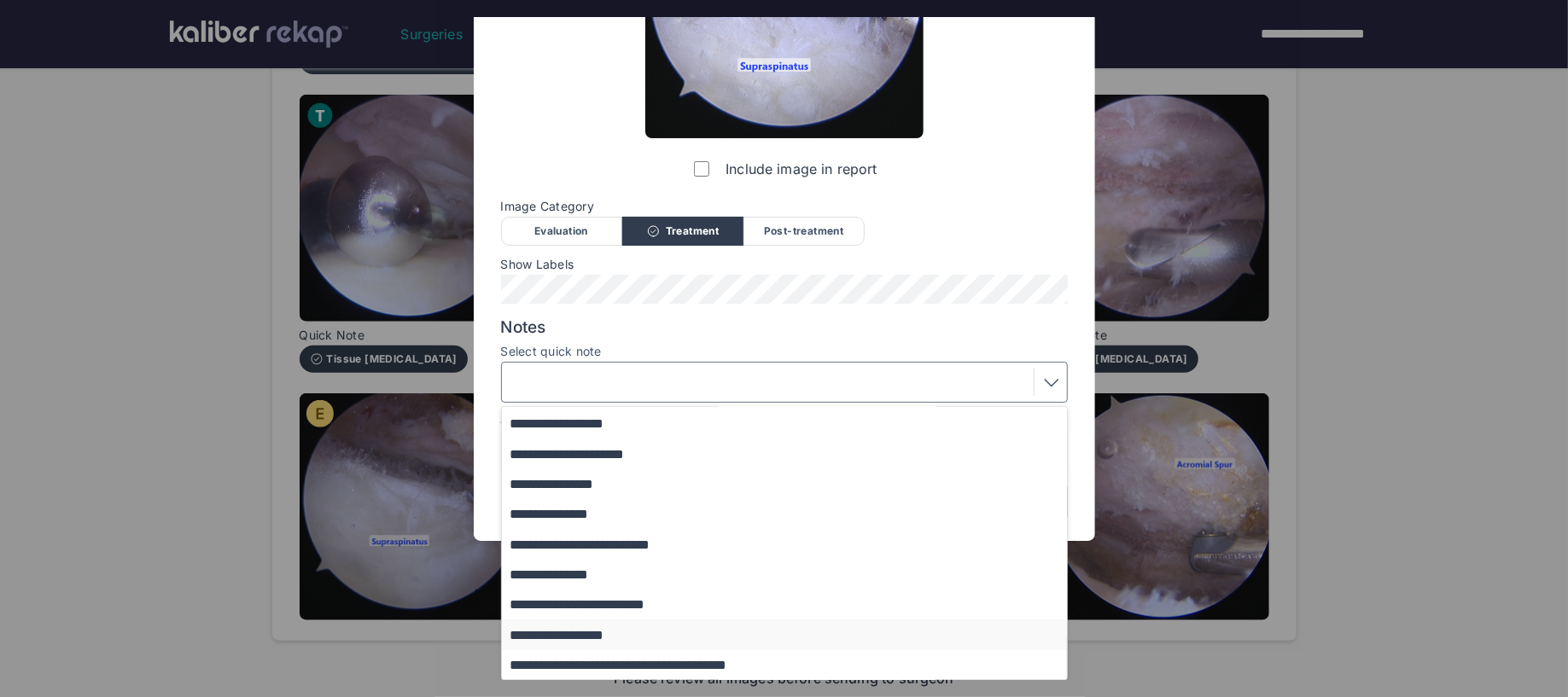
click at [608, 641] on button "**********" at bounding box center [792, 634] width 581 height 30
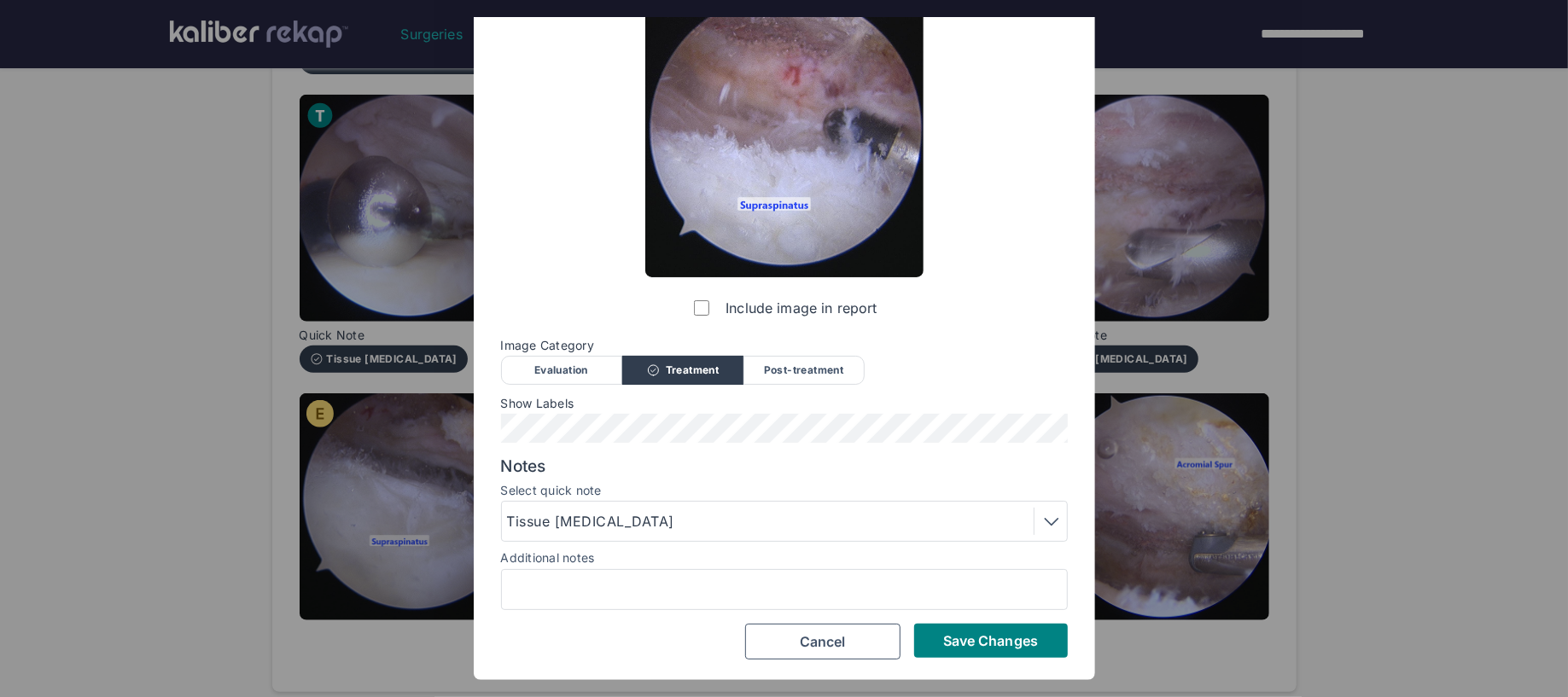
scroll to position [78, 0]
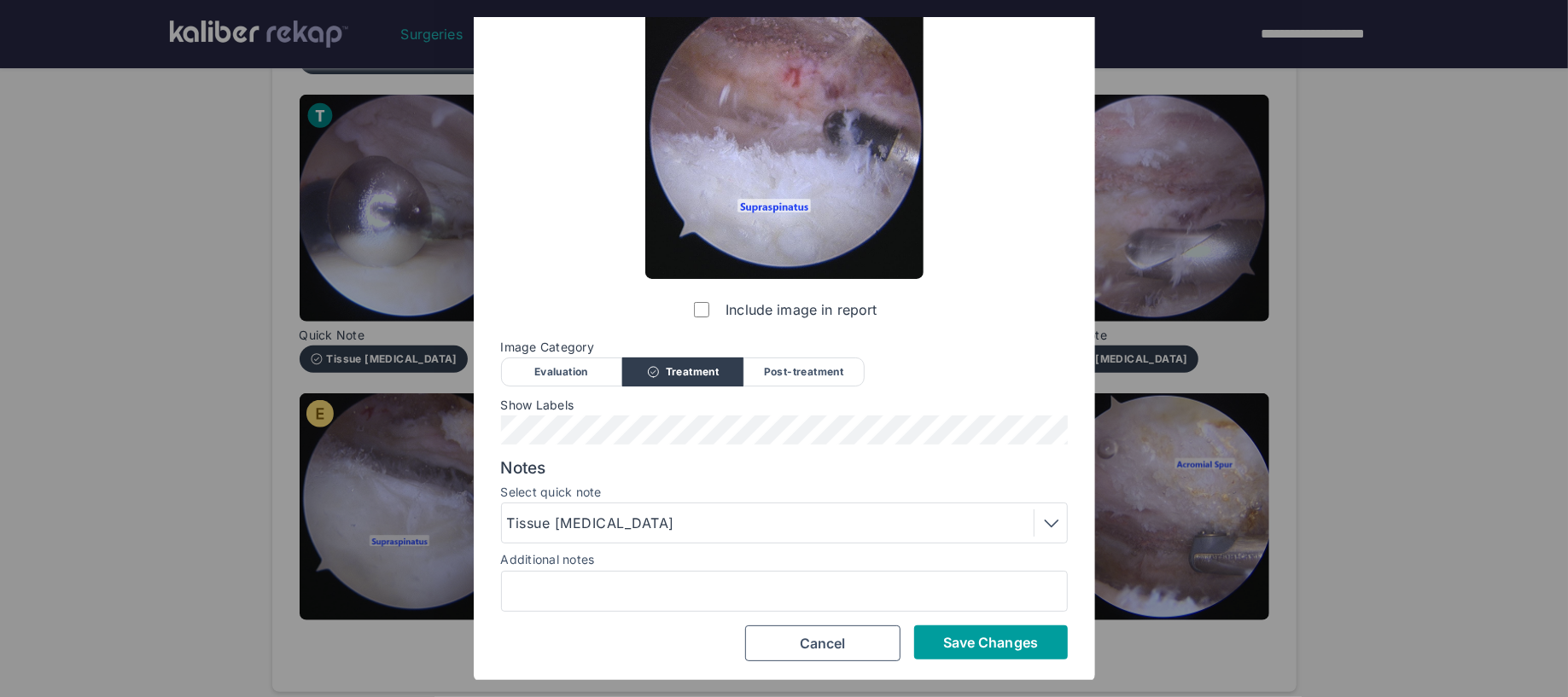
click at [946, 640] on span "Save Changes" at bounding box center [990, 643] width 95 height 17
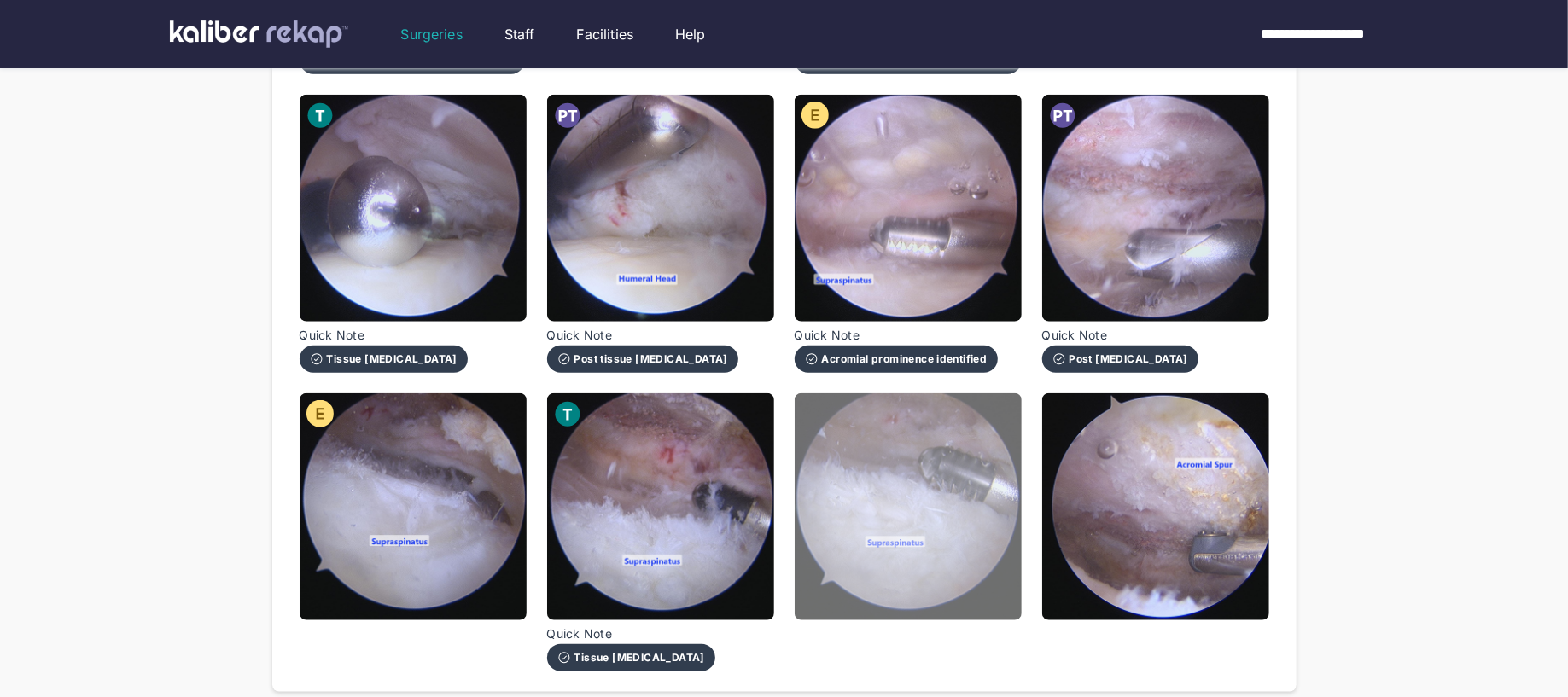
click at [871, 571] on img at bounding box center [907, 506] width 227 height 227
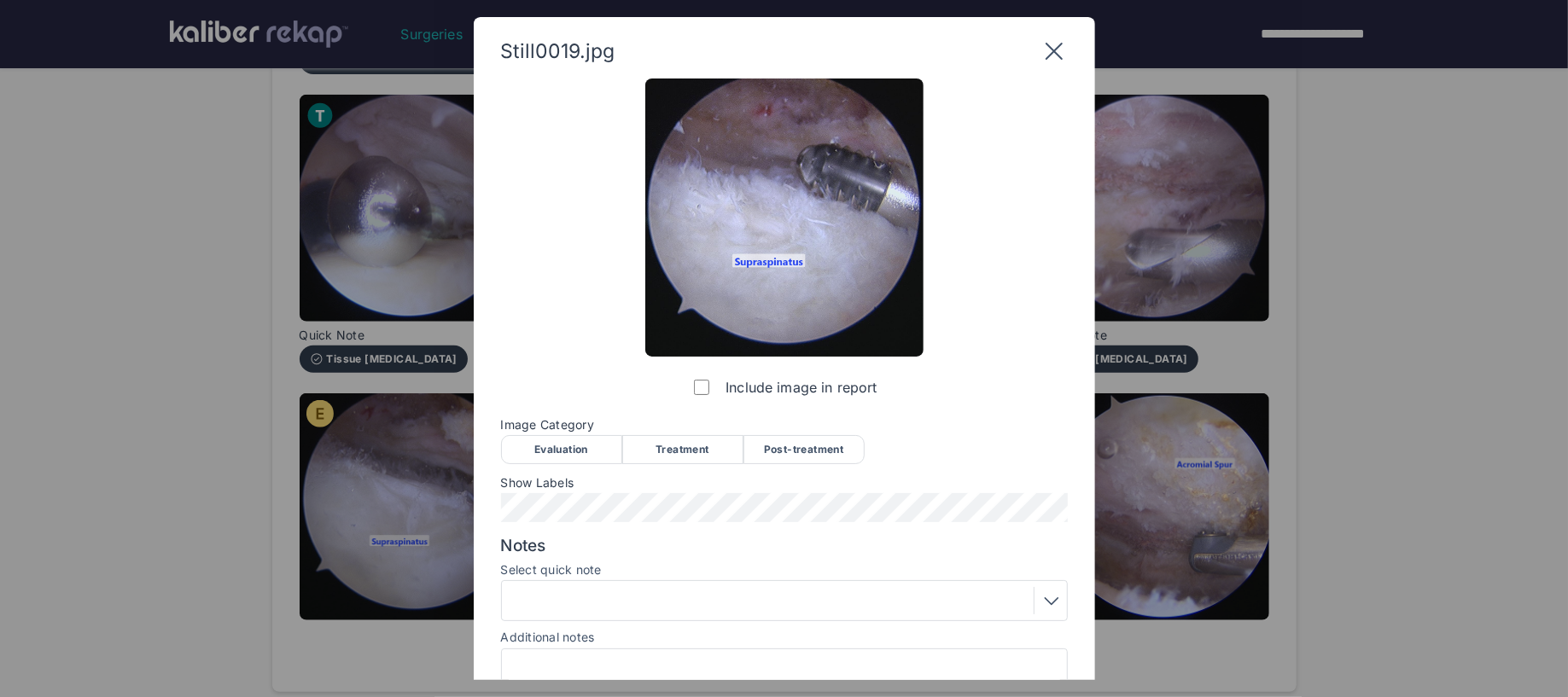
click at [695, 449] on div "Treatment" at bounding box center [683, 449] width 122 height 29
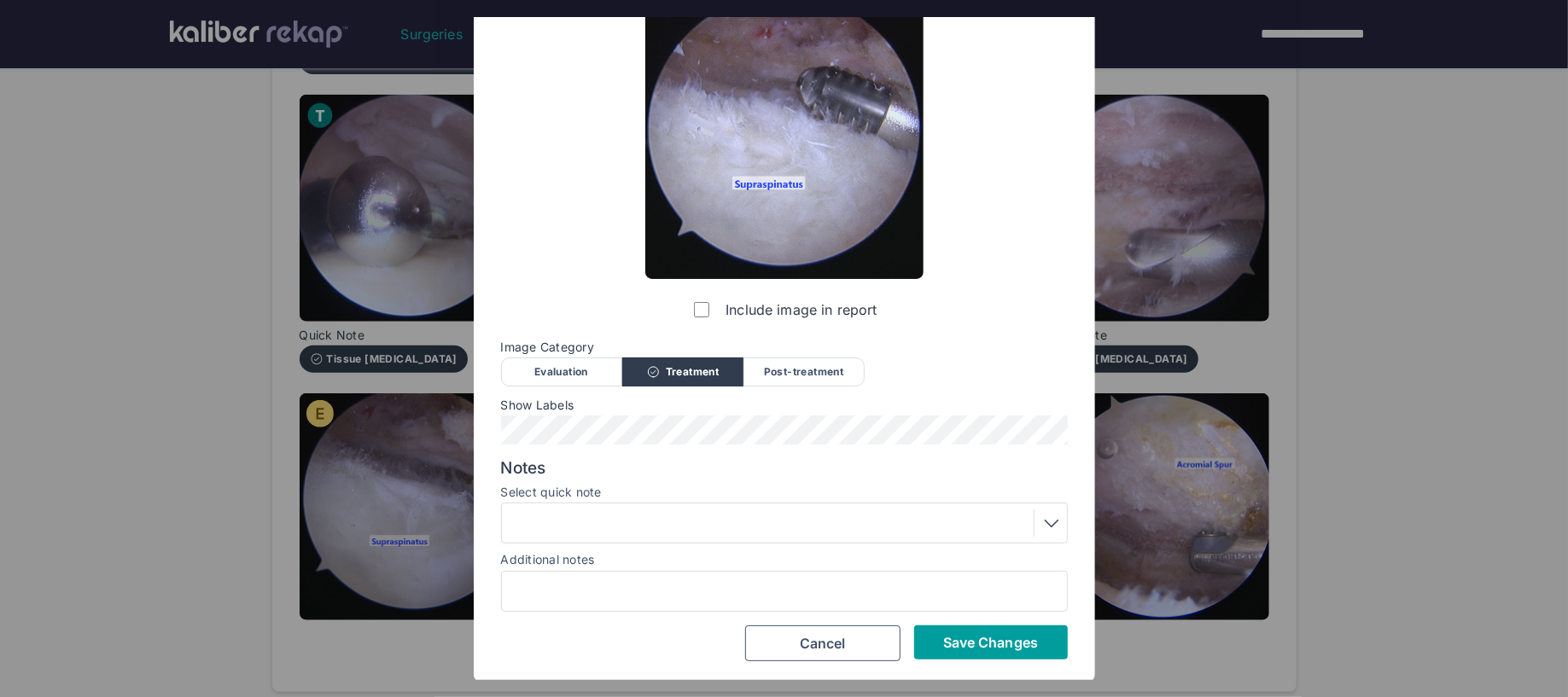
click at [1002, 646] on span "Save Changes" at bounding box center [990, 643] width 95 height 17
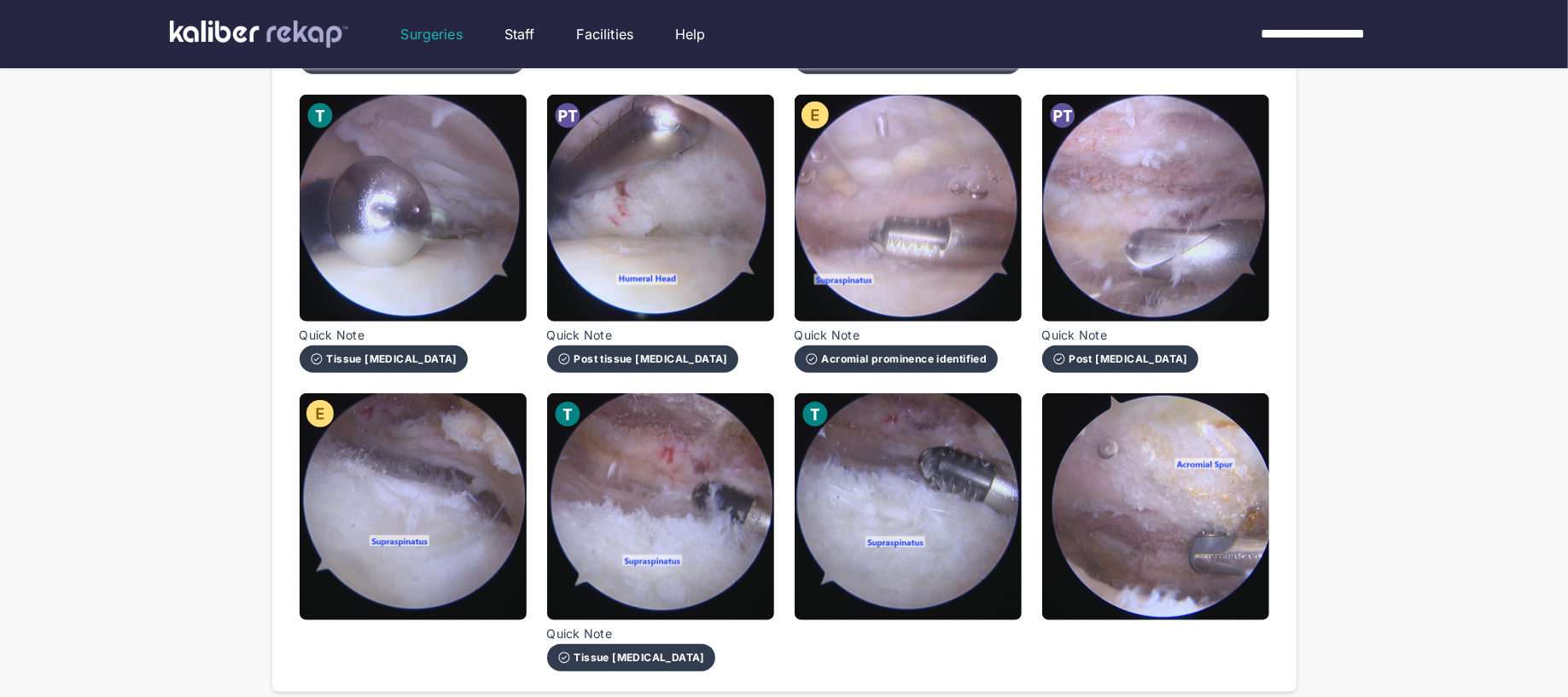
drag, startPoint x: 1229, startPoint y: 583, endPoint x: 1047, endPoint y: 537, distance: 187.7
click at [1228, 583] on img at bounding box center [1155, 506] width 227 height 227
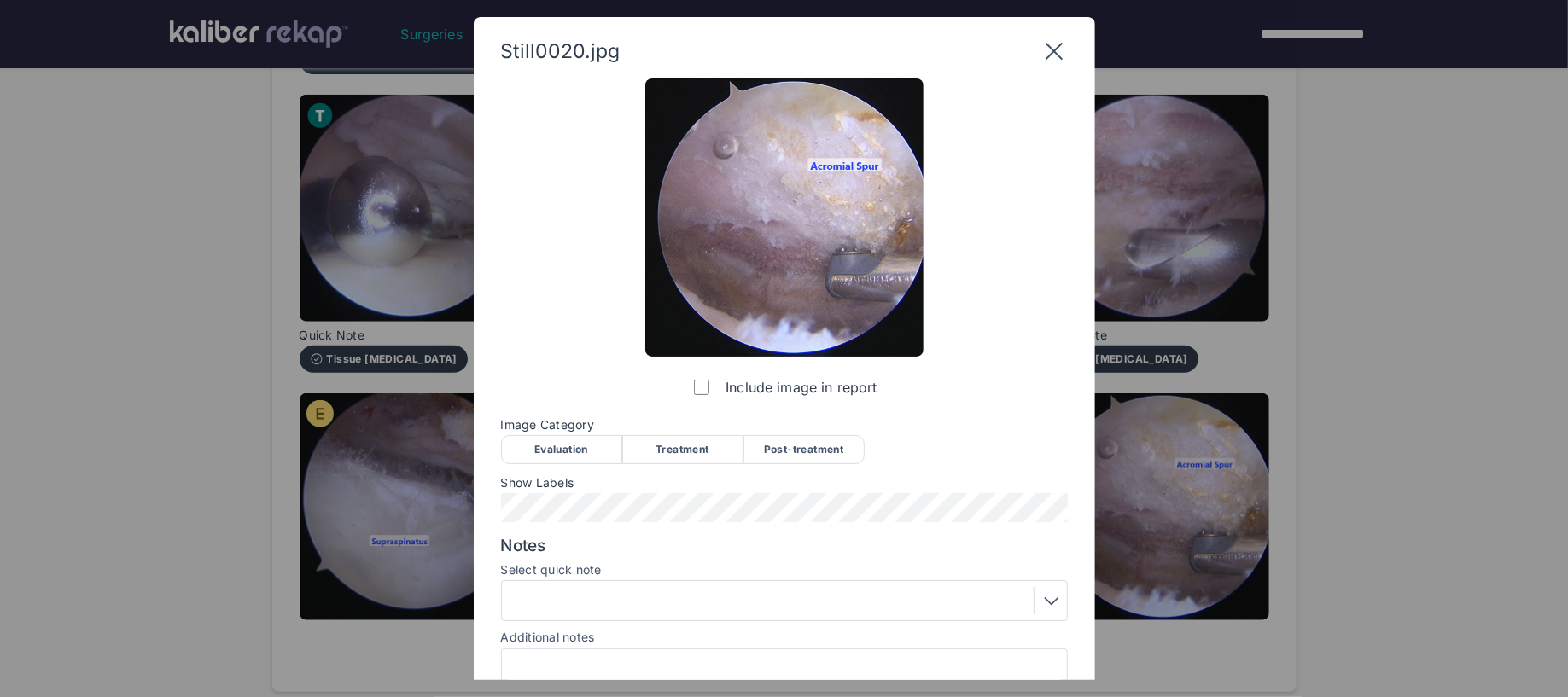
click at [804, 449] on div "Post-treatment" at bounding box center [804, 449] width 122 height 29
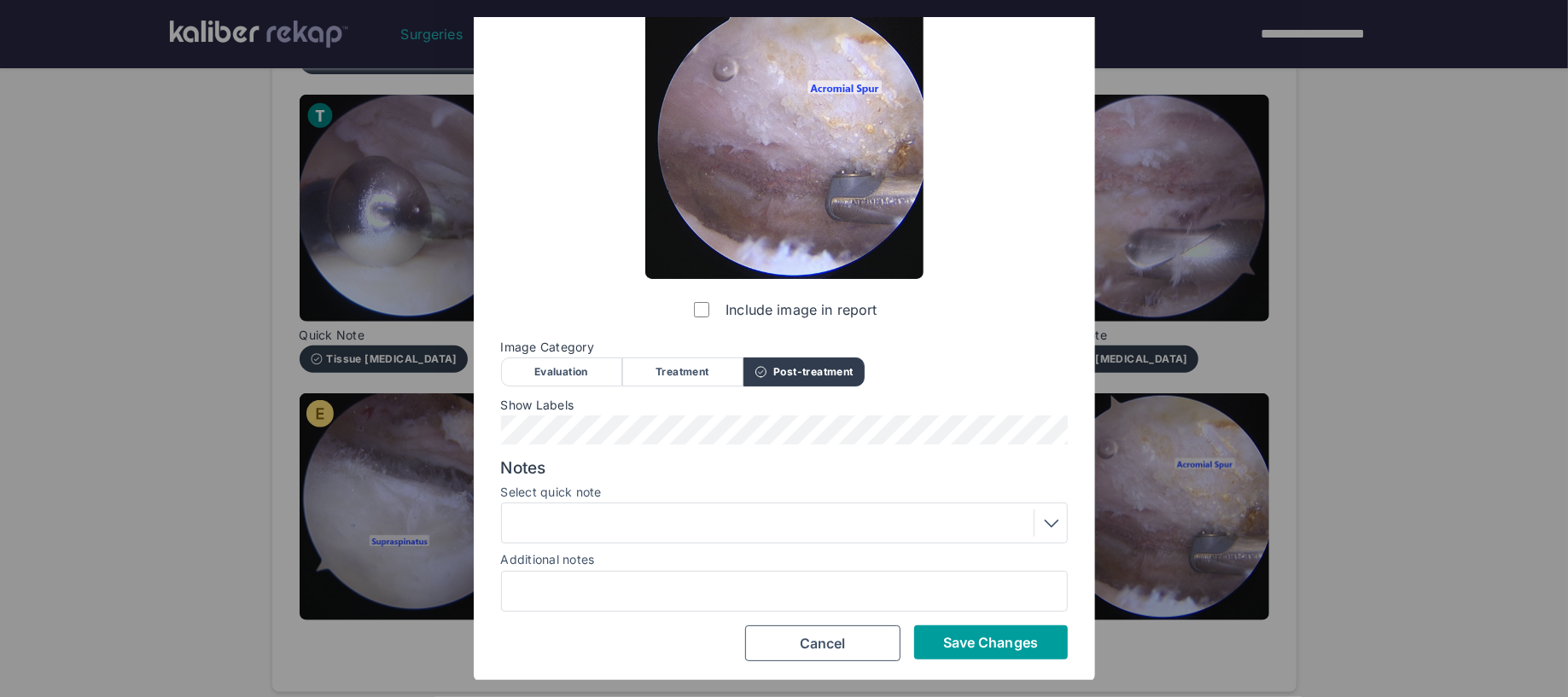
click at [968, 642] on span "Save Changes" at bounding box center [990, 643] width 95 height 17
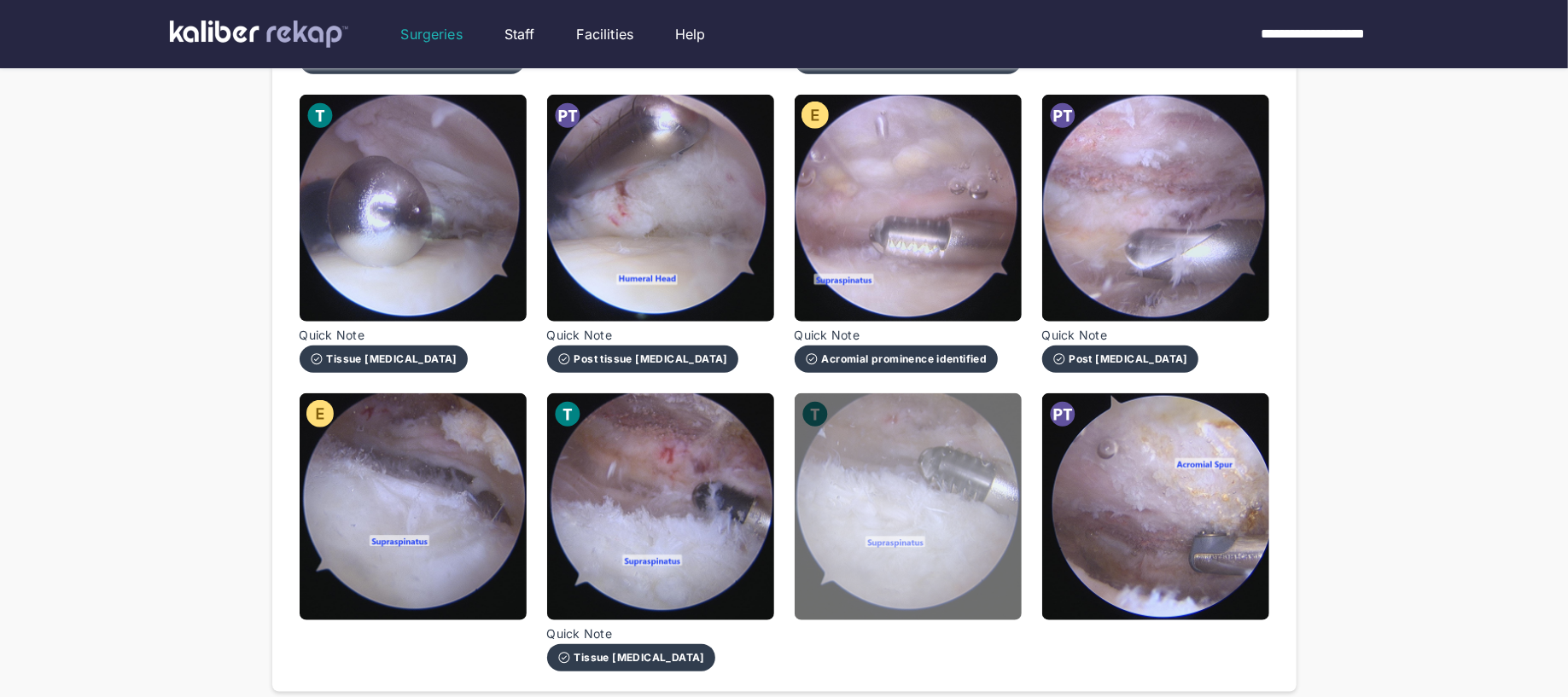
click at [937, 566] on img at bounding box center [907, 506] width 227 height 227
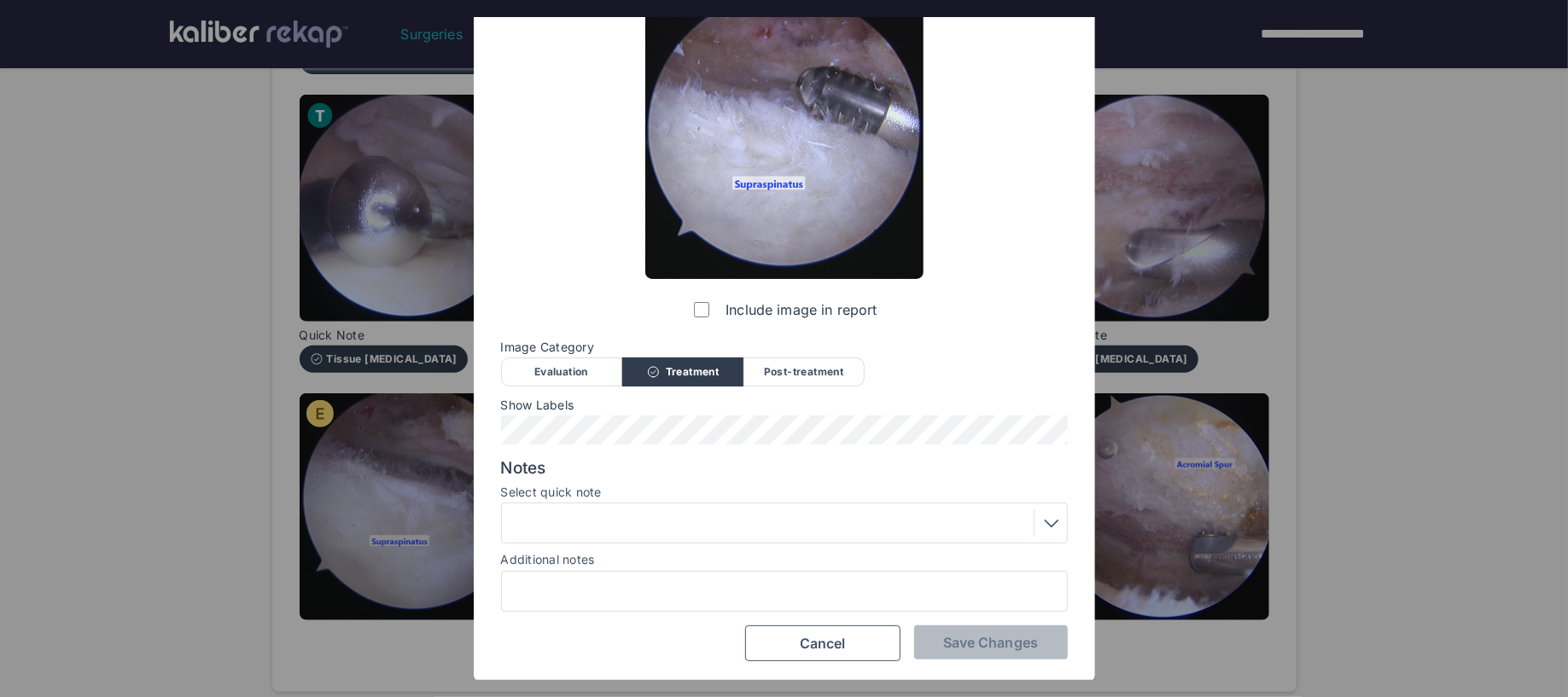
click at [805, 374] on div "Post-treatment" at bounding box center [804, 372] width 122 height 29
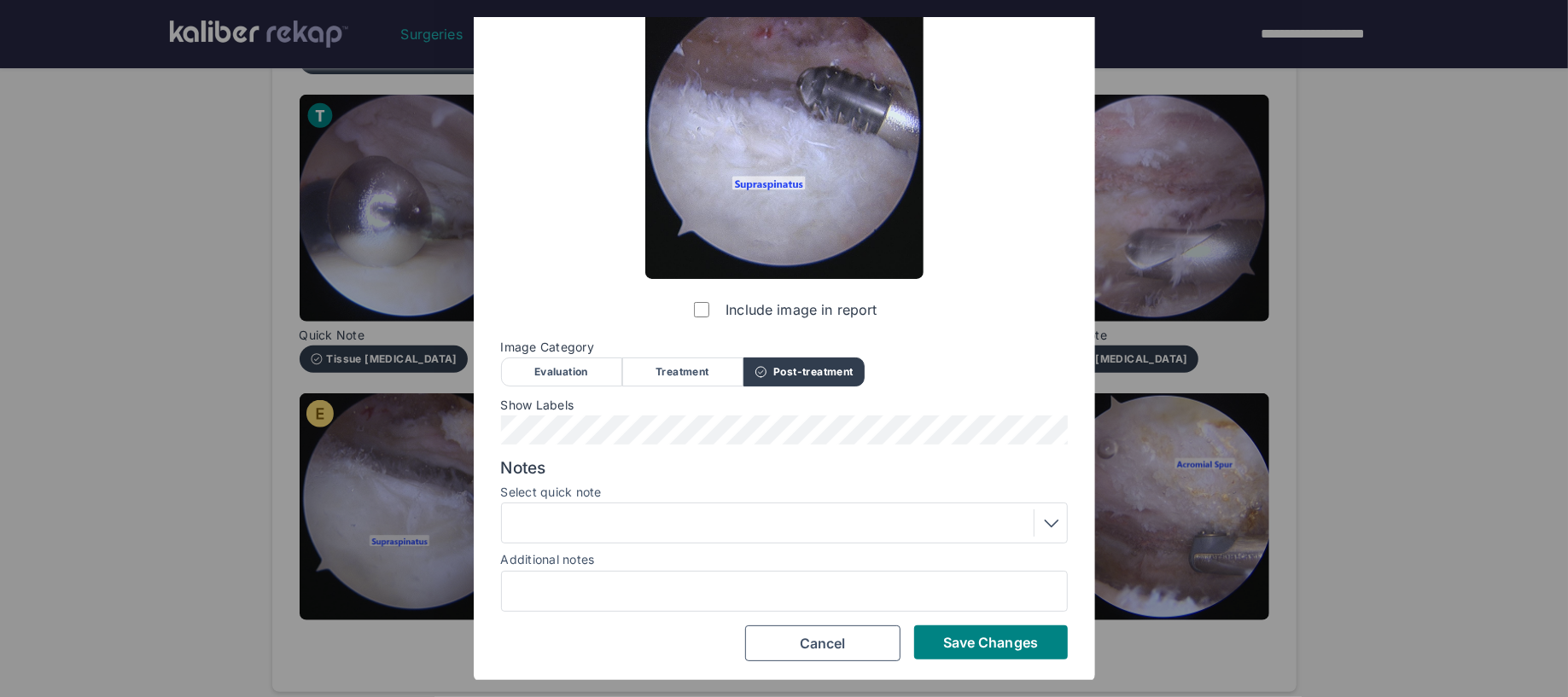
click at [661, 523] on div at bounding box center [784, 523] width 554 height 27
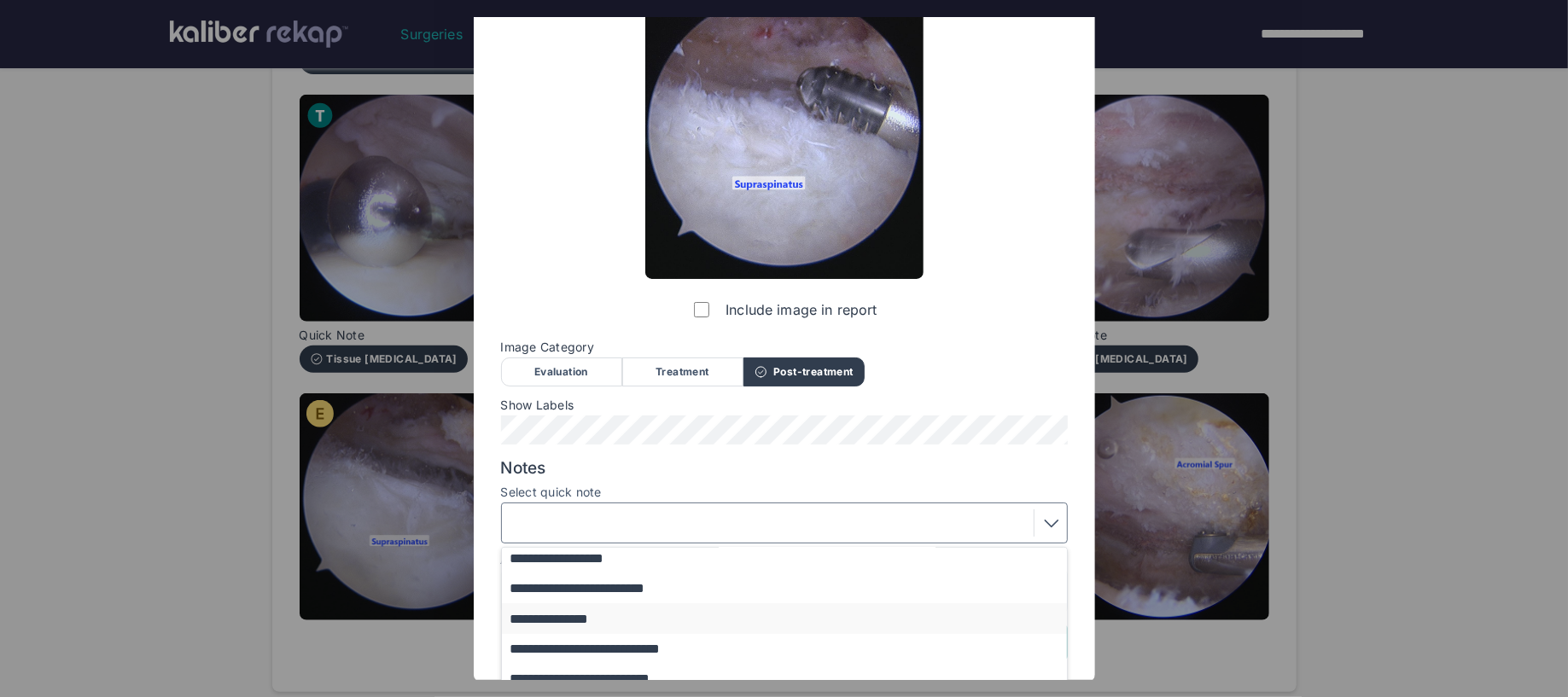
scroll to position [116, 0]
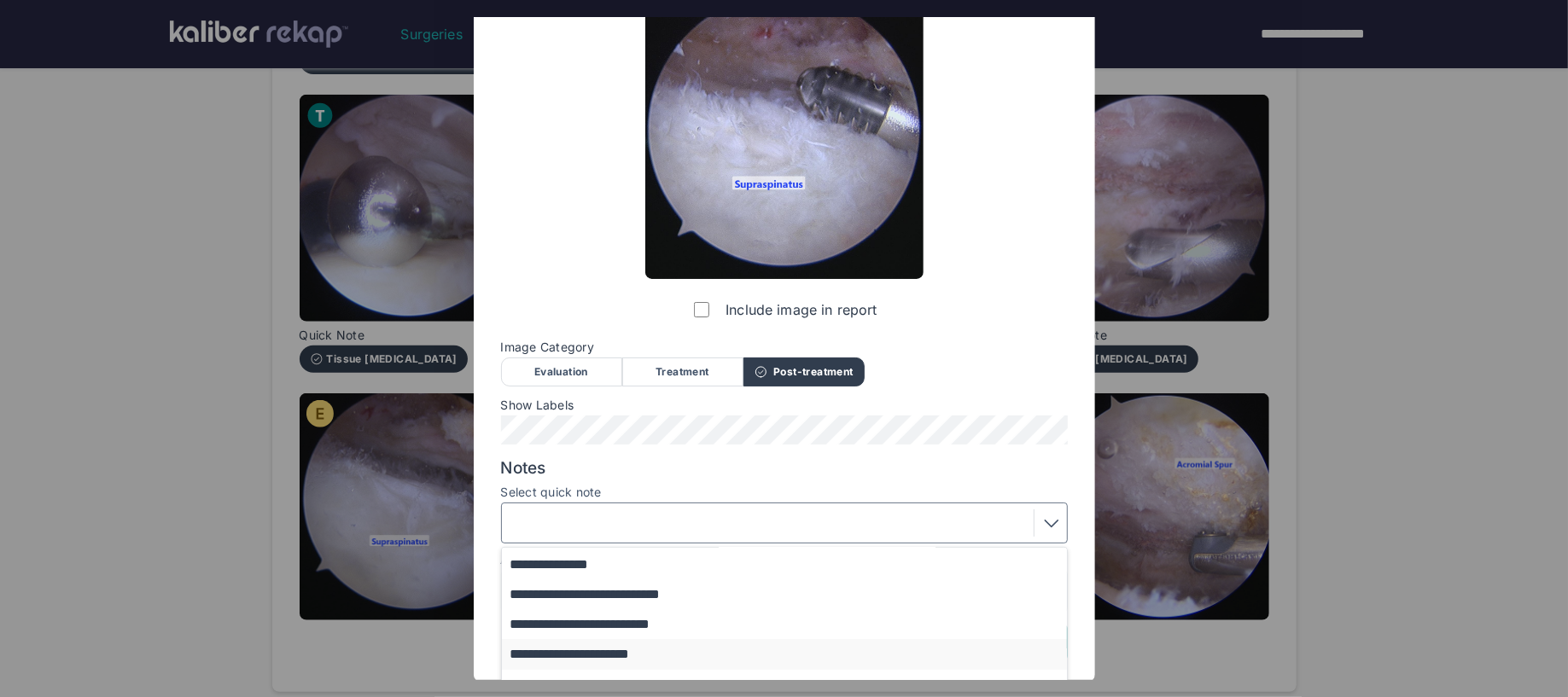
click at [588, 657] on button "**********" at bounding box center [792, 654] width 581 height 30
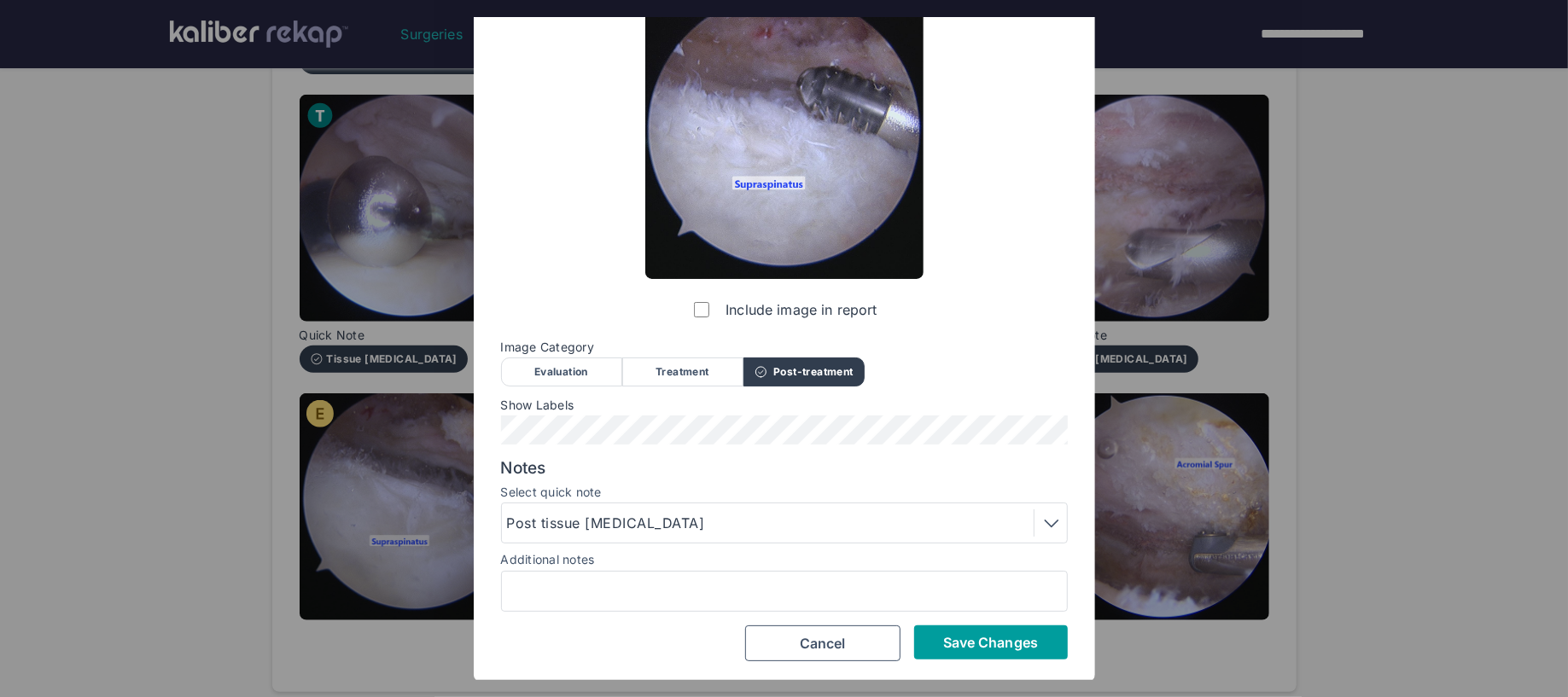
click at [1018, 643] on span "Save Changes" at bounding box center [990, 643] width 95 height 17
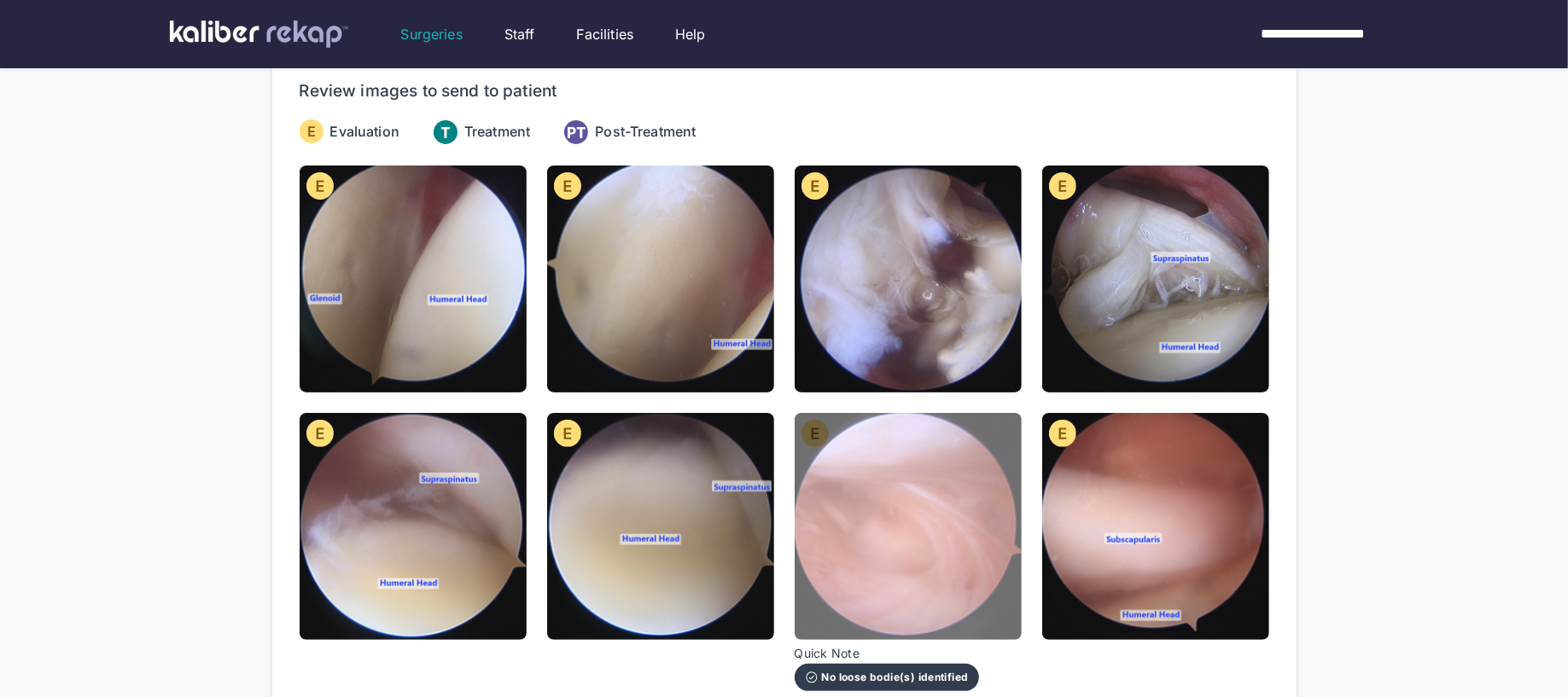
scroll to position [162, 0]
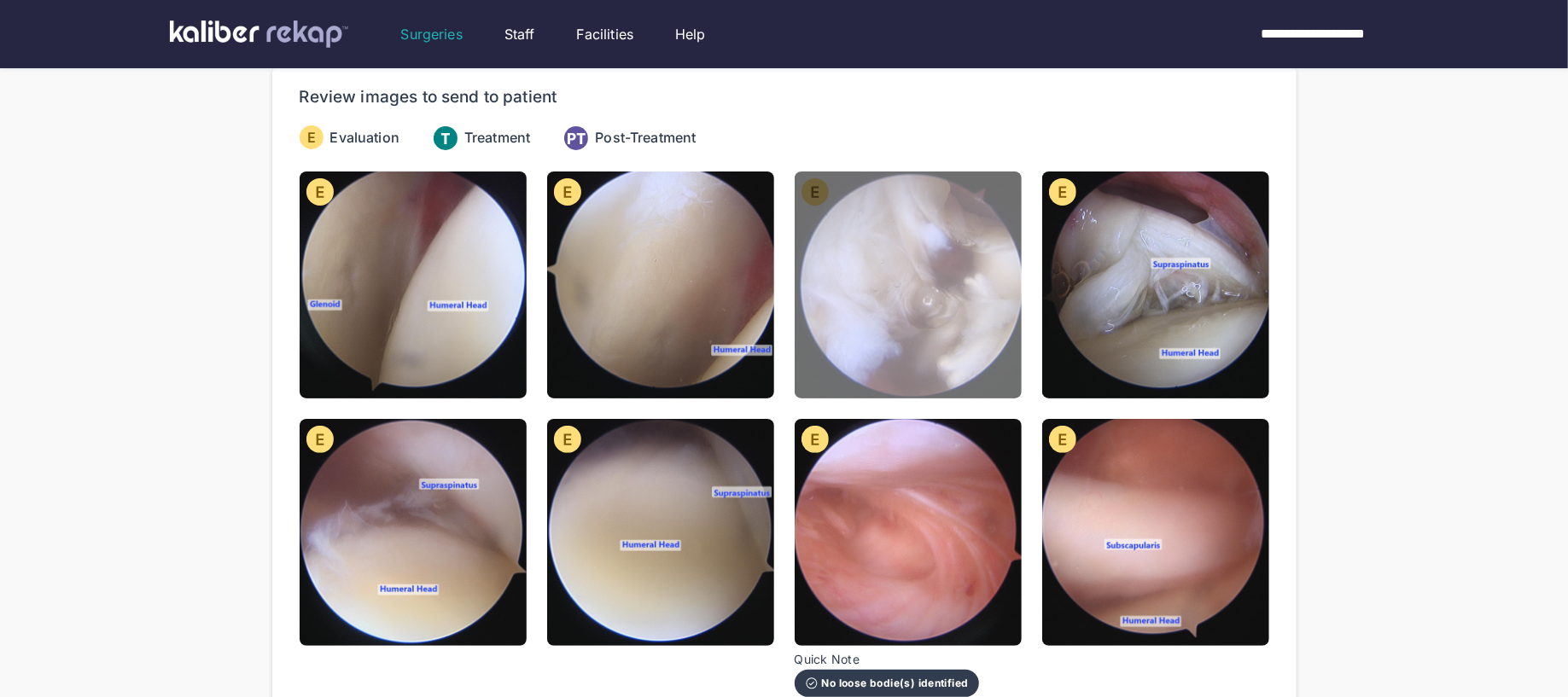
click at [925, 362] on img at bounding box center [907, 284] width 227 height 227
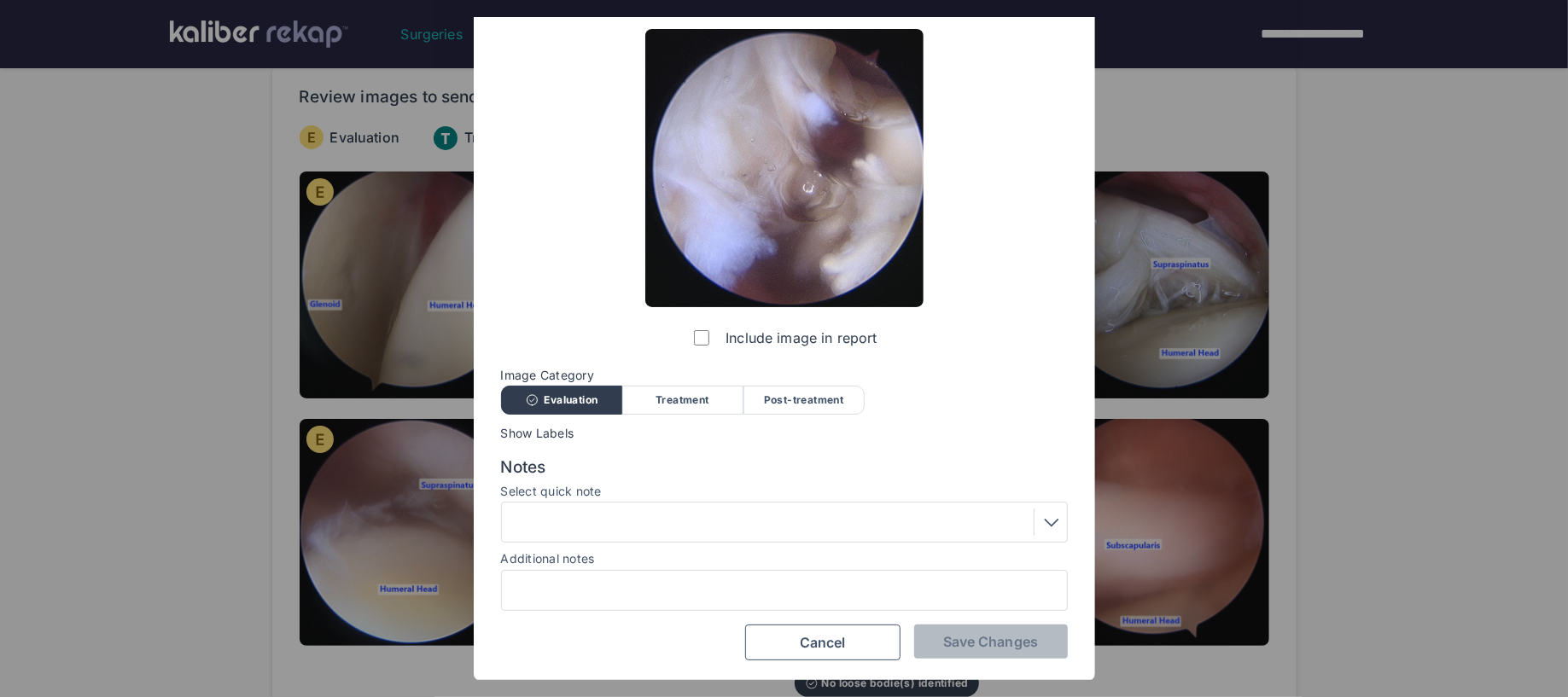
click at [746, 526] on div at bounding box center [784, 523] width 554 height 27
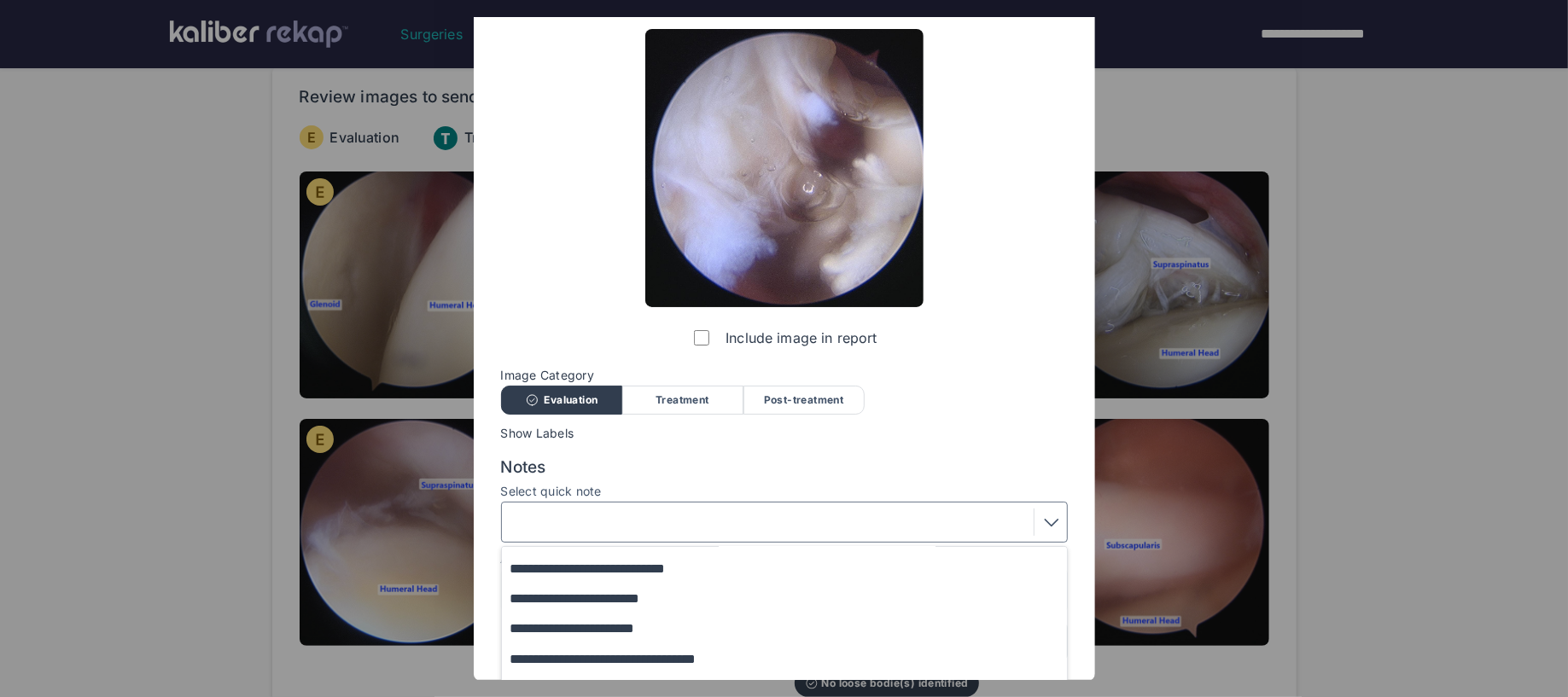
scroll to position [70, 0]
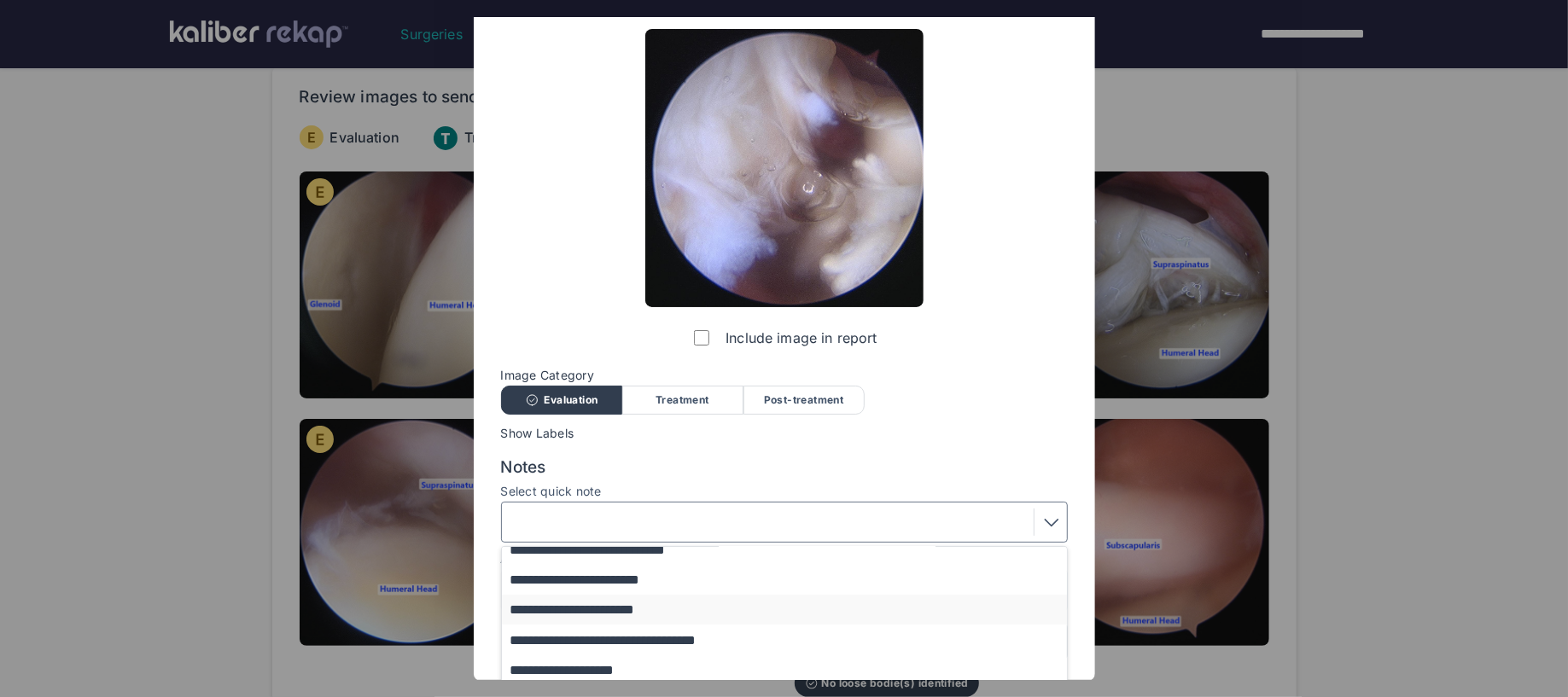
click at [624, 617] on button "**********" at bounding box center [792, 609] width 581 height 30
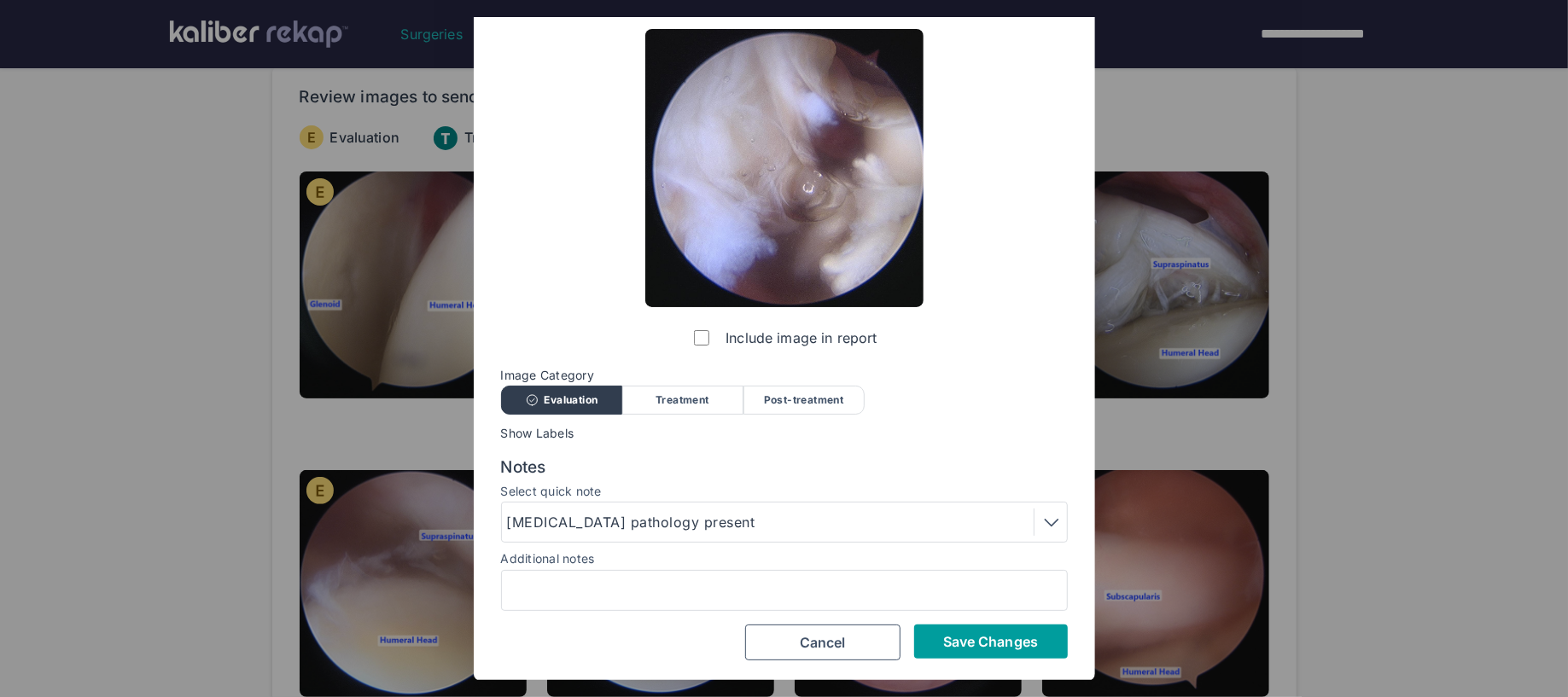
click at [948, 656] on button "Save Changes" at bounding box center [990, 641] width 153 height 34
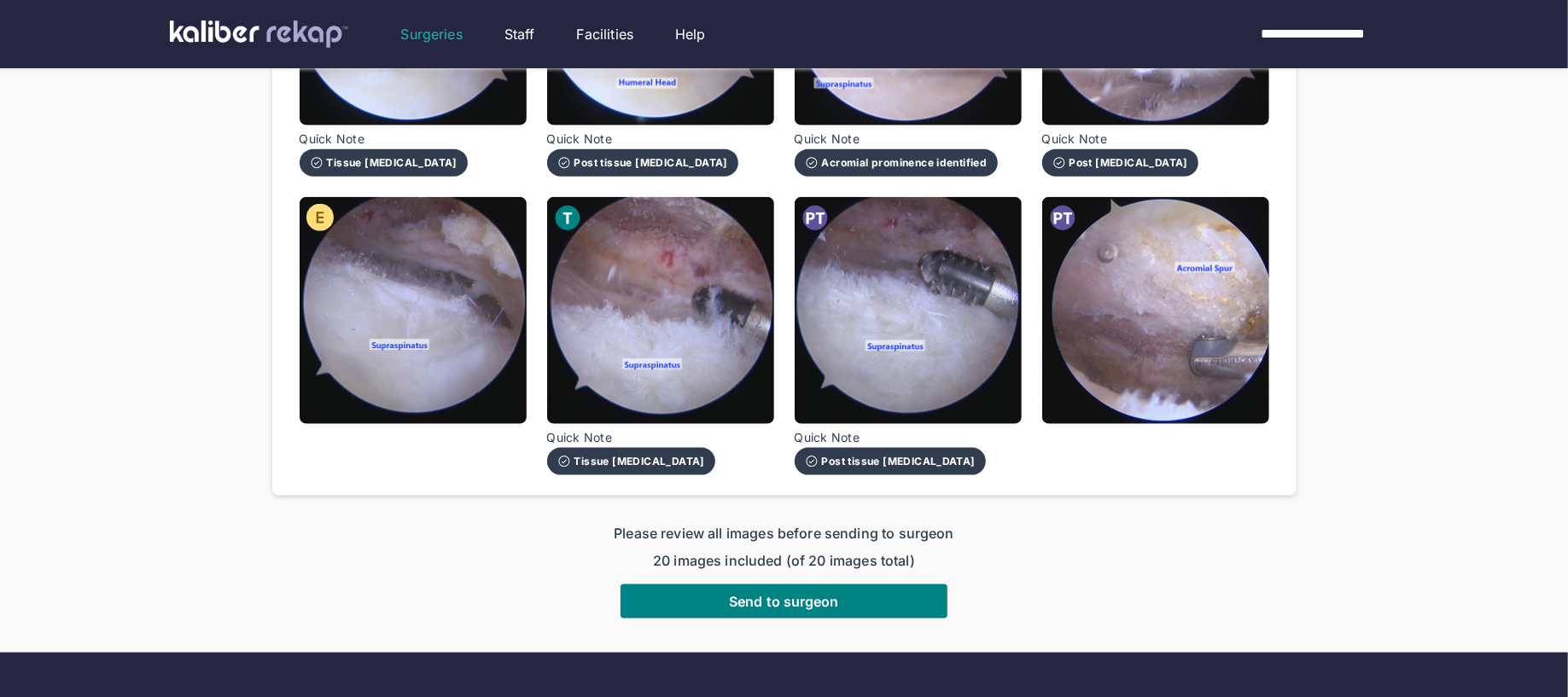
scroll to position [1443, 0]
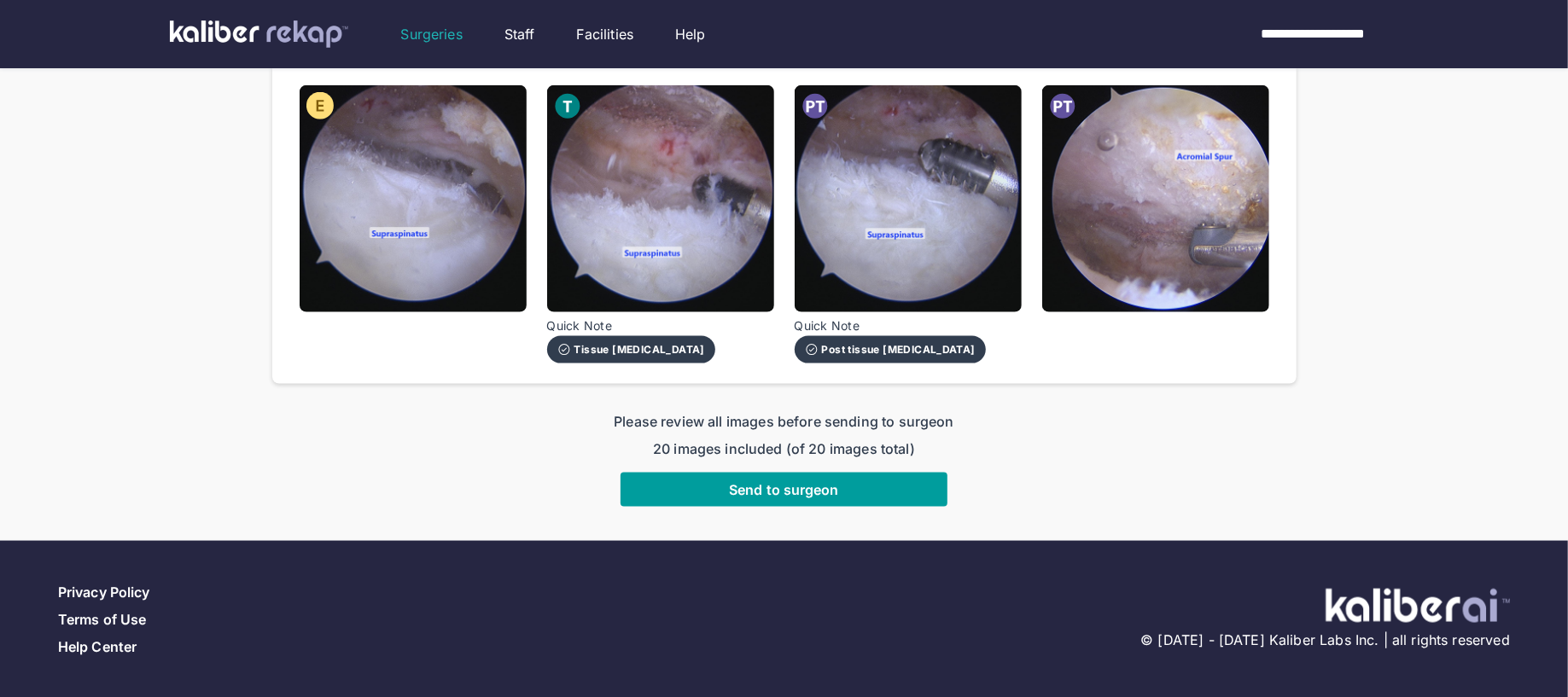
click at [762, 491] on span "Send to surgeon" at bounding box center [784, 490] width 110 height 17
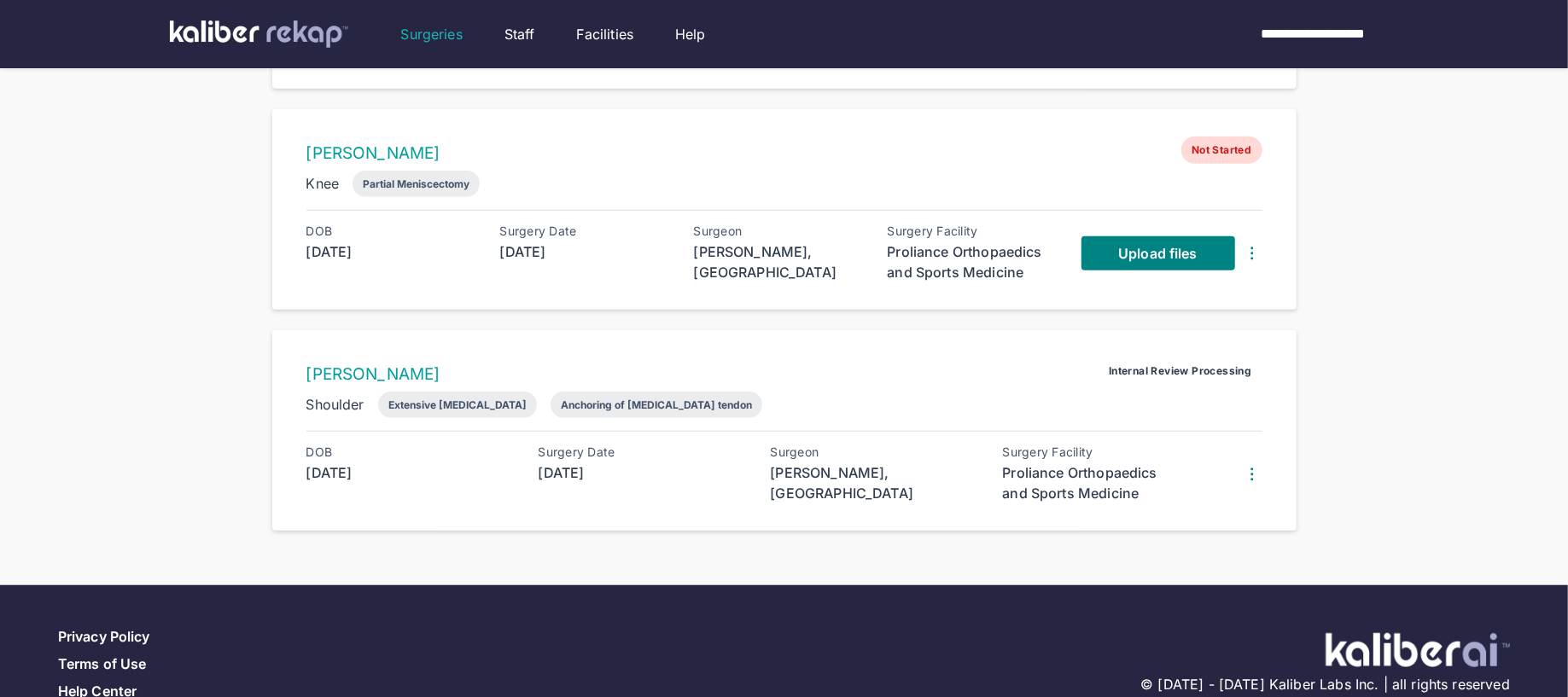
scroll to position [783, 0]
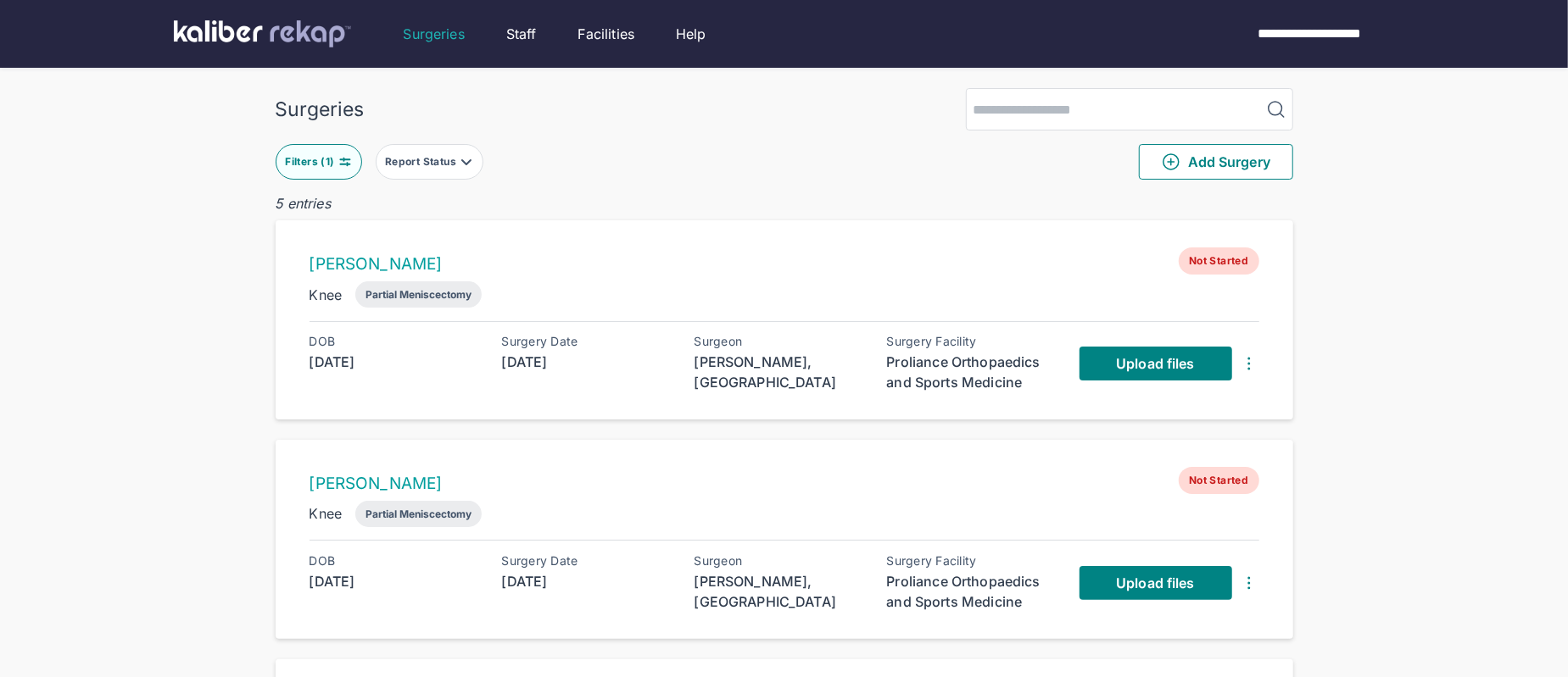
click at [337, 168] on button "Filters ( 1 )" at bounding box center [319, 161] width 86 height 35
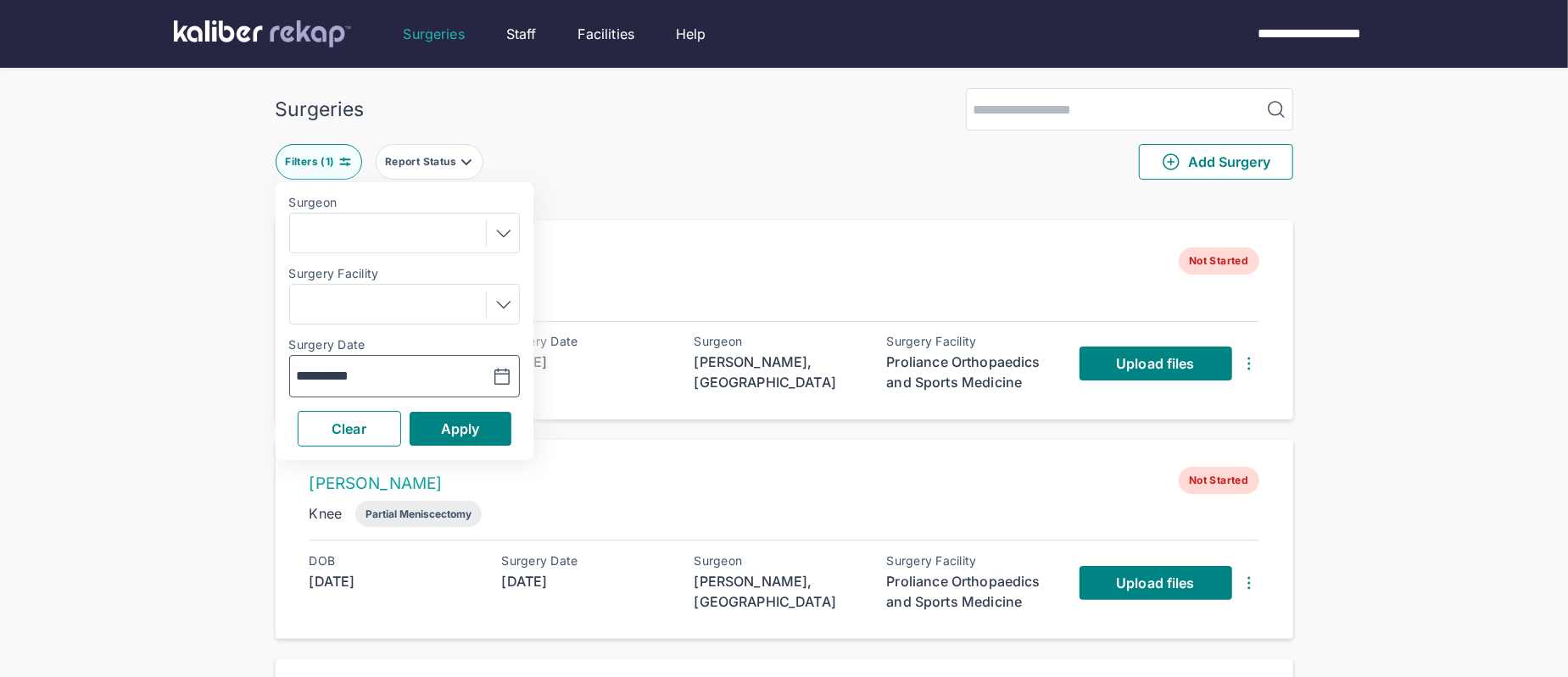
click at [489, 370] on button "button" at bounding box center [460, 376] width 117 height 39
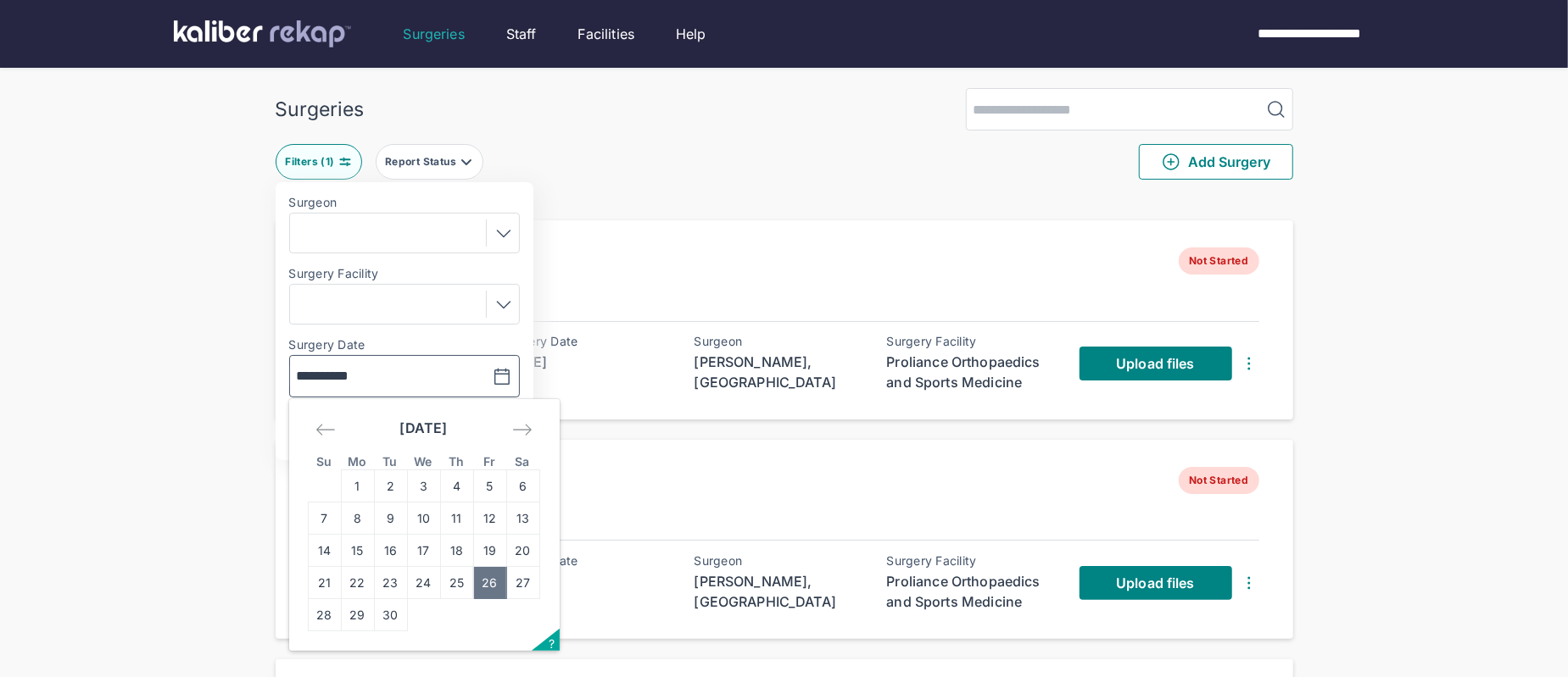
drag, startPoint x: 498, startPoint y: 544, endPoint x: 498, endPoint y: 534, distance: 10.0
click at [498, 542] on td "19" at bounding box center [489, 552] width 34 height 33
type input "**********"
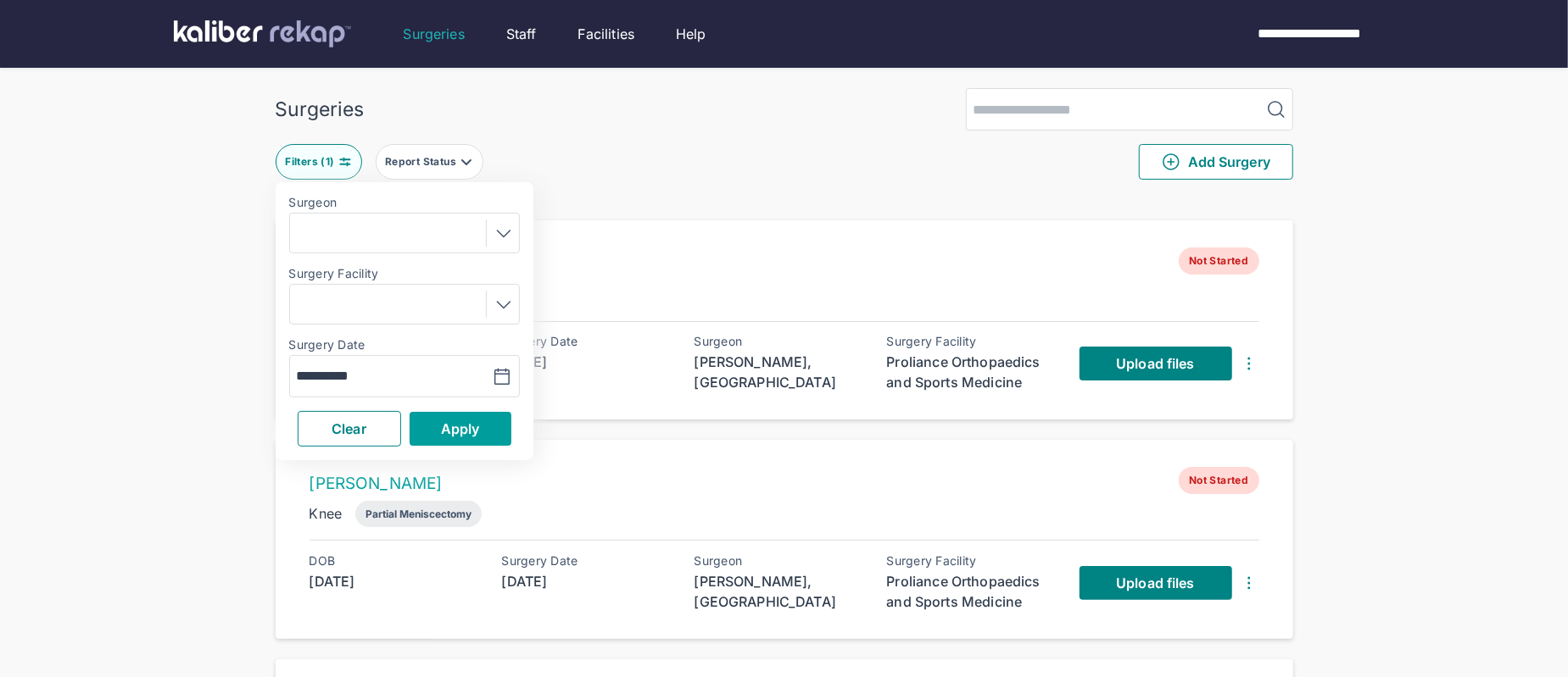
click at [458, 424] on span "Apply" at bounding box center [460, 429] width 39 height 17
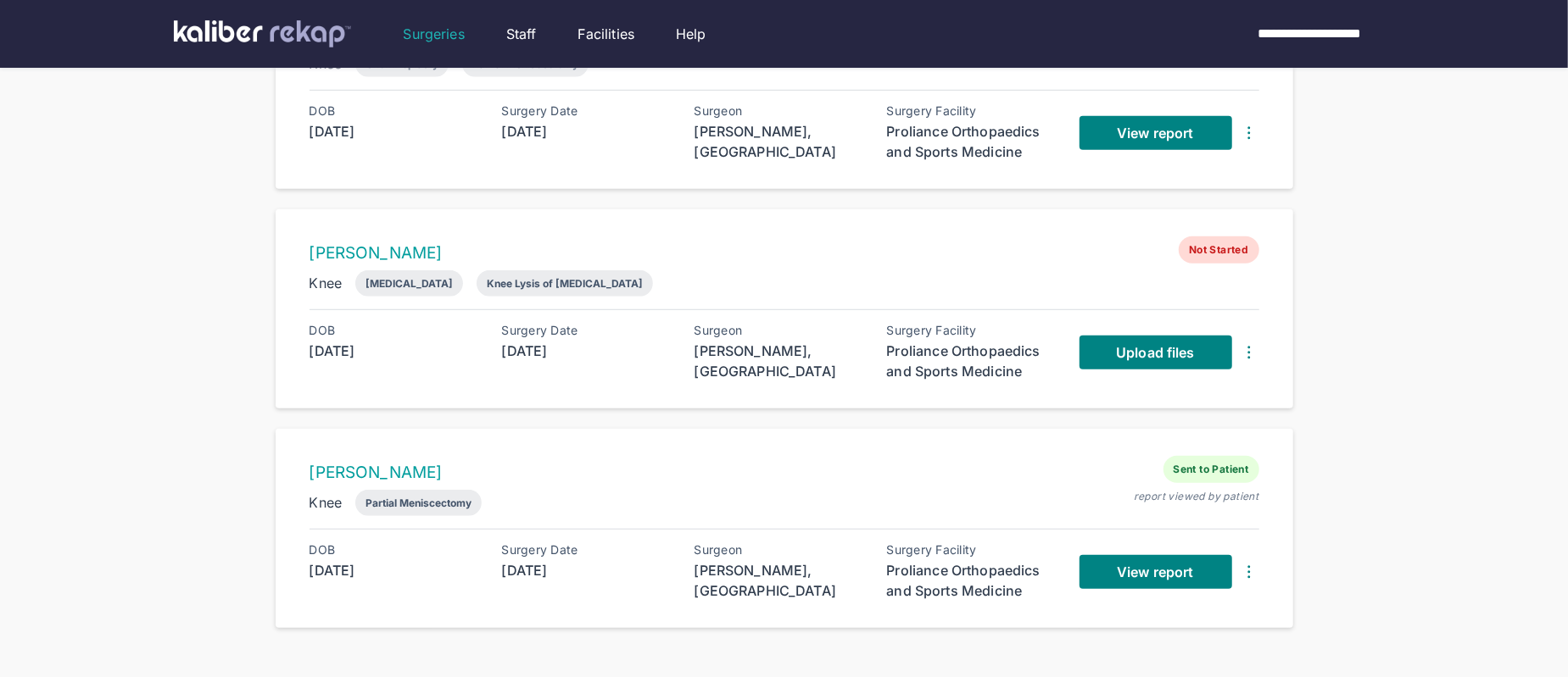
scroll to position [659, 0]
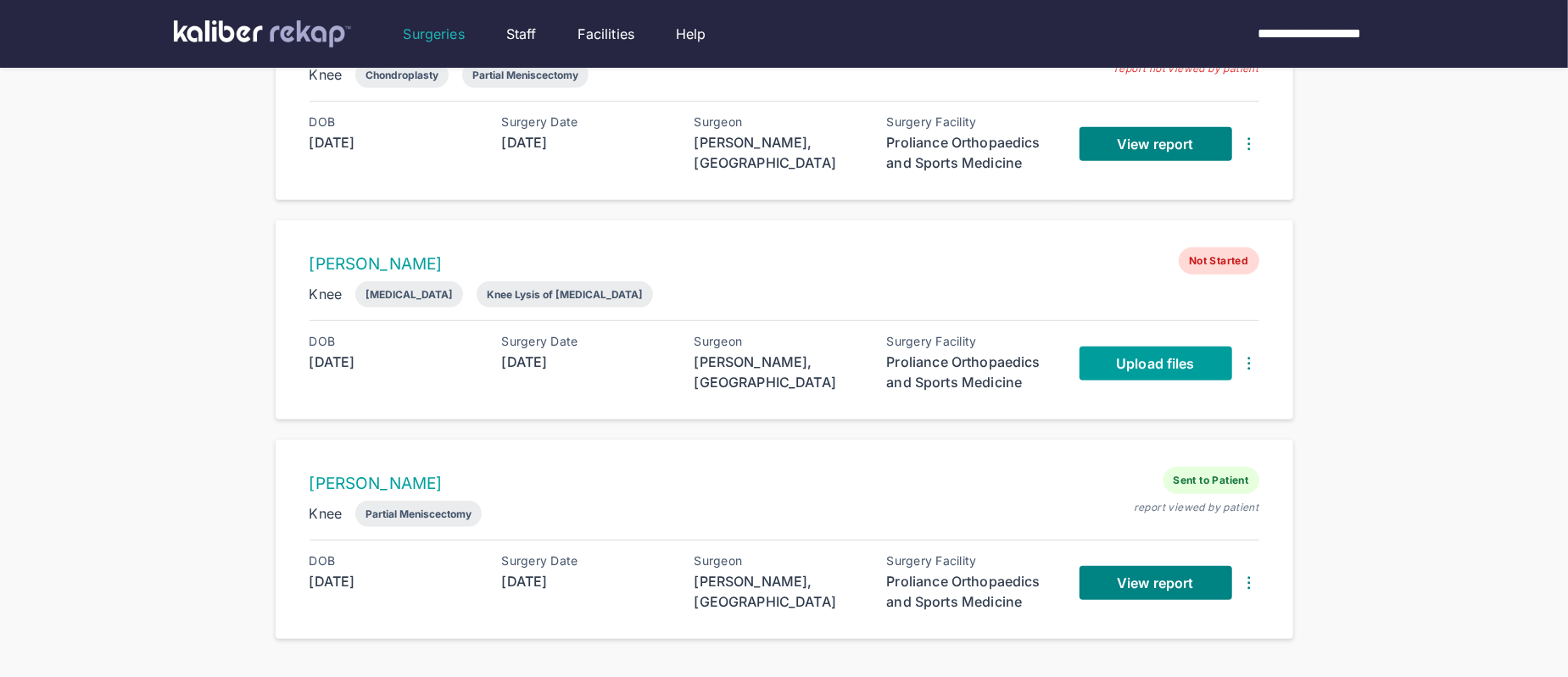
click at [1162, 360] on span "Upload files" at bounding box center [1154, 364] width 78 height 17
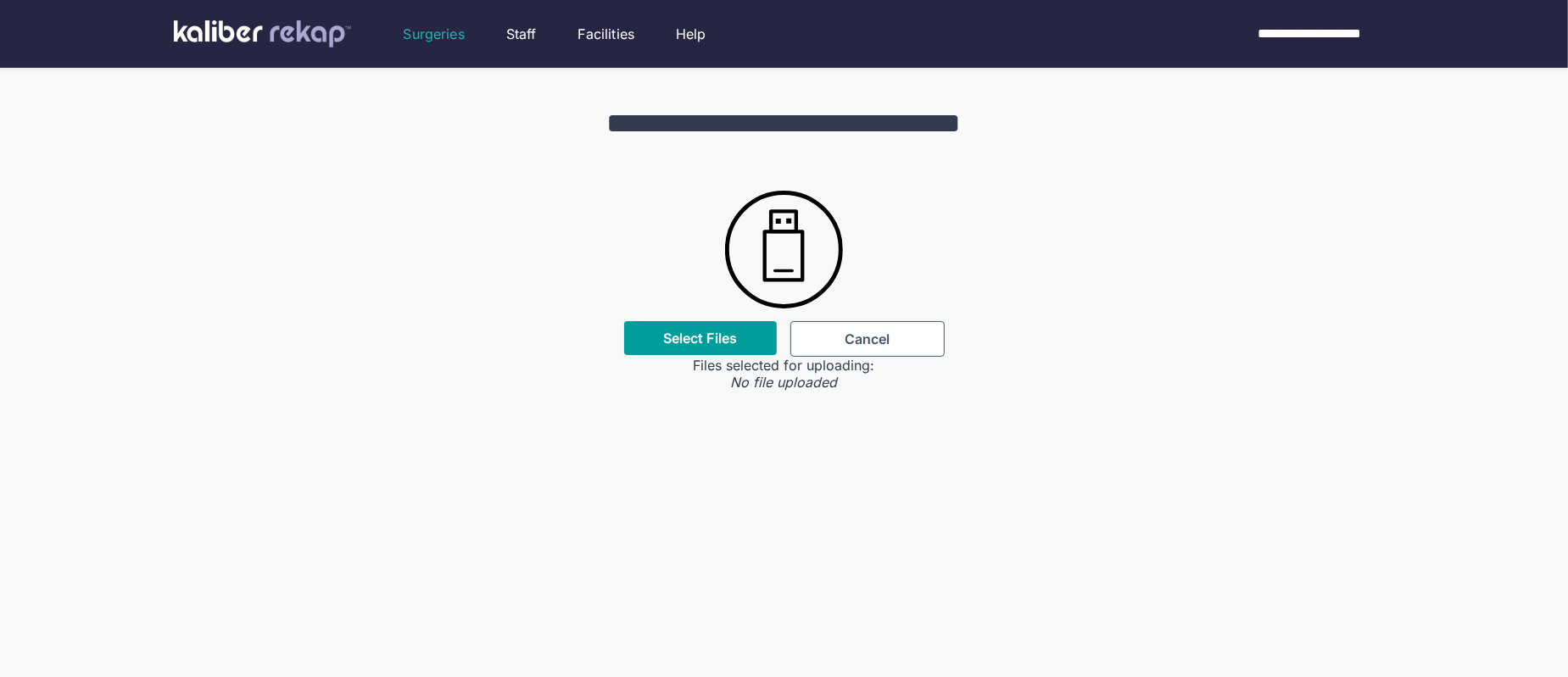
click at [676, 341] on label "Select Files" at bounding box center [699, 338] width 74 height 17
click at [0, 0] on input "Select Files" at bounding box center [0, 0] width 0 height 0
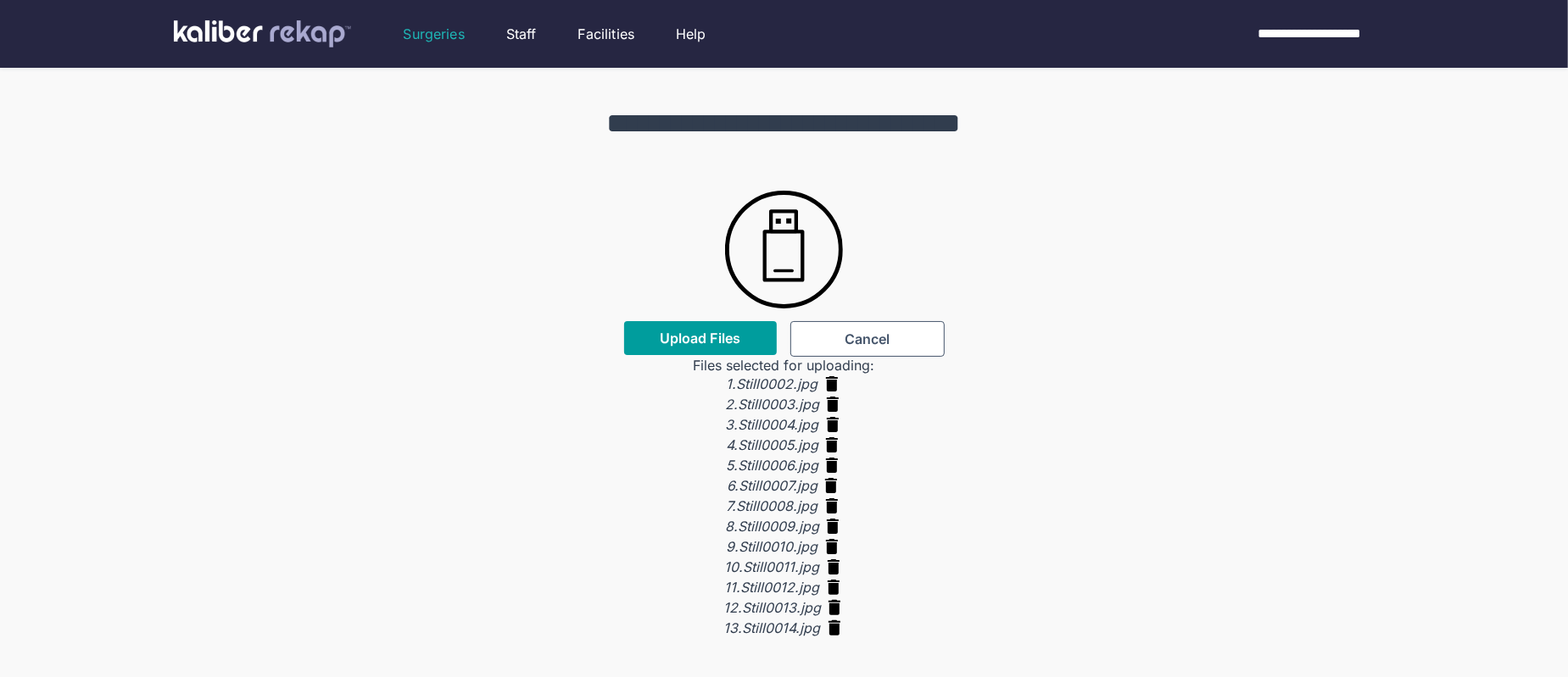
click at [690, 338] on span "Upload Files" at bounding box center [700, 338] width 80 height 17
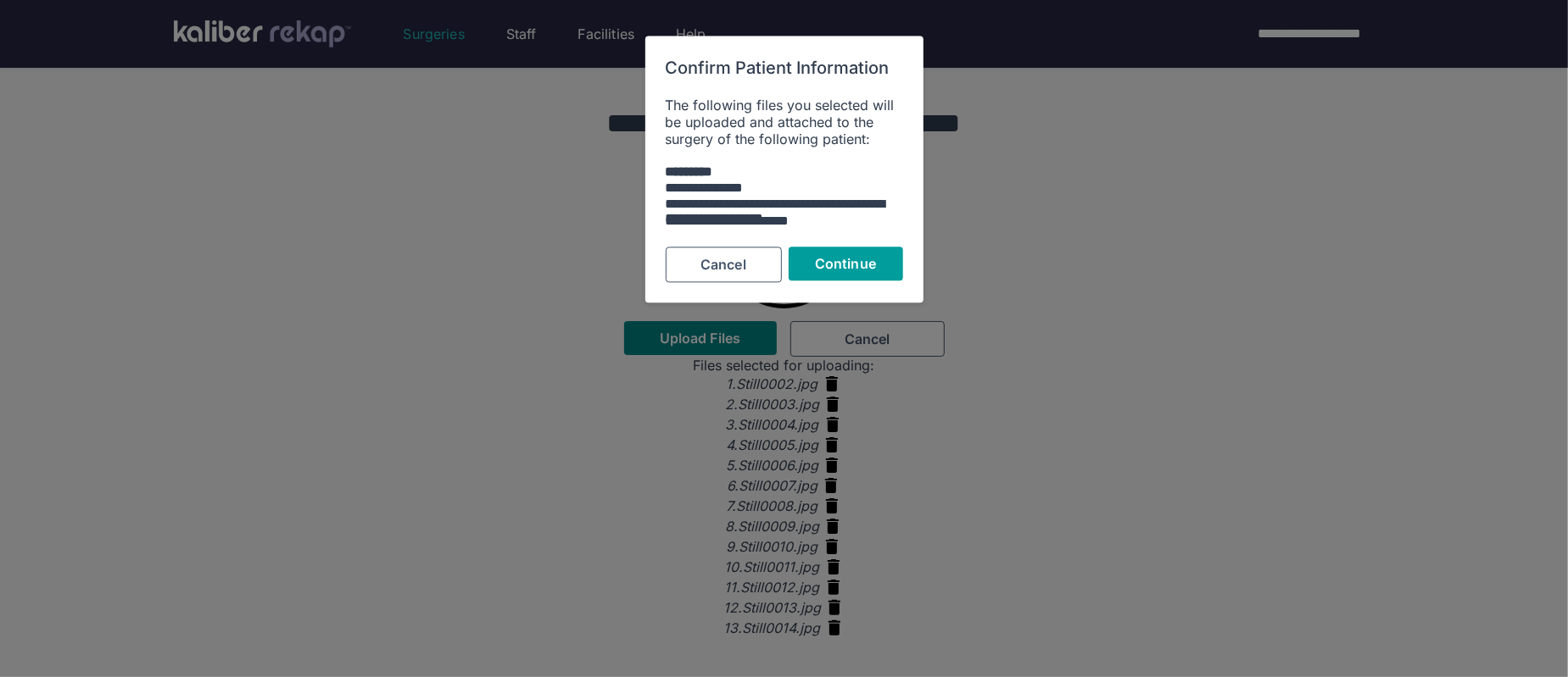
click at [796, 268] on button "Continue" at bounding box center [845, 263] width 114 height 34
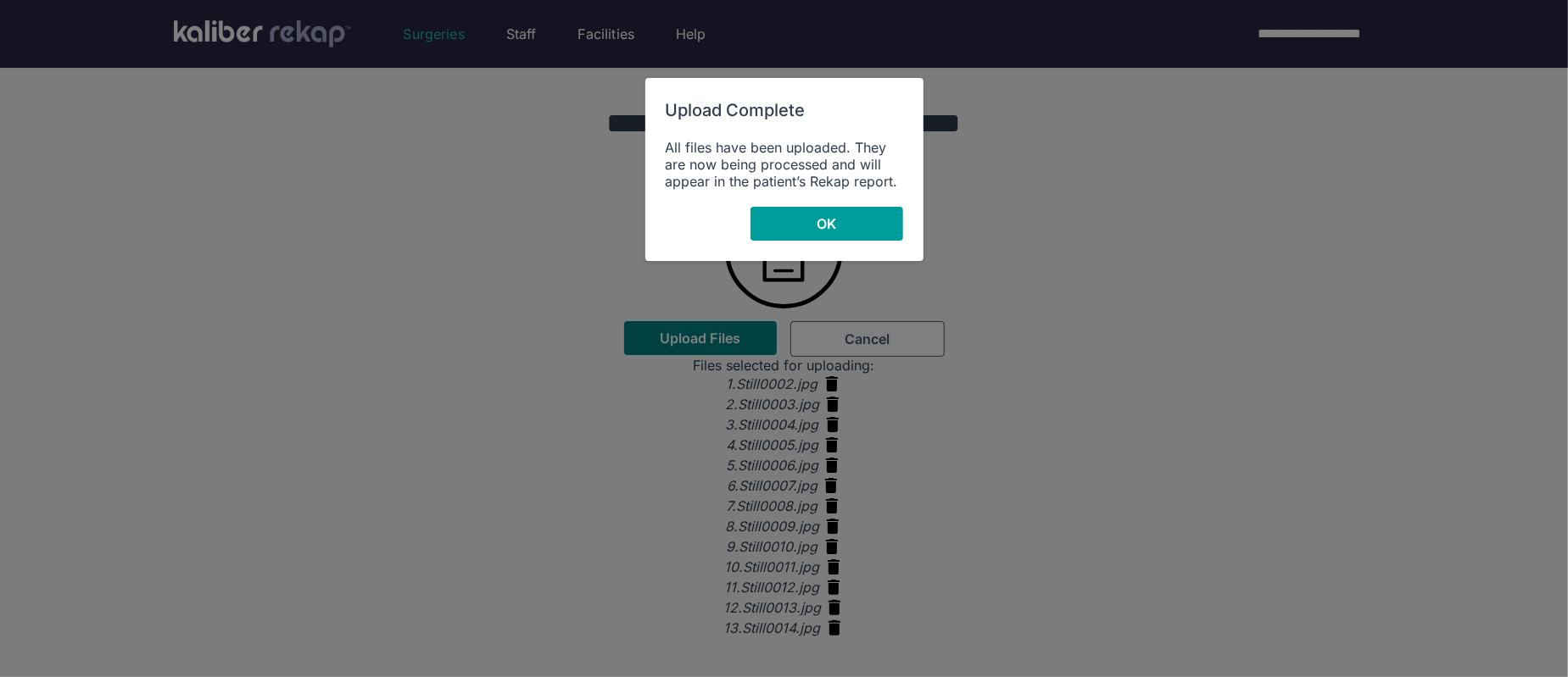
click at [828, 219] on span "OK" at bounding box center [826, 224] width 19 height 17
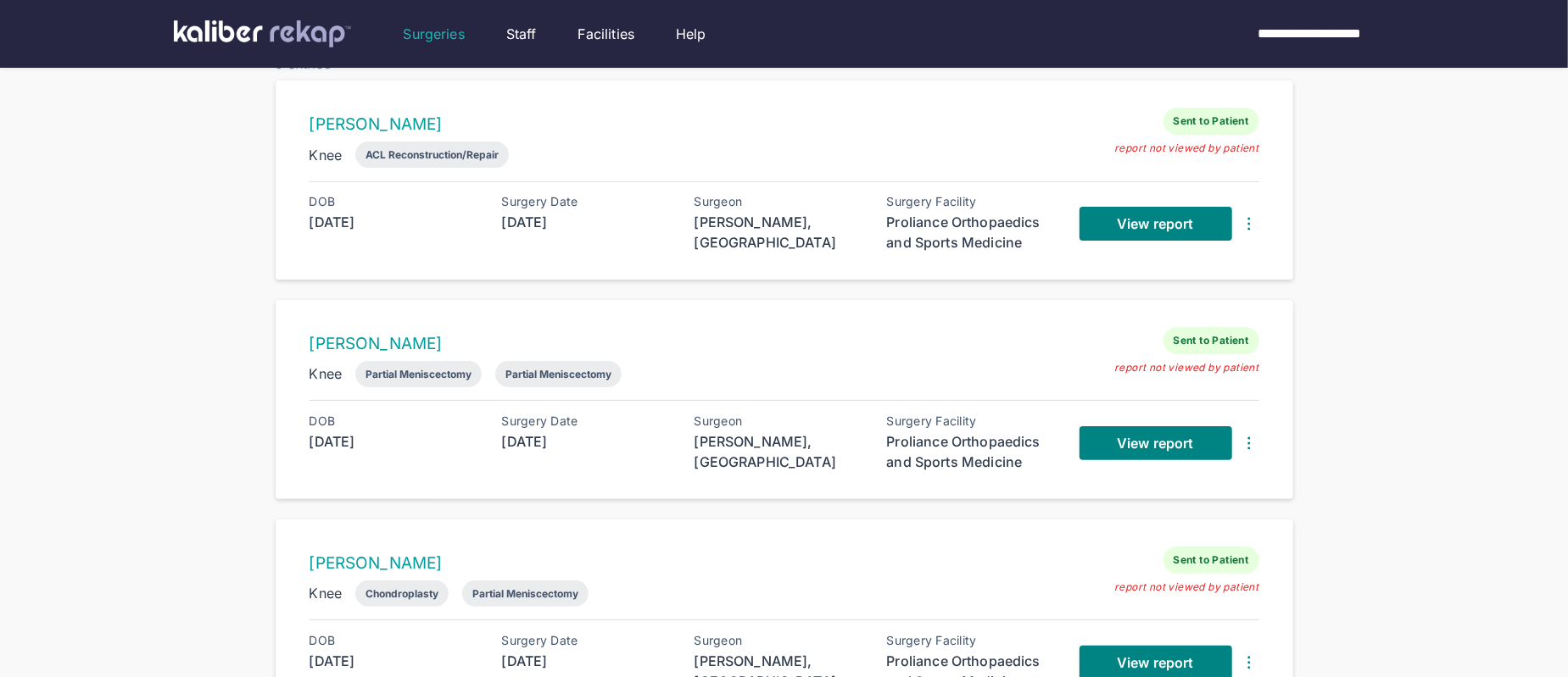
scroll to position [137, 0]
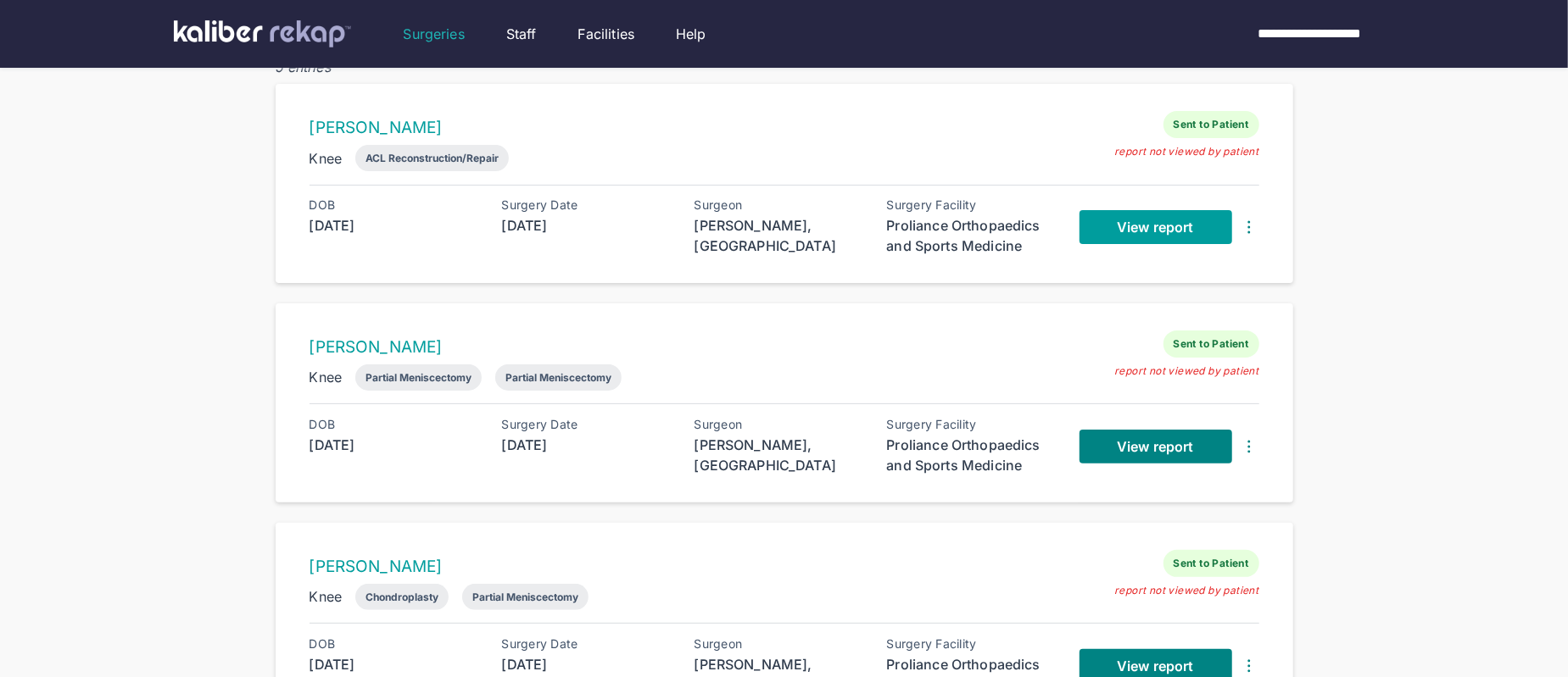
click at [1121, 219] on span "View report" at bounding box center [1155, 227] width 77 height 17
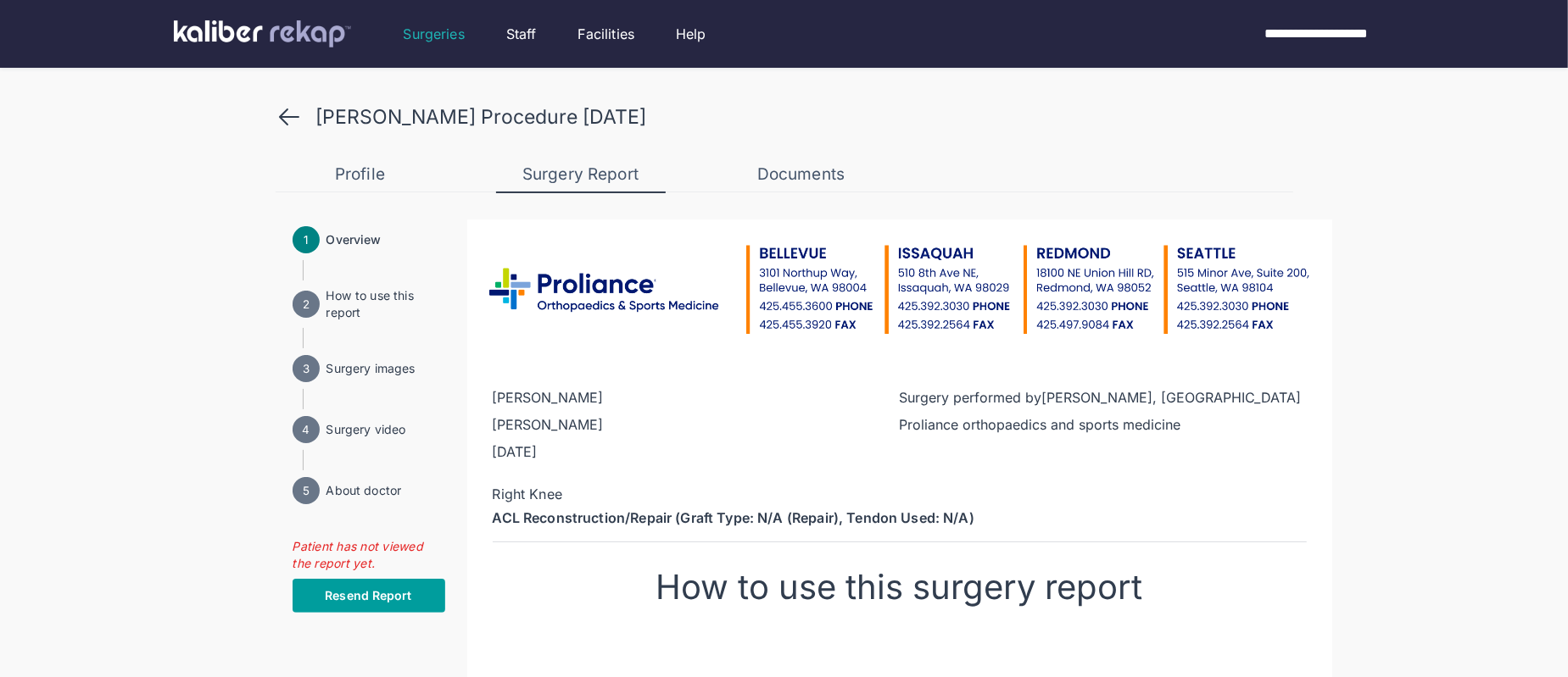
click at [387, 607] on button "Resend Report" at bounding box center [368, 596] width 152 height 34
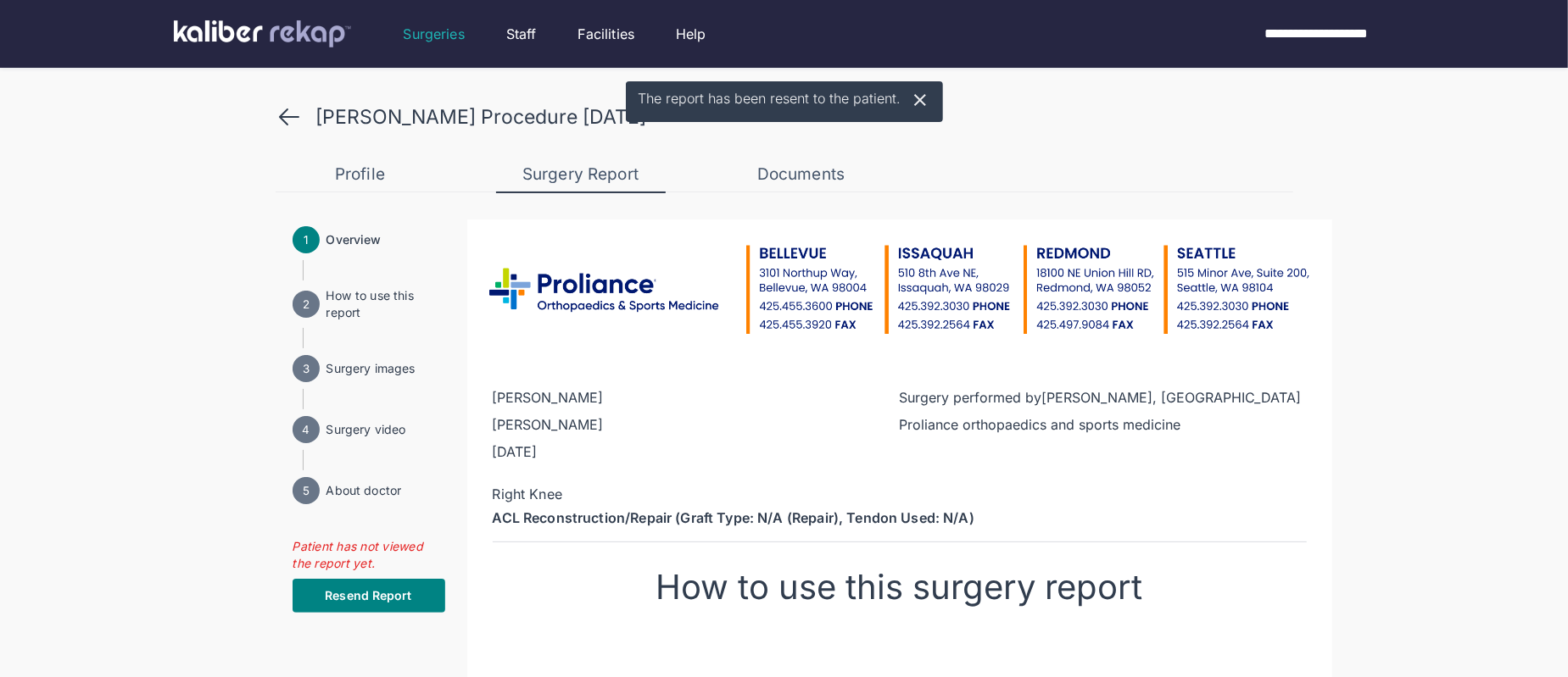
click at [288, 115] on icon at bounding box center [289, 117] width 27 height 27
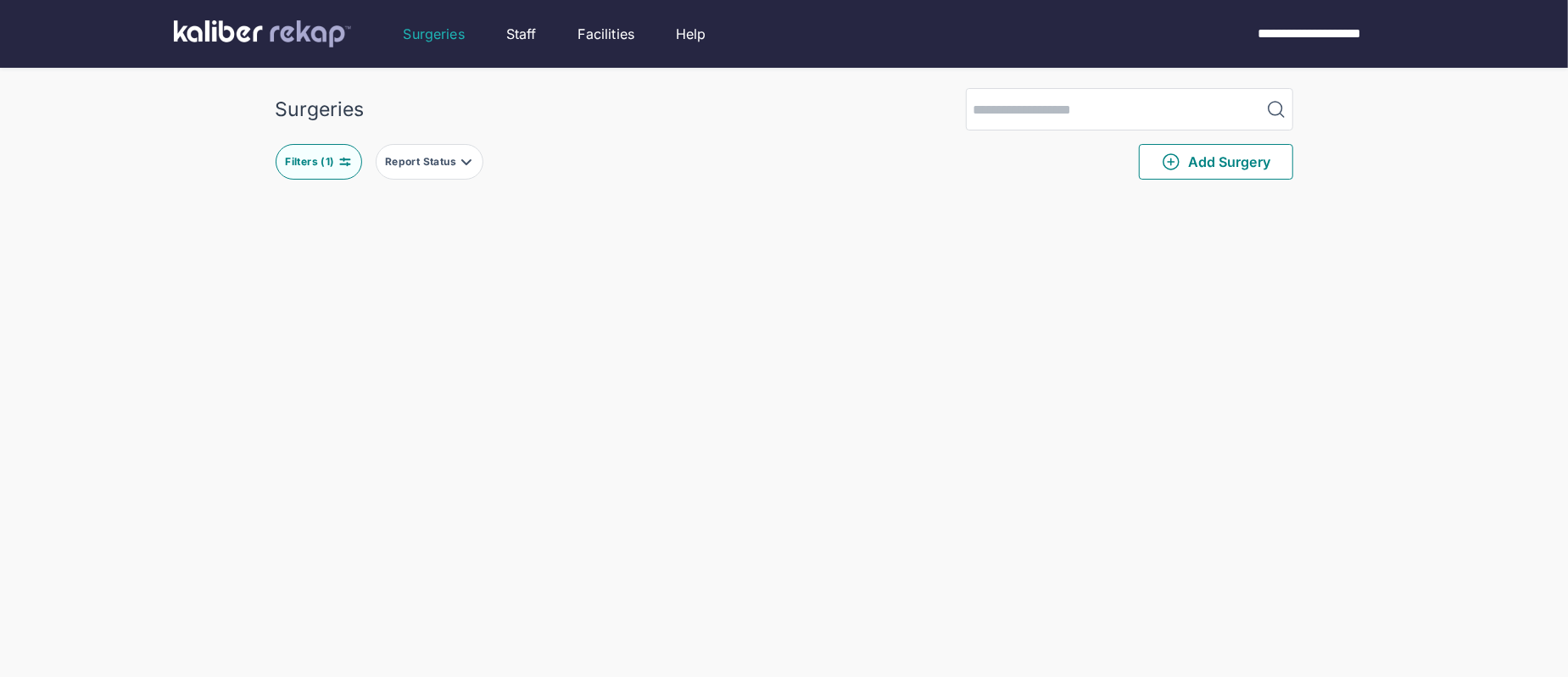
scroll to position [137, 0]
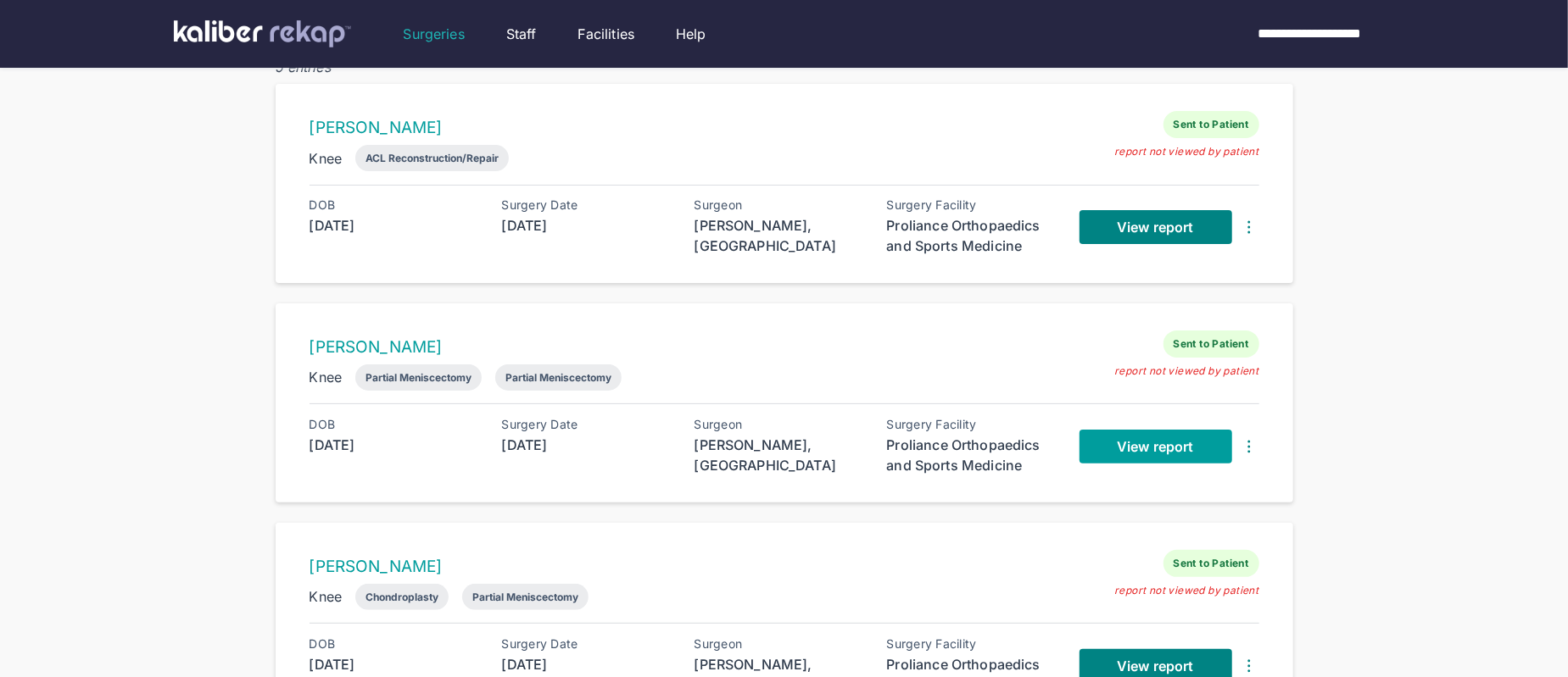
click at [1151, 440] on span "View report" at bounding box center [1155, 447] width 77 height 17
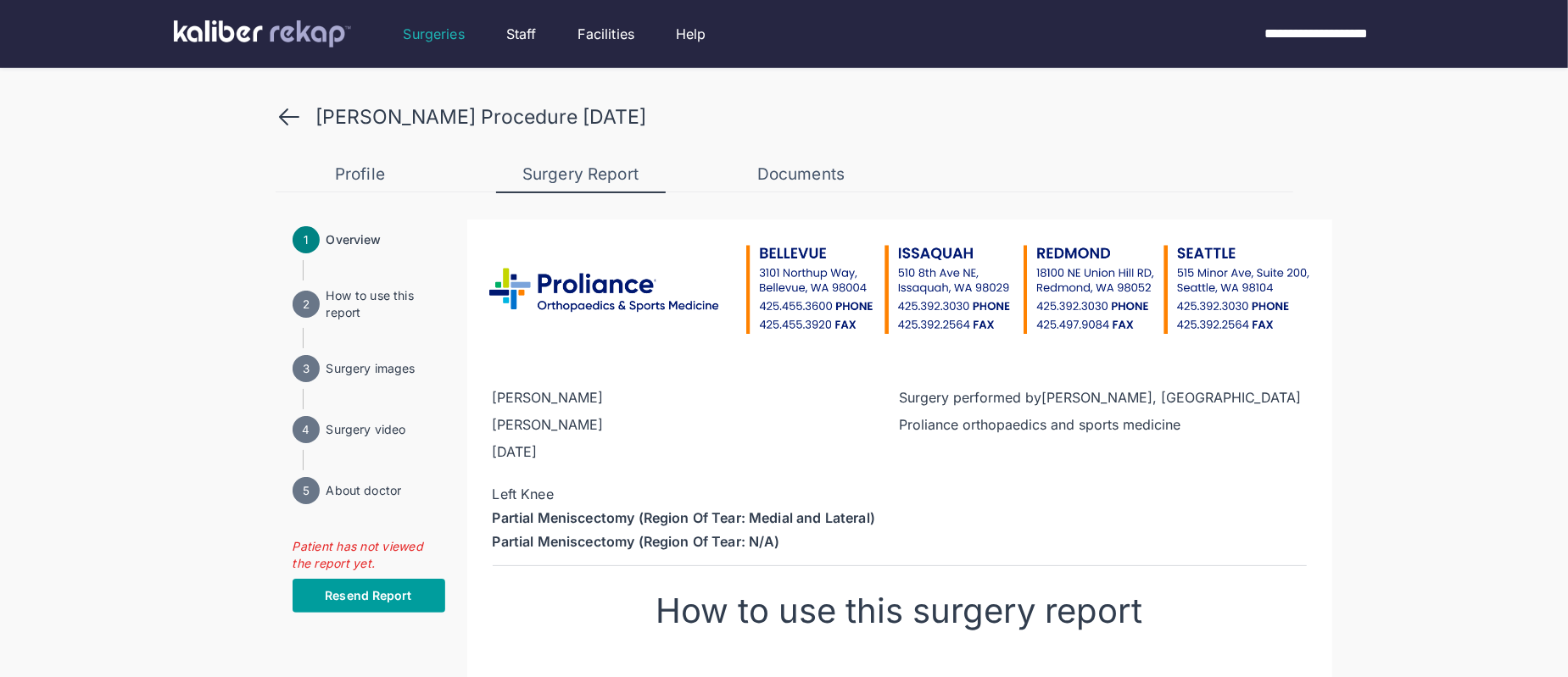
click at [350, 605] on button "Resend Report" at bounding box center [368, 596] width 152 height 34
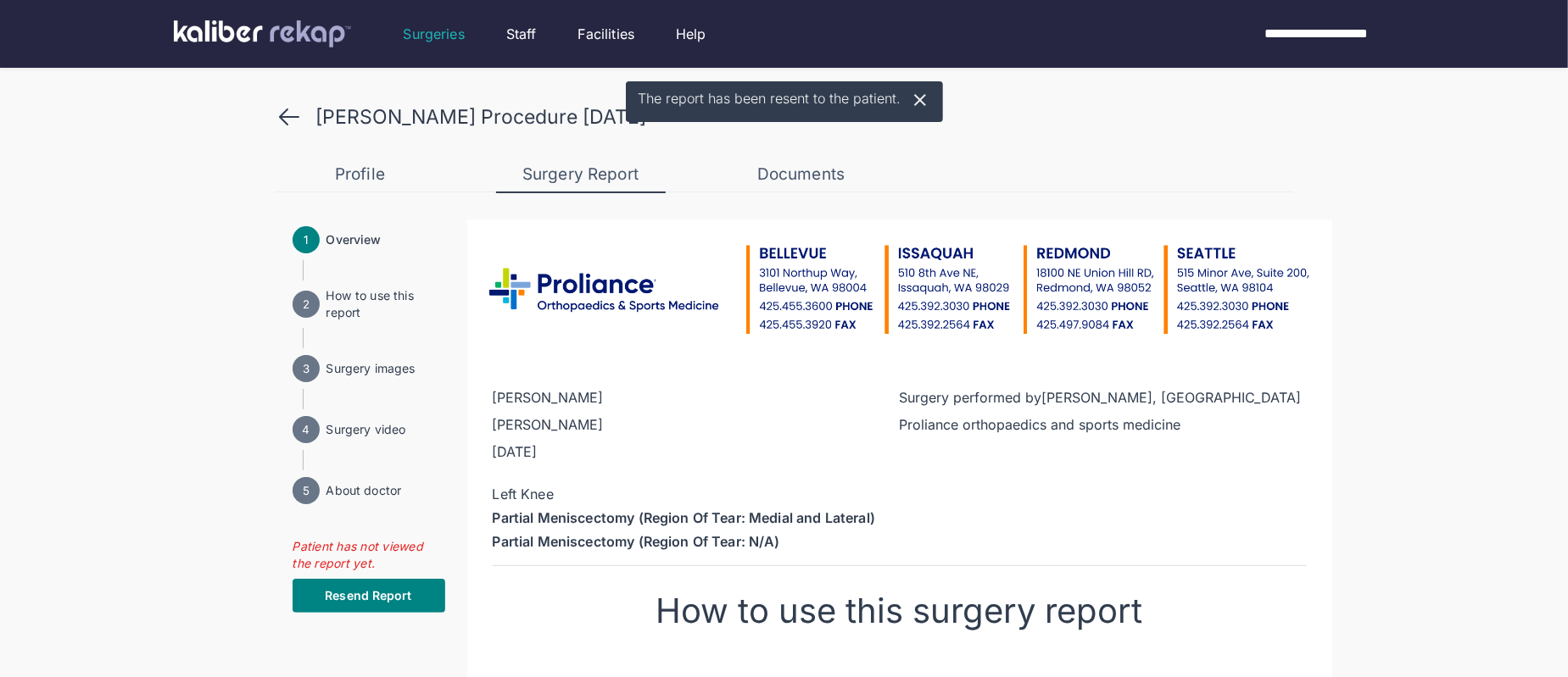
click at [284, 108] on icon at bounding box center [289, 117] width 27 height 27
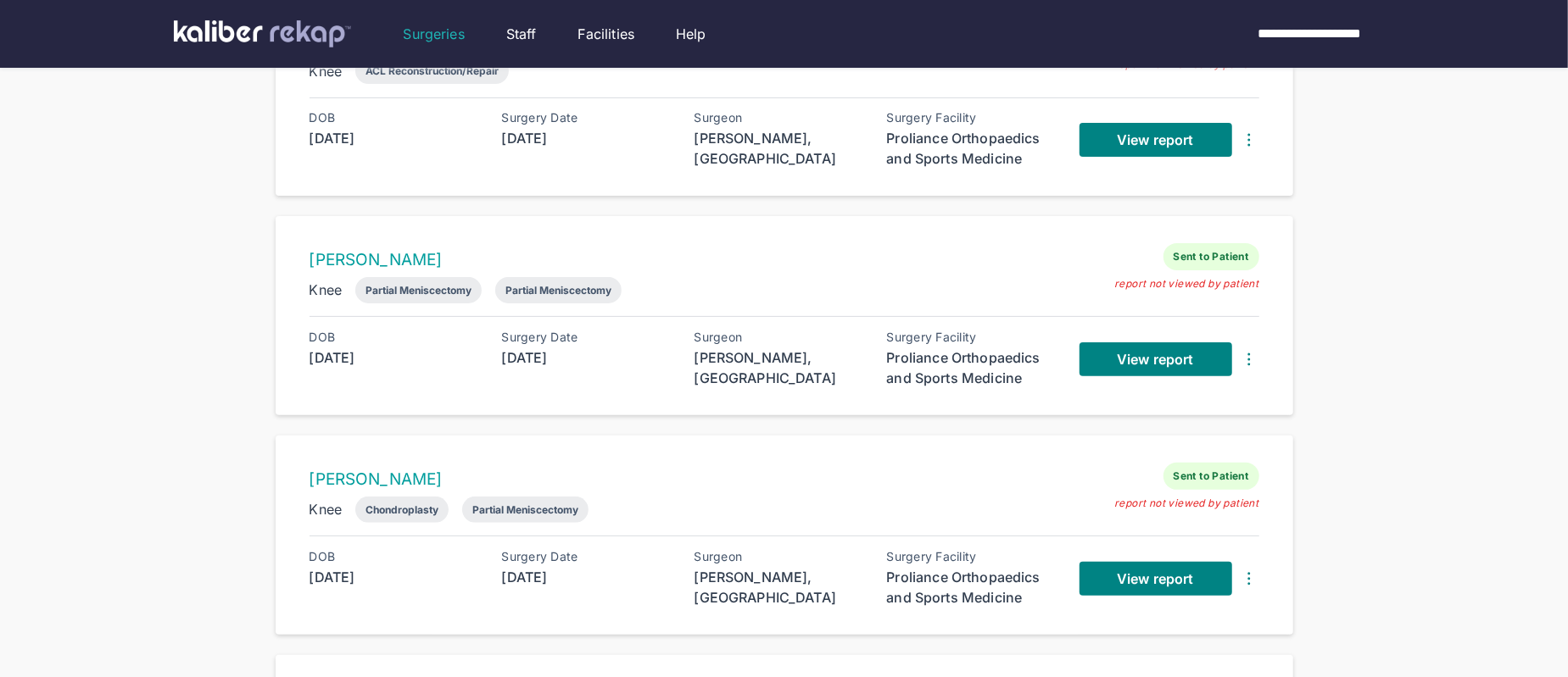
scroll to position [305, 0]
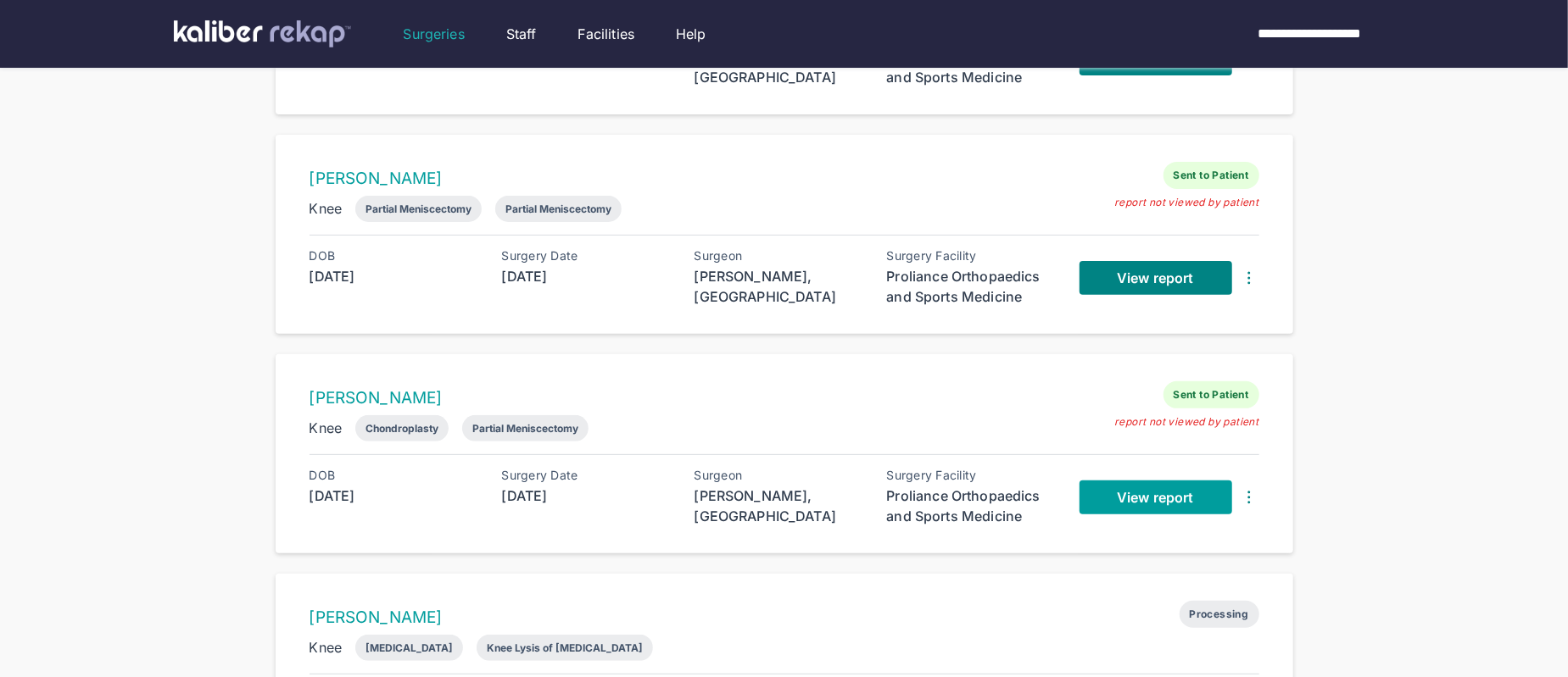
click at [1152, 495] on span "View report" at bounding box center [1155, 498] width 77 height 17
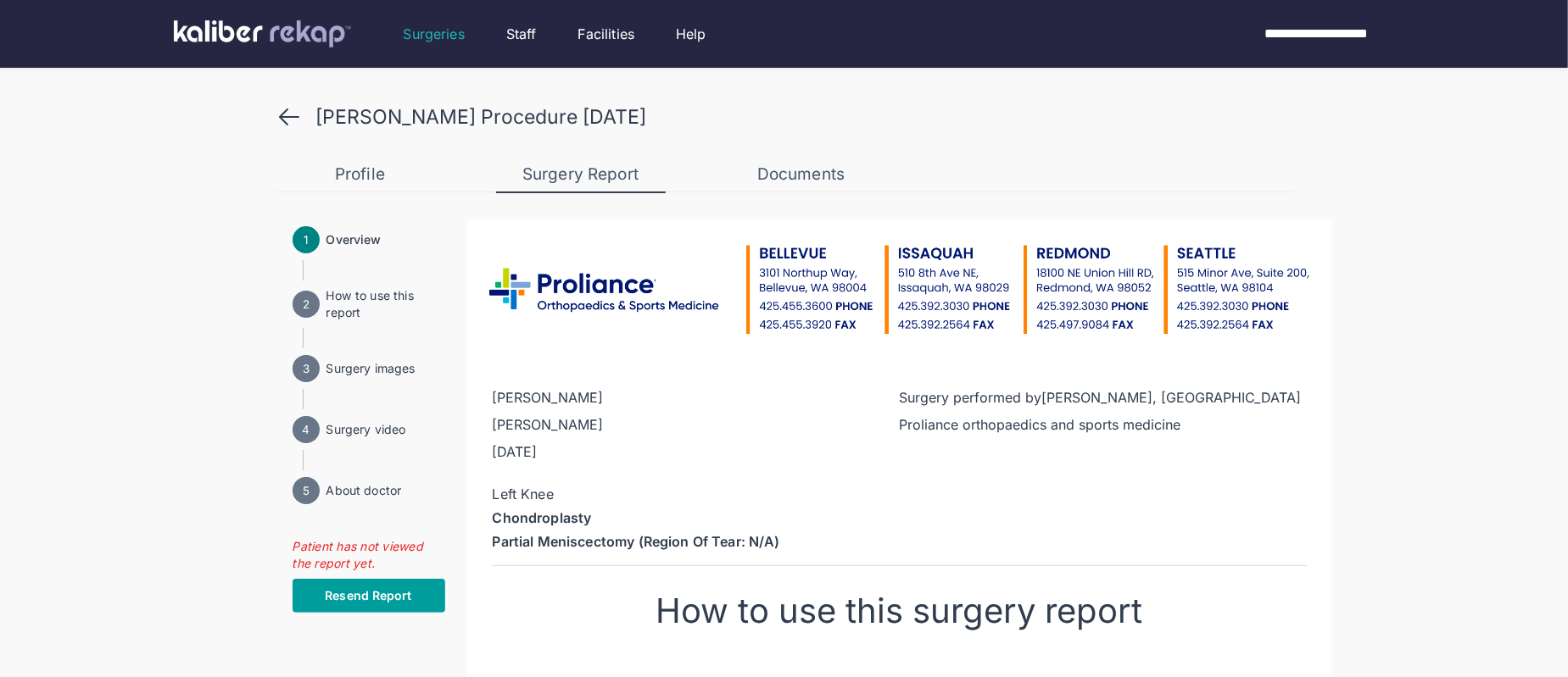
click at [378, 595] on span "Resend Report" at bounding box center [368, 596] width 86 height 17
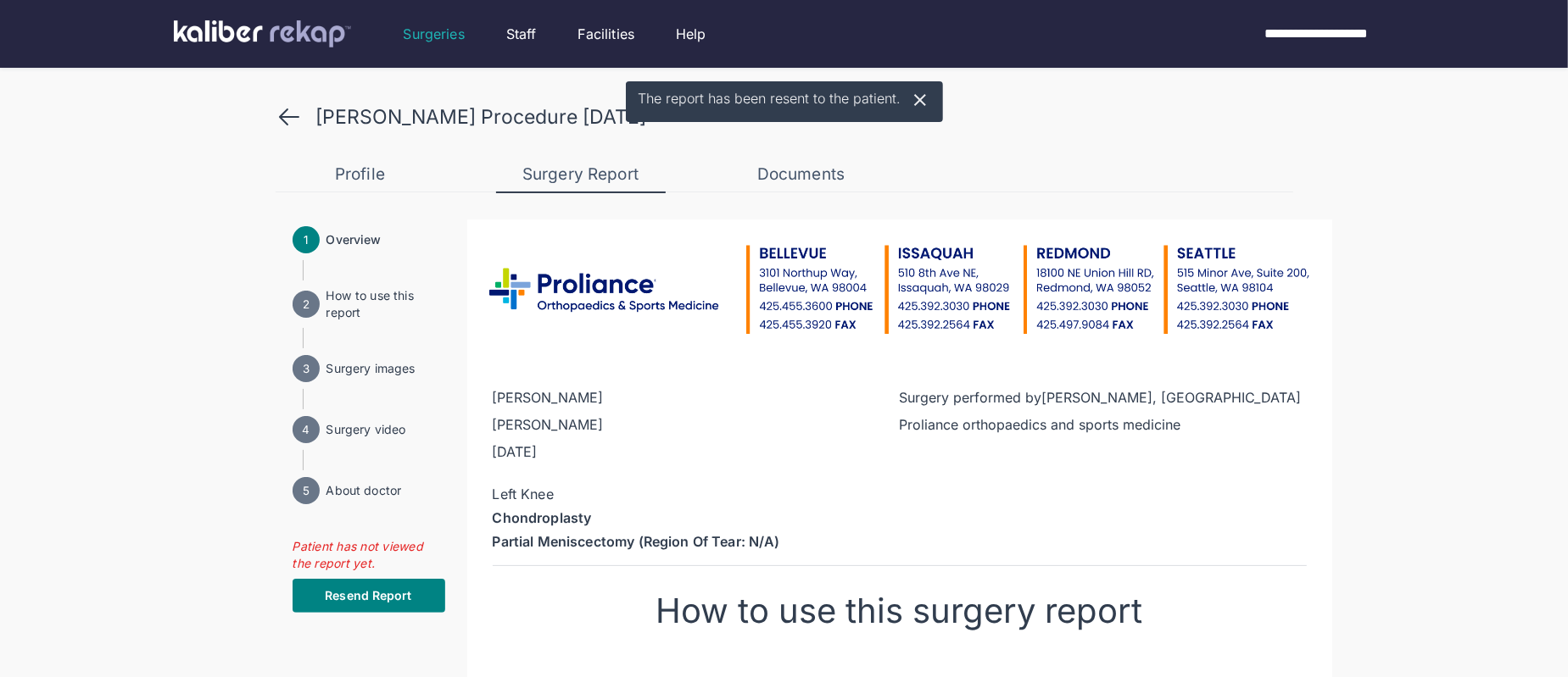
click at [294, 112] on icon at bounding box center [289, 117] width 27 height 27
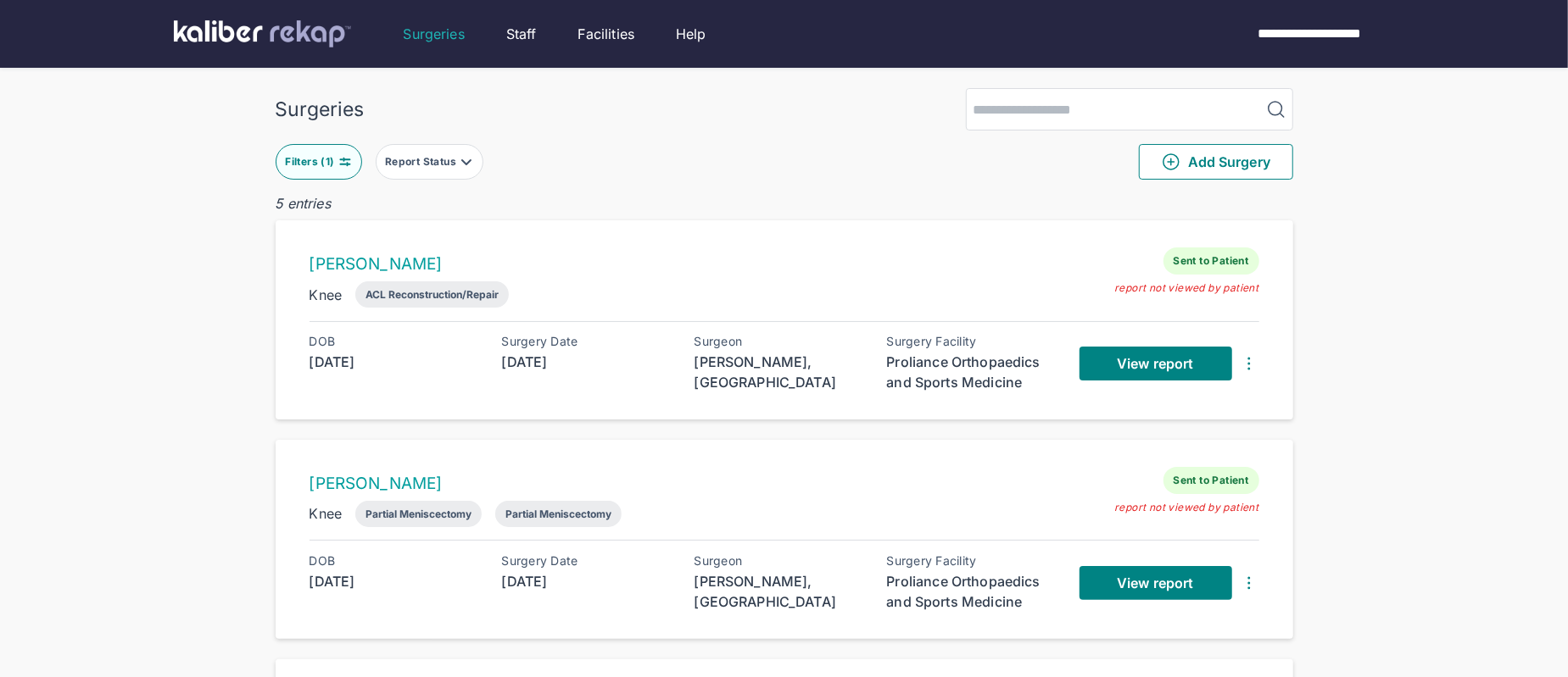
click at [338, 162] on img at bounding box center [345, 162] width 13 height 13
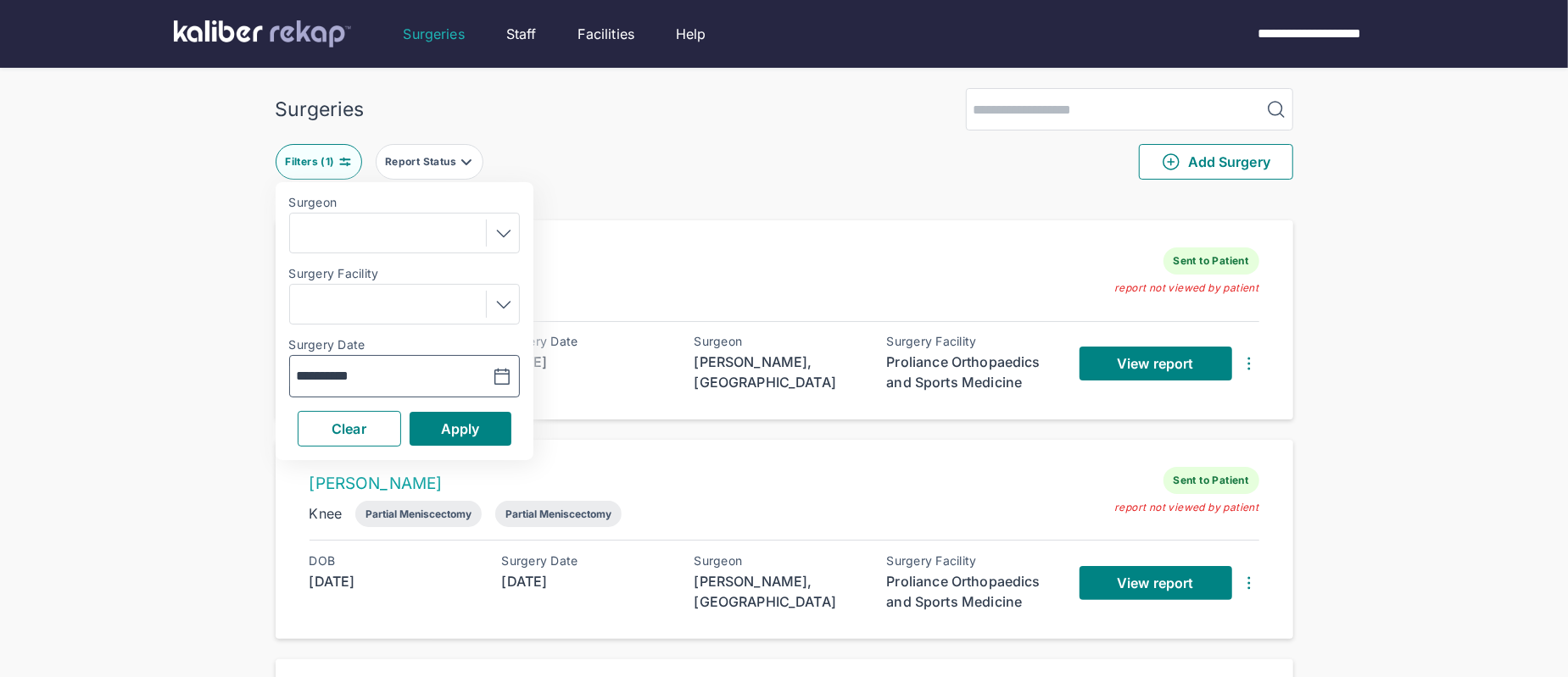
click at [495, 374] on icon "button" at bounding box center [501, 376] width 14 height 15
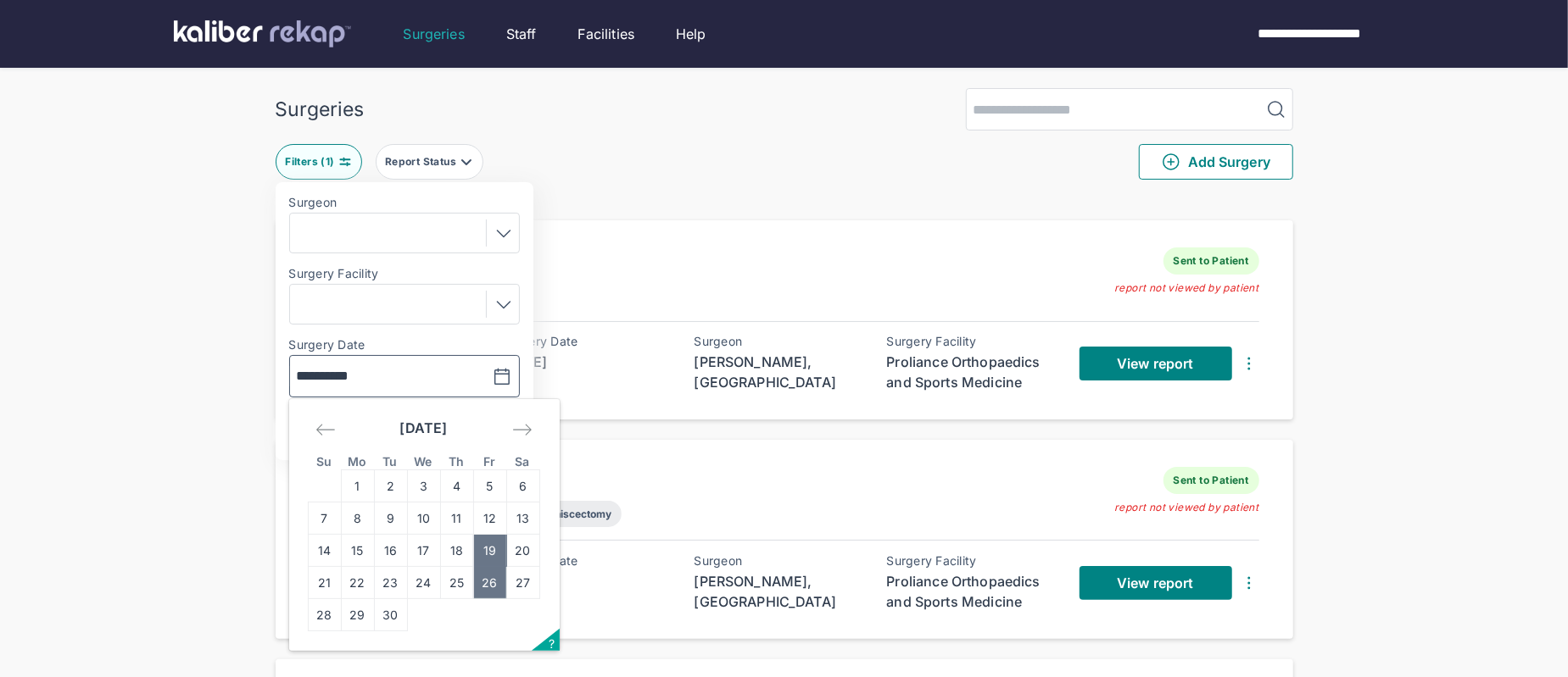
drag, startPoint x: 492, startPoint y: 580, endPoint x: 482, endPoint y: 485, distance: 95.5
click at [492, 580] on td "26" at bounding box center [489, 583] width 34 height 33
type input "**********"
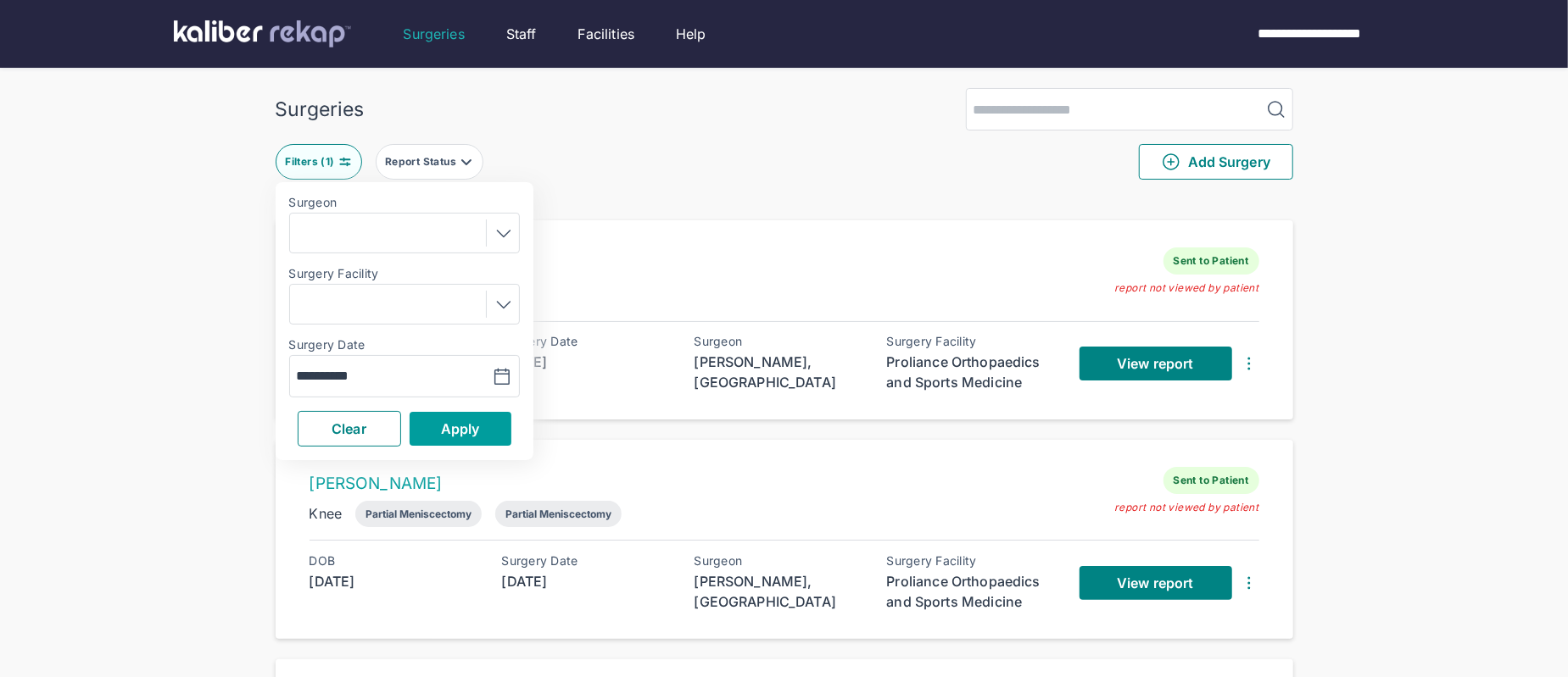
click at [477, 432] on span "Apply" at bounding box center [460, 429] width 39 height 17
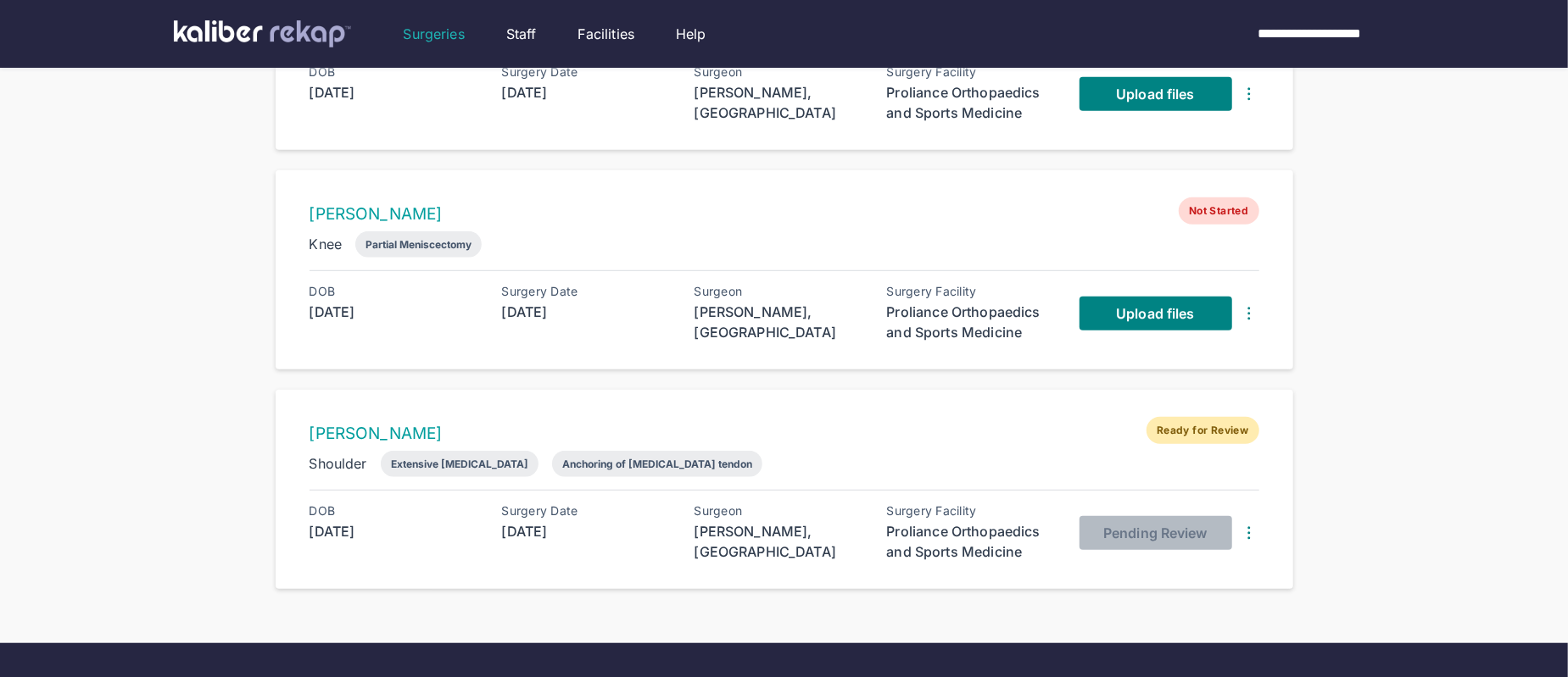
scroll to position [645, 0]
